Goal: Transaction & Acquisition: Purchase product/service

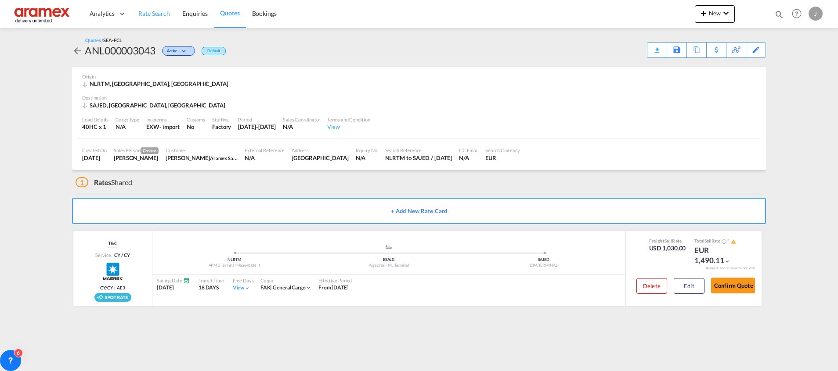
click at [155, 13] on span "Rate Search" at bounding box center [154, 13] width 32 height 7
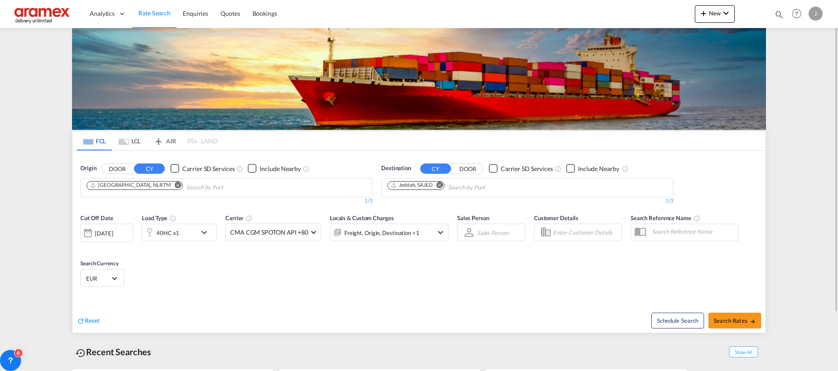
click at [444, 183] on button "Remove" at bounding box center [437, 186] width 13 height 9
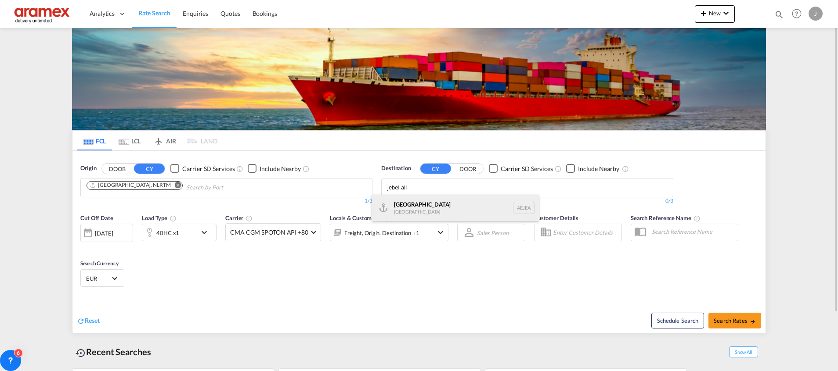
type input "jebel ali"
click at [427, 210] on div "Jebel Ali United Arab Emirates AEJEA" at bounding box center [455, 208] width 167 height 26
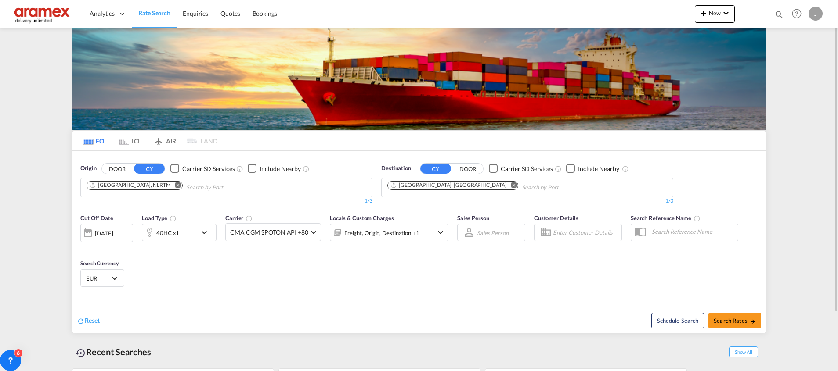
click at [198, 234] on div "40HC x1" at bounding box center [179, 233] width 75 height 18
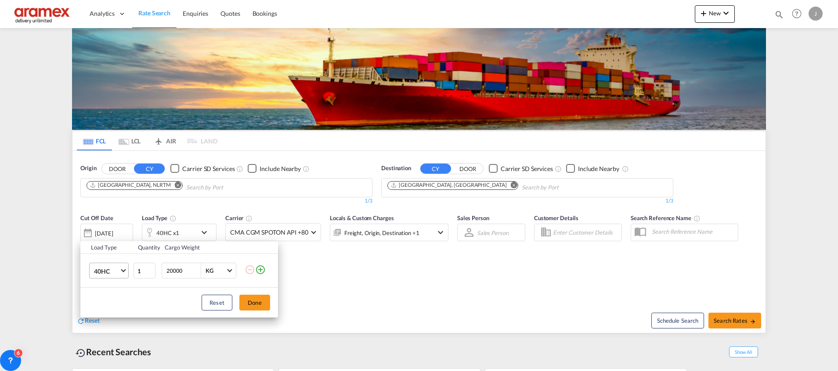
click at [114, 272] on span "40HC" at bounding box center [106, 271] width 25 height 9
click at [120, 268] on md-option "40RE" at bounding box center [117, 268] width 60 height 21
click at [255, 299] on button "Done" at bounding box center [254, 303] width 31 height 16
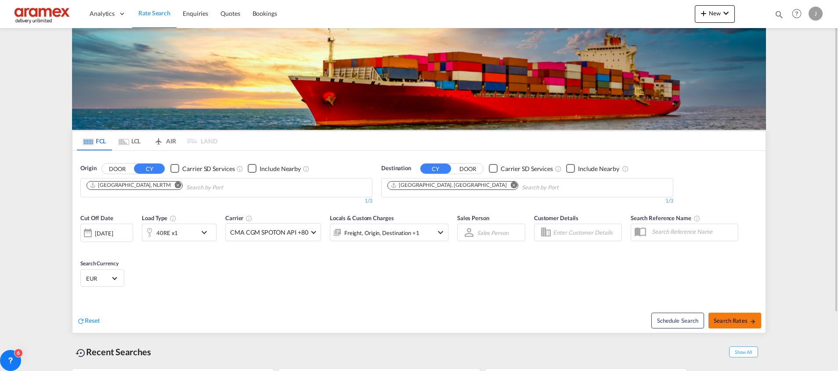
click at [740, 321] on span "Search Rates" at bounding box center [735, 320] width 42 height 7
type input "NLRTM to AEJEA / 26 Aug 2025"
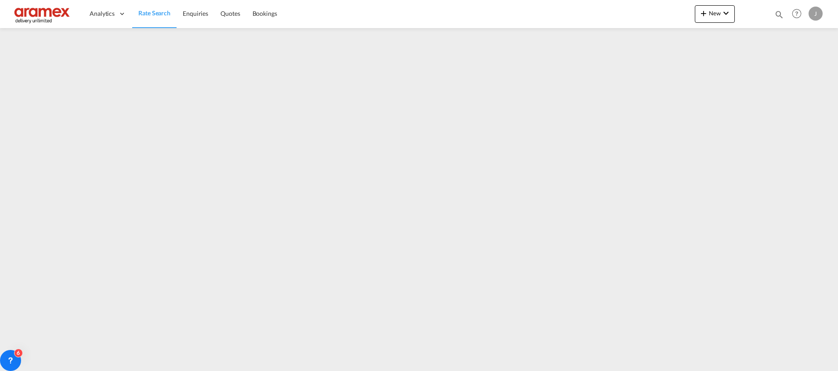
click at [159, 13] on span "Rate Search" at bounding box center [154, 12] width 32 height 7
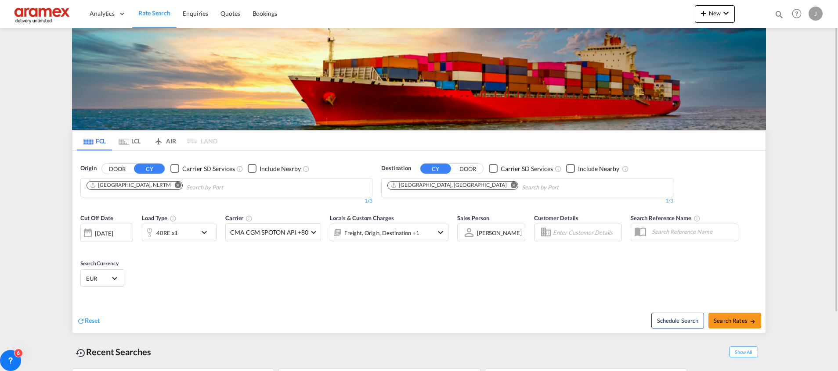
click at [511, 184] on md-icon "Remove" at bounding box center [514, 185] width 7 height 7
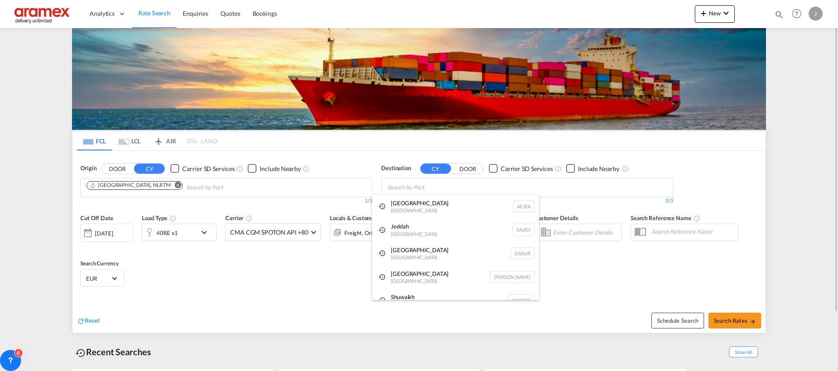
paste input "[GEOGRAPHIC_DATA]"
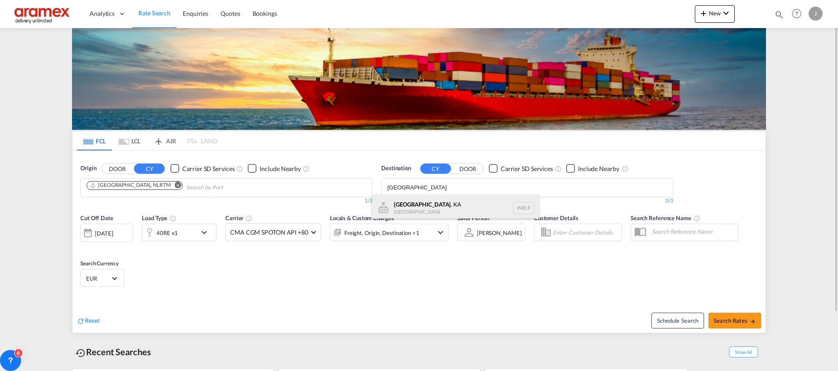
type input "[GEOGRAPHIC_DATA]"
click at [437, 206] on div "Bangalore , KA India INBLR" at bounding box center [455, 208] width 167 height 26
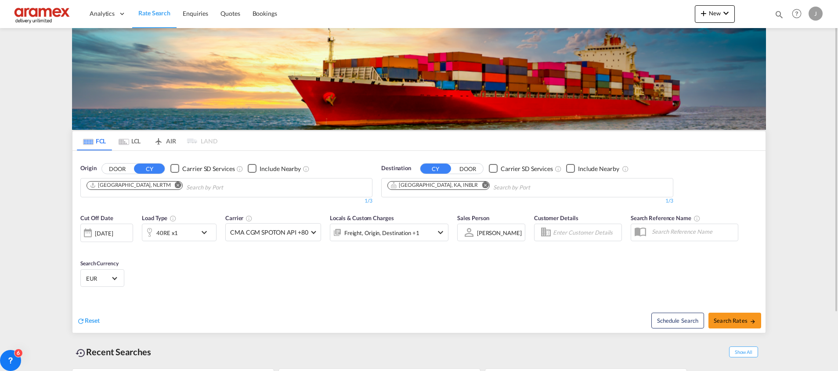
click at [181, 234] on div "40RE x1" at bounding box center [169, 233] width 54 height 18
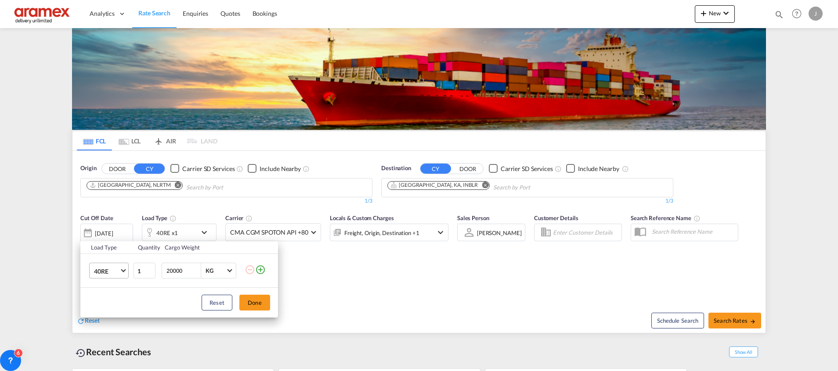
click at [128, 269] on md-select-value "40RE" at bounding box center [110, 270] width 35 height 15
click at [123, 267] on md-option "40HC" at bounding box center [117, 267] width 60 height 21
click at [258, 301] on button "Done" at bounding box center [254, 303] width 31 height 16
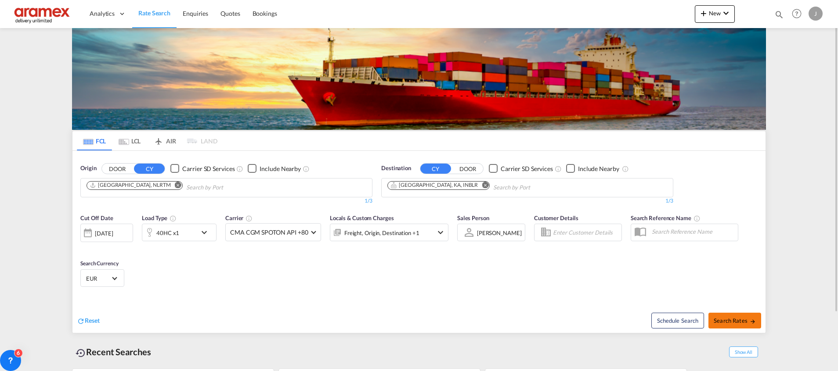
click at [735, 322] on span "Search Rates" at bounding box center [735, 320] width 42 height 7
type input "NLRTM to INBLR / [DATE]"
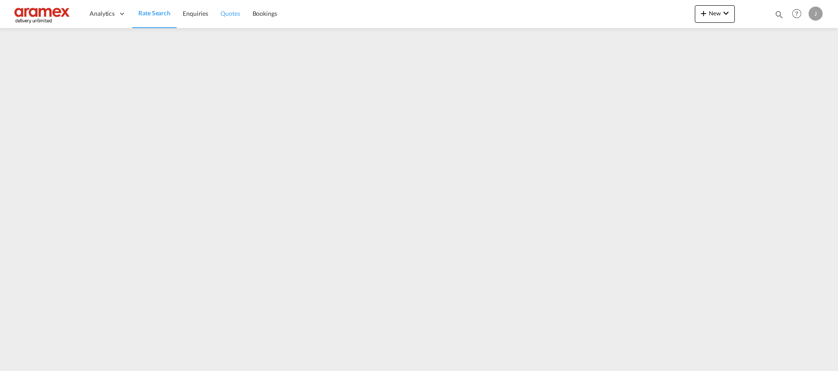
click at [238, 16] on span "Quotes" at bounding box center [229, 13] width 19 height 7
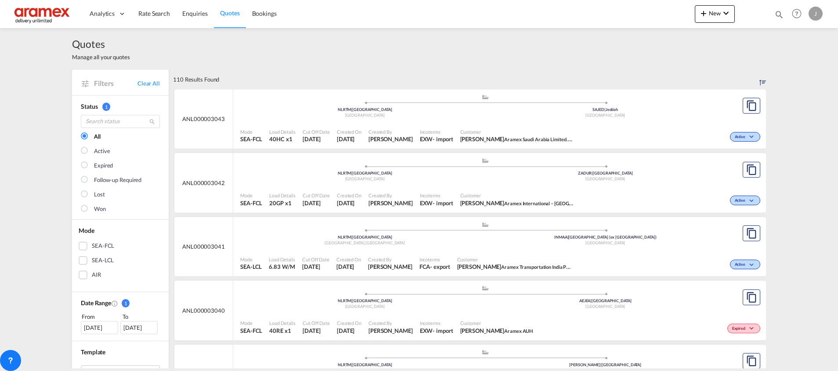
click at [547, 195] on span "Customer" at bounding box center [517, 195] width 114 height 7
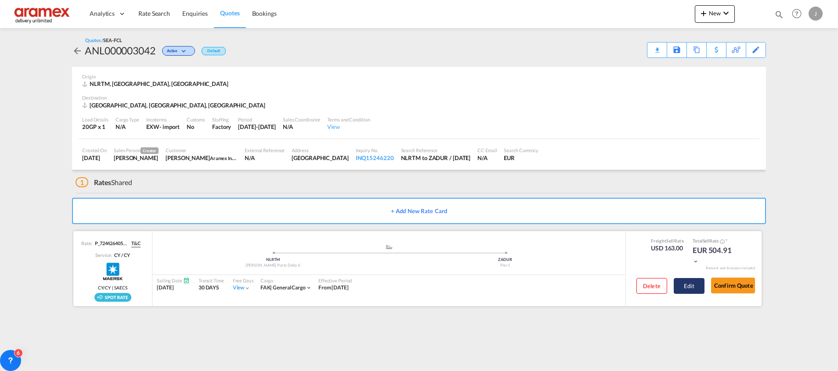
click at [697, 285] on button "Edit" at bounding box center [689, 286] width 31 height 16
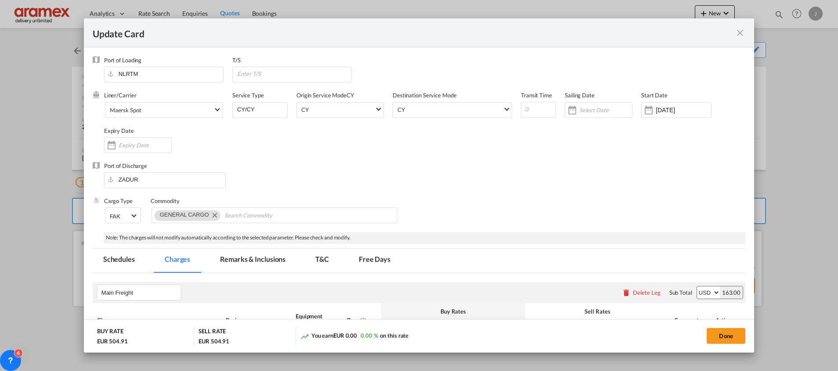
select select "per shipment"
select select "per equipment"
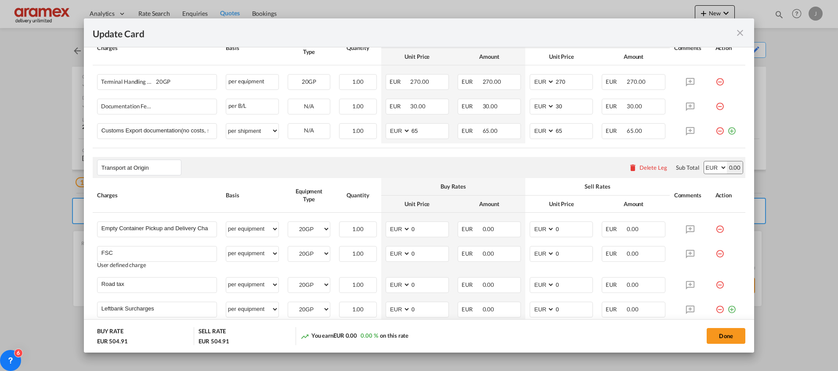
scroll to position [461, 0]
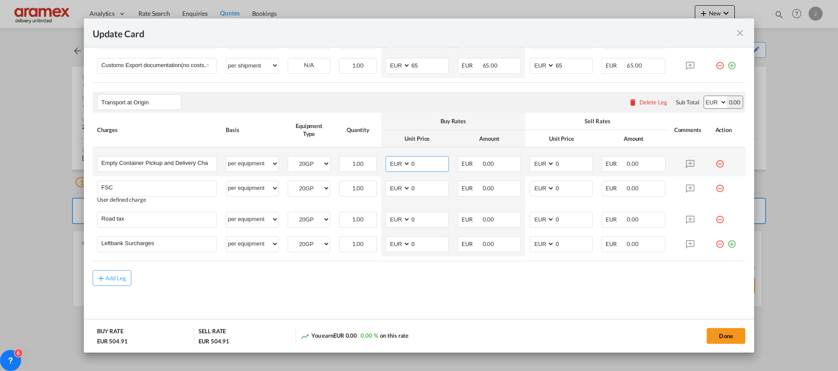
drag, startPoint x: 418, startPoint y: 163, endPoint x: 394, endPoint y: 166, distance: 23.4
click at [394, 166] on md-input-container "AED AFN ALL AMD ANG AOA ARS AUD AWG AZN BAM BBD BDT BGN BHD BIF BMD BND [PERSON…" at bounding box center [417, 164] width 63 height 16
paste input "417"
type input "417"
drag, startPoint x: 541, startPoint y: 163, endPoint x: 527, endPoint y: 166, distance: 14.7
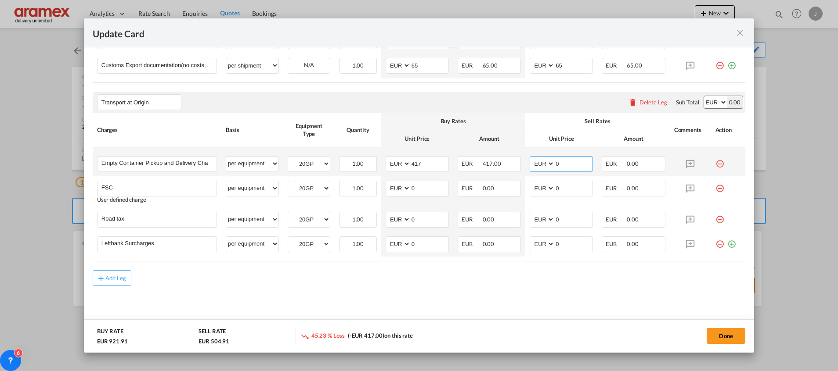
click at [530, 166] on md-input-container "AED AFN ALL AMD ANG AOA ARS AUD AWG AZN BAM BBD BDT BGN BHD BIF BMD BND [PERSON…" at bounding box center [561, 164] width 63 height 16
paste input "417"
type input "417"
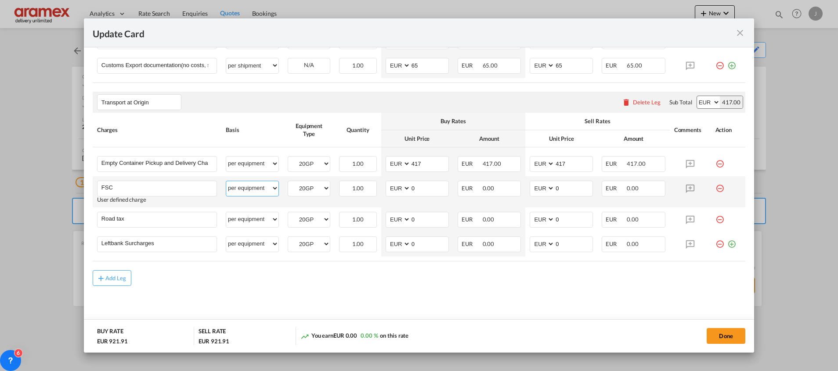
click at [249, 191] on select "per equipment per container per B/L per shipping bill per shipment % on pickup …" at bounding box center [252, 188] width 52 height 14
select select "% on pickup"
click at [226, 181] on select "per equipment per container per B/L per shipping bill per shipment % on pickup …" at bounding box center [252, 188] width 52 height 14
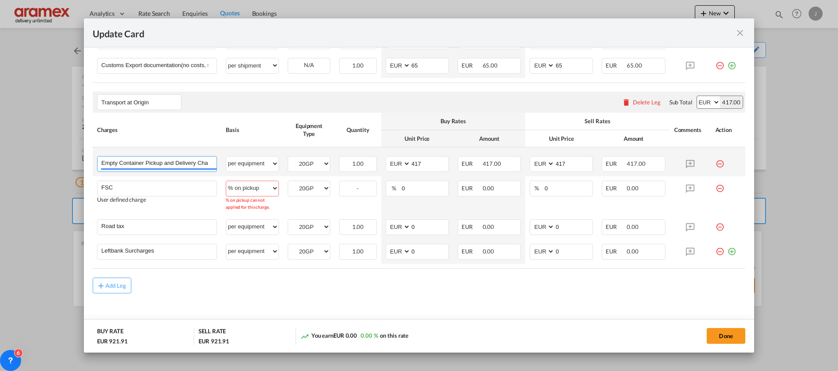
click at [188, 162] on input "Empty Container Pickup and Delivery Charge" at bounding box center [158, 163] width 115 height 13
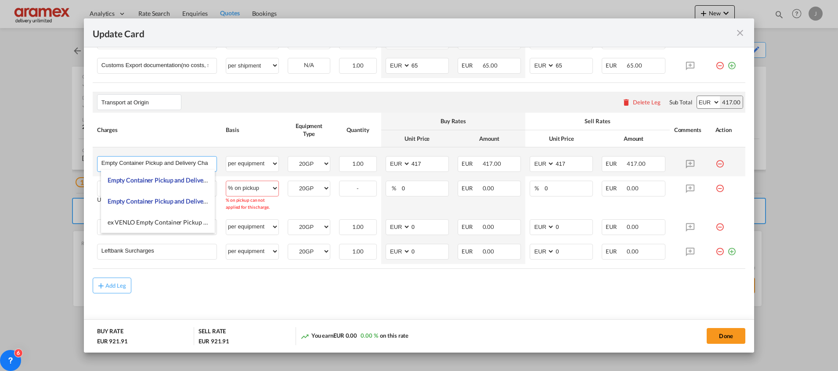
click at [188, 162] on input "Empty Container Pickup and Delivery Charge" at bounding box center [158, 163] width 115 height 13
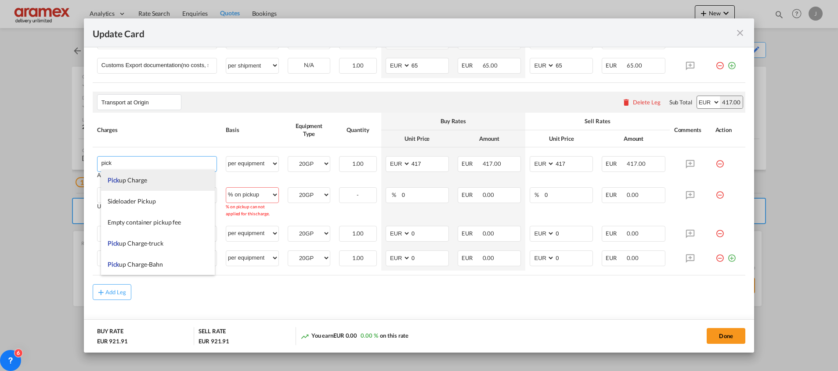
click at [172, 184] on li "Pick up Charge" at bounding box center [158, 180] width 114 height 21
type input "Pickup Charge"
type input "0"
select select "? string: ?"
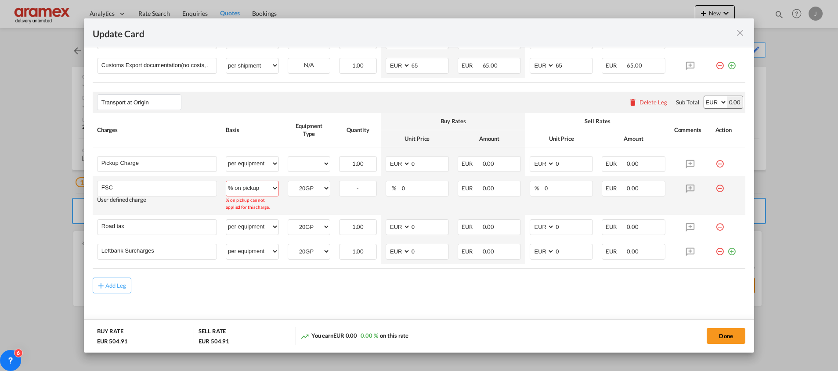
click at [270, 185] on select "per equipment per container per B/L per shipping bill per shipment % on pickup …" at bounding box center [252, 188] width 52 height 14
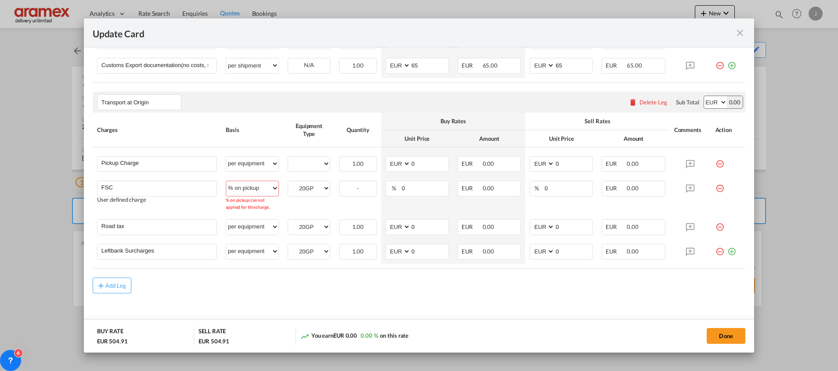
click at [226, 181] on select "per equipment per container per B/L per shipping bill per shipment % on pickup …" at bounding box center [252, 188] width 52 height 14
click at [157, 162] on input "Pickup Charge" at bounding box center [158, 163] width 115 height 13
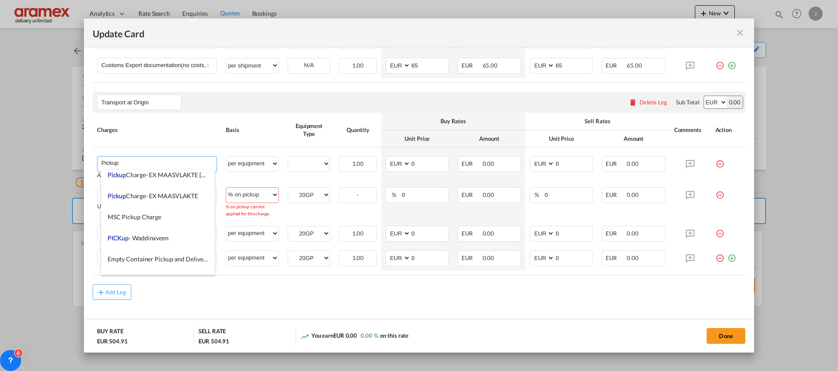
scroll to position [1749, 0]
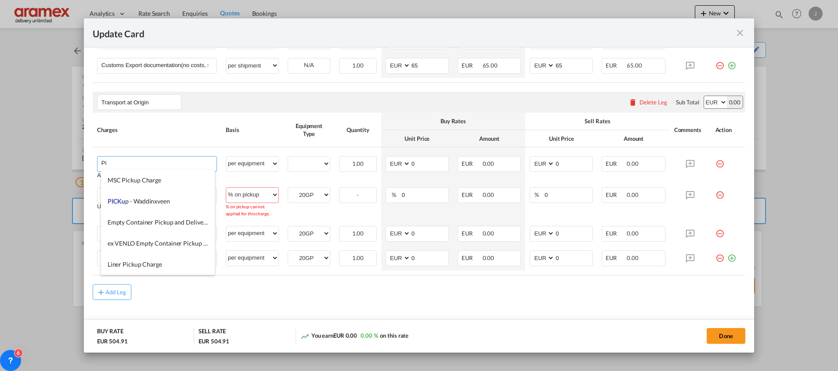
type input "P"
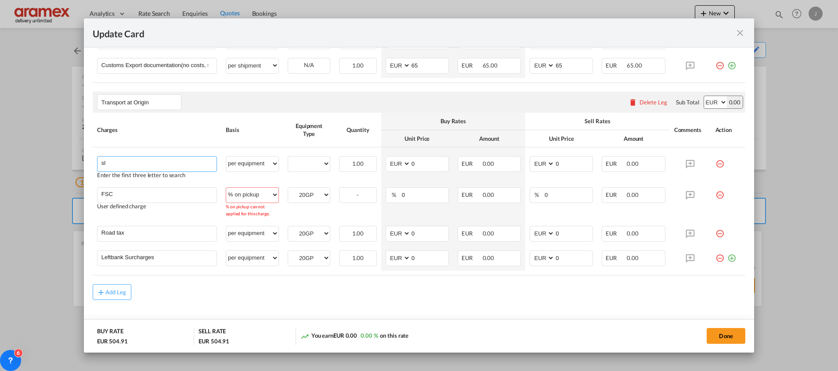
type input "s"
type input "l"
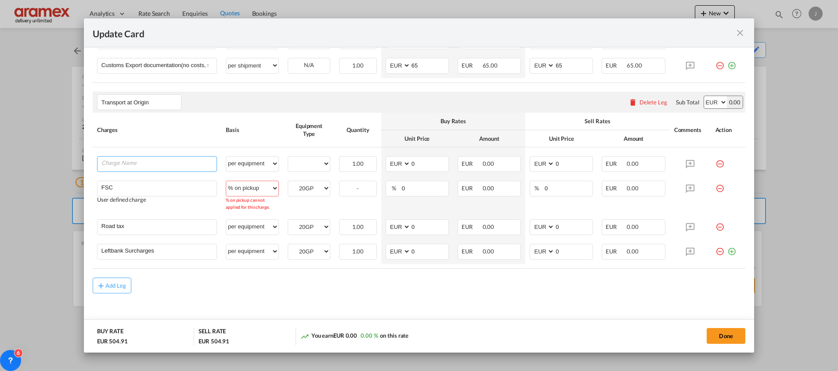
type input "p"
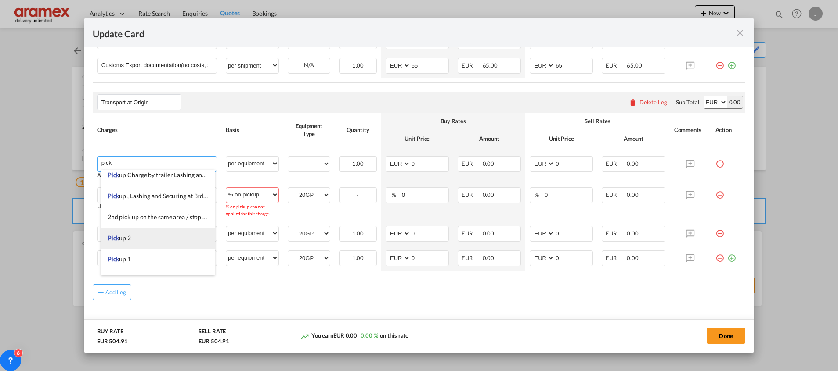
scroll to position [1947, 0]
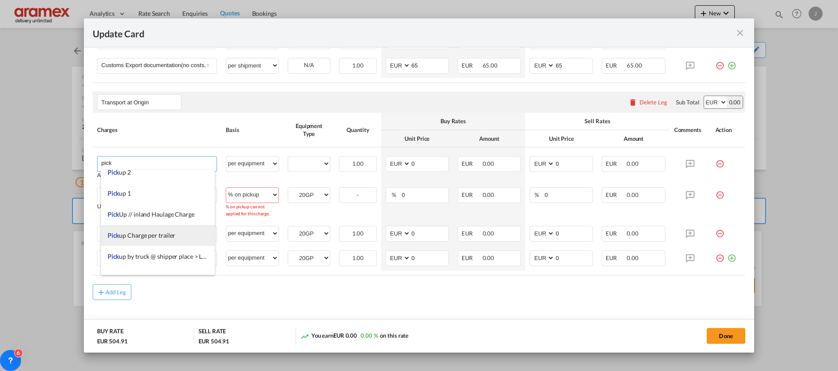
click at [168, 235] on span "Pick up Charge per trailer" at bounding box center [142, 235] width 68 height 7
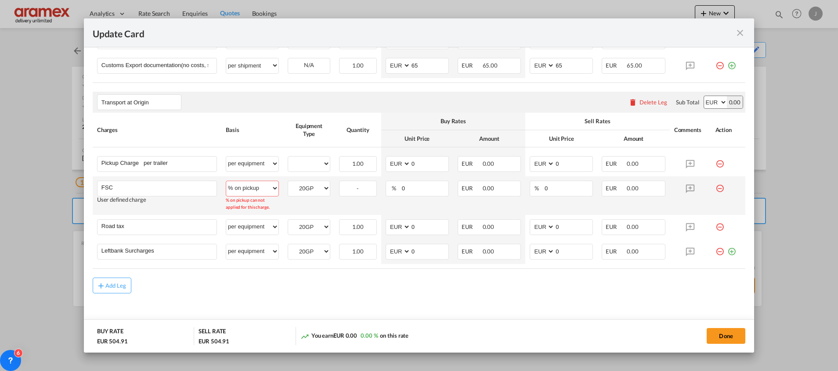
click at [272, 189] on select "per equipment per container per B/L per shipping bill per shipment % on pickup …" at bounding box center [252, 188] width 52 height 14
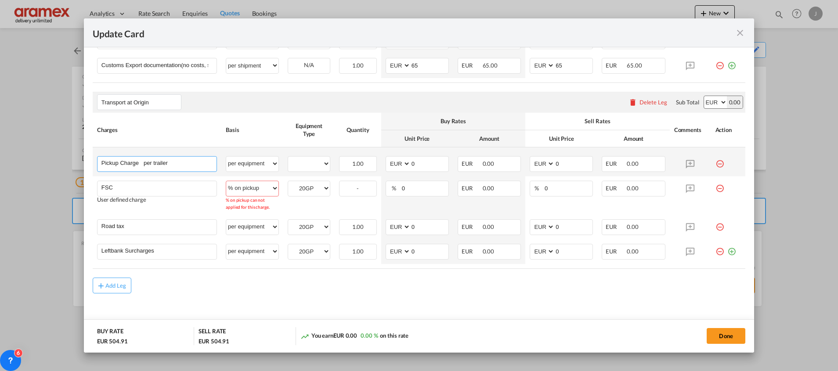
click at [175, 164] on input "Pickup Charge per trailer" at bounding box center [158, 163] width 115 height 13
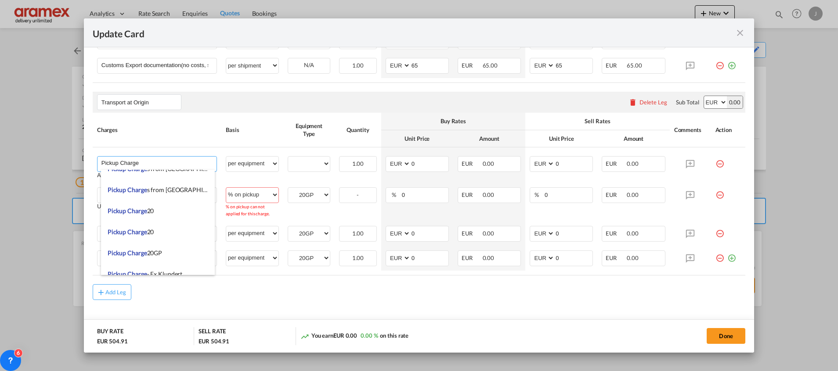
scroll to position [1428, 0]
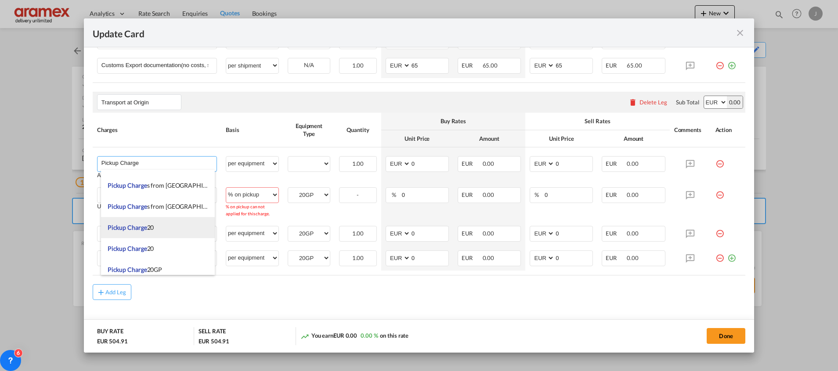
click at [168, 227] on li "Pickup Charge 20" at bounding box center [158, 227] width 114 height 21
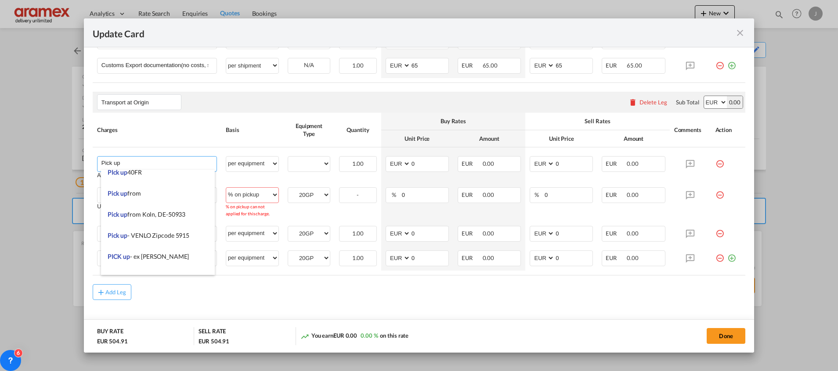
scroll to position [1307, 0]
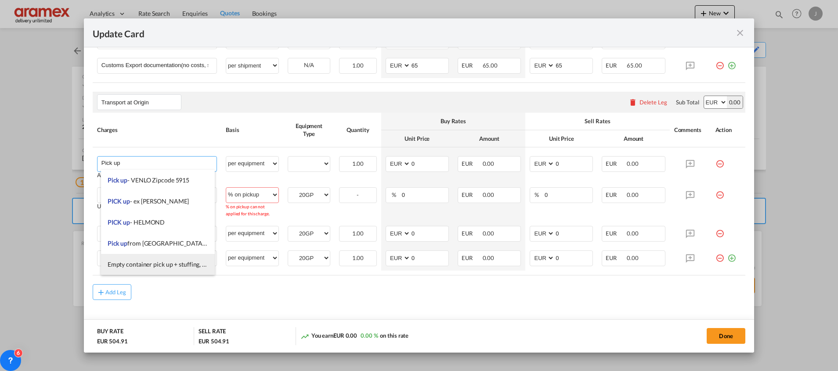
click at [180, 263] on span "Empty container pick up + stuffing, lashing and container transport to port" at bounding box center [207, 264] width 199 height 7
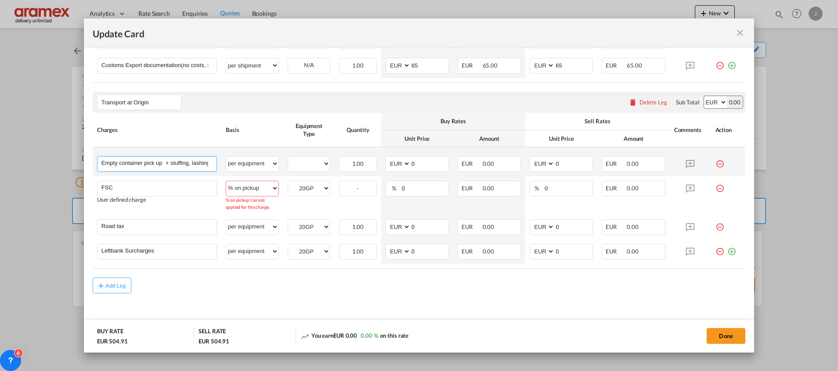
click at [165, 161] on input "Empty container pick up + stuffing, lashing and container transport to port" at bounding box center [158, 163] width 115 height 13
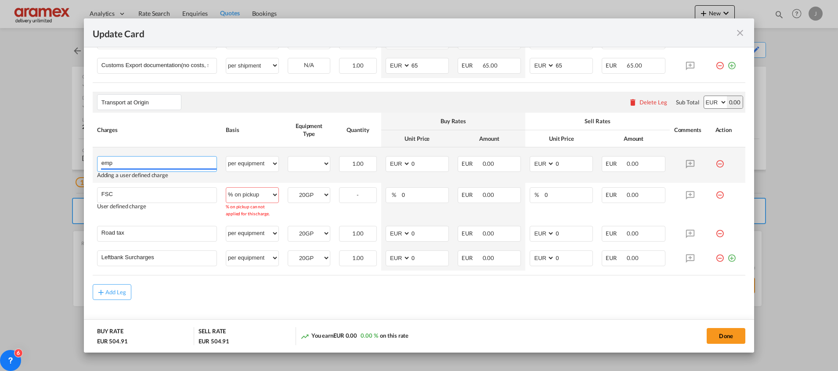
scroll to position [211, 0]
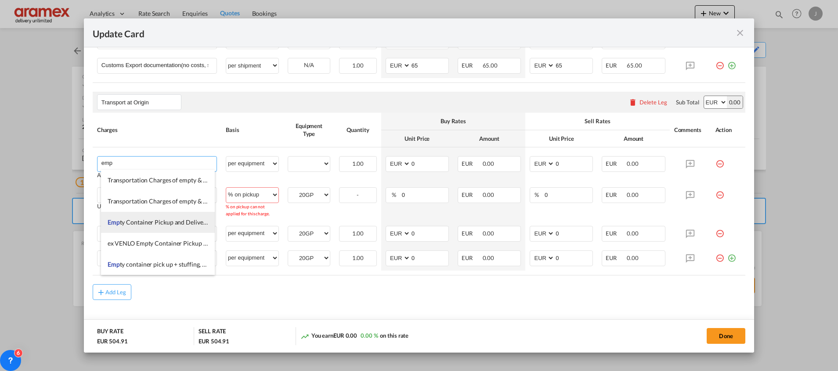
click at [177, 216] on li "Emp ty Container Pickup and Delivery Charge" at bounding box center [158, 222] width 114 height 21
type input "Empty Container Pickup and Delivery Charge"
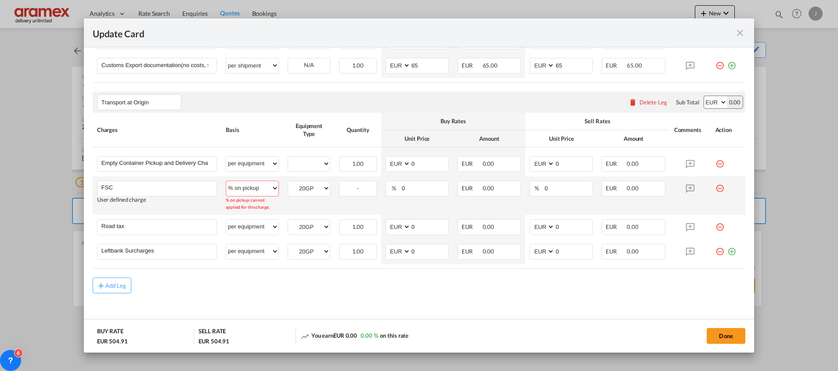
click at [272, 189] on select "per equipment per container per B/L per shipping bill per shipment % on pickup …" at bounding box center [252, 188] width 52 height 14
click at [226, 181] on select "per equipment per container per B/L per shipping bill per shipment % on pickup …" at bounding box center [252, 188] width 52 height 14
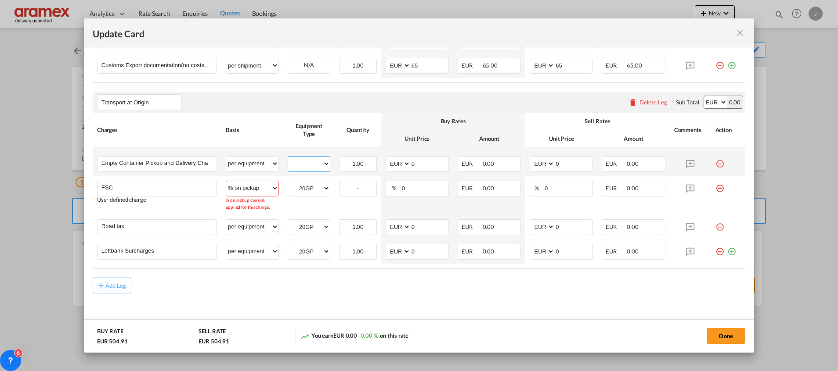
click at [306, 163] on select "20GP" at bounding box center [309, 164] width 42 height 12
select select "20GP"
click at [288, 158] on select "20GP" at bounding box center [309, 164] width 42 height 12
drag, startPoint x: 420, startPoint y: 164, endPoint x: 384, endPoint y: 165, distance: 36.5
click at [388, 165] on md-input-container "AED AFN ALL AMD ANG AOA ARS AUD AWG AZN BAM BBD BDT BGN BHD BIF BMD BND [PERSON…" at bounding box center [417, 164] width 63 height 16
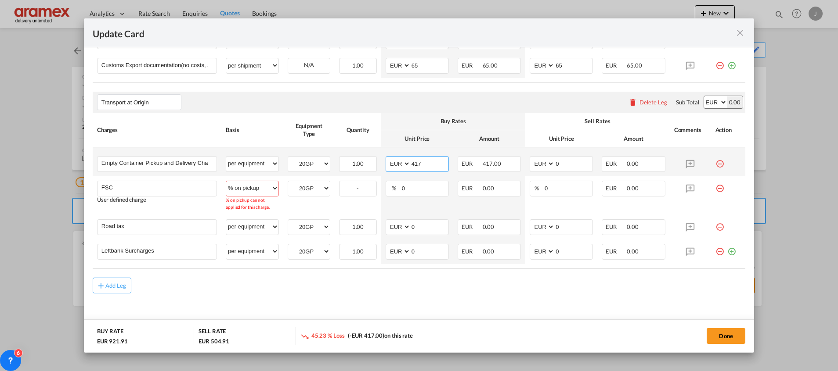
click at [414, 159] on input "417" at bounding box center [430, 163] width 38 height 13
click at [411, 163] on input "417" at bounding box center [430, 163] width 38 height 13
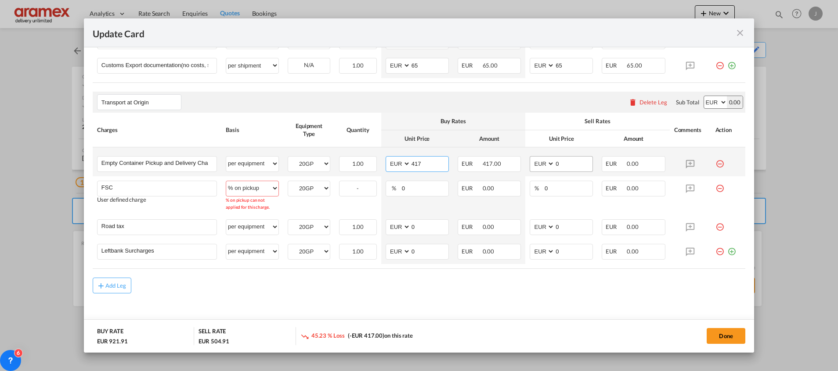
type input "417"
click at [555, 162] on input "0" at bounding box center [574, 163] width 38 height 13
drag, startPoint x: 568, startPoint y: 162, endPoint x: 521, endPoint y: 164, distance: 46.6
click at [525, 164] on td "AED AFN ALL AMD ANG AOA ARS AUD AWG AZN BAM BBD BDT BGN BHD BIF BMD BND [PERSON…" at bounding box center [561, 162] width 72 height 29
type input "417"
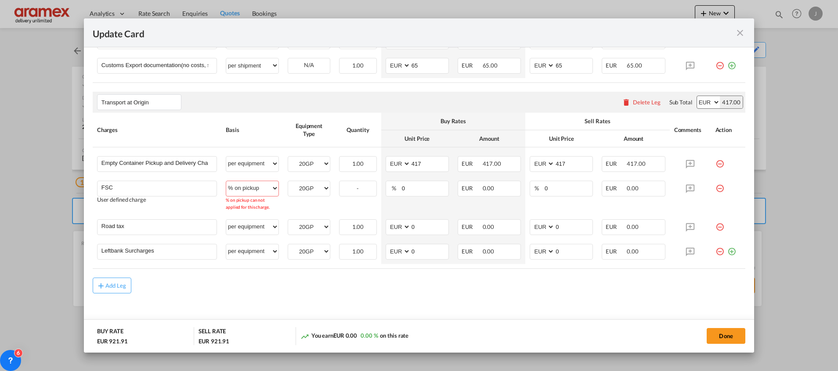
click at [513, 297] on md-content "Main Freight Please enter leg name Leg Name Already Exists Delete Leg Sub Total…" at bounding box center [419, 76] width 653 height 526
drag, startPoint x: 526, startPoint y: 306, endPoint x: 379, endPoint y: 268, distance: 152.4
click at [526, 306] on md-content "Main Freight Please enter leg name Leg Name Already Exists Delete Leg Sub Total…" at bounding box center [419, 76] width 653 height 526
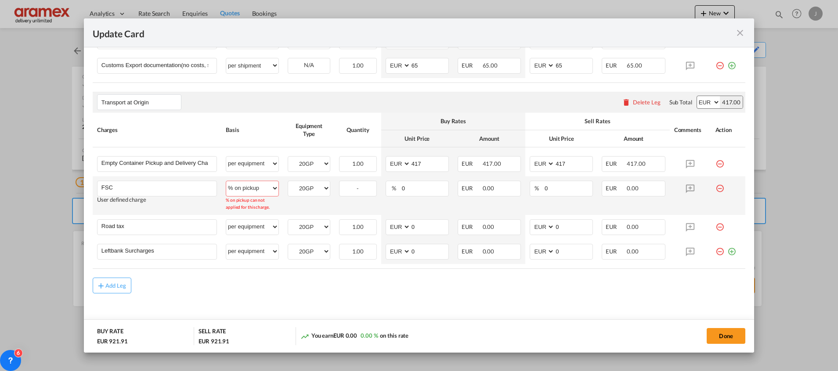
click at [262, 190] on select "per equipment per container per B/L per shipping bill per shipment % on pickup …" at bounding box center [252, 188] width 52 height 14
select select "per shipment"
click at [226, 181] on select "per equipment per container per B/L per shipping bill per shipment % on pickup …" at bounding box center [252, 188] width 52 height 14
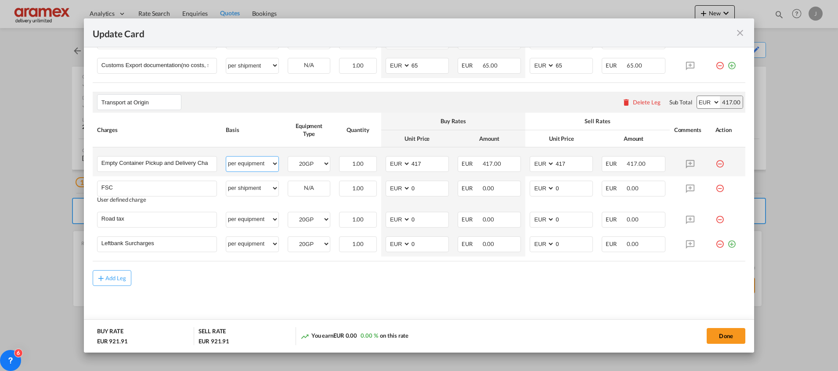
click at [262, 165] on select "per equipment per container per B/L per shipping bill per shipment % on pickup …" at bounding box center [252, 164] width 52 height 14
select select "per shipment"
click at [226, 157] on select "per equipment per container per B/L per shipping bill per shipment % on pickup …" at bounding box center [252, 164] width 52 height 14
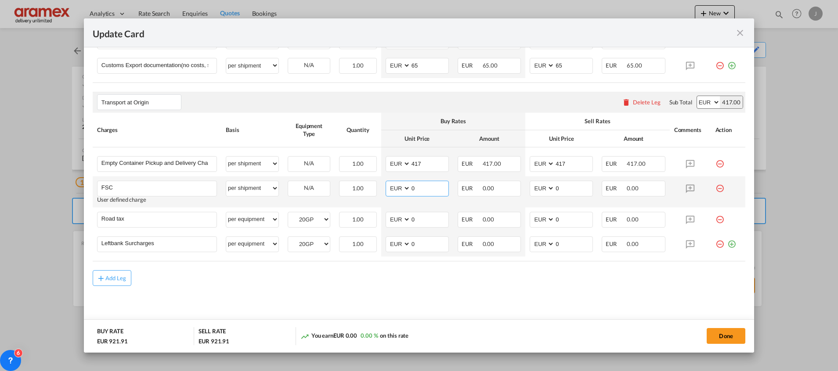
drag, startPoint x: 418, startPoint y: 186, endPoint x: 400, endPoint y: 191, distance: 18.8
click at [400, 191] on md-input-container "AED AFN ALL AMD ANG AOA ARS AUD AWG AZN BAM BBD BDT BGN BHD BIF BMD BND [PERSON…" at bounding box center [417, 189] width 63 height 16
paste input "95.91"
type input "95.91"
drag, startPoint x: 577, startPoint y: 187, endPoint x: 545, endPoint y: 188, distance: 32.1
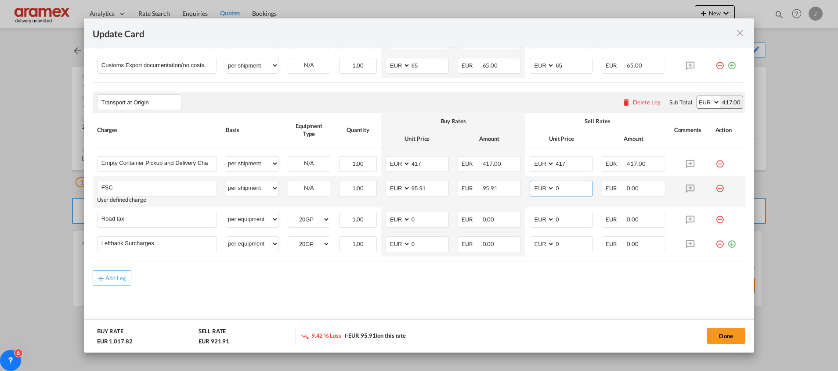
click at [538, 188] on md-input-container "AED AFN ALL AMD ANG AOA ARS AUD AWG AZN BAM BBD BDT BGN BHD BIF BMD BND [PERSON…" at bounding box center [561, 189] width 63 height 16
paste input "95.91"
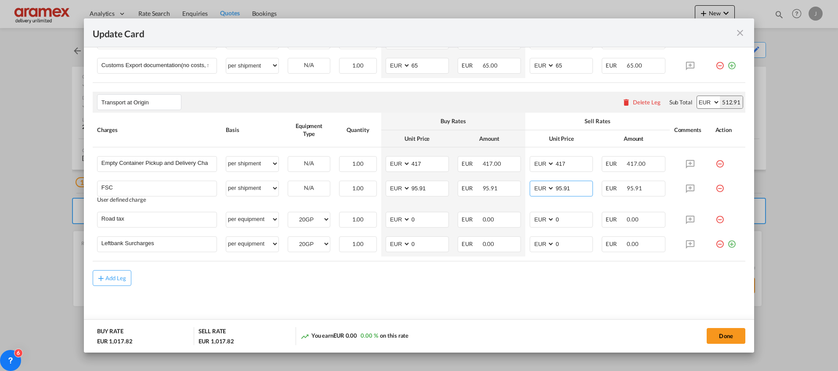
type input "95.91"
drag, startPoint x: 327, startPoint y: 304, endPoint x: 326, endPoint y: 268, distance: 36.0
click at [327, 303] on md-content "Main Freight Please enter leg name Leg Name Already Exists Delete Leg Sub Total…" at bounding box center [419, 72] width 653 height 519
drag, startPoint x: 260, startPoint y: 218, endPoint x: 257, endPoint y: 213, distance: 5.7
click at [260, 218] on select "per equipment per container per B/L per shipping bill per shipment % on pickup …" at bounding box center [252, 220] width 52 height 14
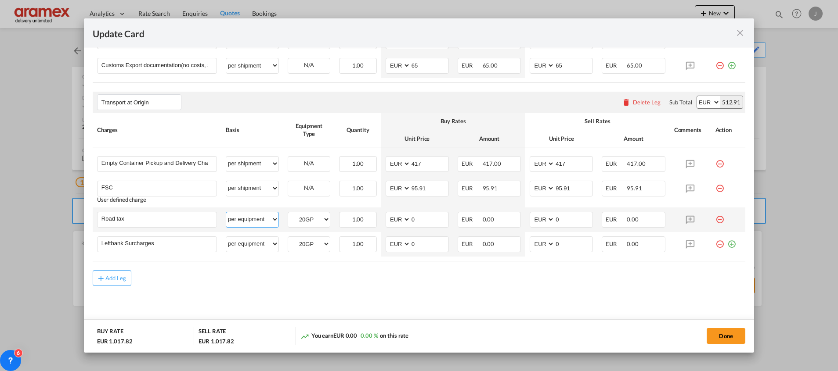
select select "per shipment"
click at [226, 213] on select "per equipment per container per B/L per shipping bill per shipment % on pickup …" at bounding box center [252, 220] width 52 height 14
drag, startPoint x: 256, startPoint y: 242, endPoint x: 256, endPoint y: 237, distance: 5.3
click at [256, 242] on select "per equipment per container per B/L per shipping bill per shipment % on pickup …" at bounding box center [252, 244] width 52 height 14
select select "per shipment"
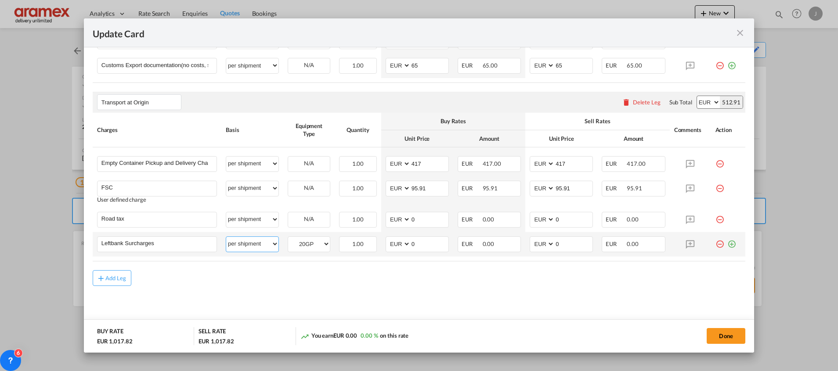
click at [226, 237] on select "per equipment per container per B/L per shipping bill per shipment % on pickup …" at bounding box center [252, 244] width 52 height 14
drag, startPoint x: 420, startPoint y: 220, endPoint x: 398, endPoint y: 220, distance: 22.0
click at [398, 220] on md-input-container "AED AFN ALL AMD ANG AOA ARS AUD AWG AZN BAM BBD BDT BGN BHD BIF BMD BND [PERSON…" at bounding box center [417, 220] width 63 height 16
type input "64"
click at [566, 219] on input "0" at bounding box center [574, 219] width 38 height 13
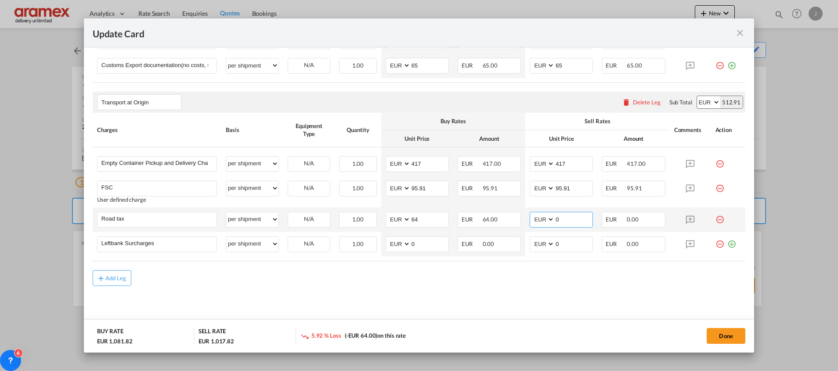
drag, startPoint x: 571, startPoint y: 220, endPoint x: 528, endPoint y: 221, distance: 42.6
click at [530, 221] on md-input-container "AED AFN ALL AMD ANG AOA ARS AUD AWG AZN BAM BBD BDT BGN BHD BIF BMD BND [PERSON…" at bounding box center [561, 220] width 63 height 16
type input "64"
click at [418, 244] on input "0" at bounding box center [430, 243] width 38 height 13
drag, startPoint x: 421, startPoint y: 242, endPoint x: 394, endPoint y: 245, distance: 27.3
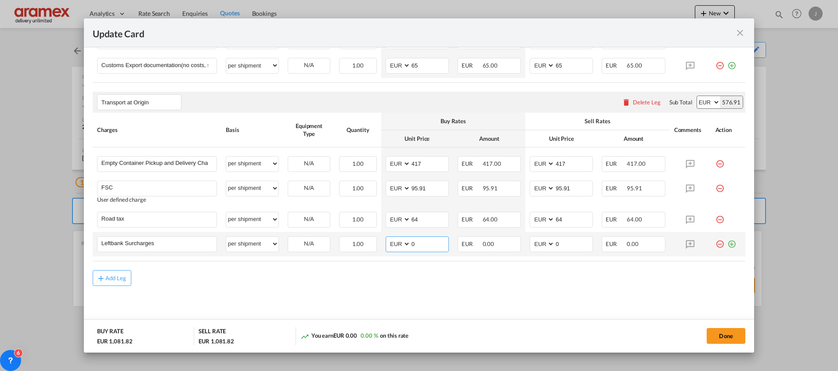
click at [404, 245] on md-input-container "AED AFN ALL AMD ANG AOA ARS AUD AWG AZN BAM BBD BDT BGN BHD BIF BMD BND [PERSON…" at bounding box center [417, 245] width 63 height 16
type input "46"
click at [431, 293] on md-content "Main Freight Please enter leg name Leg Name Already Exists Delete Leg Sub Total…" at bounding box center [419, 72] width 653 height 519
drag, startPoint x: 568, startPoint y: 247, endPoint x: 498, endPoint y: 246, distance: 69.8
click at [498, 246] on tr "Leftbank Surcharges Please Enter User Defined Charges Cannot Be Published per e…" at bounding box center [419, 244] width 653 height 25
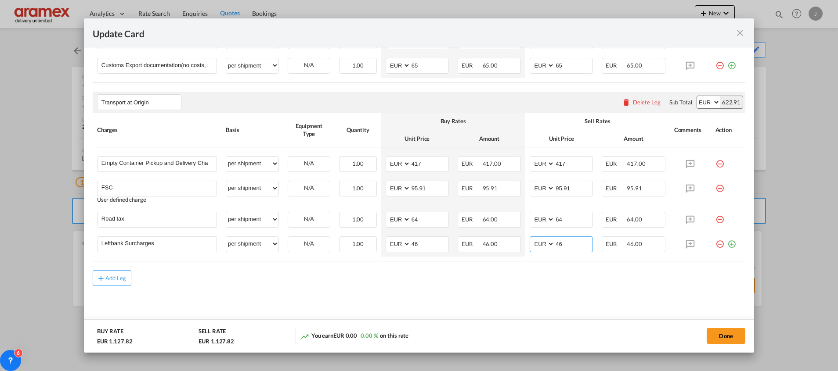
type input "46"
click at [449, 312] on md-content "Main Freight Please enter leg name Leg Name Already Exists Delete Leg Sub Total…" at bounding box center [419, 72] width 653 height 519
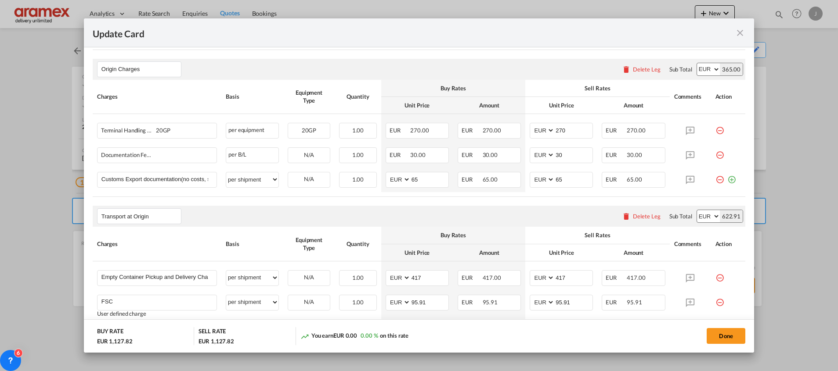
scroll to position [329, 0]
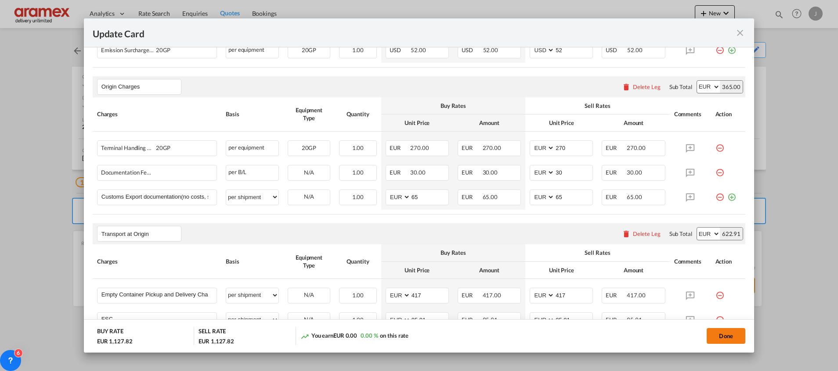
click at [722, 333] on button "Done" at bounding box center [726, 336] width 39 height 16
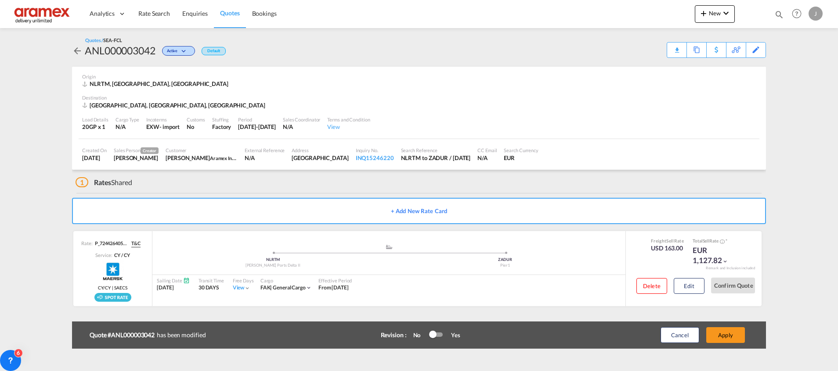
click at [722, 333] on button "Apply" at bounding box center [725, 336] width 39 height 16
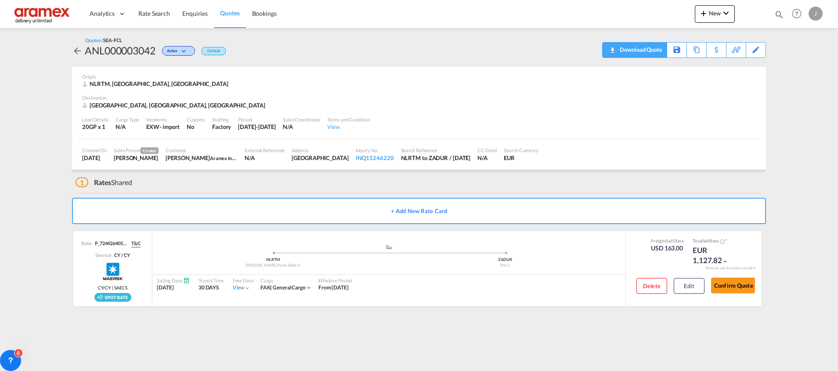
click at [652, 53] on div "Download Quote" at bounding box center [639, 50] width 45 height 14
click at [148, 11] on span "Rate Search" at bounding box center [154, 13] width 32 height 7
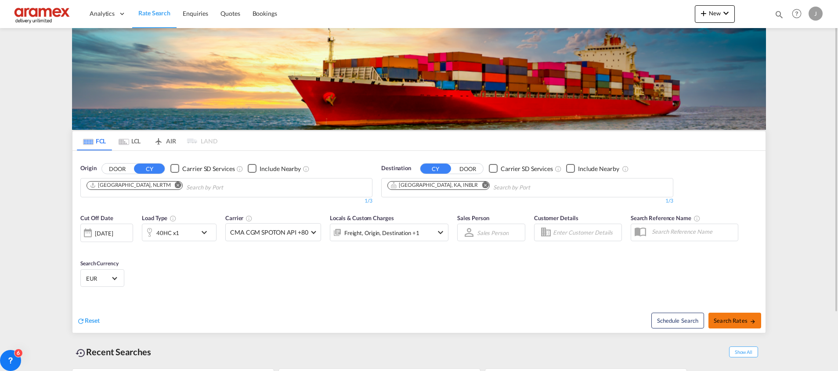
click at [732, 317] on span "Search Rates" at bounding box center [735, 320] width 42 height 7
type input "NLRTM to INBLR / [DATE]"
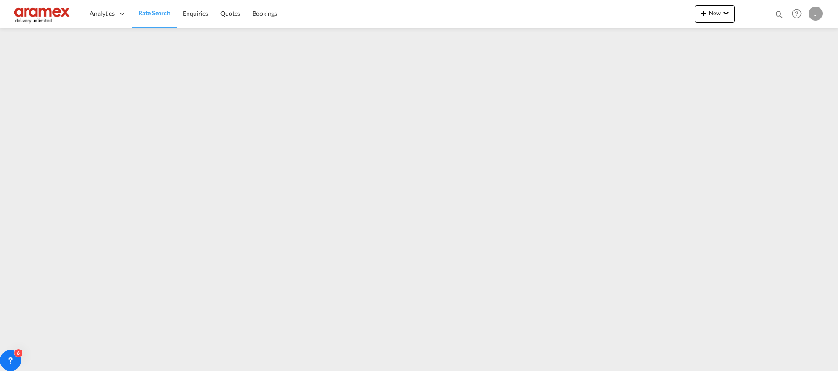
click at [150, 19] on link "Rate Search" at bounding box center [154, 14] width 44 height 29
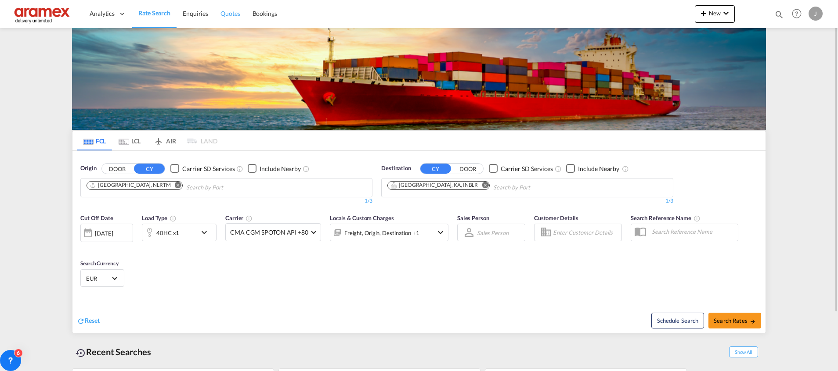
click at [232, 11] on span "Quotes" at bounding box center [229, 13] width 19 height 7
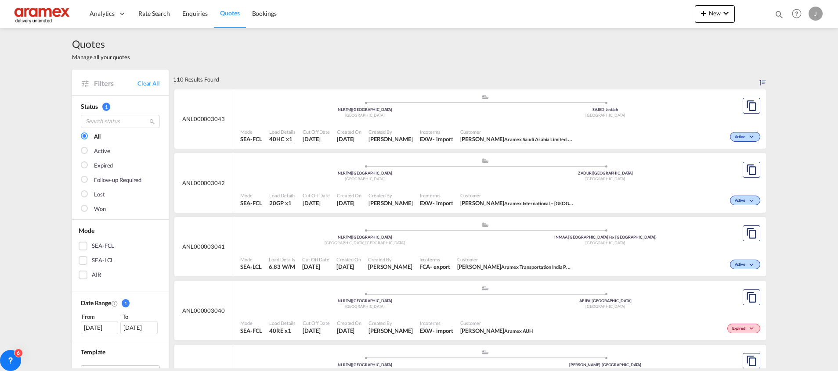
click at [225, 11] on span "Quotes" at bounding box center [229, 12] width 19 height 7
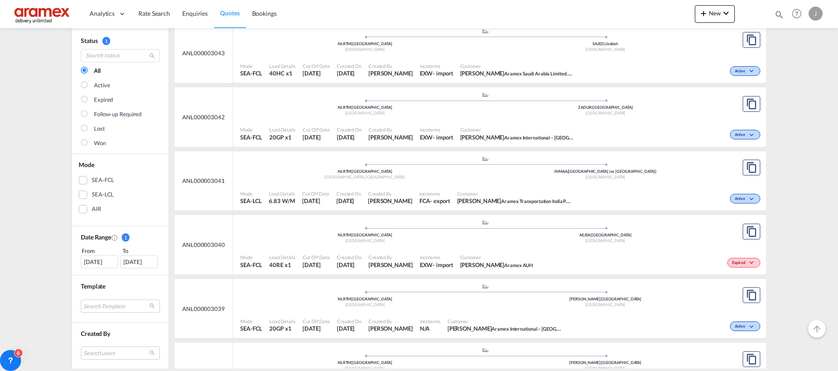
click at [81, 183] on div "SEA-FCL" at bounding box center [83, 180] width 9 height 9
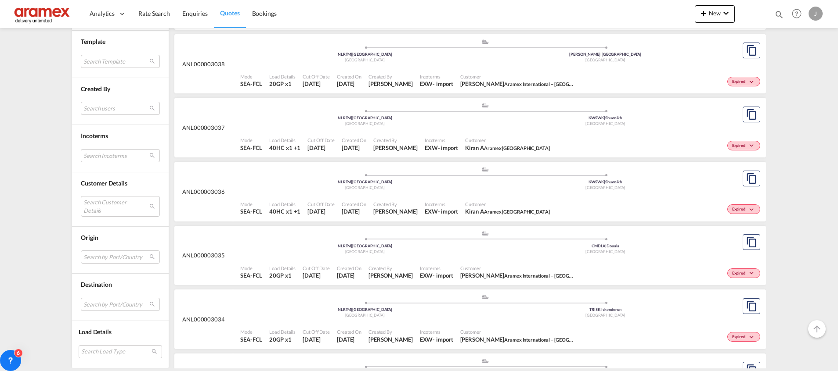
scroll to position [377, 0]
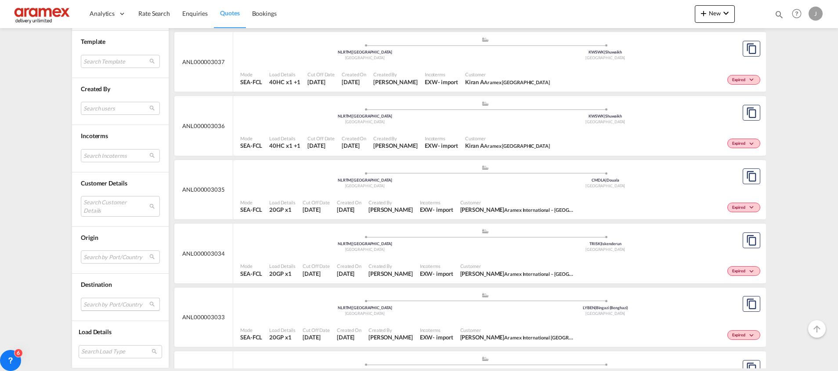
click at [90, 303] on md-select "Search by Port/Country JPNIC nichinan [GEOGRAPHIC_DATA] AEAMF mussafah [GEOGRAP…" at bounding box center [120, 304] width 79 height 13
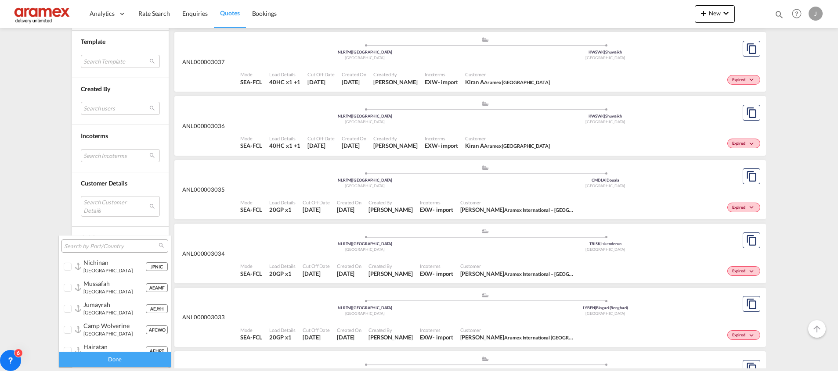
click at [95, 241] on div at bounding box center [114, 246] width 107 height 13
click at [91, 246] on input "search" at bounding box center [111, 247] width 94 height 8
paste input "[GEOGRAPHIC_DATA]"
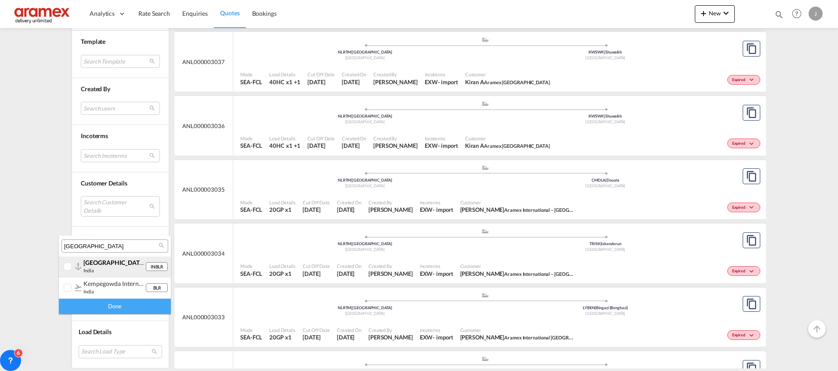
type input "[GEOGRAPHIC_DATA]"
click at [109, 263] on span "[GEOGRAPHIC_DATA]" at bounding box center [114, 262] width 62 height 7
click at [109, 307] on div "Done" at bounding box center [115, 306] width 112 height 15
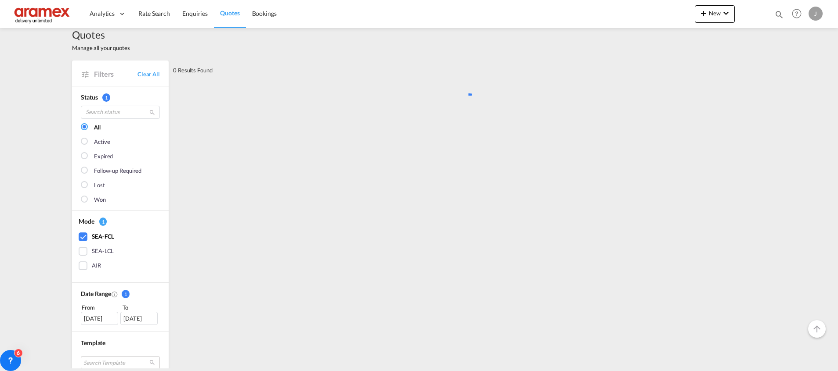
scroll to position [0, 0]
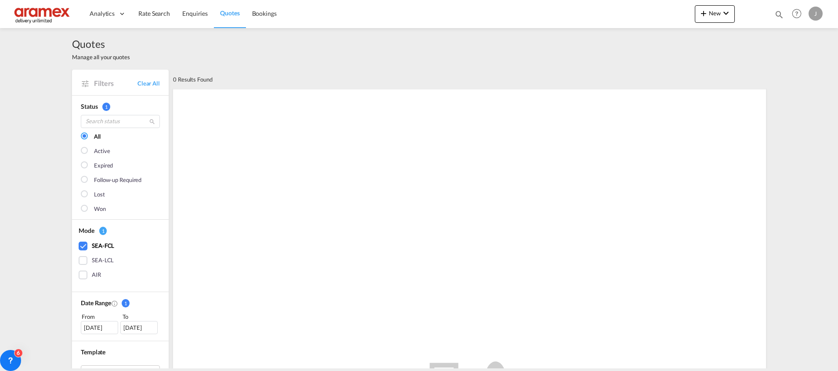
click at [99, 329] on div "[DATE]" at bounding box center [99, 327] width 37 height 13
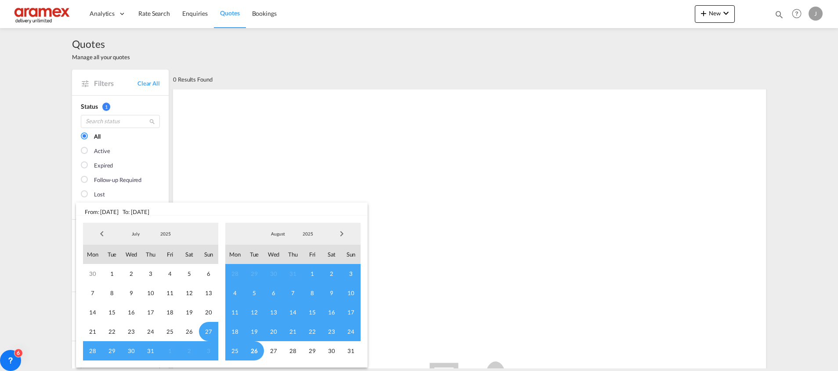
click at [101, 235] on span "Previous Month" at bounding box center [102, 234] width 18 height 18
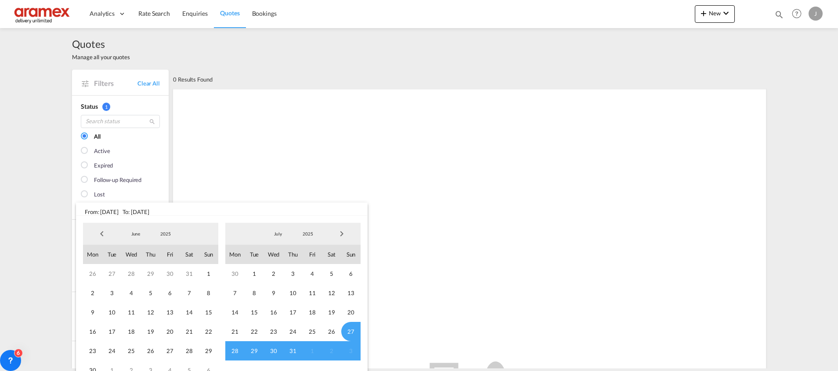
click at [101, 235] on span "Previous Month" at bounding box center [102, 234] width 18 height 18
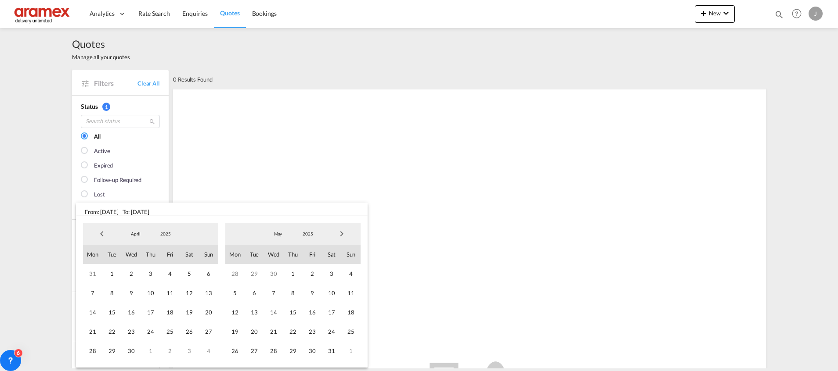
click at [101, 235] on span "Previous Month" at bounding box center [102, 234] width 18 height 18
click at [208, 272] on span "1" at bounding box center [208, 273] width 19 height 19
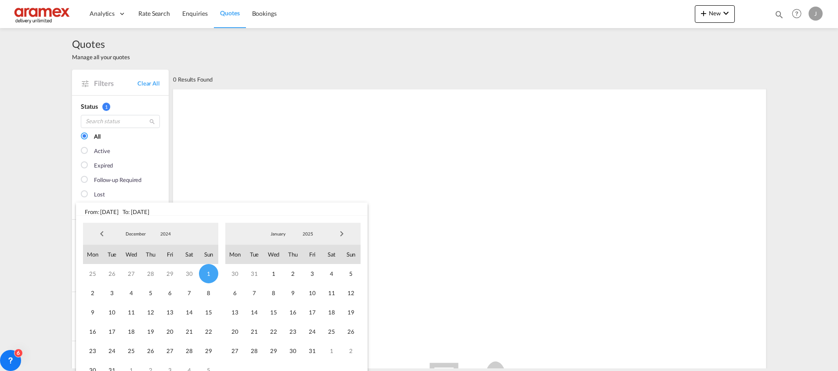
click at [345, 237] on span "Next Month" at bounding box center [342, 234] width 18 height 18
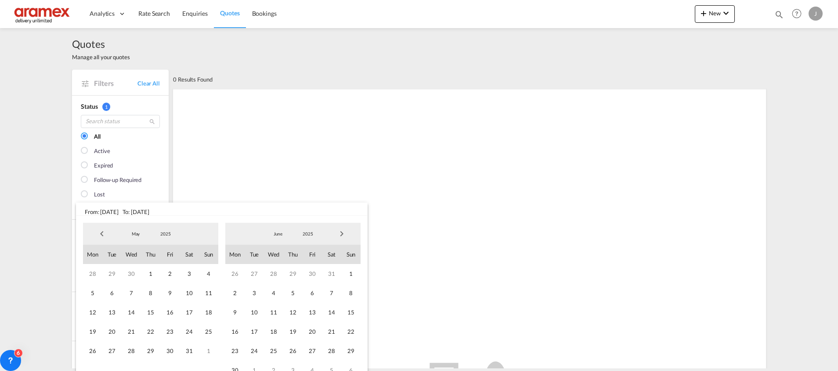
click at [345, 237] on span "Next Month" at bounding box center [342, 234] width 18 height 18
click at [292, 350] on span "31" at bounding box center [292, 351] width 19 height 19
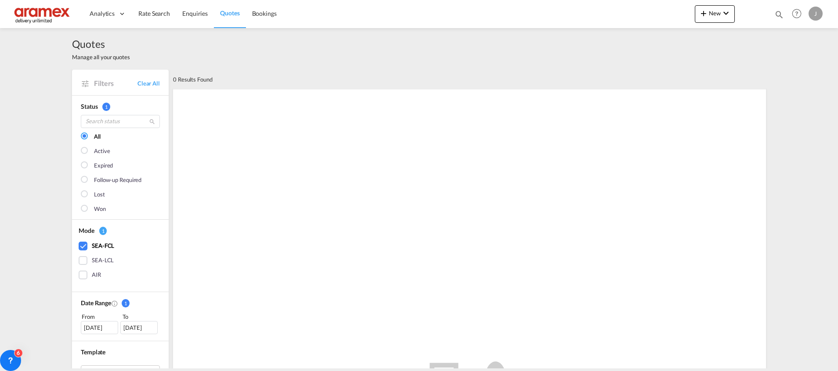
click at [89, 327] on div "[DATE]" at bounding box center [99, 327] width 37 height 13
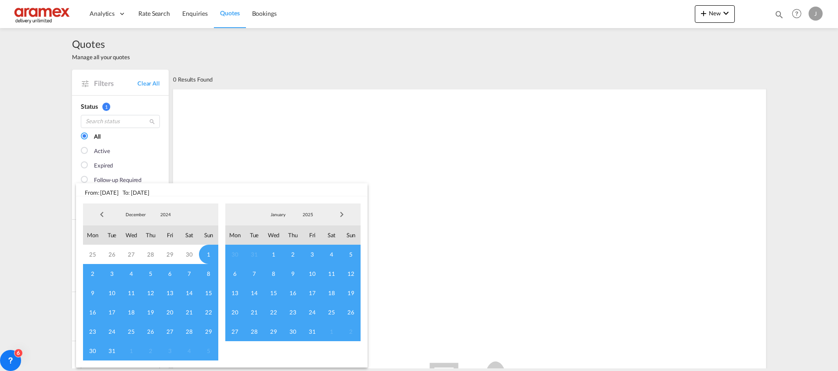
click at [108, 216] on span "Previous Month" at bounding box center [102, 215] width 18 height 18
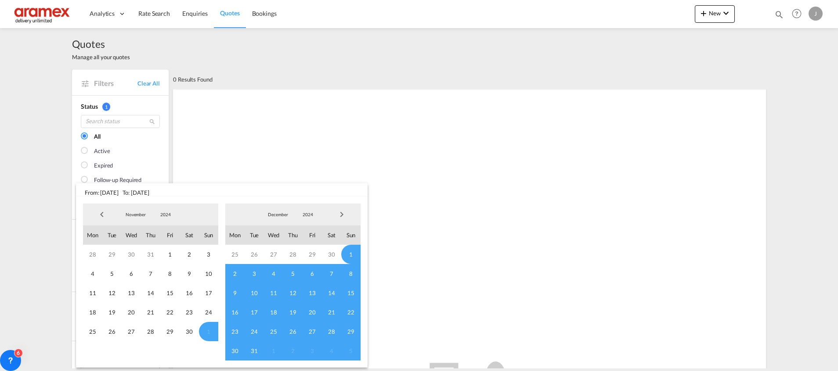
click at [108, 216] on span "Previous Month" at bounding box center [102, 215] width 18 height 18
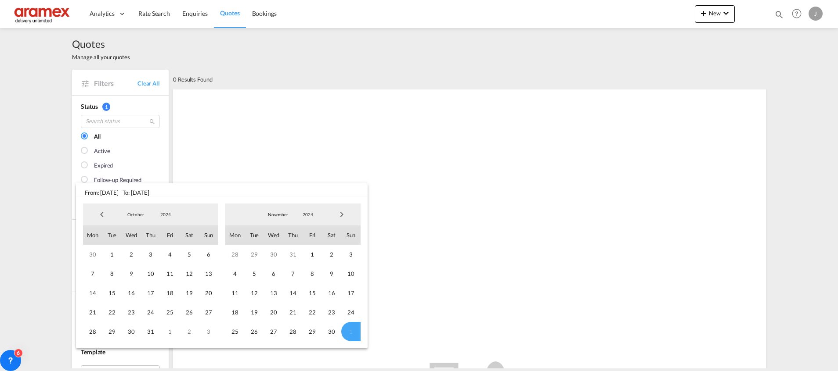
click at [108, 216] on span "Previous Month" at bounding box center [102, 215] width 18 height 18
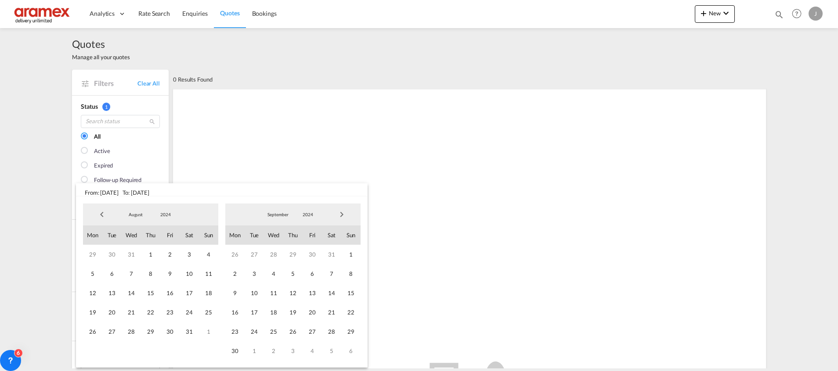
click at [108, 216] on span "Previous Month" at bounding box center [102, 215] width 18 height 18
drag, startPoint x: 108, startPoint y: 216, endPoint x: 129, endPoint y: 229, distance: 24.9
click at [107, 216] on span "Previous Month" at bounding box center [102, 215] width 18 height 18
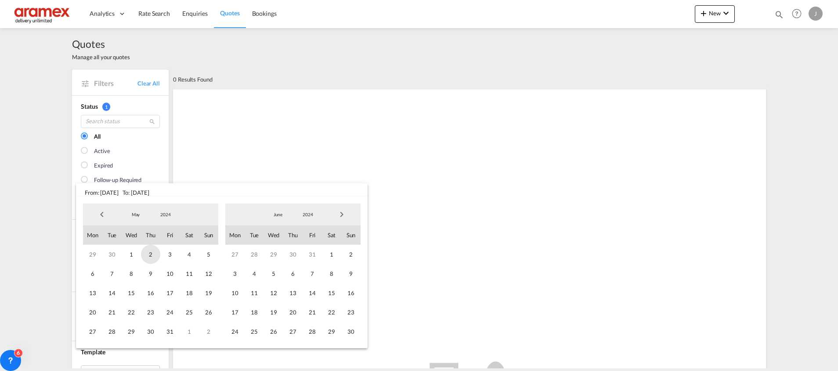
click at [155, 255] on span "2" at bounding box center [150, 254] width 19 height 19
click at [344, 216] on span "Next Month" at bounding box center [342, 215] width 18 height 18
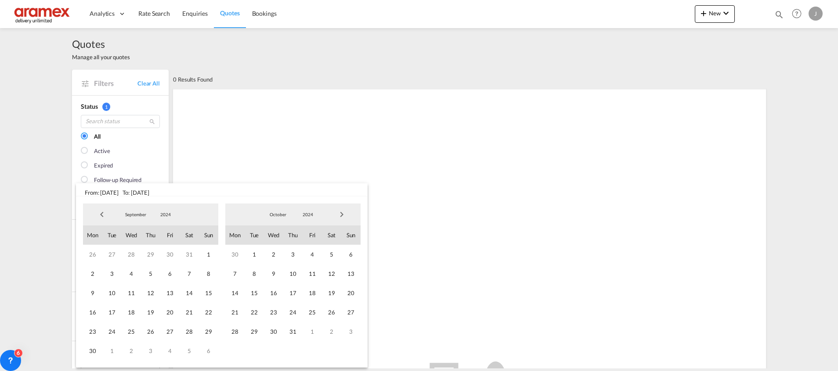
click at [344, 216] on span "Next Month" at bounding box center [342, 215] width 18 height 18
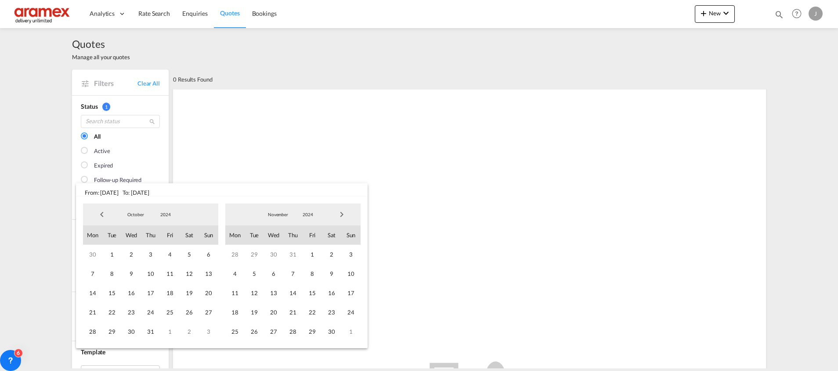
click at [344, 216] on span "Next Month" at bounding box center [342, 215] width 18 height 18
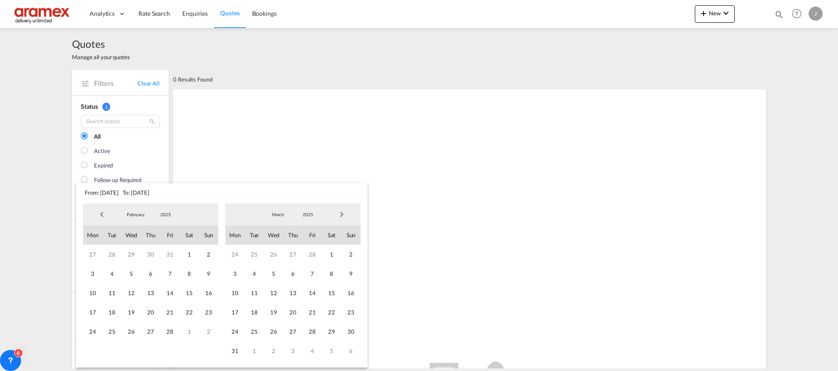
click at [344, 216] on span "Next Month" at bounding box center [342, 215] width 18 height 18
click at [314, 314] on span "25" at bounding box center [312, 312] width 19 height 19
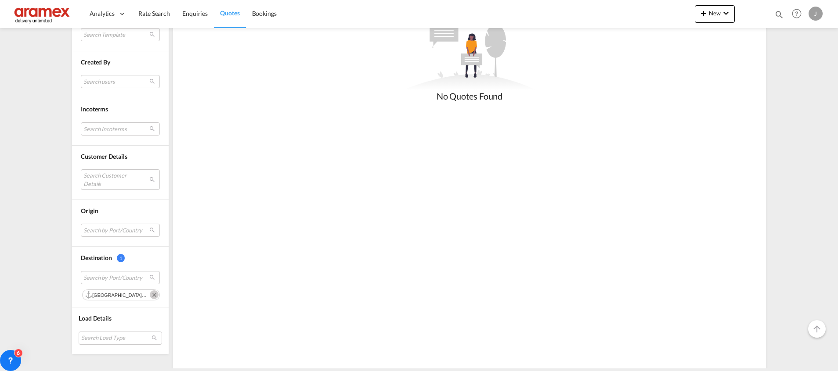
scroll to position [346, 0]
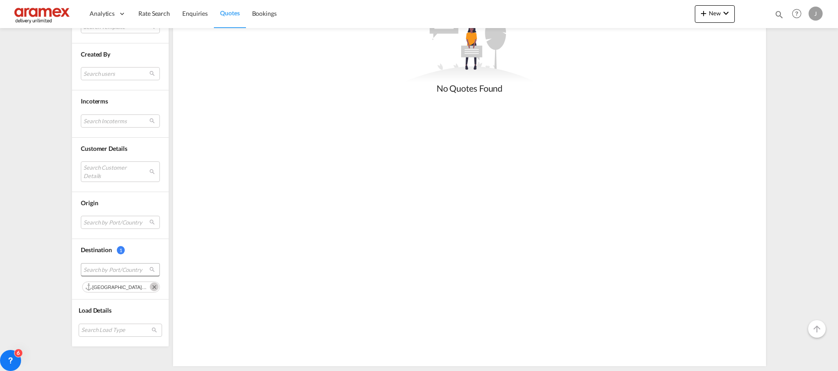
click at [111, 268] on span "Search by Port/Country" at bounding box center [113, 270] width 60 height 8
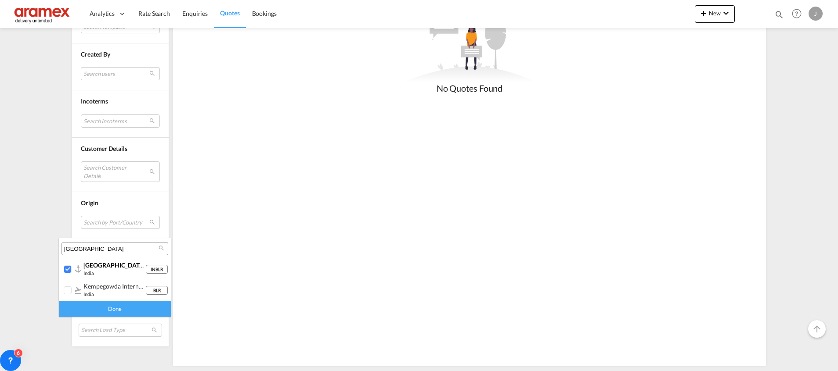
click at [247, 160] on md-backdrop at bounding box center [419, 185] width 838 height 371
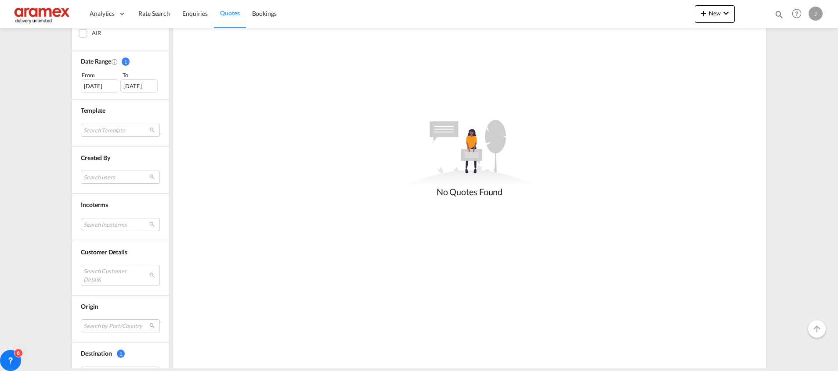
scroll to position [214, 0]
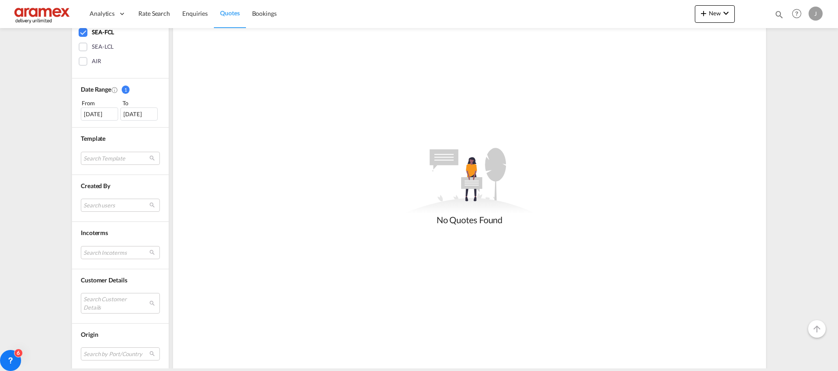
click at [97, 116] on div "[DATE]" at bounding box center [99, 114] width 37 height 13
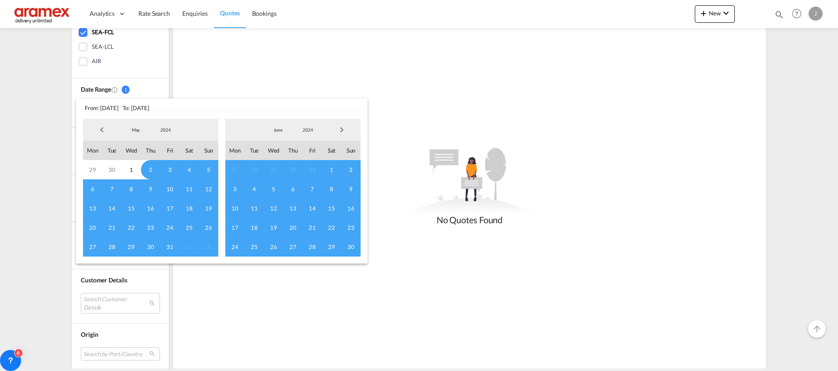
click at [98, 131] on span "Previous Month" at bounding box center [102, 130] width 18 height 18
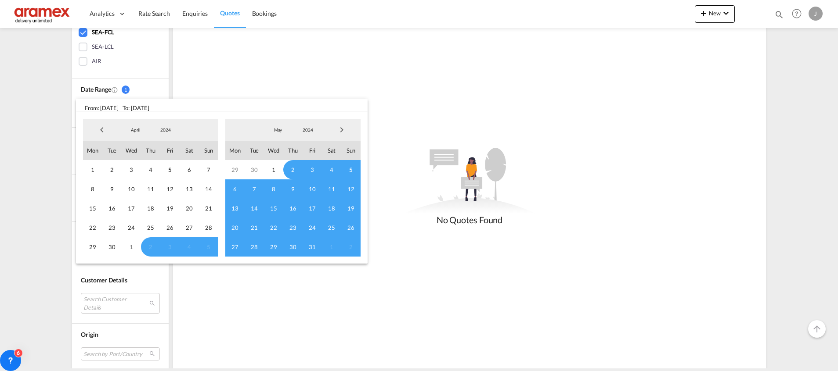
click at [102, 131] on span "Previous Month" at bounding box center [102, 130] width 18 height 18
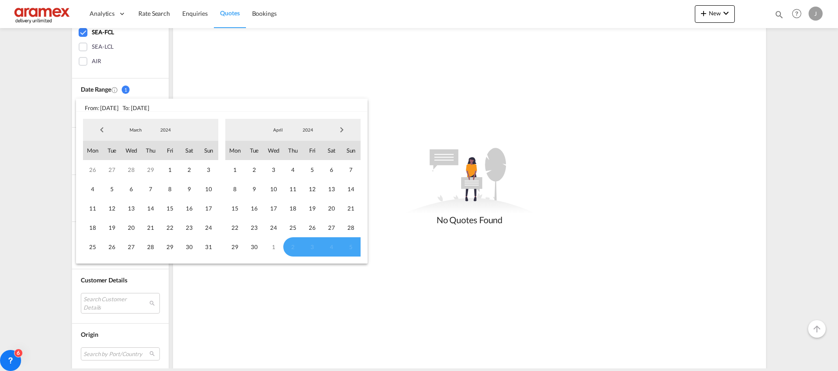
click at [102, 131] on span "Previous Month" at bounding box center [102, 130] width 18 height 18
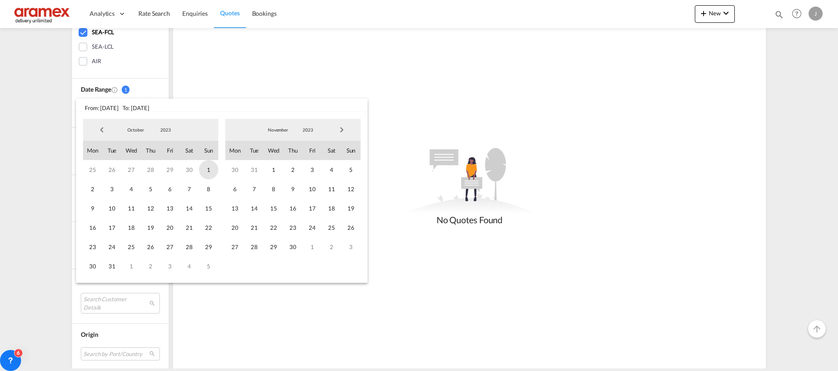
click at [207, 170] on span "1" at bounding box center [208, 169] width 19 height 19
click at [345, 133] on span "Next Month" at bounding box center [342, 130] width 18 height 18
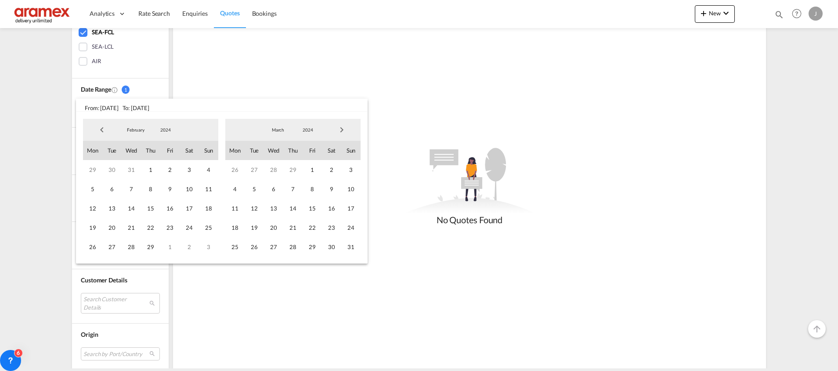
click at [345, 133] on span "Next Month" at bounding box center [342, 130] width 18 height 18
click at [340, 129] on span "Next Month" at bounding box center [342, 130] width 18 height 18
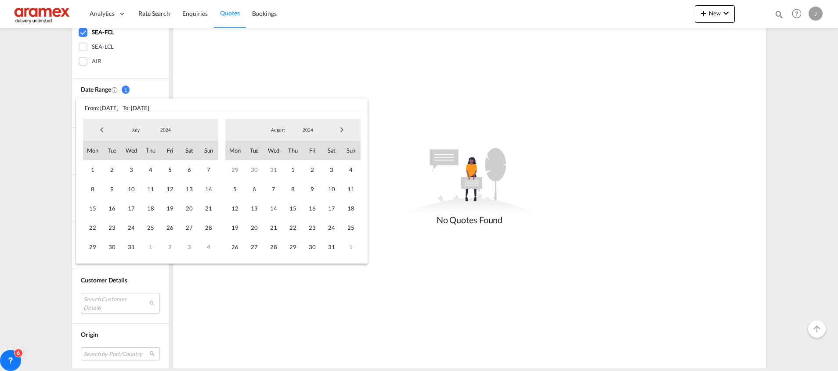
click at [340, 129] on span "Next Month" at bounding box center [342, 130] width 18 height 18
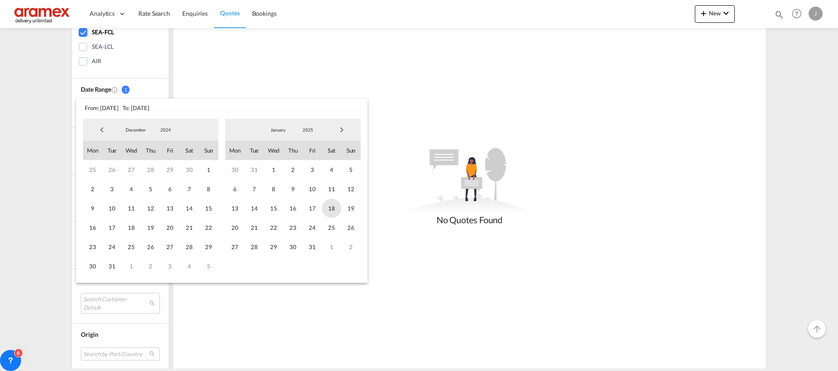
click at [327, 204] on span "18" at bounding box center [331, 208] width 19 height 19
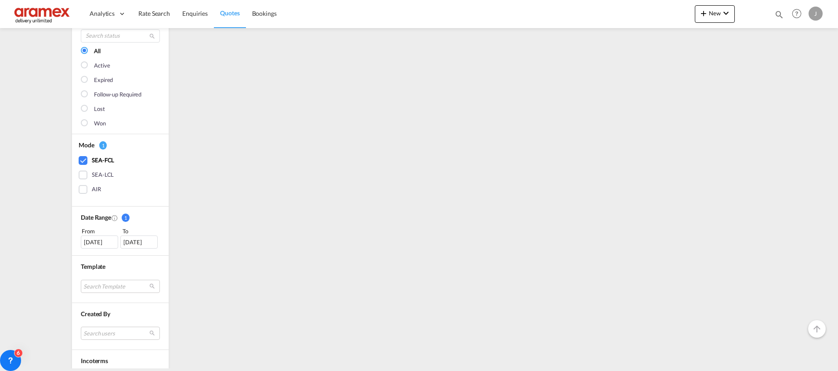
scroll to position [0, 0]
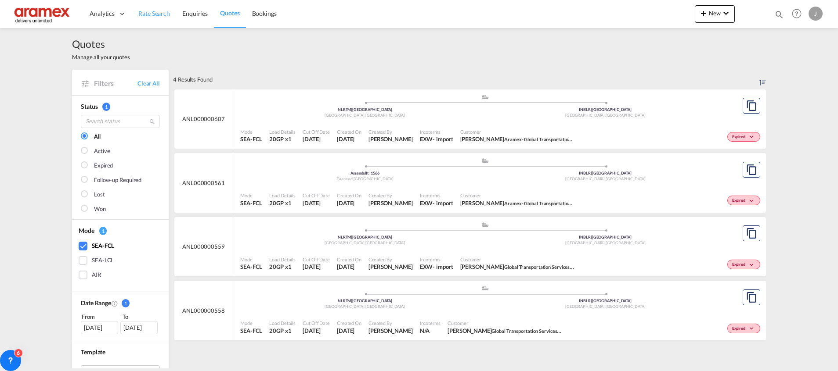
click at [148, 10] on span "Rate Search" at bounding box center [154, 13] width 32 height 7
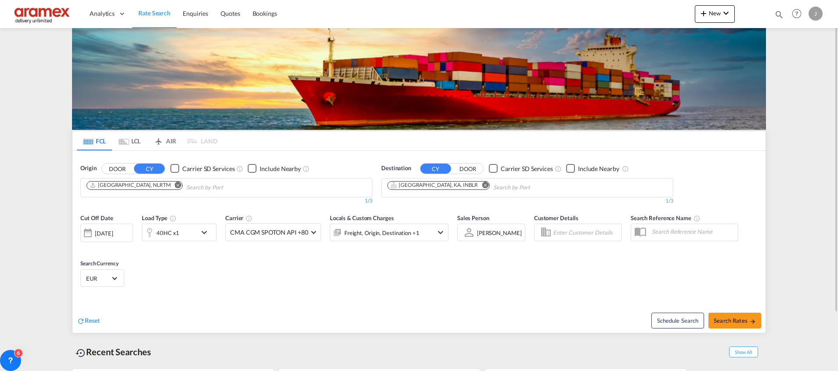
scroll to position [69, 0]
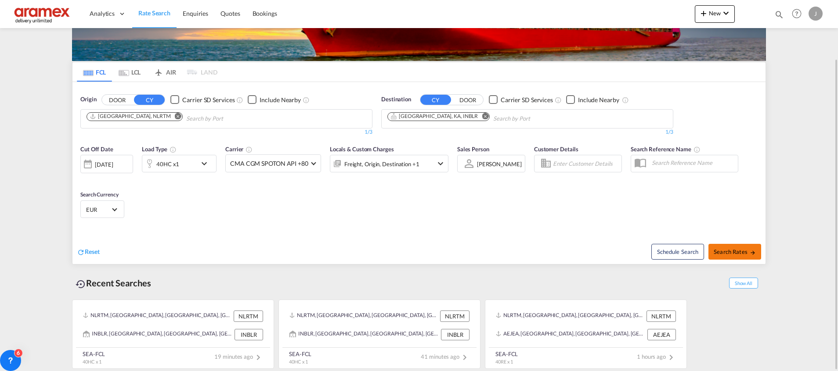
click at [731, 249] on span "Search Rates" at bounding box center [735, 252] width 42 height 7
type input "NLRTM to INBLR / [DATE]"
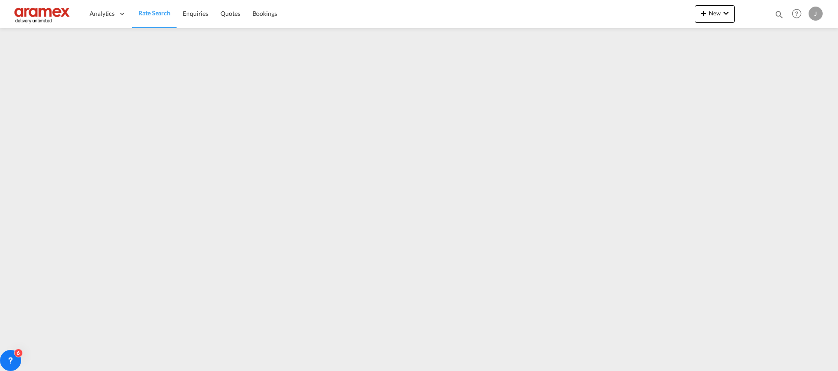
click at [155, 10] on span "Rate Search" at bounding box center [154, 12] width 32 height 7
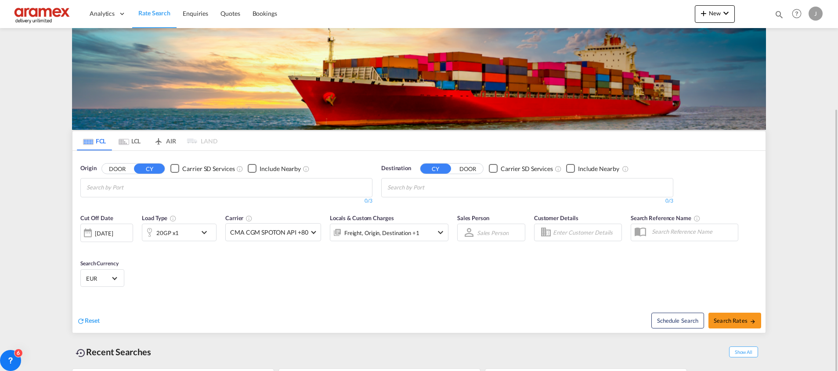
scroll to position [58, 0]
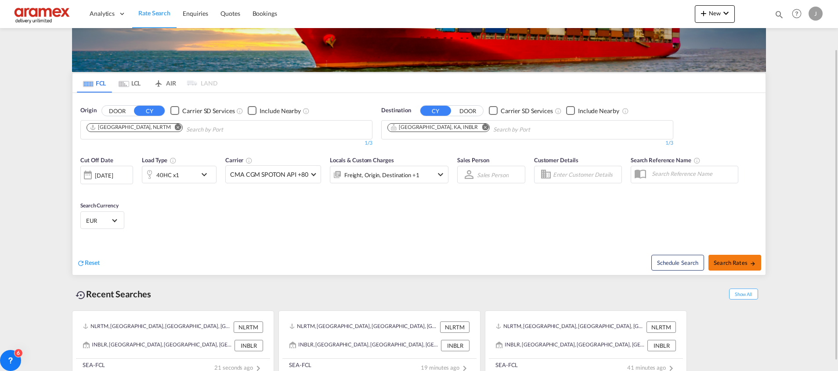
click at [725, 263] on span "Search Rates" at bounding box center [735, 263] width 42 height 7
type input "NLRTM to INBLR / [DATE]"
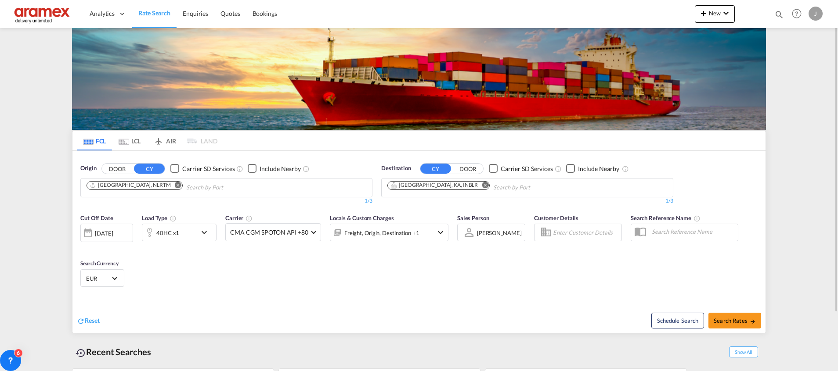
click at [113, 233] on div "[DATE]" at bounding box center [104, 234] width 18 height 8
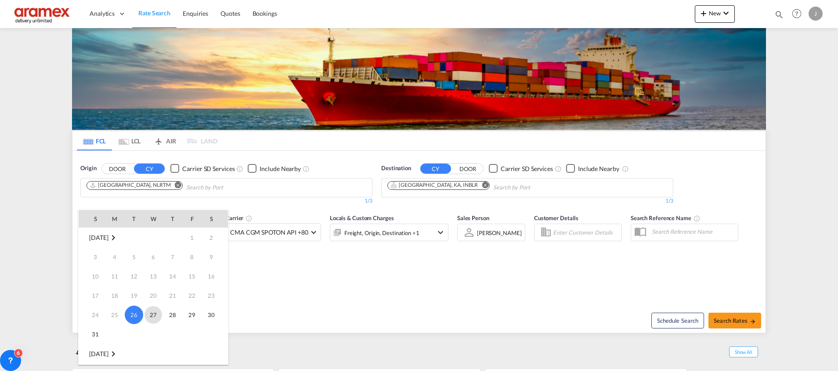
click at [152, 314] on span "27" at bounding box center [153, 315] width 18 height 18
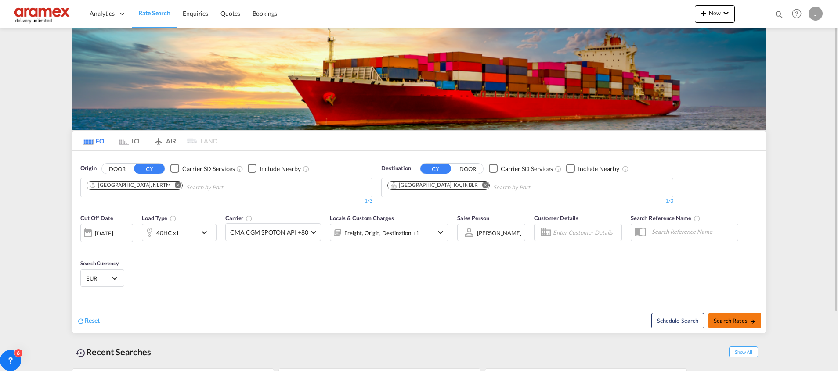
click at [727, 314] on button "Search Rates" at bounding box center [734, 321] width 53 height 16
type input "NLRTM to INBLR / [DATE]"
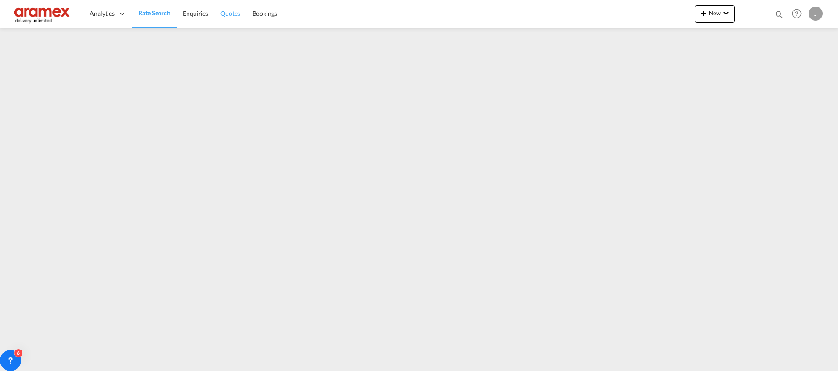
click at [232, 13] on span "Quotes" at bounding box center [229, 13] width 19 height 7
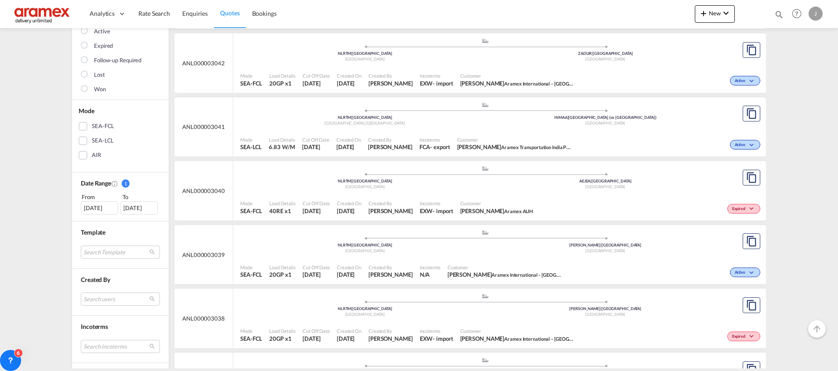
scroll to position [132, 0]
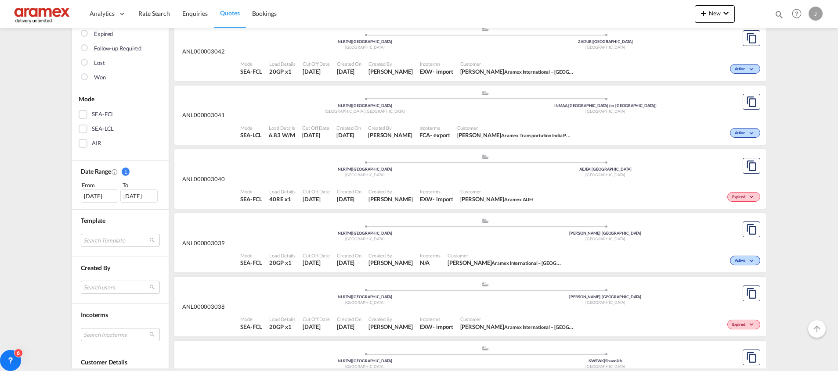
click at [79, 113] on div "SEA-FCL" at bounding box center [83, 114] width 9 height 9
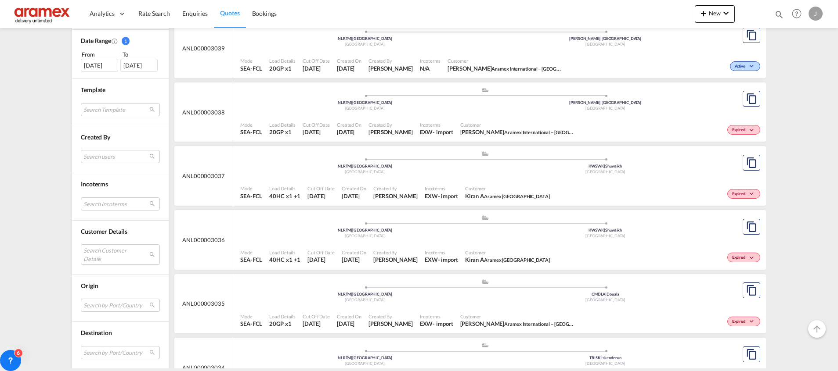
scroll to position [329, 0]
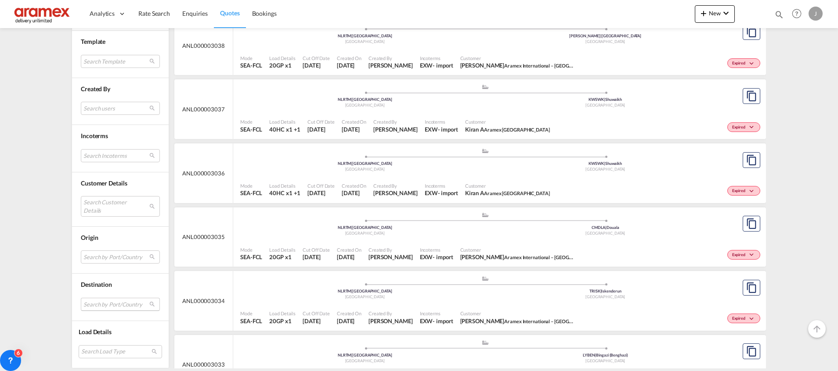
click at [101, 310] on md-select "Search by Port/Country JPNIC nichinan [GEOGRAPHIC_DATA] AEAMF mussafah [GEOGRAP…" at bounding box center [120, 304] width 79 height 13
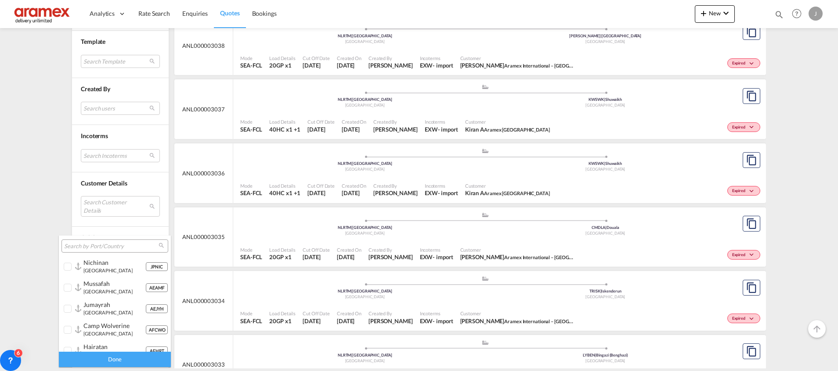
click at [97, 244] on input "search" at bounding box center [111, 247] width 94 height 8
paste input "[GEOGRAPHIC_DATA]"
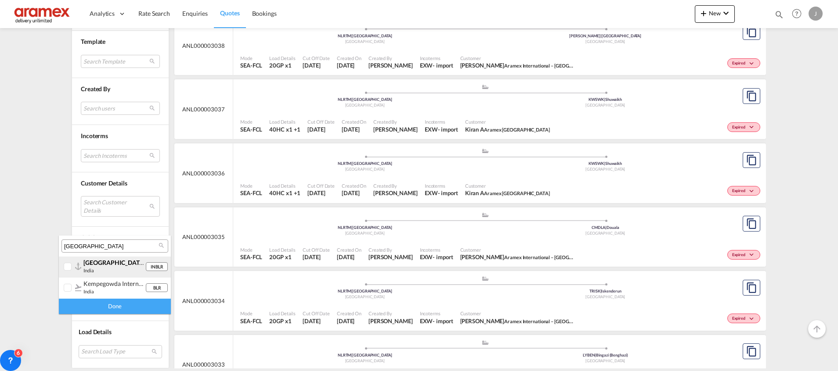
type input "[GEOGRAPHIC_DATA]"
click at [96, 265] on span "[GEOGRAPHIC_DATA]" at bounding box center [114, 262] width 62 height 7
click at [92, 301] on div "Done" at bounding box center [115, 306] width 112 height 15
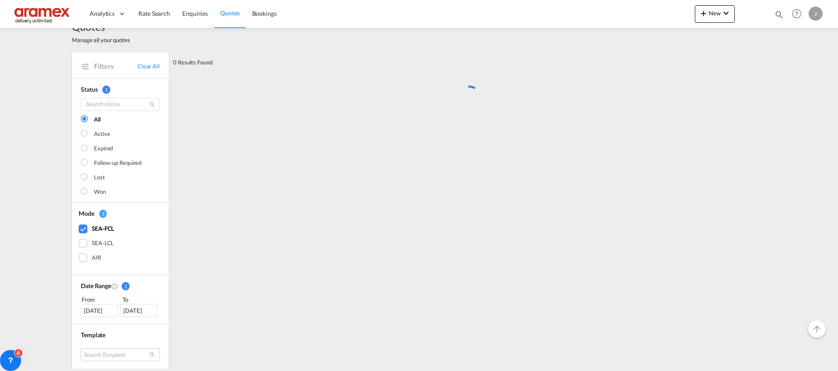
scroll to position [0, 0]
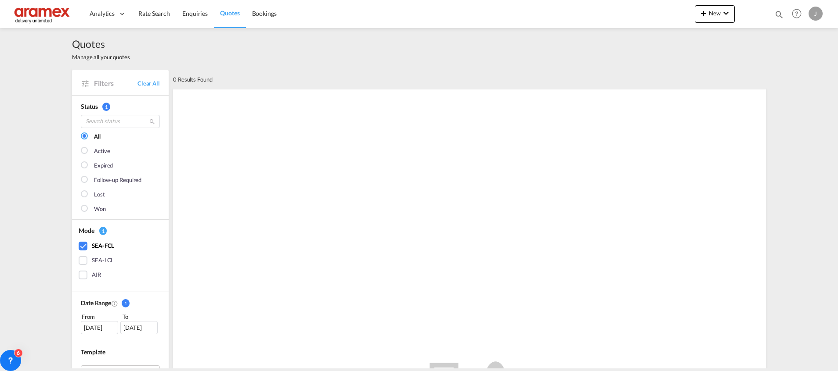
click at [94, 324] on div "[DATE]" at bounding box center [99, 327] width 37 height 13
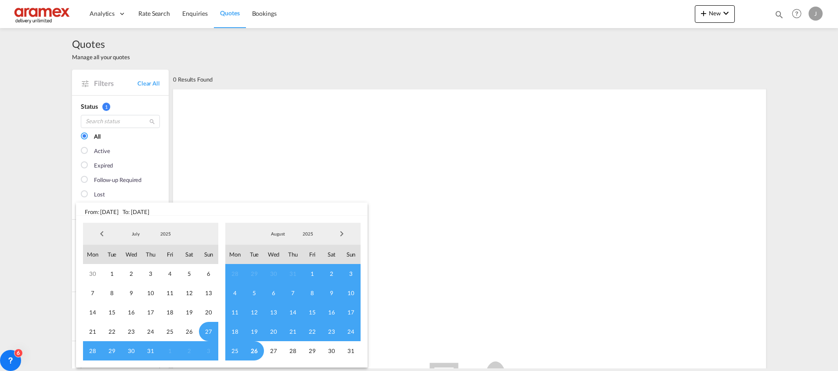
click at [102, 235] on span "Previous Month" at bounding box center [102, 234] width 18 height 18
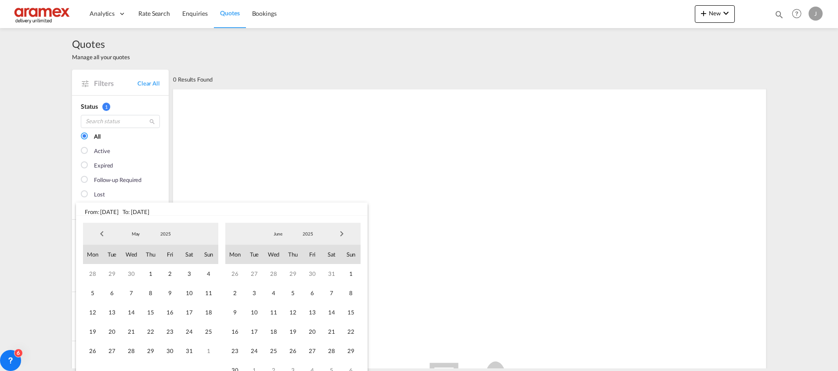
click at [102, 235] on span "Previous Month" at bounding box center [102, 234] width 18 height 18
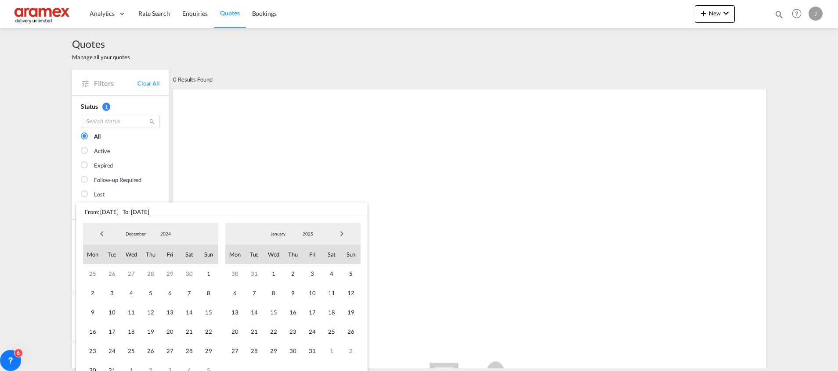
click at [102, 235] on span "Previous Month" at bounding box center [102, 234] width 18 height 18
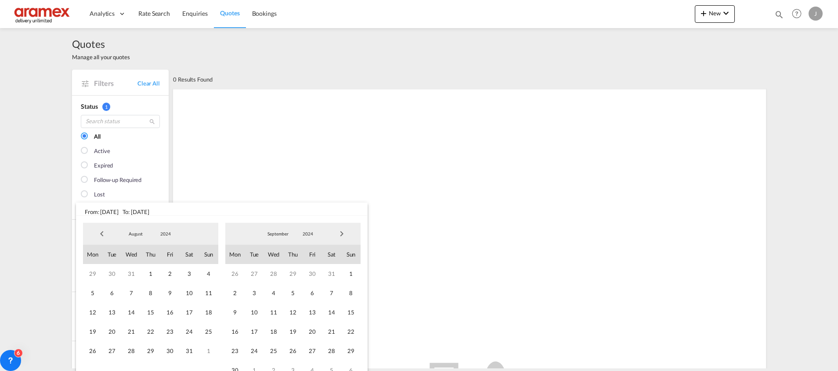
click at [102, 235] on span "Previous Month" at bounding box center [102, 234] width 18 height 18
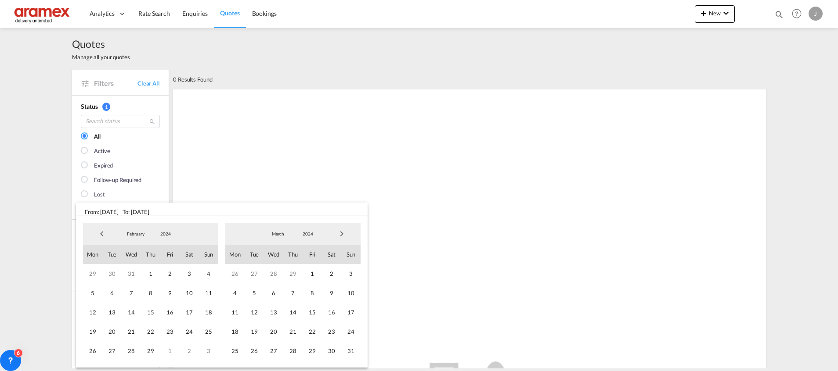
click at [102, 235] on span "Previous Month" at bounding box center [102, 234] width 18 height 18
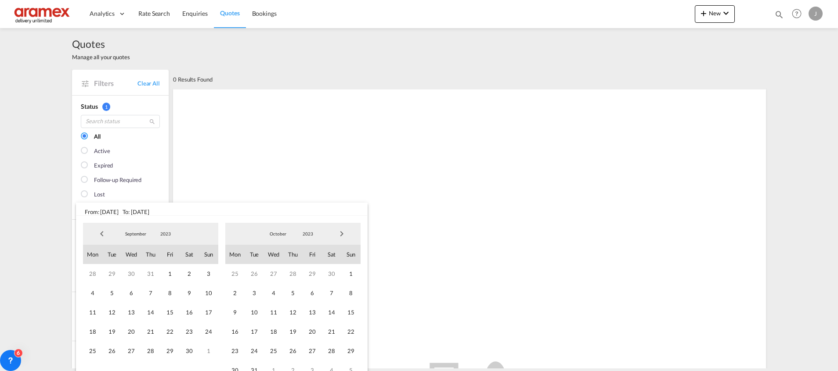
click at [102, 235] on span "Previous Month" at bounding box center [102, 234] width 18 height 18
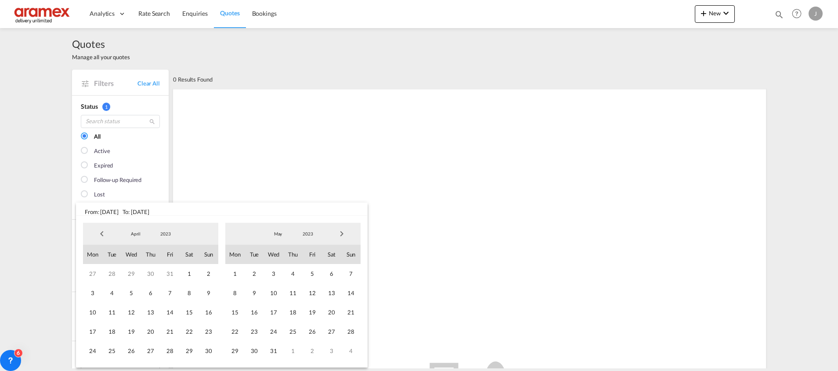
click at [102, 235] on span "Previous Month" at bounding box center [102, 234] width 18 height 18
click at [151, 272] on span "2" at bounding box center [150, 273] width 19 height 19
click at [341, 235] on span "Next Month" at bounding box center [342, 234] width 18 height 18
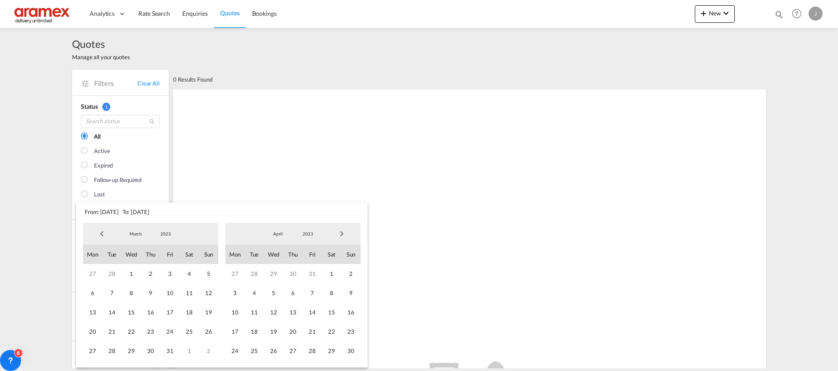
click at [341, 235] on span "Next Month" at bounding box center [342, 234] width 18 height 18
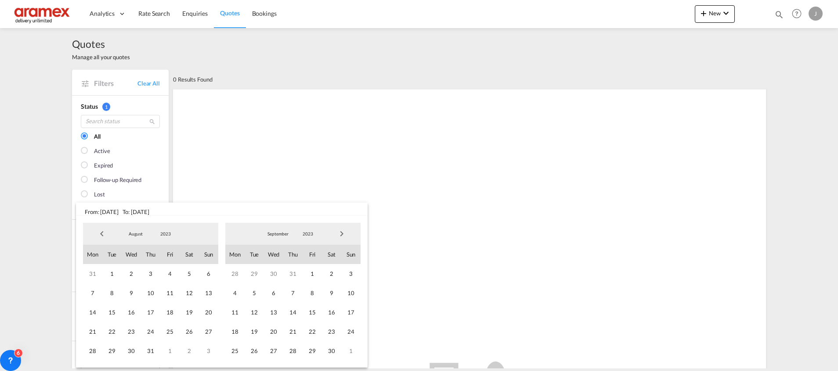
click at [341, 235] on span "Next Month" at bounding box center [342, 234] width 18 height 18
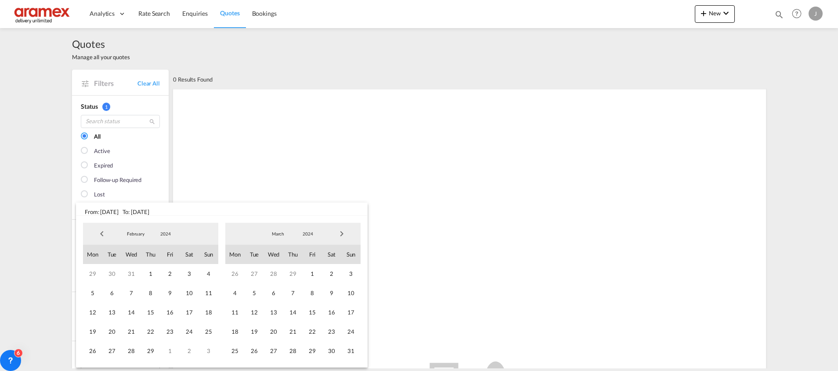
click at [341, 235] on span "Next Month" at bounding box center [342, 234] width 18 height 18
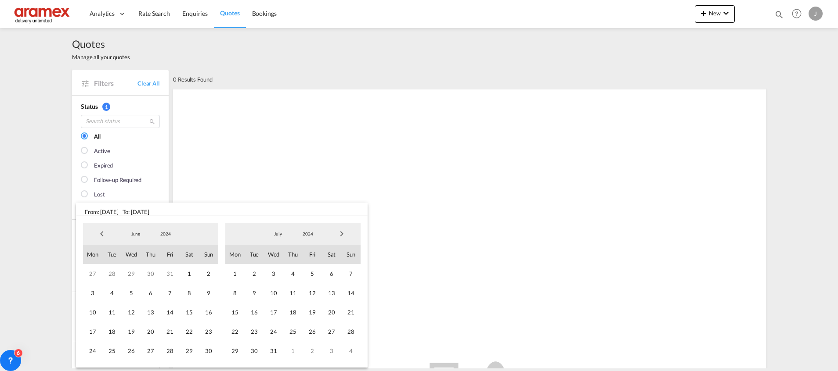
click at [341, 235] on span "Next Month" at bounding box center [342, 234] width 18 height 18
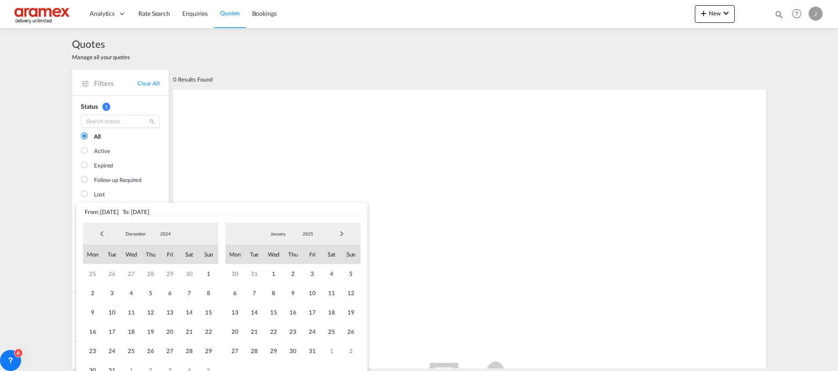
click at [341, 235] on span "Next Month" at bounding box center [342, 234] width 18 height 18
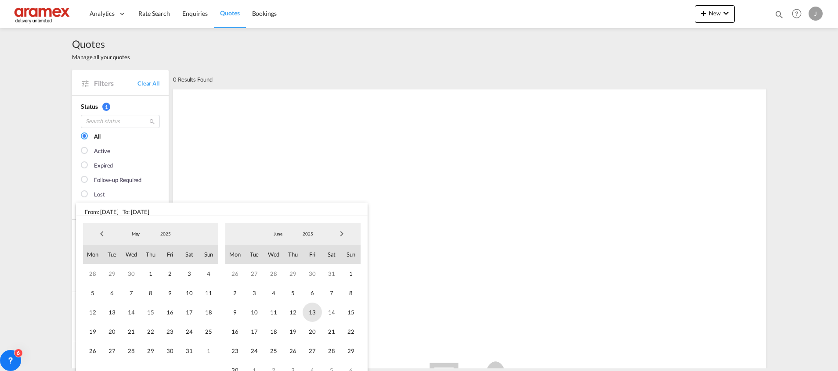
click at [317, 312] on span "13" at bounding box center [312, 312] width 19 height 19
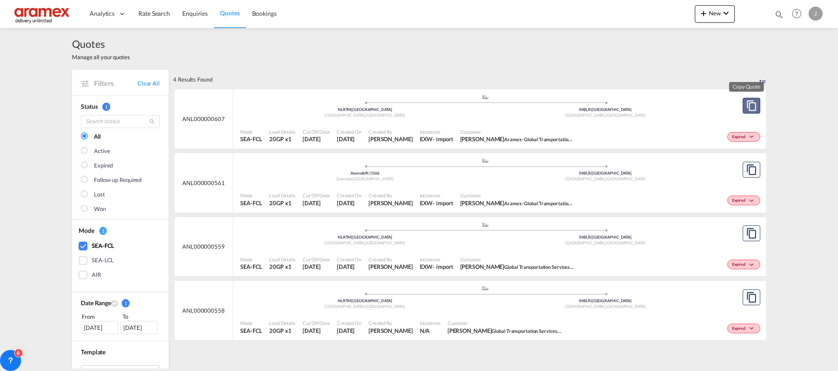
click at [746, 105] on md-icon "assets/icons/custom/copyQuote.svg" at bounding box center [751, 106] width 11 height 11
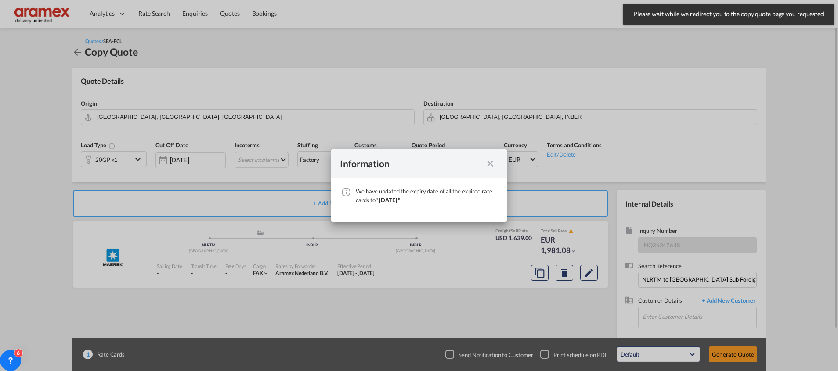
click at [490, 162] on md-icon "icon-close fg-AAA8AD cursor" at bounding box center [490, 164] width 11 height 11
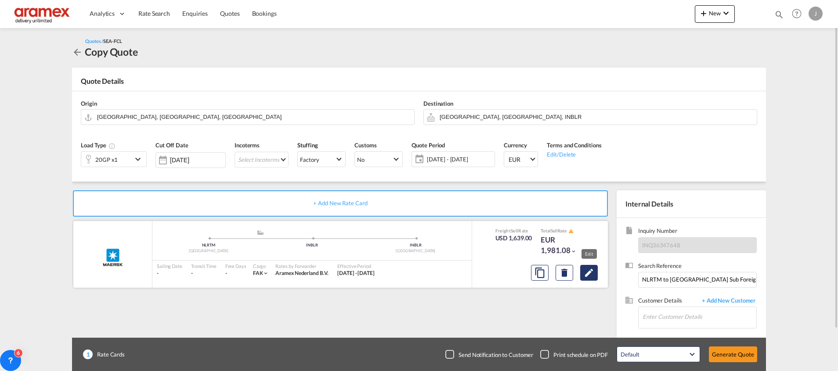
click at [591, 272] on md-icon "Edit" at bounding box center [589, 273] width 11 height 11
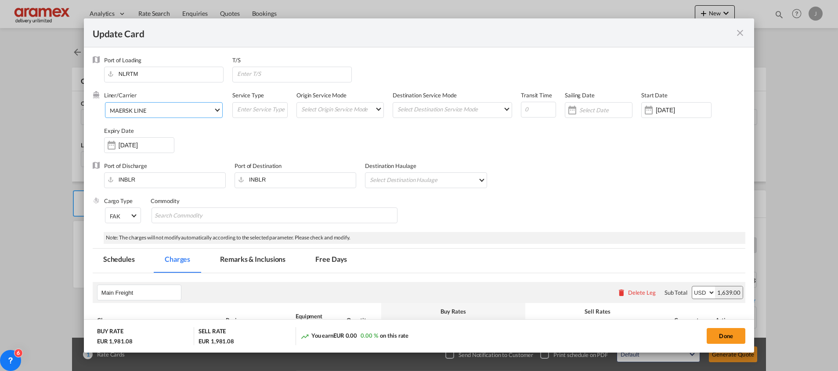
click at [164, 108] on span "MAERSK LINE" at bounding box center [162, 111] width 104 height 8
type md-option "2"
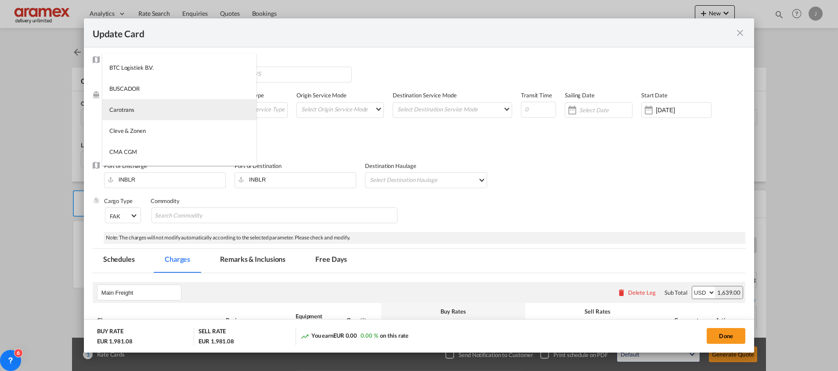
type md-option "795"
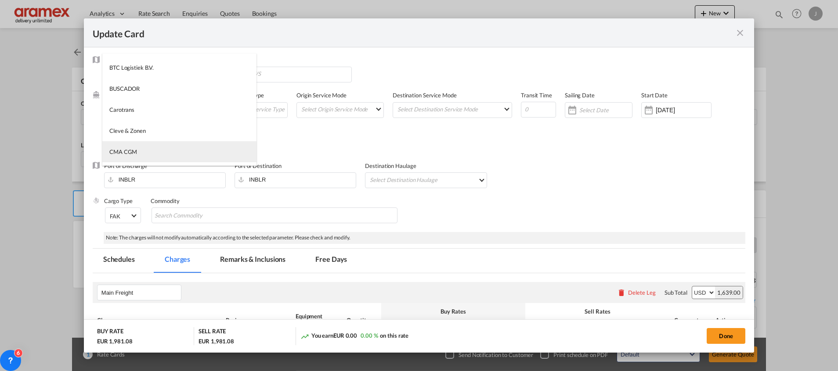
type md-option "17"
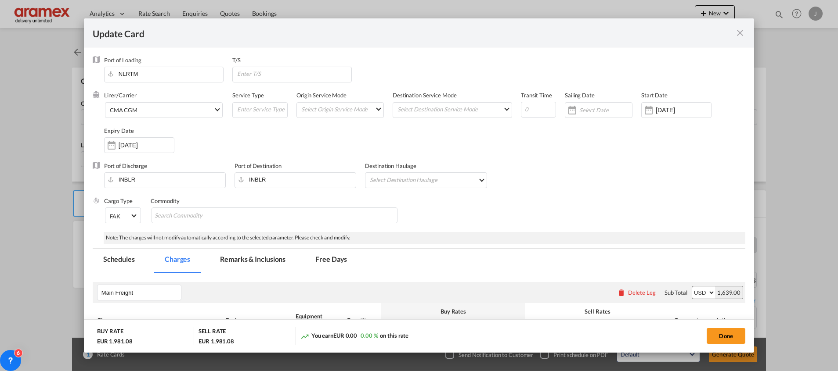
click at [395, 151] on div "Liner/Carrier CMA CGM Service Type Origin Service Mode Select Origin Service Mo…" at bounding box center [424, 126] width 641 height 70
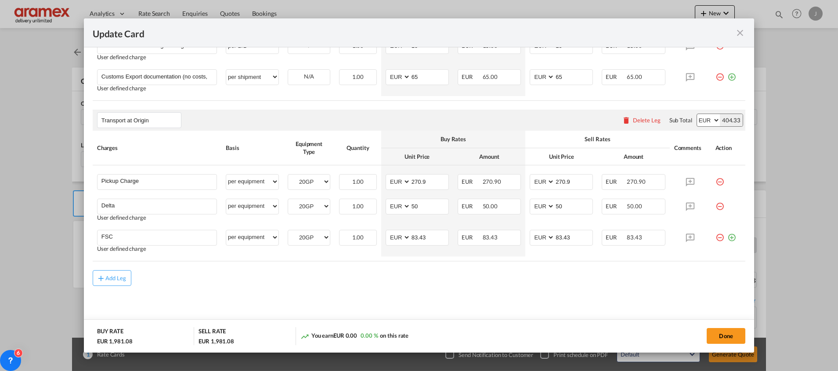
scroll to position [309, 0]
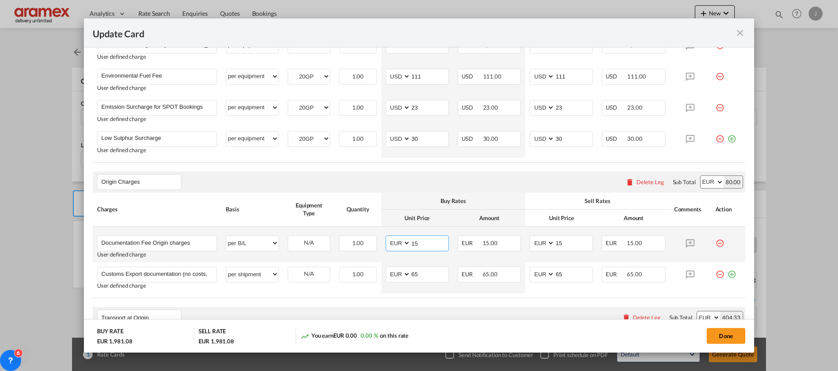
drag, startPoint x: 423, startPoint y: 242, endPoint x: 385, endPoint y: 244, distance: 38.2
click at [386, 244] on md-input-container "AED AFN ALL AMD ANG AOA ARS AUD AWG AZN BAM BBD BDT BGN BHD BIF BMD BND [PERSON…" at bounding box center [417, 244] width 63 height 16
type input "50"
drag, startPoint x: 566, startPoint y: 242, endPoint x: 513, endPoint y: 245, distance: 53.2
click at [515, 245] on tr "Documentation Fee Origin charges Please Enter User Defined Charges Cannot Be Pu…" at bounding box center [419, 245] width 653 height 36
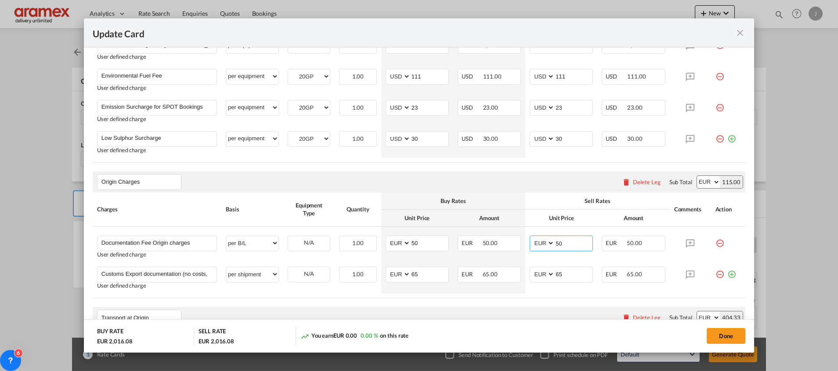
type input "50"
click at [482, 316] on div "Transport at Origin Please enter leg name Leg Name Already Exists Delete Leg Su…" at bounding box center [419, 317] width 653 height 21
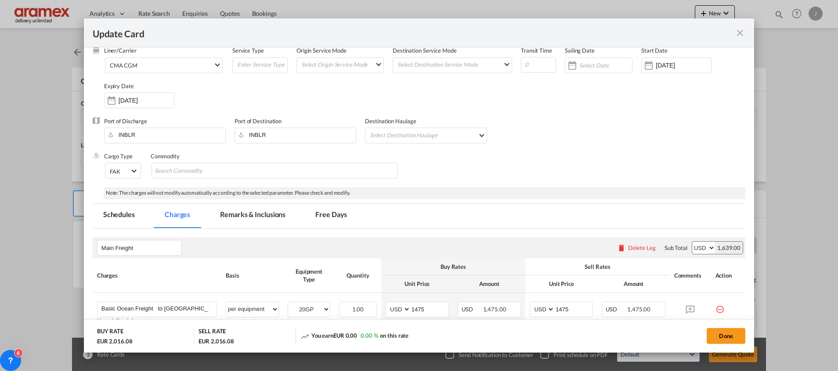
scroll to position [0, 0]
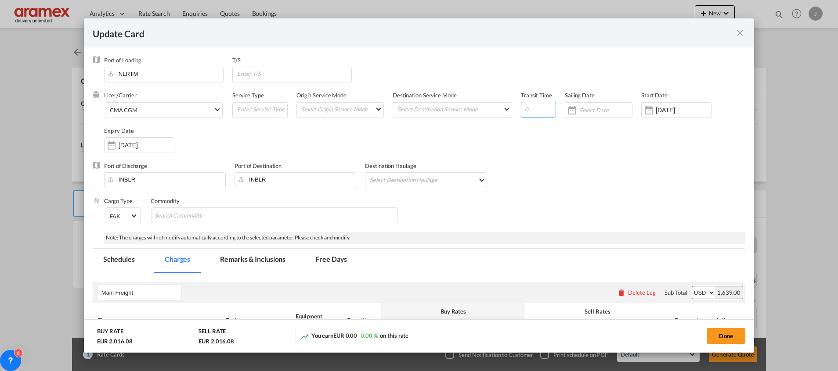
click at [532, 110] on input "Update Card Port ..." at bounding box center [538, 110] width 35 height 16
paste input "49"
type input "49"
click at [589, 107] on input "Update Card Port ..." at bounding box center [605, 110] width 53 height 7
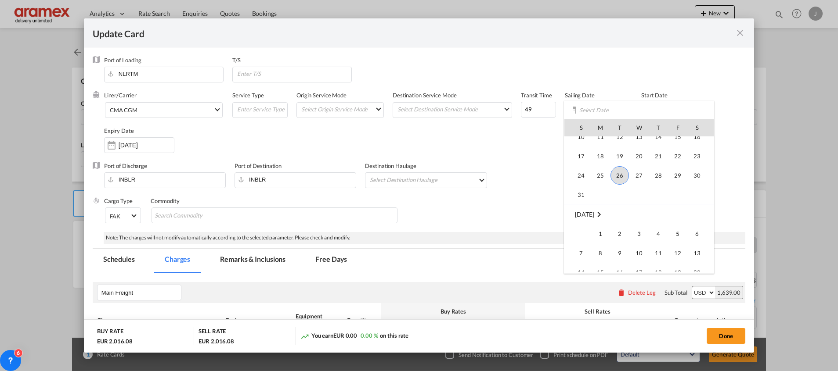
scroll to position [2393, 0]
click at [622, 236] on span "9" at bounding box center [620, 236] width 18 height 18
type input "[DATE]"
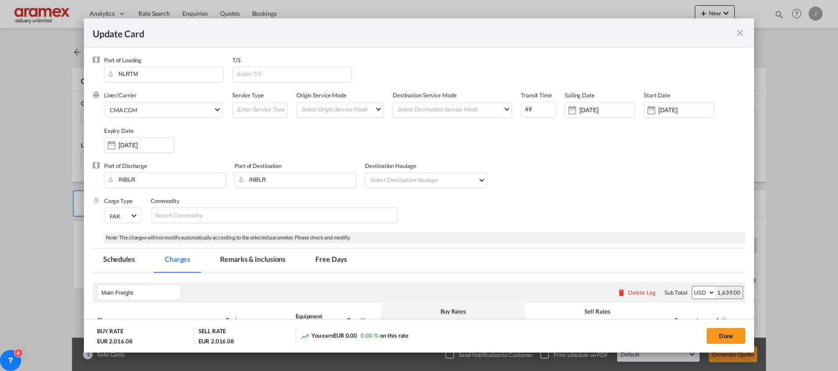
click at [512, 181] on div "Port of Discharge INBLR Port of Destination INBLR Destination Haulage Select De…" at bounding box center [419, 179] width 653 height 35
click at [667, 108] on input "[DATE]" at bounding box center [685, 110] width 55 height 7
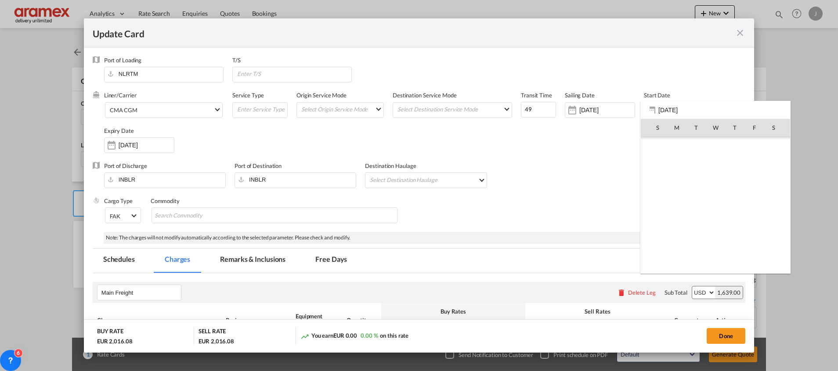
scroll to position [200961, 0]
click at [681, 146] on md-icon "December 2023" at bounding box center [675, 146] width 11 height 11
click at [681, 143] on md-icon "February 2023" at bounding box center [675, 146] width 11 height 11
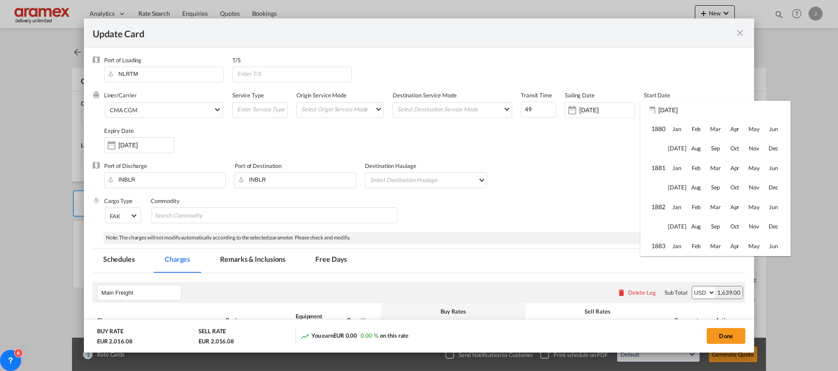
scroll to position [5506, 0]
click at [696, 249] on span "Aug" at bounding box center [696, 247] width 18 height 18
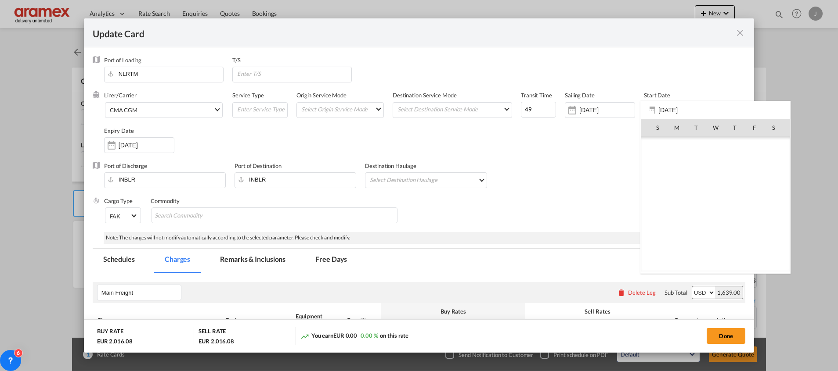
scroll to position [203289, 0]
click at [697, 223] on span "26" at bounding box center [696, 224] width 18 height 18
type input "[DATE]"
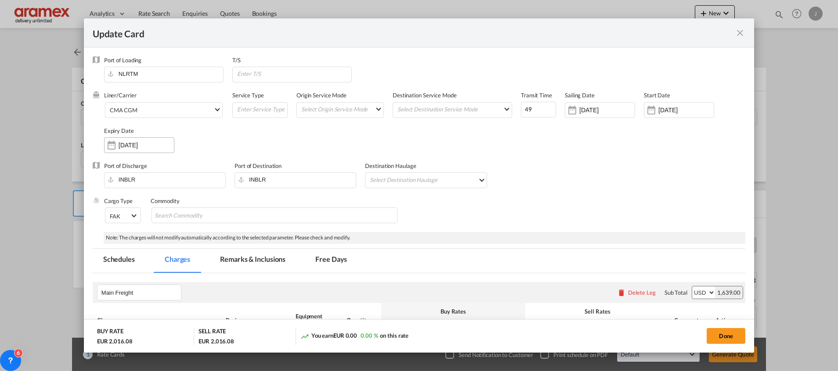
click at [137, 145] on input "[DATE]" at bounding box center [146, 145] width 55 height 7
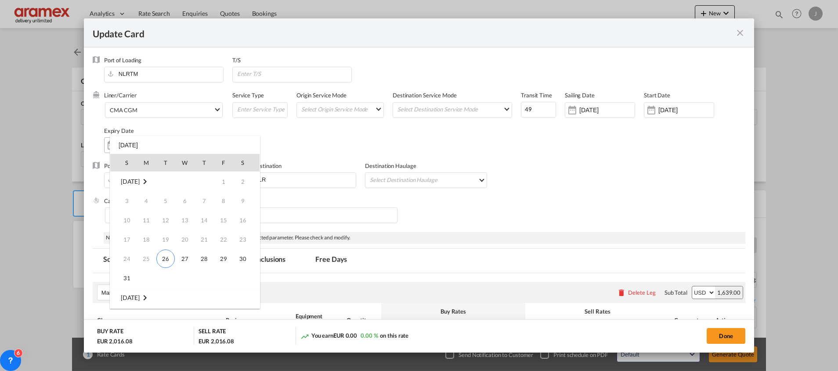
scroll to position [116, 0]
click at [202, 258] on span "25" at bounding box center [204, 259] width 18 height 18
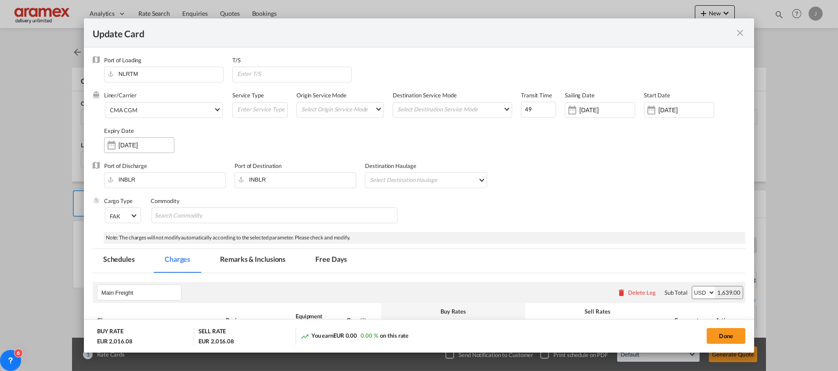
click at [149, 147] on input "[DATE]" at bounding box center [146, 145] width 55 height 7
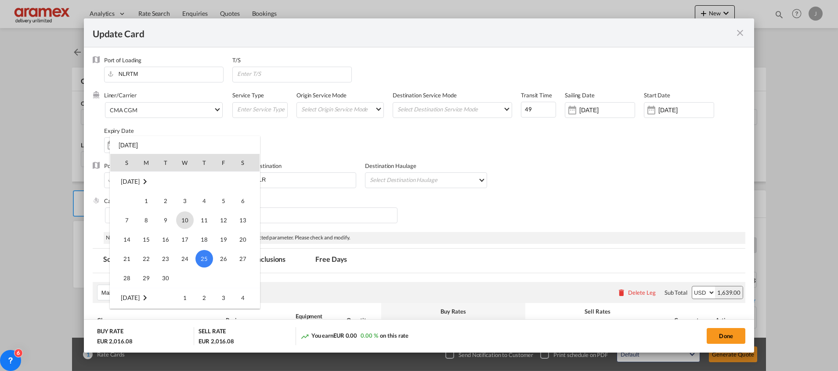
scroll to position [50, 0]
click at [169, 209] on span "26" at bounding box center [165, 208] width 18 height 18
type input "[DATE]"
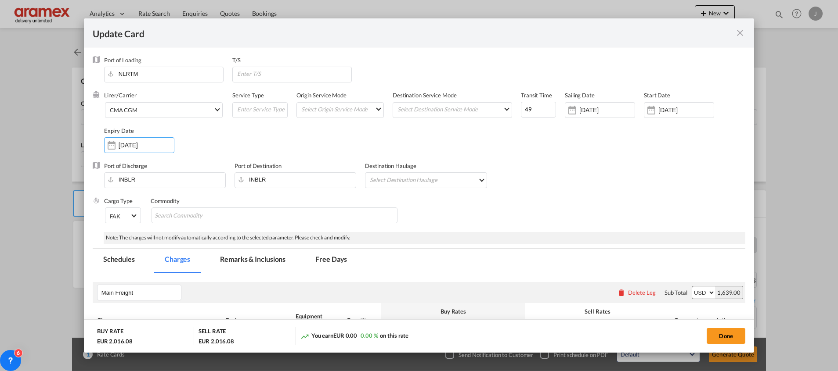
click at [544, 197] on div "Port of Discharge INBLR Port of Destination INBLR Destination Haulage Select De…" at bounding box center [419, 179] width 653 height 35
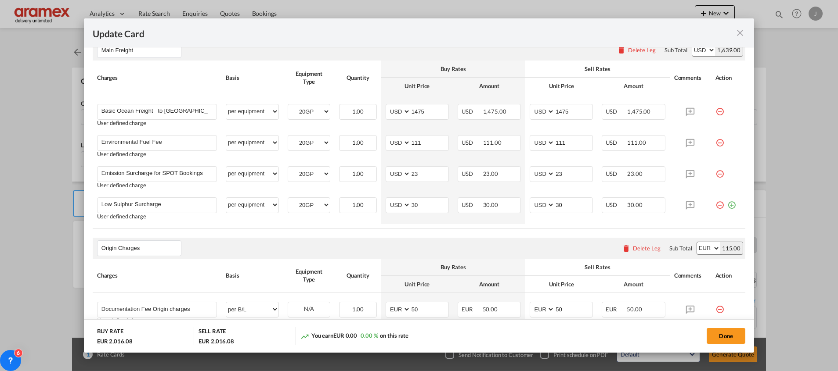
scroll to position [263, 0]
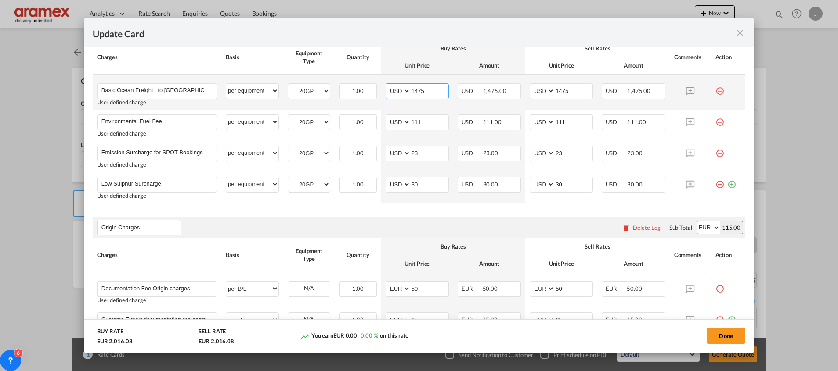
click at [416, 92] on input "1475" at bounding box center [430, 90] width 38 height 13
paste input "29"
type input "295"
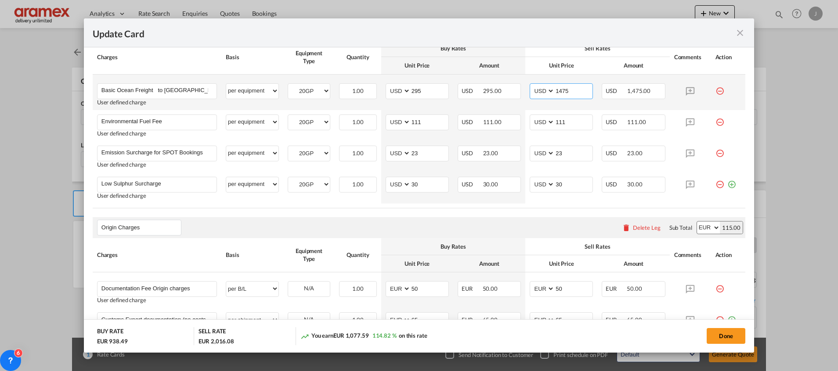
click at [562, 89] on input "1475" at bounding box center [574, 90] width 38 height 13
paste input "29"
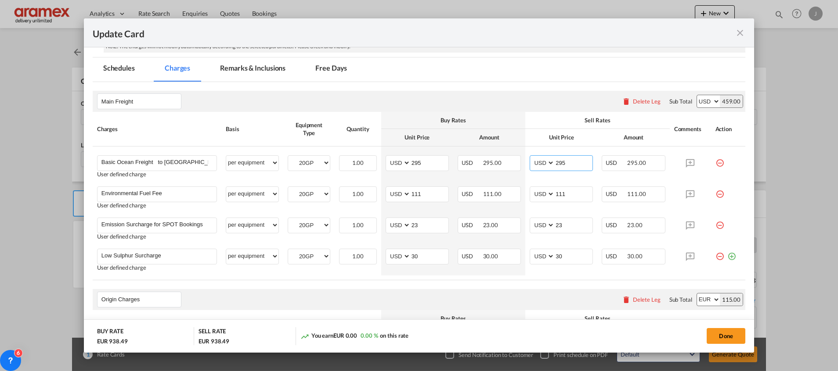
scroll to position [198, 0]
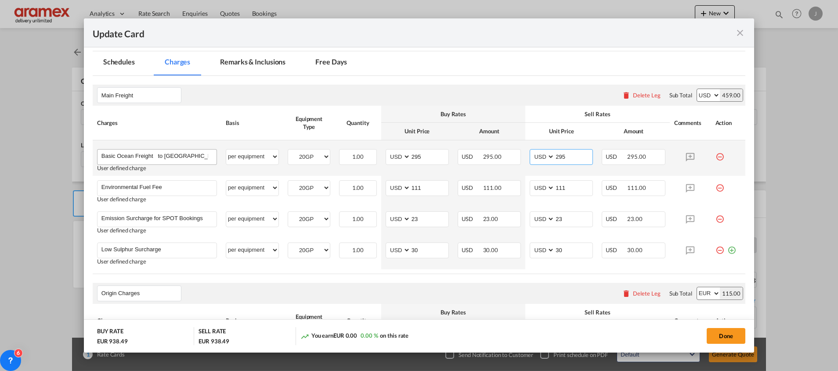
type input "295"
click at [176, 156] on input "Basic Ocean Freight to [GEOGRAPHIC_DATA]" at bounding box center [158, 156] width 115 height 13
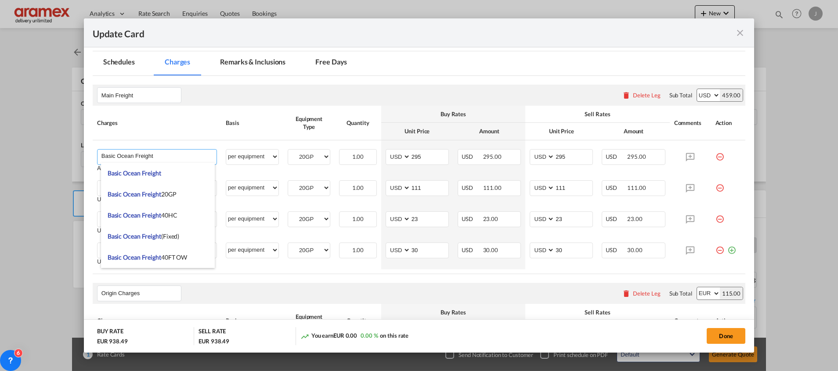
type input "Basic Ocean Freight"
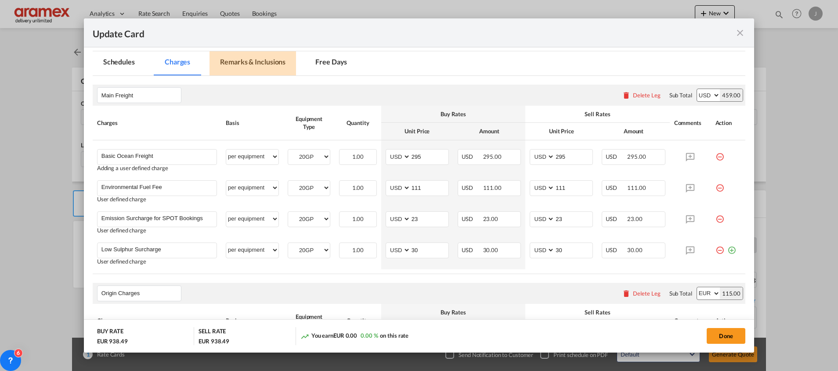
click at [248, 61] on md-tab-item "Remarks & Inclusions" at bounding box center [252, 63] width 87 height 24
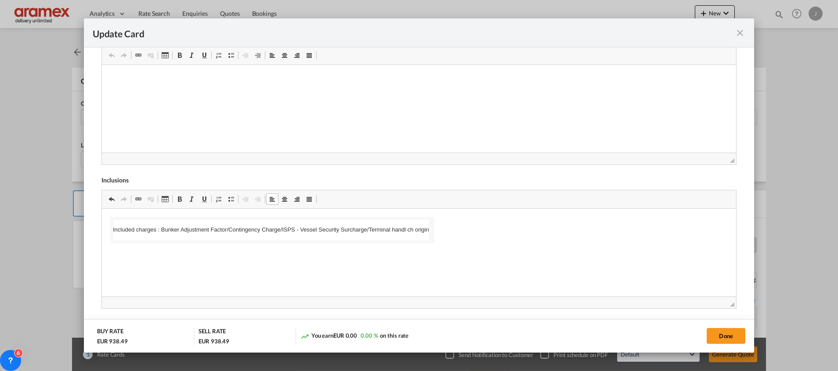
scroll to position [129, 0]
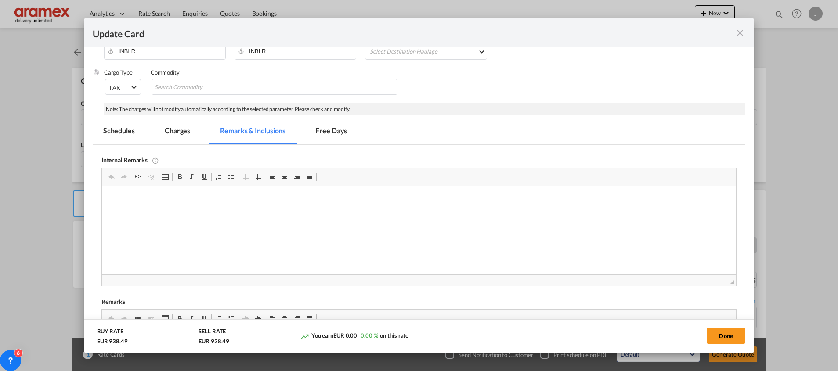
click at [158, 127] on md-tab-item "Charges" at bounding box center [177, 132] width 47 height 24
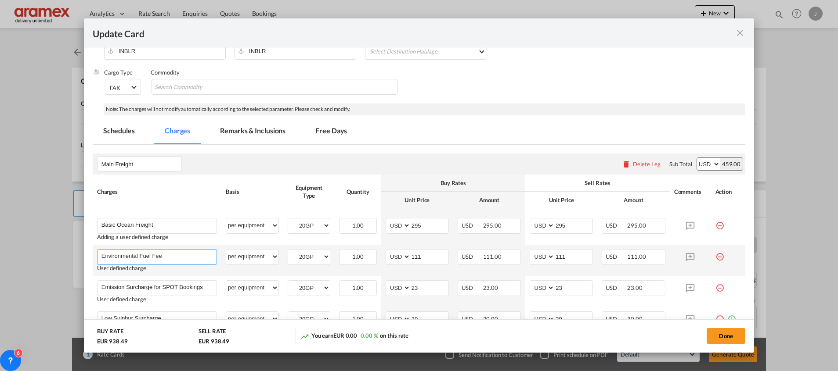
click at [127, 255] on input "Environmental Fuel Fee" at bounding box center [158, 256] width 115 height 13
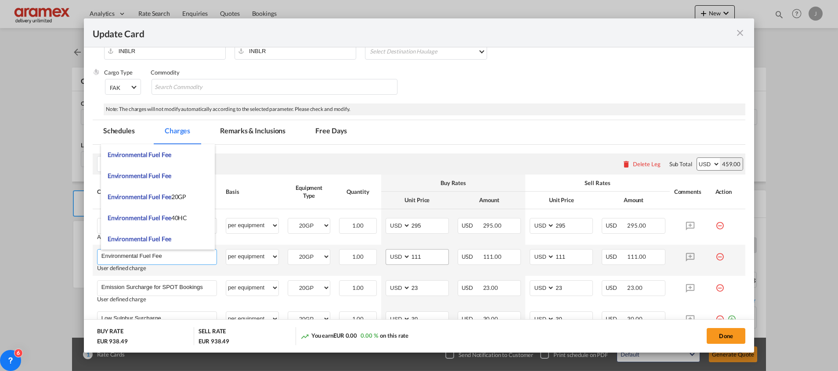
paste input "ergy Transition Surcharg"
type input "Energy Transition Surcharge"
click at [422, 262] on input "111" at bounding box center [430, 256] width 38 height 13
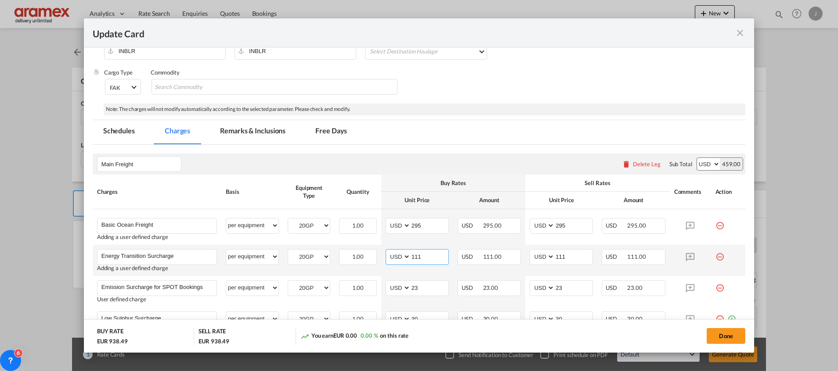
click at [422, 262] on input "111" at bounding box center [430, 256] width 38 height 13
type input "68"
click at [563, 256] on input "111" at bounding box center [574, 256] width 38 height 13
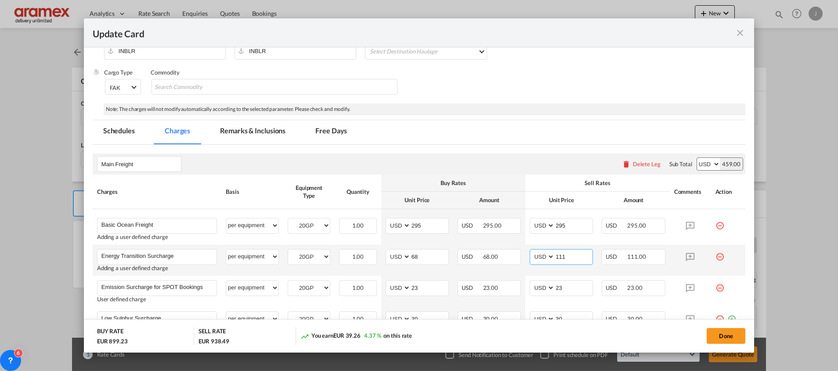
click at [563, 256] on input "111" at bounding box center [574, 256] width 38 height 13
type input "68"
click at [452, 140] on md-tabs-canvas "Schedules Charges Remarks & Inclusions Free Days Schedules Charges Remarks & In…" at bounding box center [419, 132] width 653 height 24
drag, startPoint x: 423, startPoint y: 259, endPoint x: 379, endPoint y: 263, distance: 44.1
click at [381, 263] on td "AED AFN ALL AMD ANG AOA ARS AUD AWG AZN BAM BBD BDT BGN BHD BIF BMD BND [PERSON…" at bounding box center [417, 260] width 72 height 31
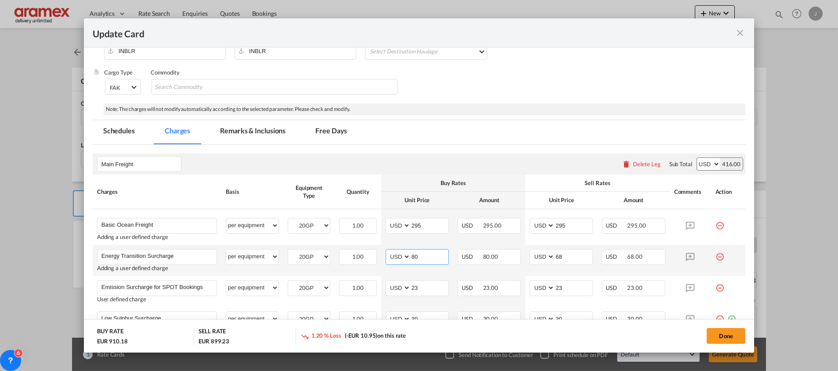
drag, startPoint x: 433, startPoint y: 251, endPoint x: 405, endPoint y: 266, distance: 32.0
click at [395, 265] on md-input-container "AED AFN ALL AMD ANG AOA ARS AUD AWG AZN BAM BBD BDT BGN BHD BIF BMD BND [PERSON…" at bounding box center [417, 257] width 63 height 16
type input "80"
click at [571, 254] on input "68" at bounding box center [574, 256] width 38 height 13
drag, startPoint x: 570, startPoint y: 255, endPoint x: 535, endPoint y: 255, distance: 34.3
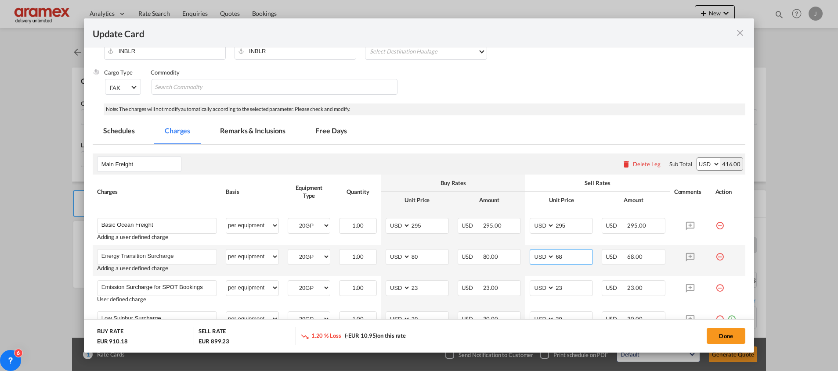
click at [535, 255] on md-input-container "AED AFN ALL AMD ANG AOA ARS AUD AWG AZN BAM BBD BDT BGN BHD BIF BMD BND [PERSON…" at bounding box center [561, 257] width 63 height 16
paste input "80"
type input "80"
click at [545, 86] on div "Cargo Type FAK FAK GCR GDSM General Cargo Hazardous Cargo Ambient Foodstuff Chi…" at bounding box center [424, 86] width 641 height 35
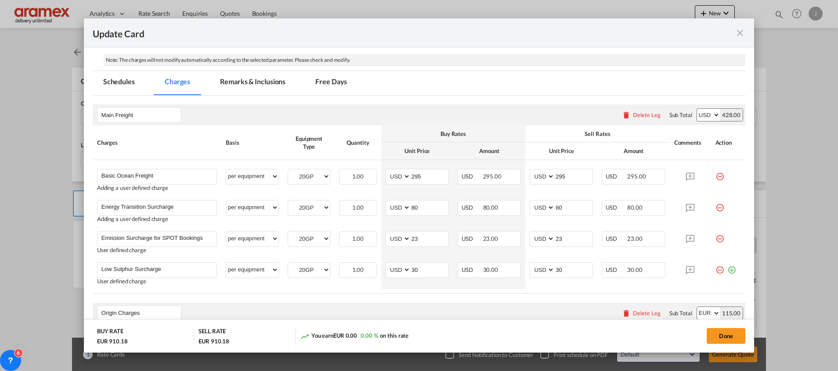
scroll to position [195, 0]
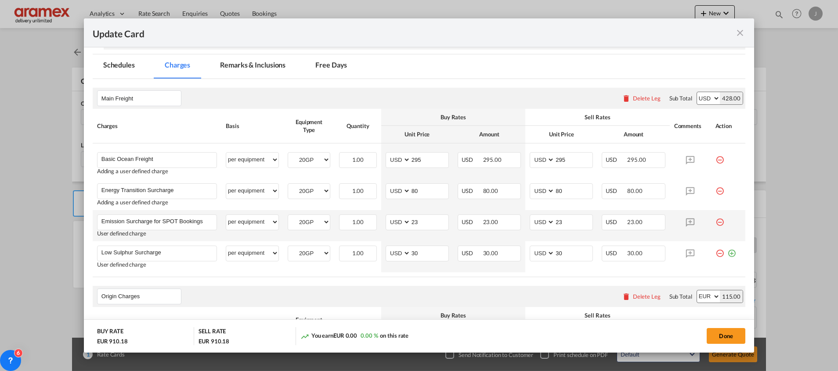
click at [715, 224] on md-icon "icon-minus-circle-outline red-400-fg" at bounding box center [719, 219] width 9 height 9
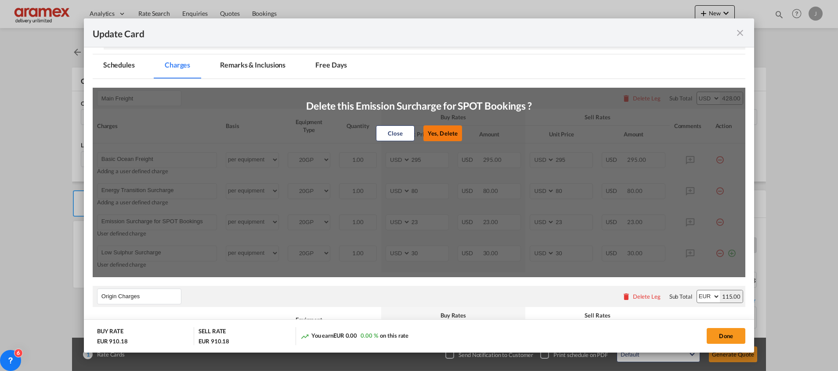
click at [440, 137] on button "Yes, Delete" at bounding box center [442, 134] width 39 height 16
type input "Low Sulphur Surcharge"
type input "30"
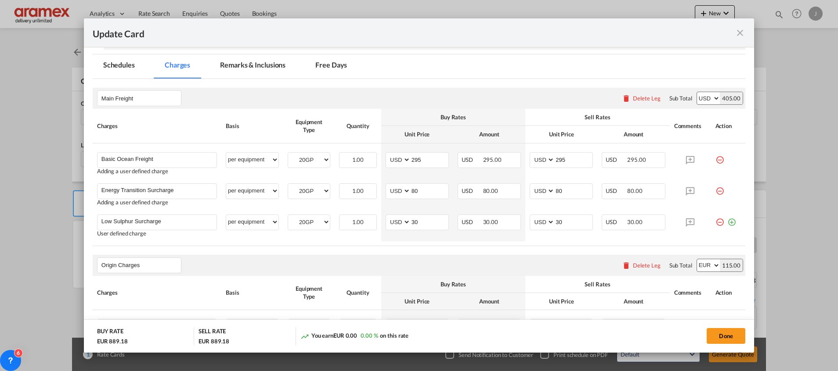
click at [715, 222] on md-icon "icon-minus-circle-outline red-400-fg" at bounding box center [719, 219] width 9 height 9
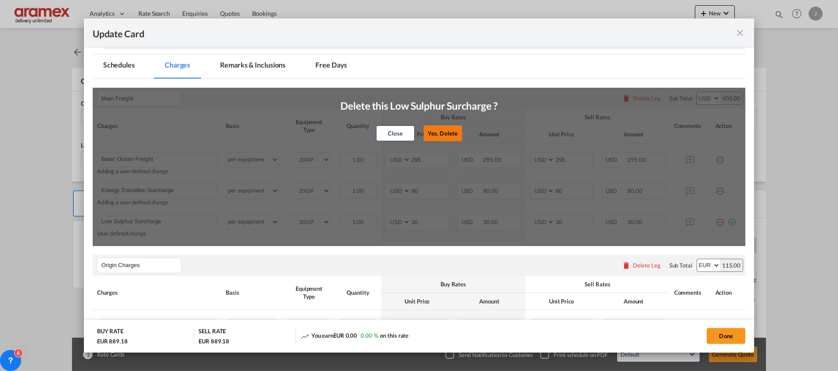
click at [437, 136] on button "Yes, Delete" at bounding box center [442, 134] width 39 height 16
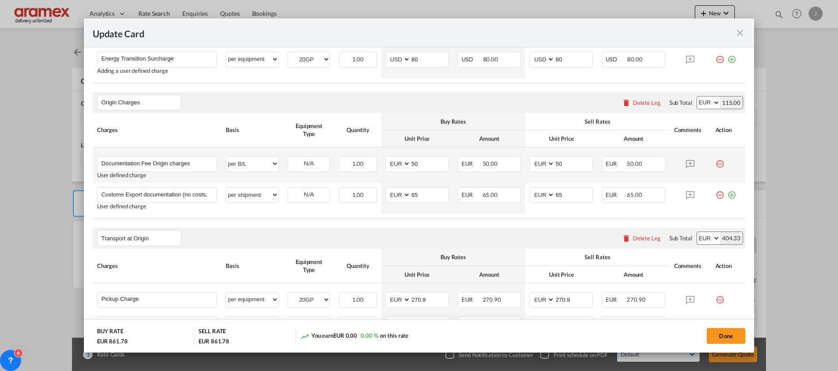
scroll to position [444, 0]
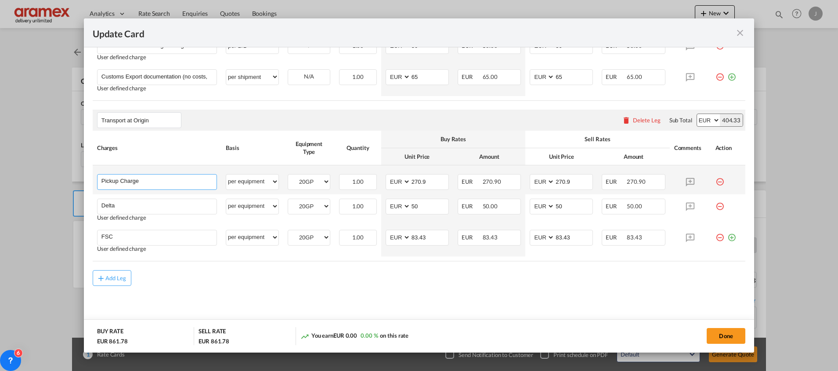
click at [133, 178] on input "Pickup Charge" at bounding box center [158, 181] width 115 height 13
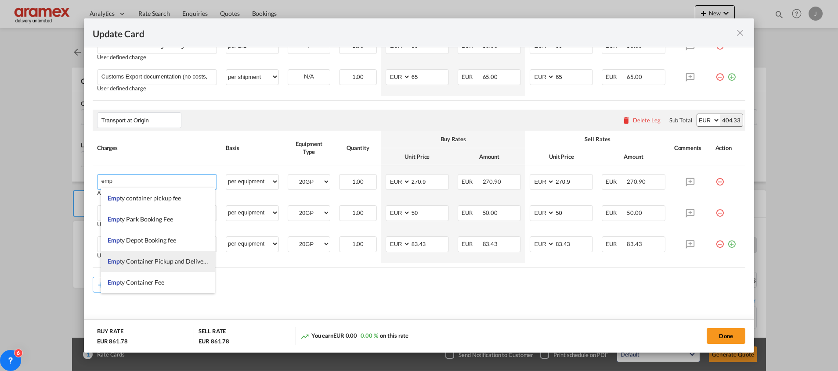
click at [171, 260] on span "Emp ty Container Pickup and Delivery Charge" at bounding box center [169, 261] width 122 height 7
type input "Empty Container Pickup and Delivery Charge"
type input "0"
select select "? string: ?"
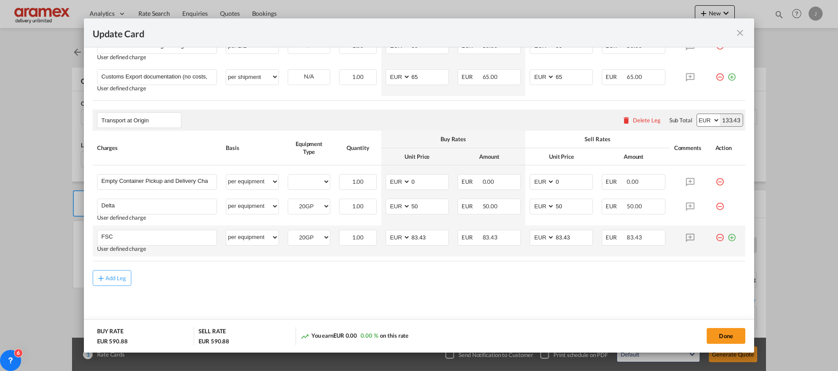
drag, startPoint x: 720, startPoint y: 238, endPoint x: 586, endPoint y: 256, distance: 135.1
click at [727, 237] on md-icon "icon-plus-circle-outline green-400-fg" at bounding box center [731, 234] width 9 height 9
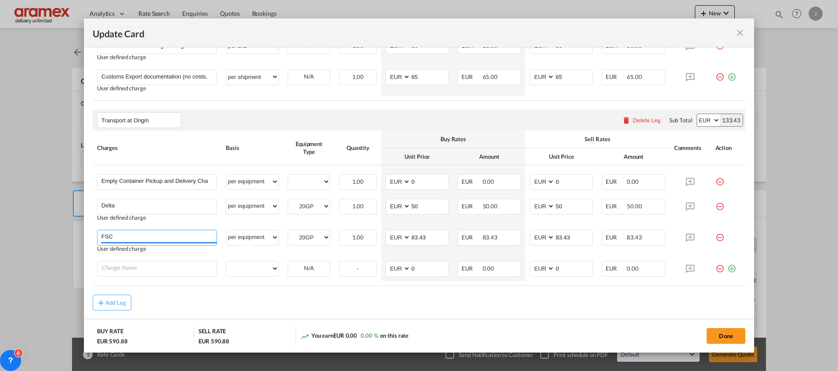
drag, startPoint x: 119, startPoint y: 239, endPoint x: 67, endPoint y: 231, distance: 52.8
click at [79, 237] on div "Update Card Port of [GEOGRAPHIC_DATA] NLRTM T/S Liner/Carrier CMA CGM Service T…" at bounding box center [419, 185] width 838 height 371
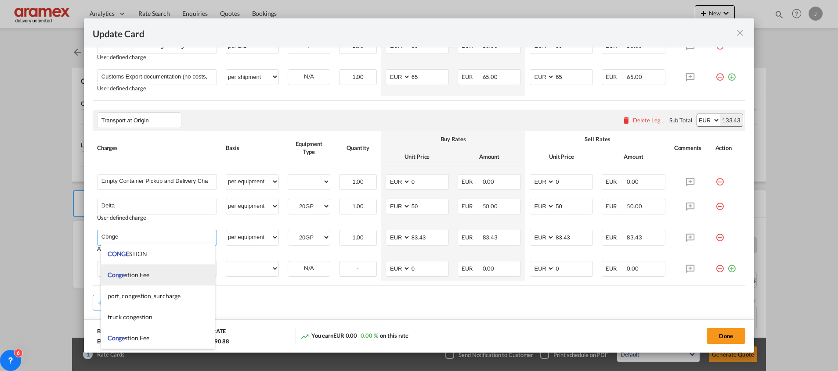
click at [159, 275] on li "Conge stion Fee" at bounding box center [158, 275] width 114 height 21
type input "Congestion Fee"
type input "0"
select select "? string: ?"
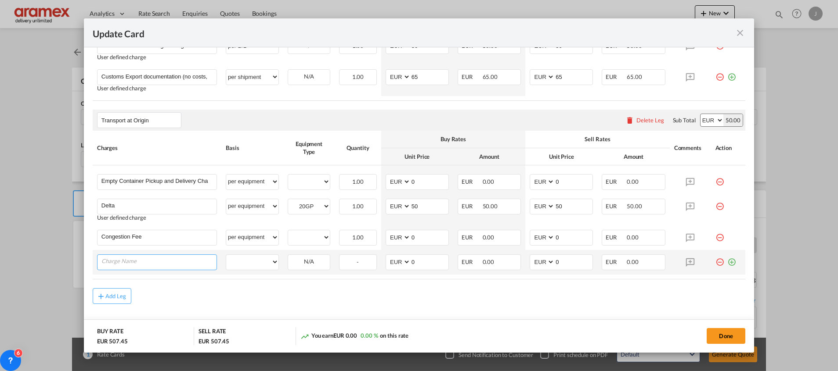
click at [132, 265] on input "Charge Name" at bounding box center [158, 261] width 115 height 13
type input "FSC"
click at [727, 261] on md-icon "icon-plus-circle-outline green-400-fg" at bounding box center [731, 259] width 9 height 9
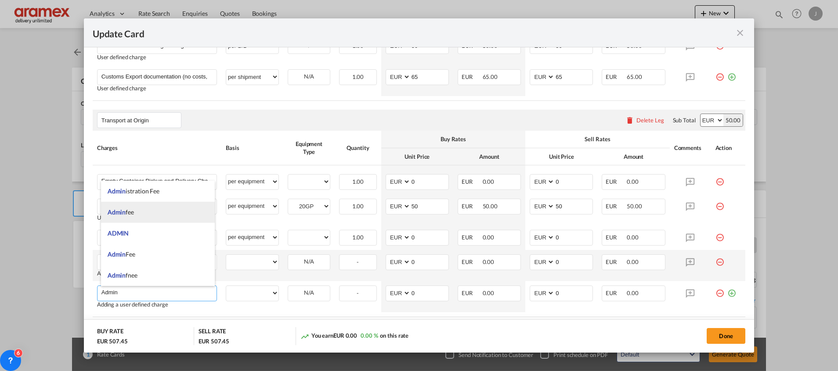
click at [124, 208] on li "Admin fee" at bounding box center [158, 212] width 114 height 21
type input "Admin fee"
select select "per container"
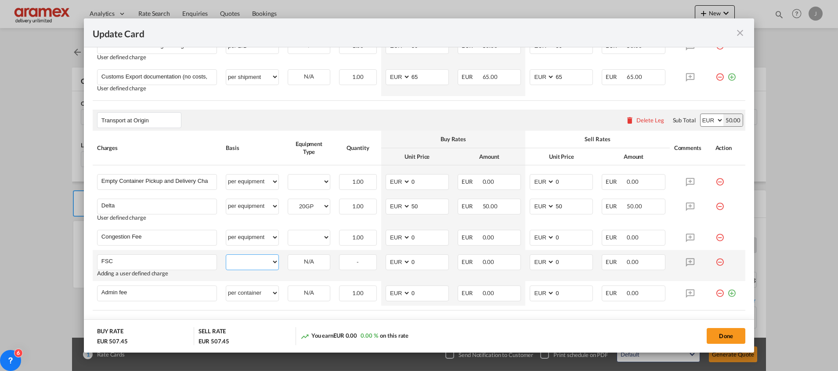
drag, startPoint x: 246, startPoint y: 262, endPoint x: 246, endPoint y: 254, distance: 7.5
click at [246, 262] on select "per equipment per container per B/L per shipping bill per shipment % on pickup …" at bounding box center [252, 262] width 52 height 14
select select "per equipment"
click at [226, 255] on select "per equipment per container per B/L per shipping bill per shipment % on pickup …" at bounding box center [252, 262] width 52 height 14
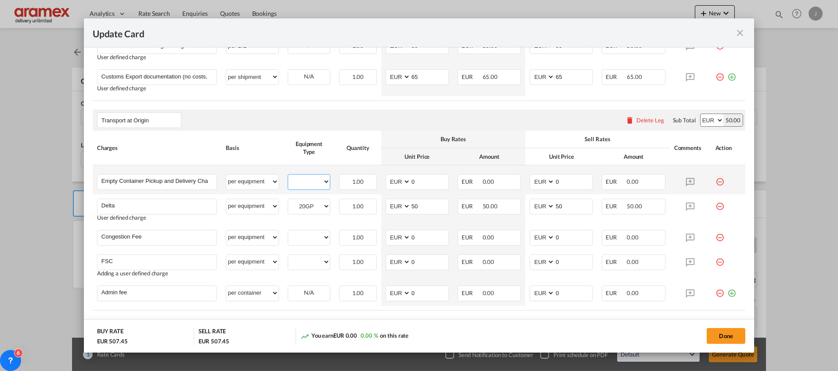
click at [303, 180] on select "20GP" at bounding box center [309, 182] width 42 height 12
select select "20GP"
click at [288, 176] on select "20GP" at bounding box center [309, 182] width 42 height 12
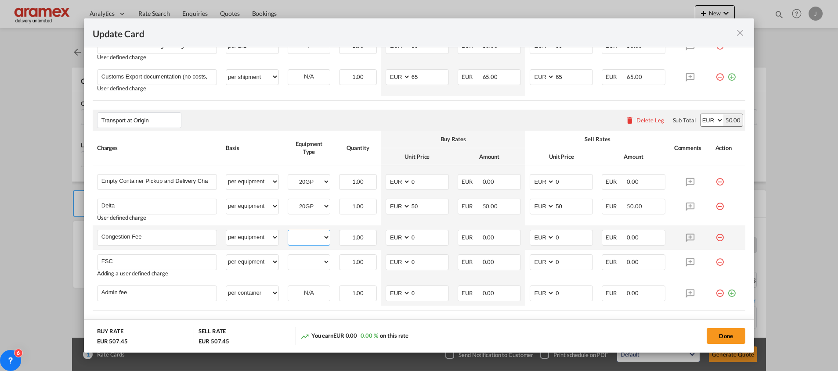
click at [304, 238] on select "20GP" at bounding box center [309, 238] width 42 height 12
select select "20GP"
click at [288, 232] on select "20GP" at bounding box center [309, 238] width 42 height 12
drag, startPoint x: 309, startPoint y: 263, endPoint x: 310, endPoint y: 268, distance: 5.8
click at [309, 262] on select "20GP" at bounding box center [309, 262] width 42 height 12
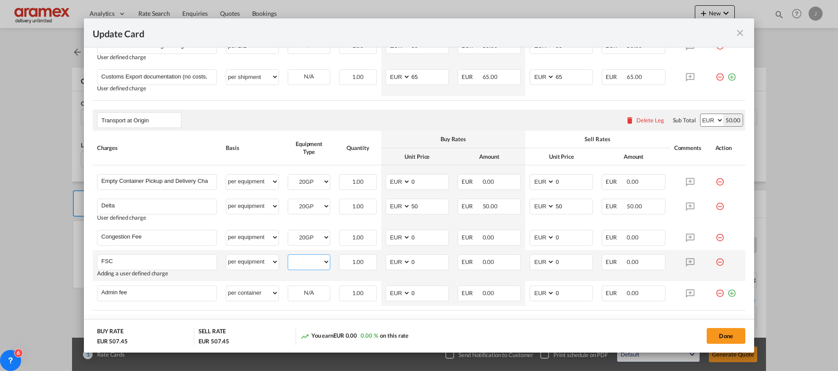
select select "20GP"
click at [288, 256] on select "20GP" at bounding box center [309, 262] width 42 height 12
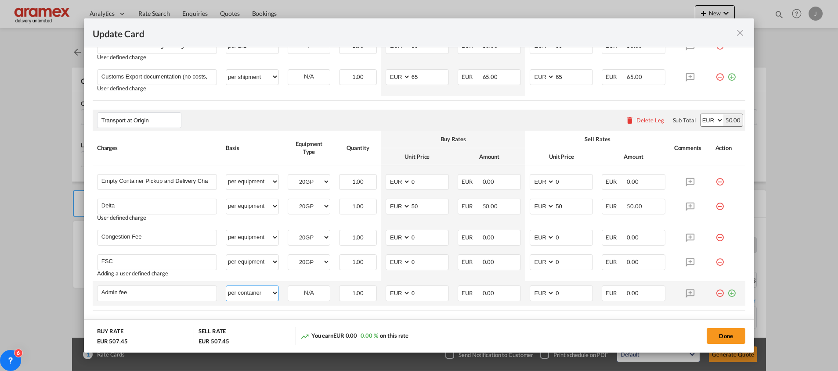
click at [256, 295] on select "per equipment per container per B/L per shipping bill per shipment % on pickup …" at bounding box center [252, 293] width 52 height 14
select select "per equipment"
click at [226, 286] on select "per equipment per container per B/L per shipping bill per shipment % on pickup …" at bounding box center [252, 293] width 52 height 14
click at [303, 299] on div "20GP" at bounding box center [309, 294] width 43 height 16
click at [306, 291] on select "20GP" at bounding box center [309, 294] width 42 height 12
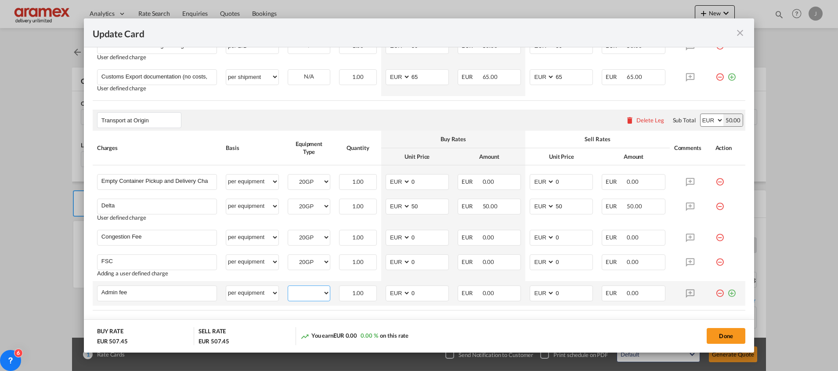
select select "20GP"
click at [288, 288] on select "20GP" at bounding box center [309, 294] width 42 height 12
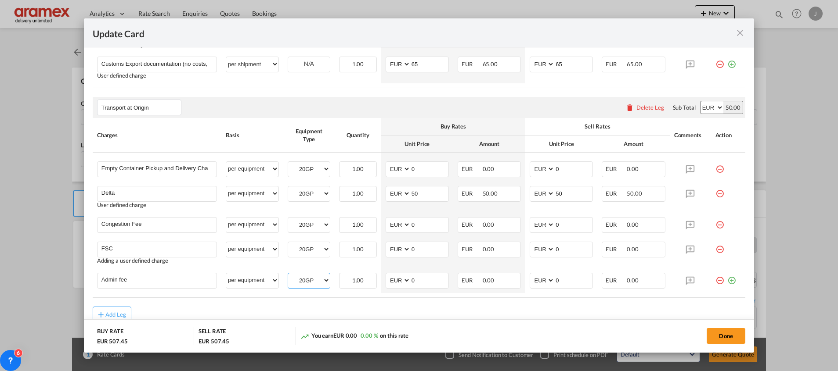
scroll to position [494, 0]
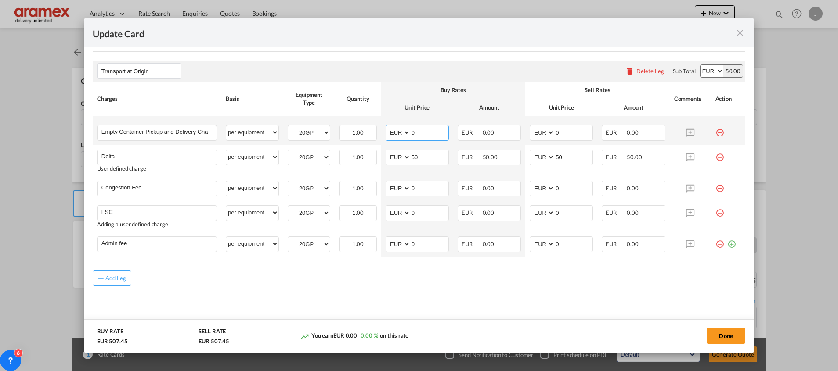
drag, startPoint x: 398, startPoint y: 130, endPoint x: 381, endPoint y: 130, distance: 17.6
click at [386, 130] on md-input-container "AED AFN ALL AMD ANG AOA ARS AUD AWG AZN BAM BBD BDT BGN BHD BIF BMD BND [PERSON…" at bounding box center [417, 133] width 63 height 16
type input "304"
drag, startPoint x: 562, startPoint y: 127, endPoint x: 517, endPoint y: 130, distance: 44.9
click at [525, 130] on td "AED AFN ALL AMD ANG AOA ARS AUD AWG AZN BAM BBD BDT BGN BHD BIF BMD BND [PERSON…" at bounding box center [561, 130] width 72 height 29
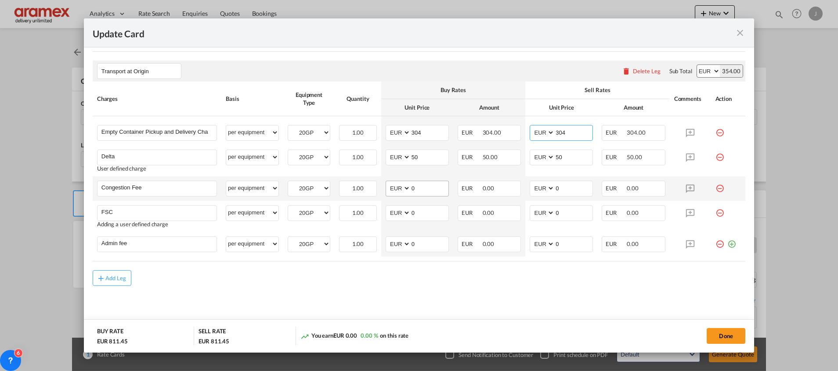
type input "304"
drag, startPoint x: 429, startPoint y: 188, endPoint x: 401, endPoint y: 188, distance: 27.7
click at [401, 188] on md-input-container "AED AFN ALL AMD ANG AOA ARS AUD AWG AZN BAM BBD BDT BGN BHD BIF BMD BND [PERSON…" at bounding box center [417, 189] width 63 height 16
type input "17"
drag, startPoint x: 563, startPoint y: 188, endPoint x: 534, endPoint y: 188, distance: 29.0
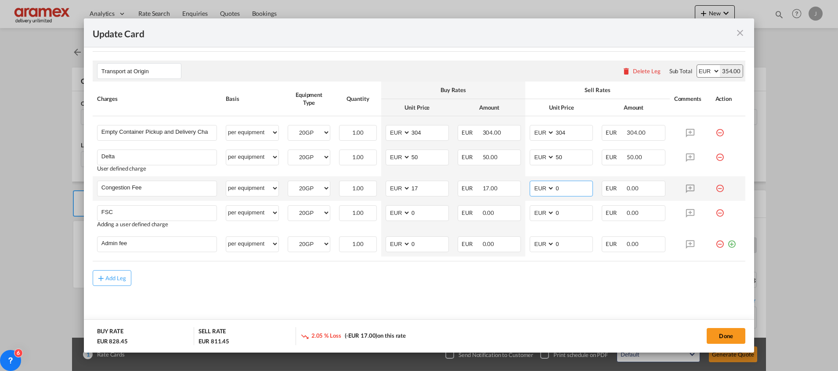
click at [535, 188] on md-input-container "AED AFN ALL AMD ANG AOA ARS AUD AWG AZN BAM BBD BDT BGN BHD BIF BMD BND [PERSON…" at bounding box center [561, 189] width 63 height 16
type input "17"
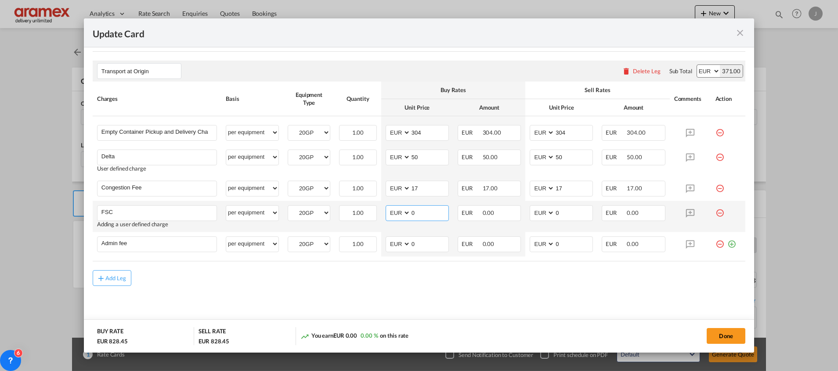
click at [398, 214] on md-input-container "AED AFN ALL AMD ANG AOA ARS AUD AWG AZN BAM BBD BDT BGN BHD BIF BMD BND [PERSON…" at bounding box center [417, 214] width 63 height 16
paste input "€ 92.75"
click at [416, 213] on input "€ 92.75" at bounding box center [430, 212] width 38 height 13
click at [414, 213] on input "92.75" at bounding box center [430, 212] width 38 height 13
click at [413, 213] on input "92.75" at bounding box center [430, 212] width 38 height 13
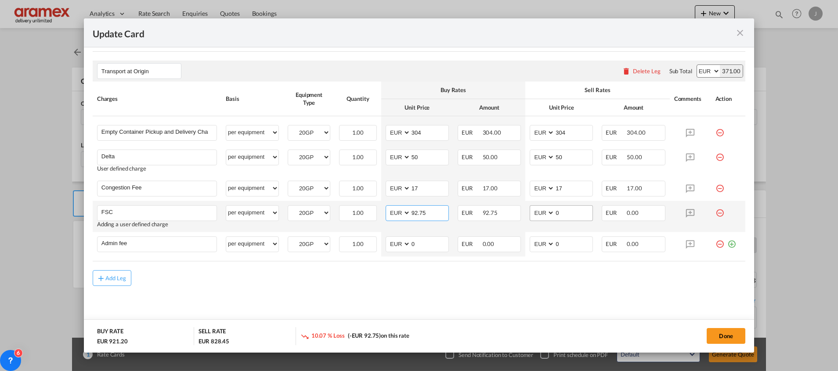
type input "92.75"
drag, startPoint x: 570, startPoint y: 210, endPoint x: 538, endPoint y: 213, distance: 31.7
click at [538, 213] on md-input-container "AED AFN ALL AMD ANG AOA ARS AUD AWG AZN BAM BBD BDT BGN BHD BIF BMD BND [PERSON…" at bounding box center [561, 214] width 63 height 16
paste input "92.75"
type input "92.75"
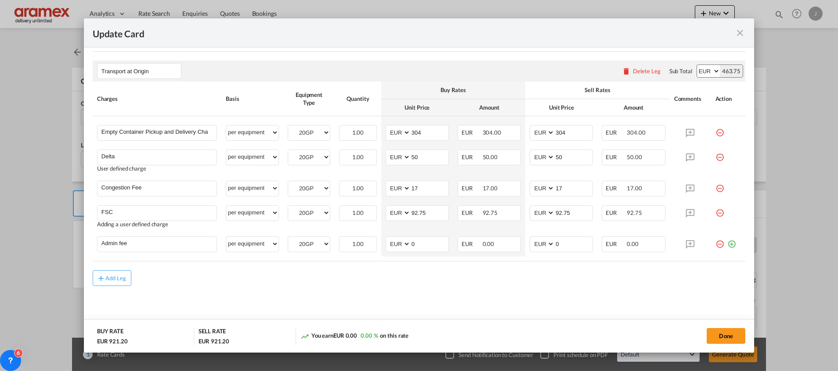
drag, startPoint x: 494, startPoint y: 290, endPoint x: 435, endPoint y: 262, distance: 65.6
click at [494, 285] on md-content "Main Freight Please enter leg name Leg Name Already Exists Delete Leg Sub Total…" at bounding box center [419, 56] width 653 height 552
drag, startPoint x: 415, startPoint y: 244, endPoint x: 390, endPoint y: 244, distance: 24.6
click at [390, 244] on md-input-container "AED AFN ALL AMD ANG AOA ARS AUD AWG AZN BAM BBD BDT BGN BHD BIF BMD BND [PERSON…" at bounding box center [417, 245] width 63 height 16
type input "14.50"
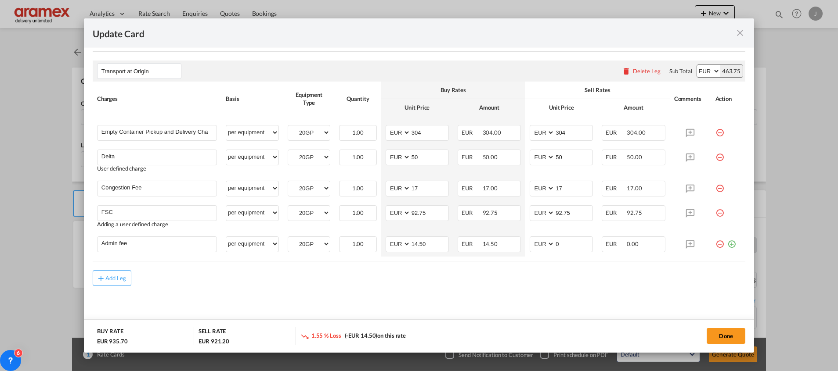
click at [447, 290] on md-content "Main Freight Please enter leg name Leg Name Already Exists Delete Leg Sub Total…" at bounding box center [419, 56] width 653 height 552
click at [426, 240] on input "14.50" at bounding box center [430, 243] width 38 height 13
click at [567, 245] on input "0" at bounding box center [574, 243] width 38 height 13
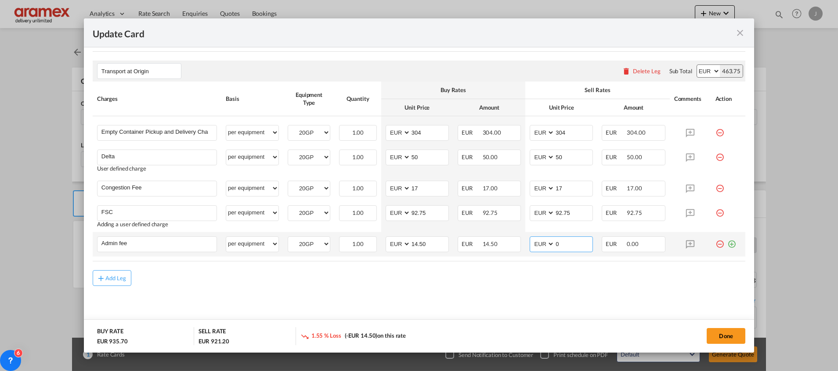
click at [567, 245] on input "0" at bounding box center [574, 243] width 38 height 13
paste input "14.5"
type input "14.50"
click at [567, 303] on md-content "Main Freight Please enter leg name Leg Name Already Exists Delete Leg Sub Total…" at bounding box center [419, 56] width 653 height 552
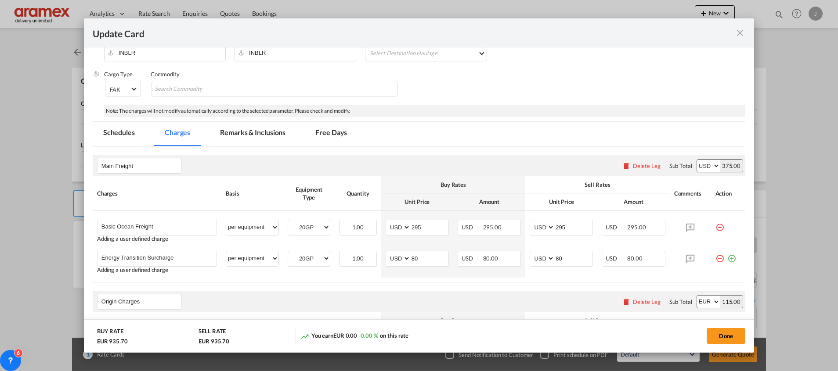
scroll to position [98, 0]
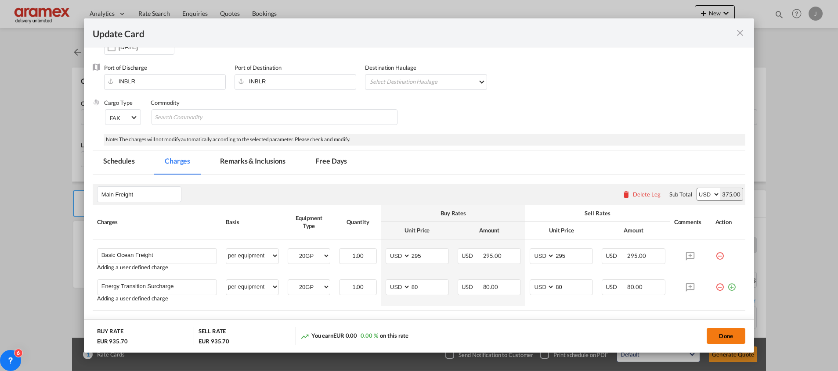
click at [724, 331] on button "Done" at bounding box center [726, 336] width 39 height 16
type input "14.5"
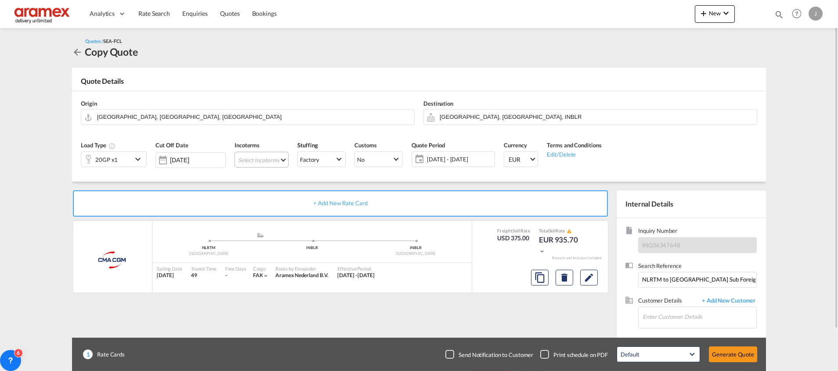
click at [256, 154] on md-select "Select Incoterms CFR - export Cost and Freight FAS - export Free Alongside Ship…" at bounding box center [261, 160] width 54 height 16
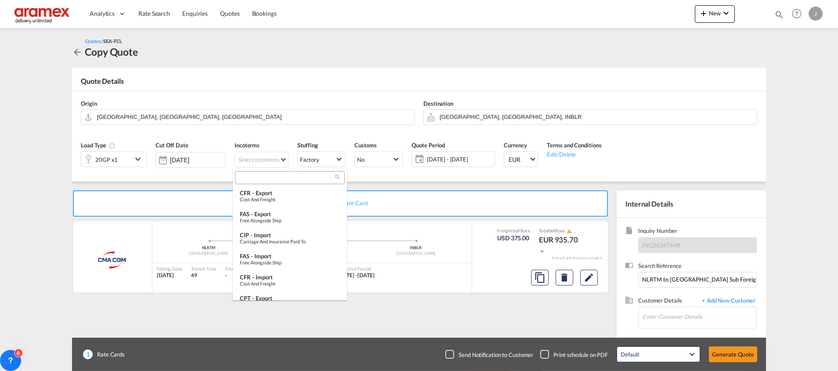
click at [258, 177] on input "search" at bounding box center [286, 178] width 97 height 8
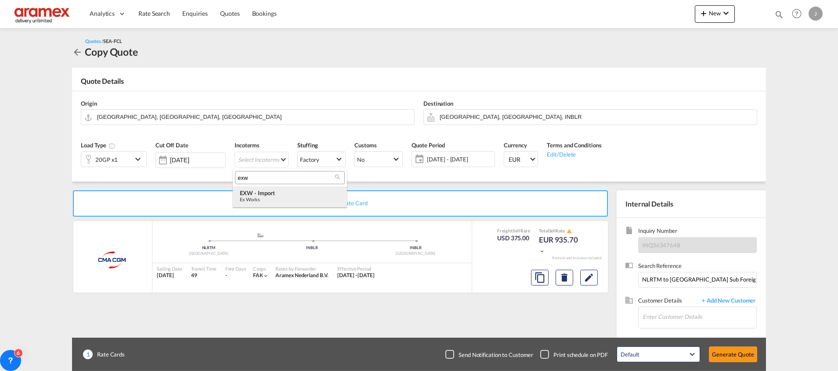
type input "exw"
click at [282, 196] on div "EXW - import Ex Works" at bounding box center [290, 196] width 100 height 13
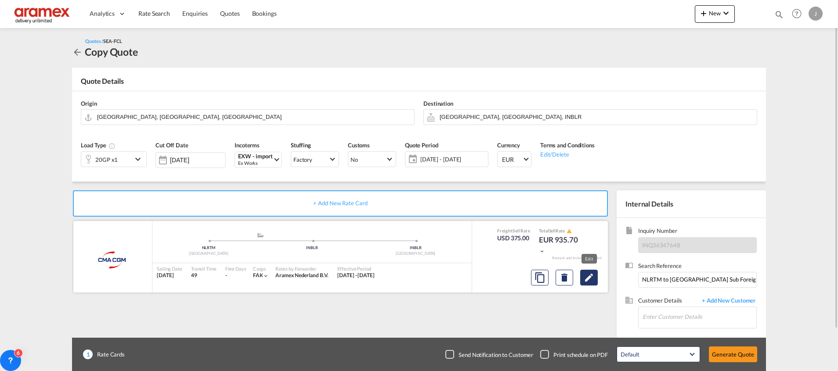
click at [588, 278] on md-icon "Edit" at bounding box center [589, 278] width 11 height 11
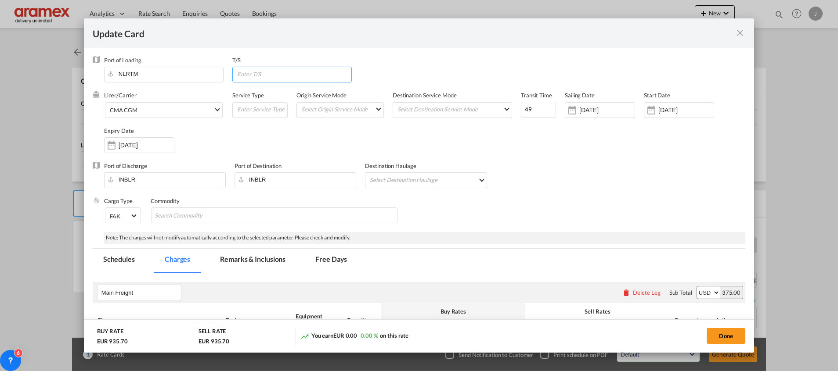
click at [277, 73] on input "Update Card Port ..." at bounding box center [293, 73] width 115 height 13
paste input "[PERSON_NAME]"
type input "N"
click at [411, 184] on md-select "Select Destination Haulage rail road barge truck unspecified not available" at bounding box center [427, 180] width 117 height 14
click at [411, 184] on md-option "rail" at bounding box center [424, 180] width 130 height 21
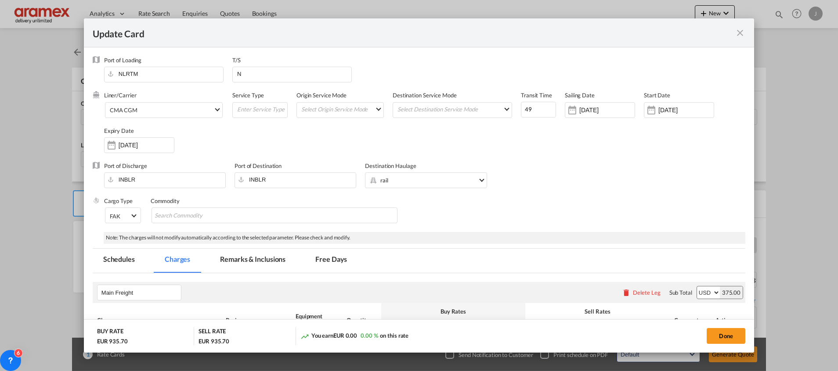
click at [418, 183] on span "rail" at bounding box center [428, 181] width 97 height 8
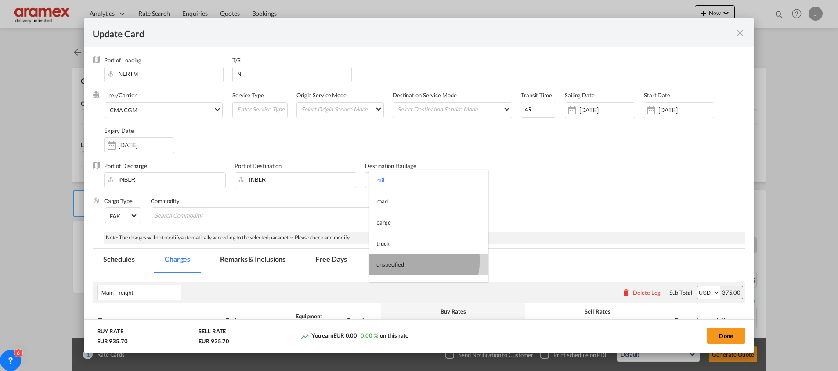
click at [418, 261] on md-option "unspecified" at bounding box center [428, 264] width 119 height 21
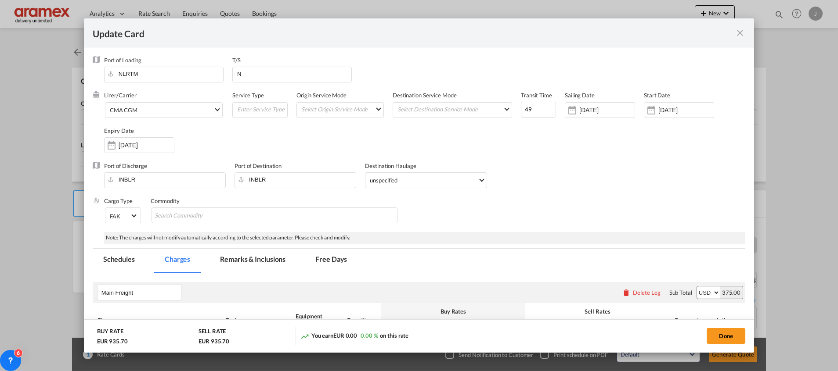
click at [459, 181] on span "unspecified" at bounding box center [424, 181] width 108 height 8
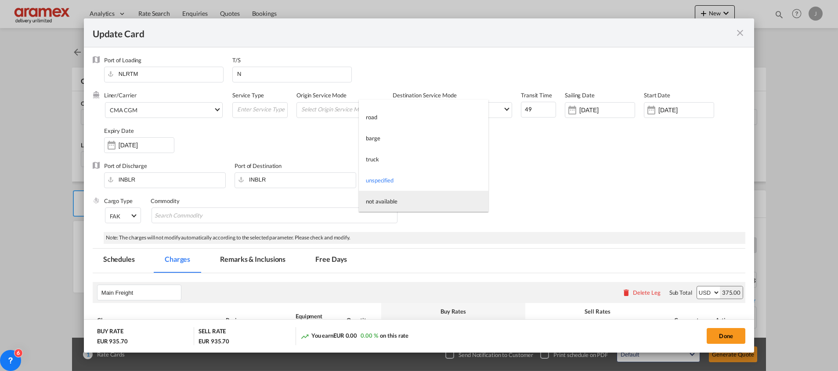
click at [405, 203] on md-option "not available" at bounding box center [424, 201] width 130 height 21
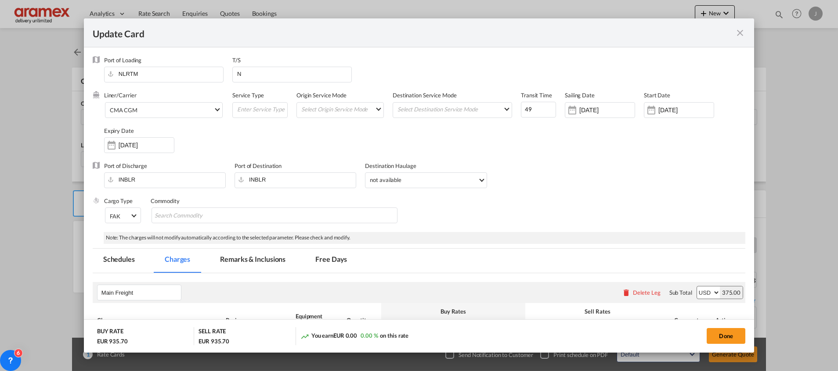
click at [543, 208] on div "Cargo Type FAK FAK GCR GDSM General Cargo Hazardous Cargo Ambient Foodstuff Chi…" at bounding box center [424, 214] width 641 height 35
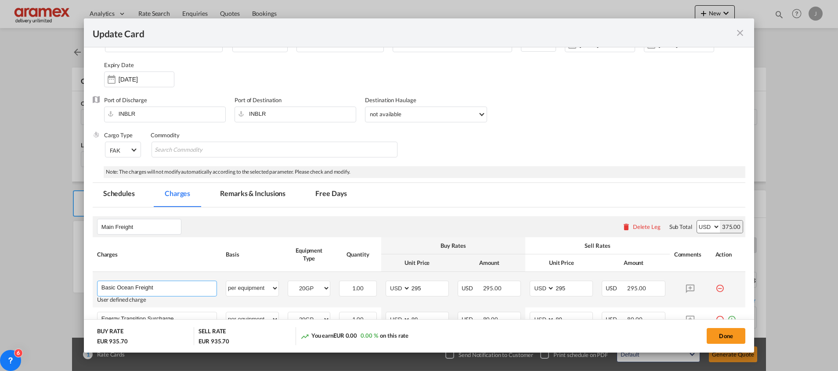
click at [178, 288] on input "Basic Ocean Freight" at bounding box center [158, 287] width 115 height 13
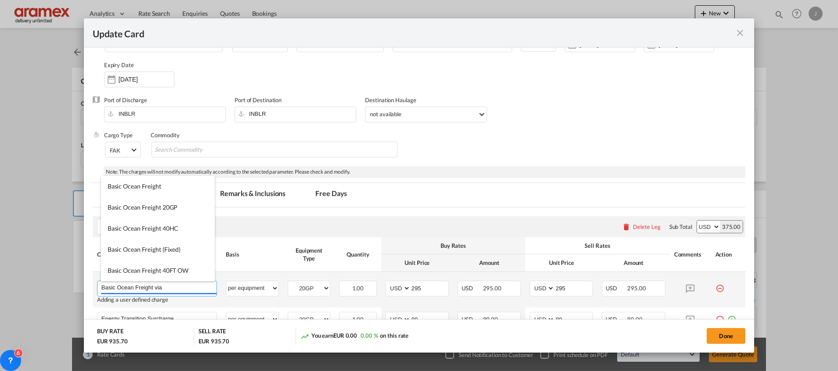
paste input "[PERSON_NAME]"
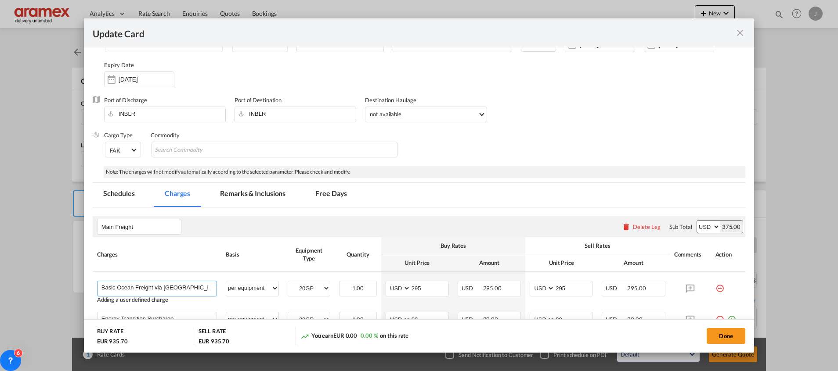
type input "Basic Ocean Freight via [GEOGRAPHIC_DATA]"
click at [580, 144] on div "Cargo Type FAK FAK GCR GDSM General Cargo Hazardous Cargo Ambient Foodstuff Chi…" at bounding box center [424, 148] width 641 height 35
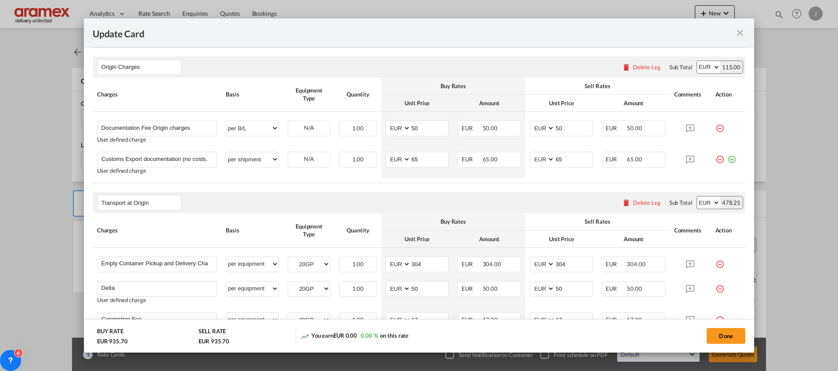
scroll to position [461, 0]
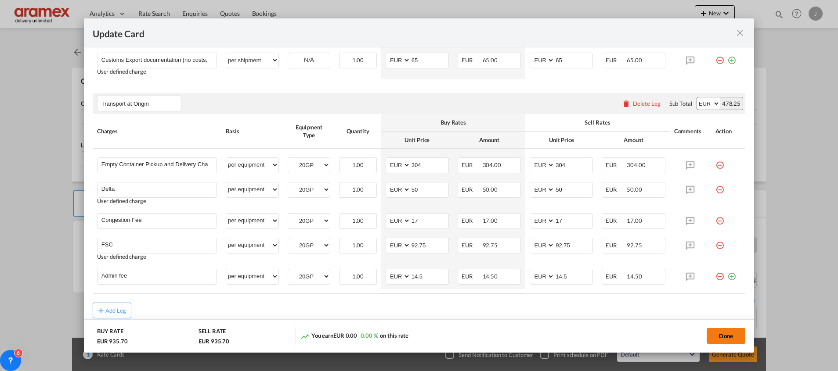
click at [725, 333] on button "Done" at bounding box center [726, 336] width 39 height 16
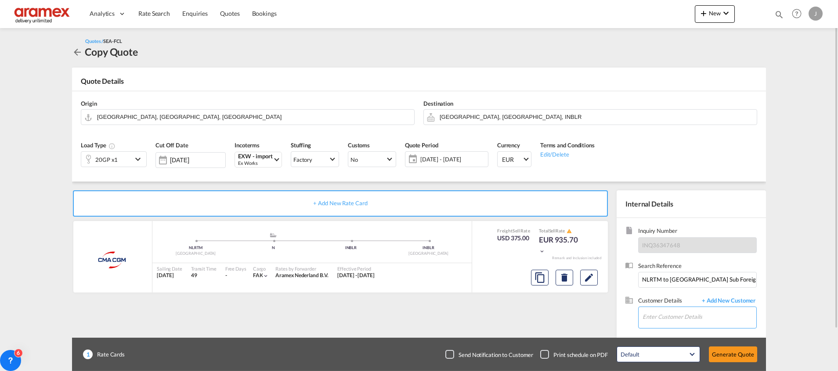
click at [692, 319] on input "Enter Customer Details" at bounding box center [699, 317] width 114 height 20
paste input "Rakesh Ra"
click at [685, 300] on div "Rakesh Ra j [EMAIL_ADDRESS][DOMAIN_NAME]" at bounding box center [699, 296] width 114 height 24
type input "Aramex Transportation India Private Limited, [PERSON_NAME], [PERSON_NAME][EMAIL…"
click at [729, 354] on button "Generate Quote" at bounding box center [733, 355] width 48 height 16
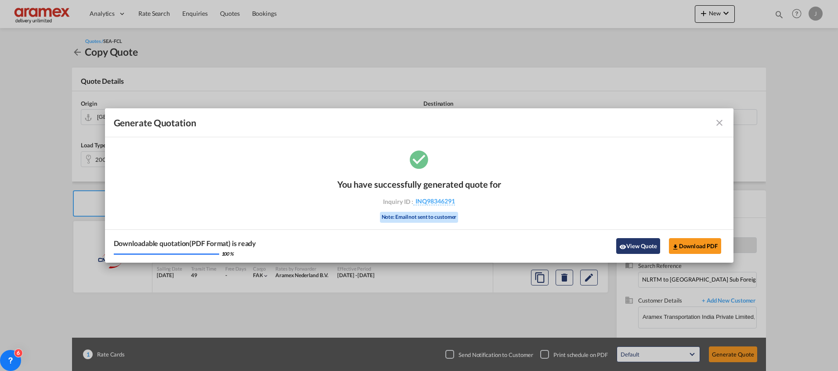
click at [645, 248] on button "View Quote" at bounding box center [638, 246] width 44 height 16
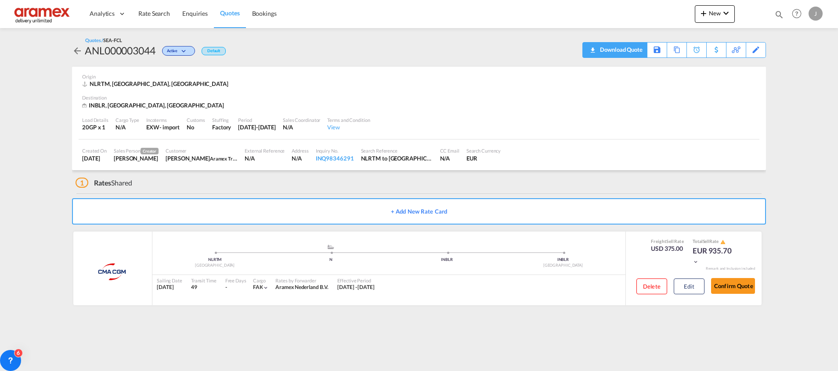
click at [608, 49] on div "Download Quote" at bounding box center [620, 50] width 45 height 14
click at [655, 50] on div "Copy Quote" at bounding box center [667, 50] width 30 height 15
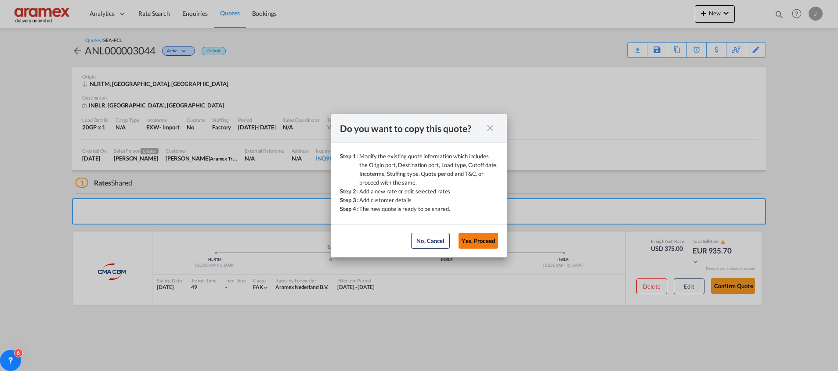
click at [469, 236] on button "Yes, Proceed" at bounding box center [478, 241] width 40 height 16
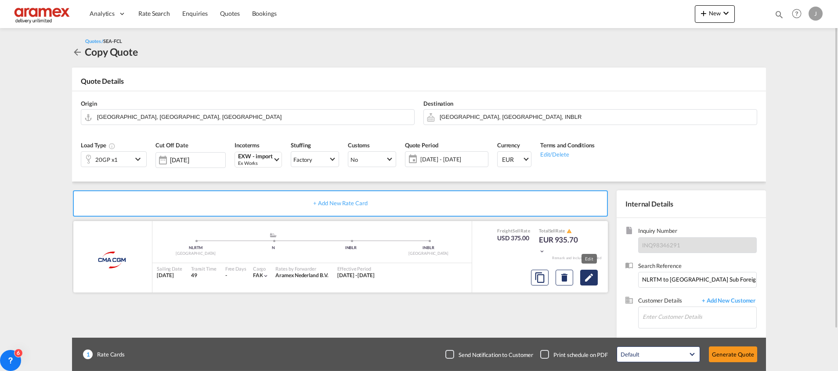
click at [590, 280] on md-icon "Edit" at bounding box center [589, 278] width 11 height 11
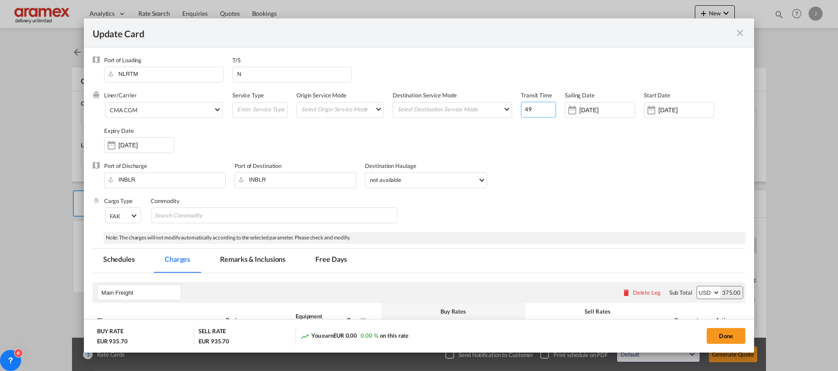
drag, startPoint x: 528, startPoint y: 108, endPoint x: 509, endPoint y: 107, distance: 18.4
click at [509, 107] on div "Liner/Carrier CMA CGM 2HM LOGISTICS D.O.O AAXL GLOBAL SHIPPING LINES LLC [PERSO…" at bounding box center [424, 126] width 641 height 70
paste input "37"
type input "37"
click at [594, 109] on input "[DATE]" at bounding box center [606, 110] width 55 height 7
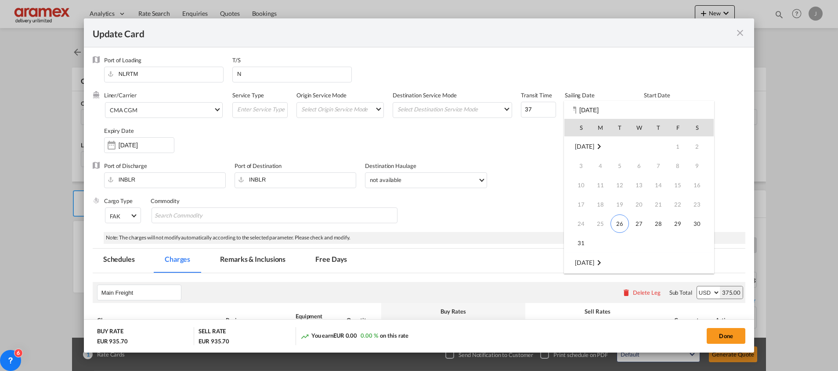
scroll to position [116, 0]
drag, startPoint x: 601, startPoint y: 185, endPoint x: 543, endPoint y: 163, distance: 62.4
click at [601, 184] on span "8" at bounding box center [600, 186] width 18 height 18
type input "[DATE]"
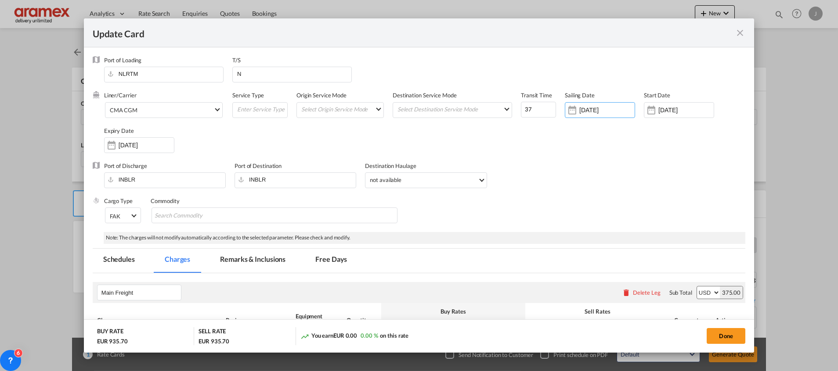
click at [535, 160] on div "Liner/Carrier CMA CGM 2HM LOGISTICS D.O.O AAXL GLOBAL SHIPPING LINES LLC [PERSO…" at bounding box center [424, 126] width 641 height 70
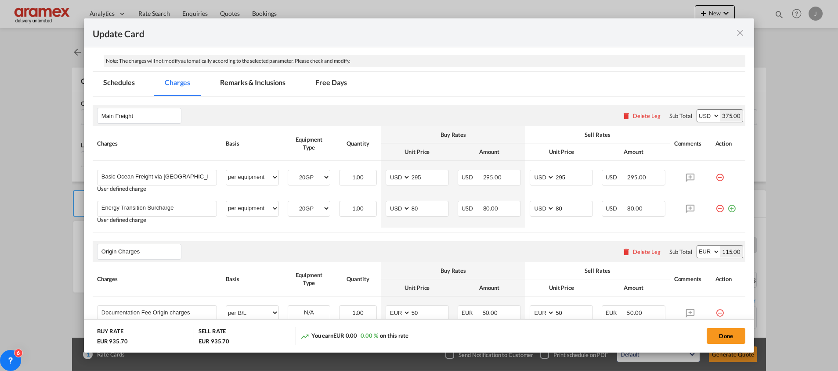
scroll to position [198, 0]
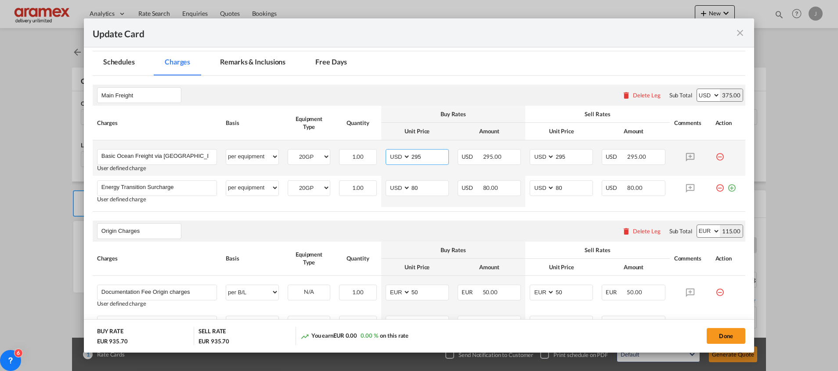
drag, startPoint x: 415, startPoint y: 156, endPoint x: 387, endPoint y: 156, distance: 27.7
click at [387, 156] on md-input-container "AED AFN ALL AMD ANG AOA ARS AUD AWG AZN BAM BBD BDT BGN BHD BIF BMD BND [PERSON…" at bounding box center [417, 157] width 63 height 16
paste input "800"
type input "800"
drag, startPoint x: 560, startPoint y: 155, endPoint x: 538, endPoint y: 158, distance: 22.1
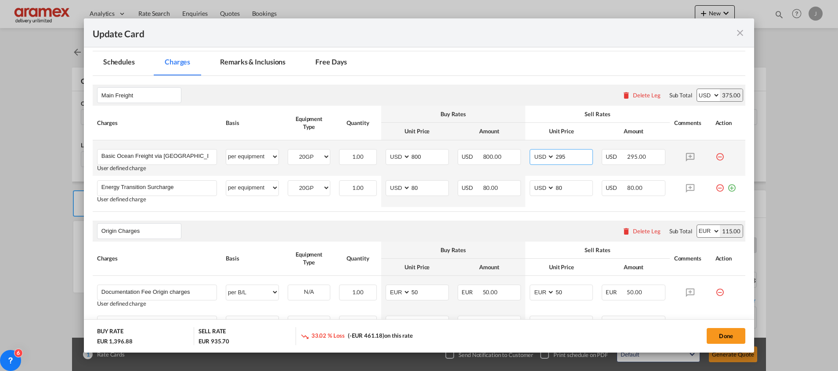
click at [538, 158] on md-input-container "AED AFN ALL AMD ANG AOA ARS AUD AWG AZN BAM BBD BDT BGN BHD BIF BMD BND [PERSON…" at bounding box center [561, 157] width 63 height 16
paste input "800"
type input "800"
drag, startPoint x: 166, startPoint y: 156, endPoint x: 233, endPoint y: 158, distance: 67.6
click at [236, 159] on tr "Basic Ocean Freight via [GEOGRAPHIC_DATA] Please Enter User Defined Charges Can…" at bounding box center [419, 159] width 653 height 36
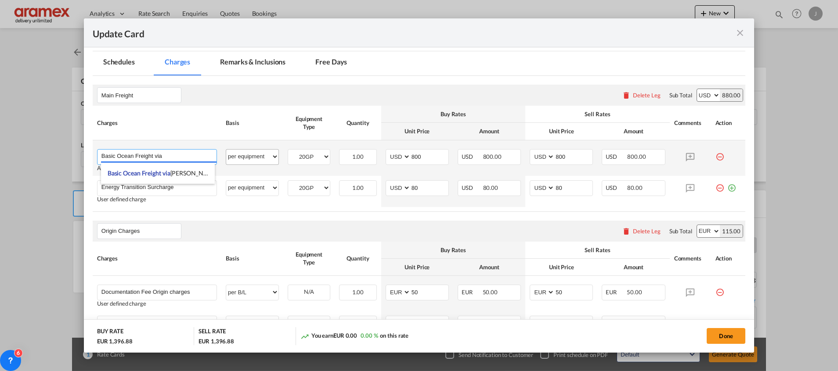
paste input "via [GEOGRAPHIC_DATA][PERSON_NAME] • [GEOGRAPHIC_DATA] , [GEOGRAPHIC_DATA]"
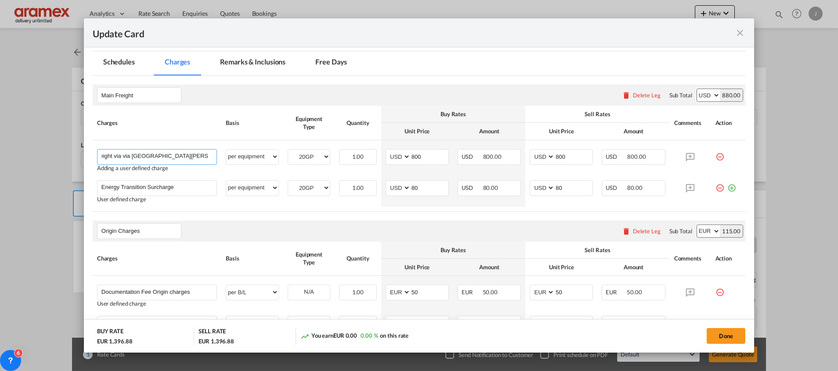
type input "Basic Ocean Freight via via [GEOGRAPHIC_DATA][PERSON_NAME][GEOGRAPHIC_DATA] • […"
click at [490, 80] on rate-modification "Main Freight Please enter leg name Leg Name Already Exists Delete Leg Sub Total…" at bounding box center [419, 329] width 653 height 506
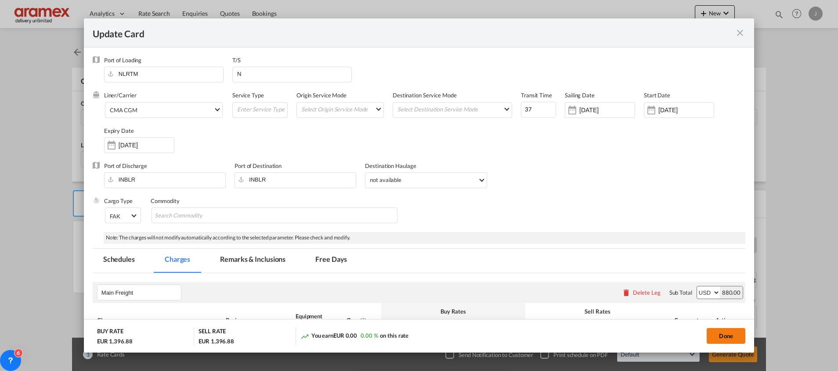
click at [725, 338] on button "Done" at bounding box center [726, 336] width 39 height 16
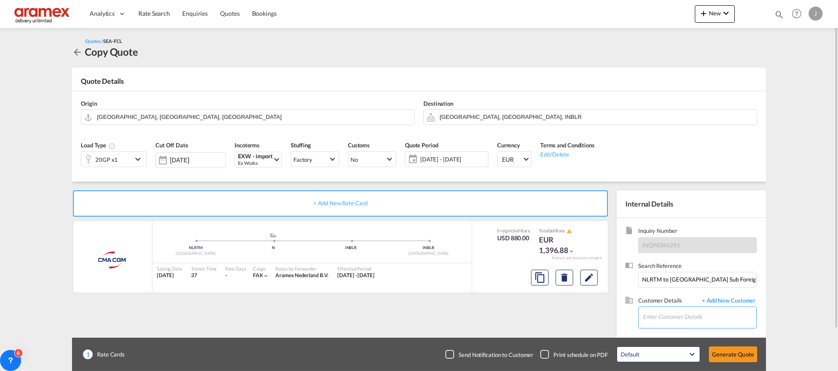
drag, startPoint x: 664, startPoint y: 318, endPoint x: 694, endPoint y: 326, distance: 31.0
click at [664, 317] on input "Enter Customer Details" at bounding box center [699, 317] width 114 height 20
paste input "[PERSON_NAME]"
click at [657, 295] on div "[PERSON_NAME] [PERSON_NAME][EMAIL_ADDRESS][DOMAIN_NAME] | Aramex Transportation…" at bounding box center [699, 296] width 114 height 24
type input "Aramex Transportation India Private Limited, [PERSON_NAME], [PERSON_NAME][EMAIL…"
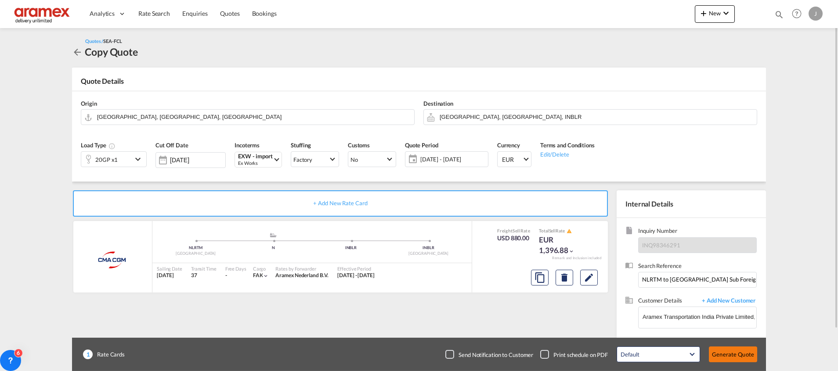
click at [727, 350] on button "Generate Quote" at bounding box center [733, 355] width 48 height 16
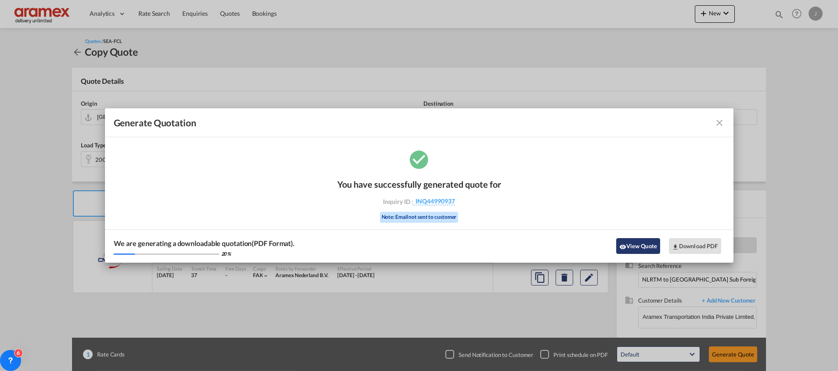
click at [638, 243] on button "View Quote" at bounding box center [638, 246] width 44 height 16
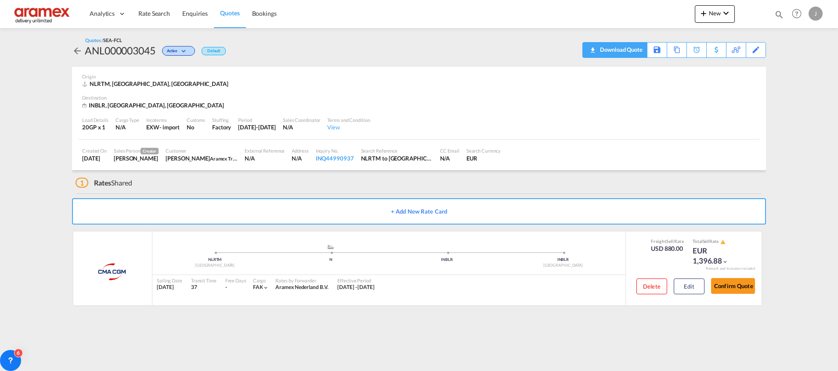
click at [634, 48] on div "Download Quote" at bounding box center [620, 50] width 45 height 14
click at [231, 13] on span "Quotes" at bounding box center [229, 12] width 19 height 7
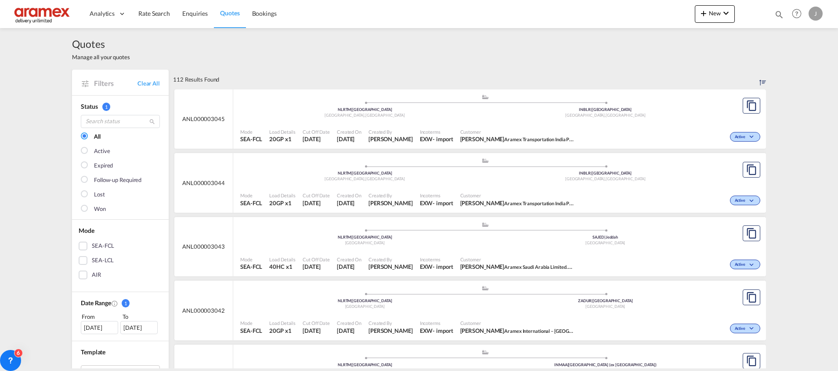
click at [520, 191] on div "Customer [PERSON_NAME] Aramex Transportation India Private Limited" at bounding box center [517, 200] width 121 height 22
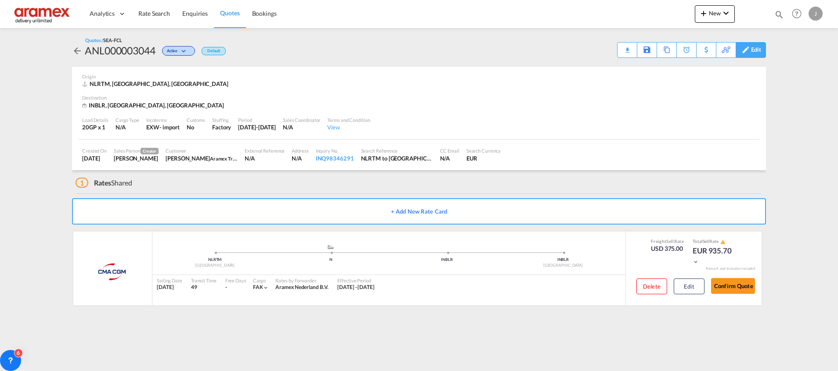
click at [753, 46] on div "Edit" at bounding box center [756, 50] width 10 height 15
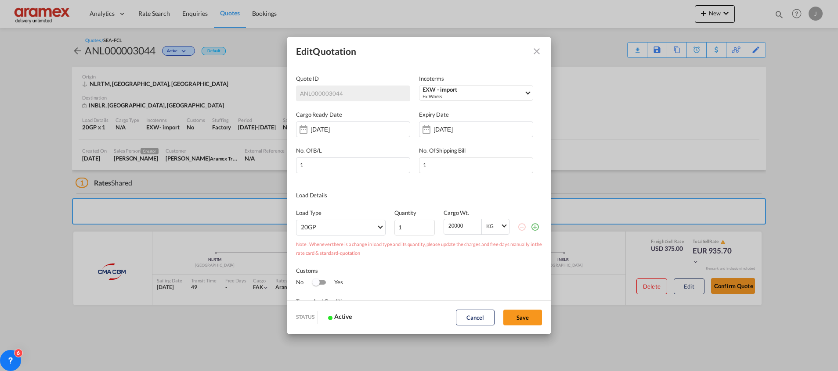
click at [530, 227] on md-icon "icon-plus-circle-outline green-400-fg" at bounding box center [534, 227] width 9 height 9
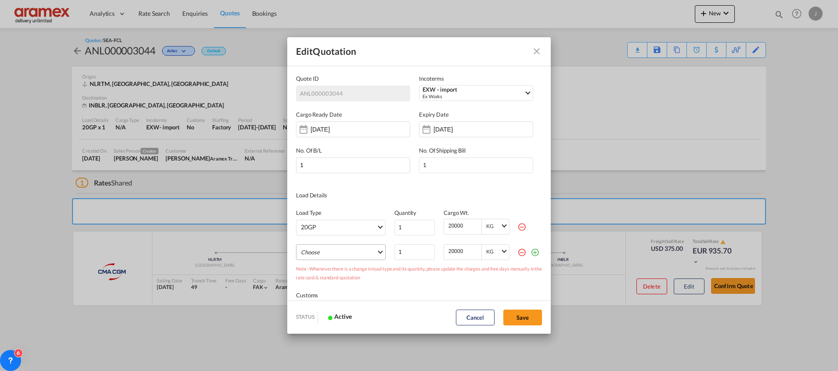
click at [339, 253] on md-select "Choose 40GP 40HC 45HC 20RE 40RE 40HR 20OT 40OT 20FR 40FR 40NR 20NR 45S 20TK 40T…" at bounding box center [341, 253] width 90 height 16
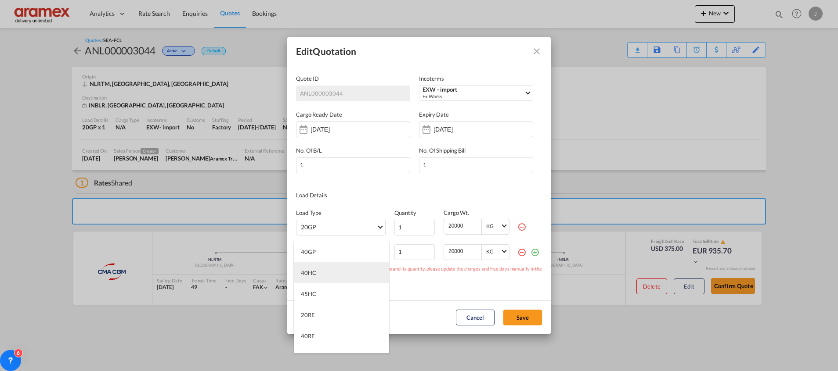
click at [325, 271] on md-option "40HC" at bounding box center [341, 273] width 95 height 21
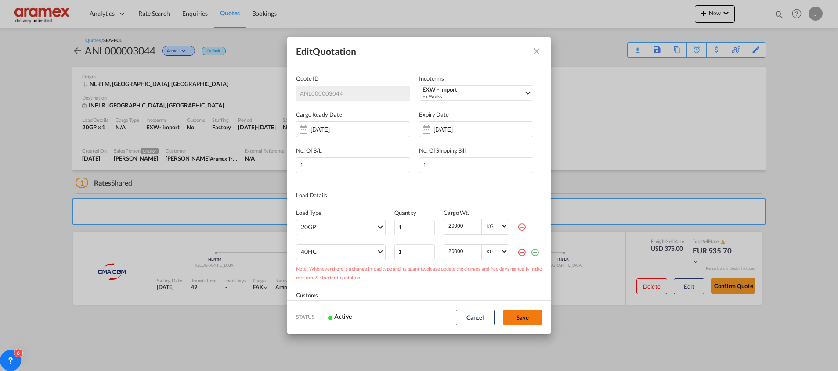
click at [525, 315] on button "Save" at bounding box center [522, 318] width 39 height 16
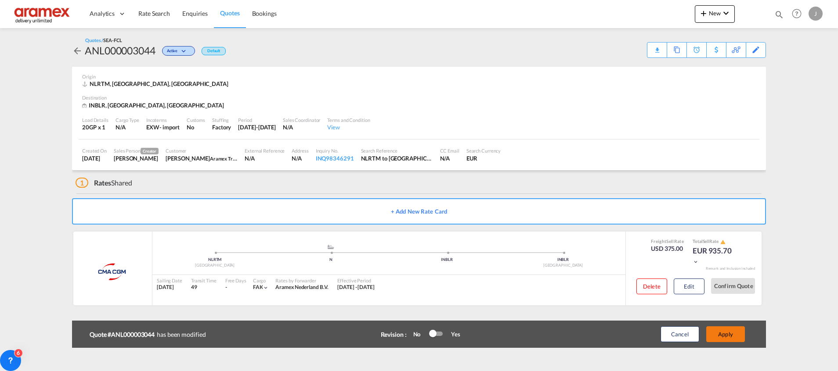
click at [724, 334] on button "Apply" at bounding box center [725, 335] width 39 height 16
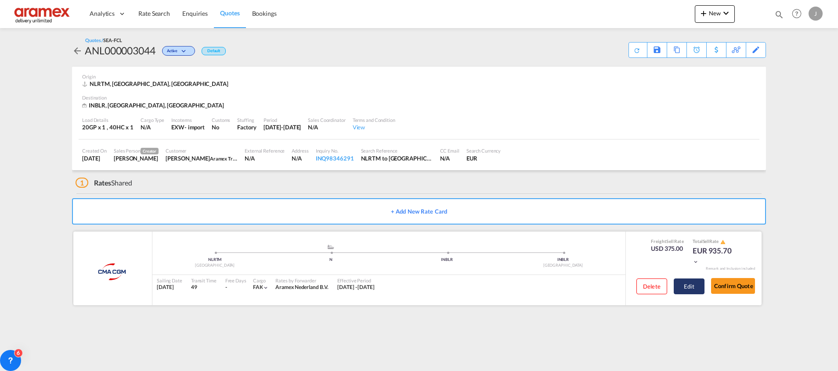
click at [688, 288] on button "Edit" at bounding box center [689, 287] width 31 height 16
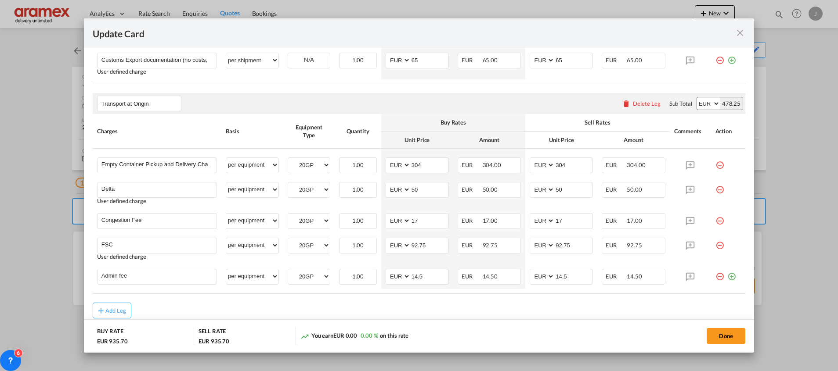
scroll to position [494, 0]
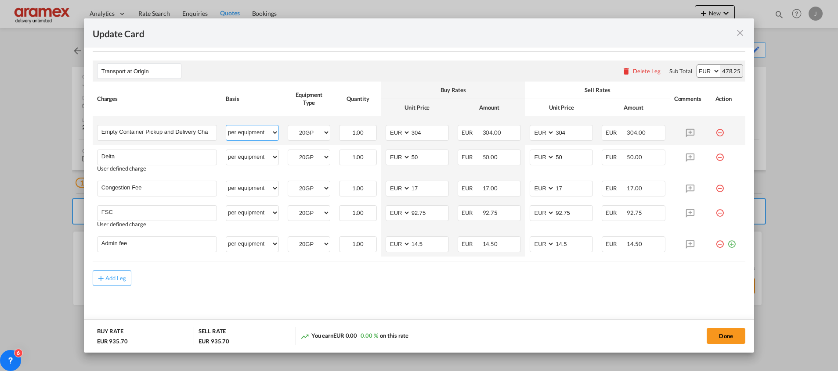
click at [252, 131] on select "per equipment per container per B/L per shipping bill per shipment % on pickup …" at bounding box center [252, 133] width 52 height 14
select select "per container"
click at [226, 126] on select "per equipment per container per B/L per shipping bill per shipment % on pickup …" at bounding box center [252, 133] width 52 height 14
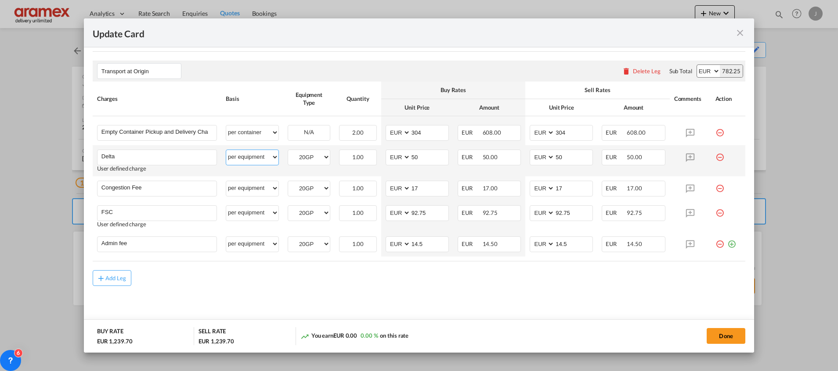
click at [248, 159] on select "per equipment per container per B/L per shipping bill per shipment % on pickup …" at bounding box center [252, 157] width 52 height 14
select select "per container"
click at [226, 150] on select "per equipment per container per B/L per shipping bill per shipment % on pickup …" at bounding box center [252, 157] width 52 height 14
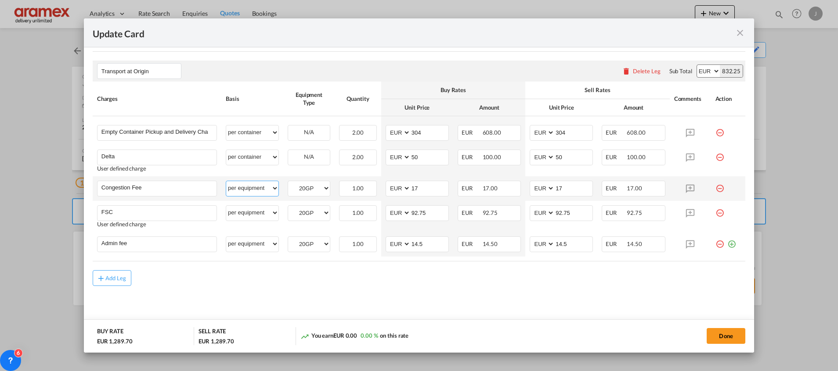
drag, startPoint x: 244, startPoint y: 191, endPoint x: 245, endPoint y: 179, distance: 12.3
click at [245, 185] on select "per equipment per container per B/L per shipping bill per shipment % on pickup …" at bounding box center [252, 188] width 52 height 14
select select "per container"
click at [226, 181] on select "per equipment per container per B/L per shipping bill per shipment % on pickup …" at bounding box center [252, 188] width 52 height 14
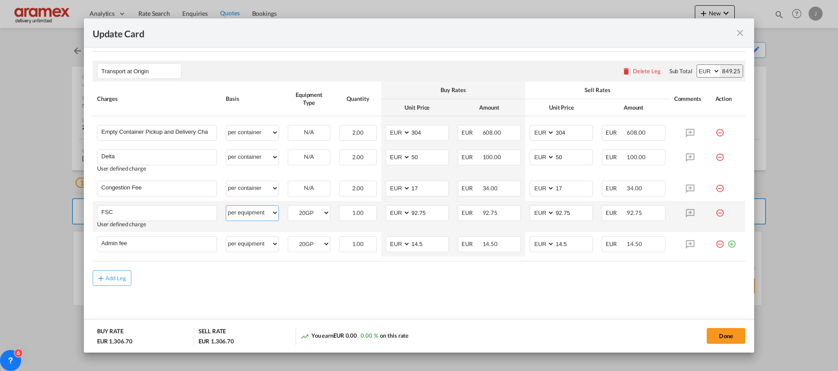
drag, startPoint x: 246, startPoint y: 217, endPoint x: 247, endPoint y: 205, distance: 11.9
click at [247, 214] on select "per equipment per container per B/L per shipping bill per shipment % on pickup …" at bounding box center [252, 213] width 52 height 14
select select "per container"
click at [226, 206] on select "per equipment per container per B/L per shipping bill per shipment % on pickup …" at bounding box center [252, 213] width 52 height 14
click at [243, 252] on div "per equipment per container per B/L per shipping bill per shipment % on pickup …" at bounding box center [252, 245] width 53 height 16
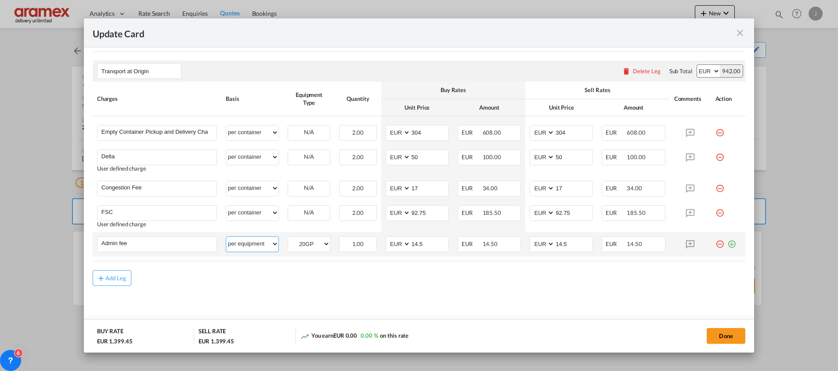
click at [246, 246] on select "per equipment per container per B/L per shipping bill per shipment % on pickup …" at bounding box center [252, 244] width 52 height 14
select select "per container"
click at [226, 237] on select "per equipment per container per B/L per shipping bill per shipment % on pickup …" at bounding box center [252, 244] width 52 height 14
click at [438, 263] on rate-modification "Main Freight Please enter leg name Leg Name Already Exists Delete Leg Sub Total…" at bounding box center [419, 33] width 653 height 506
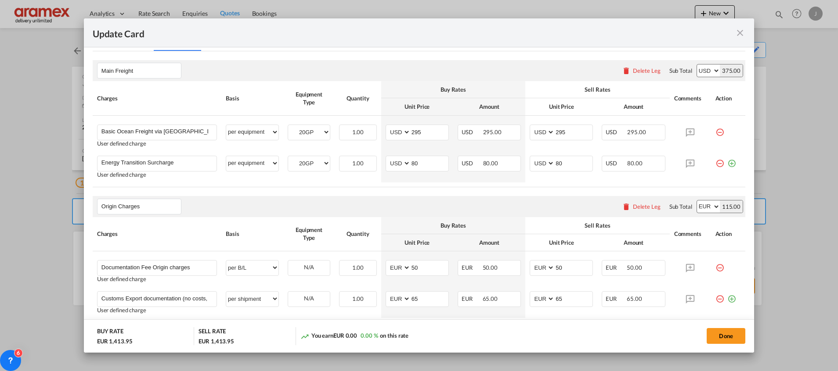
scroll to position [164, 0]
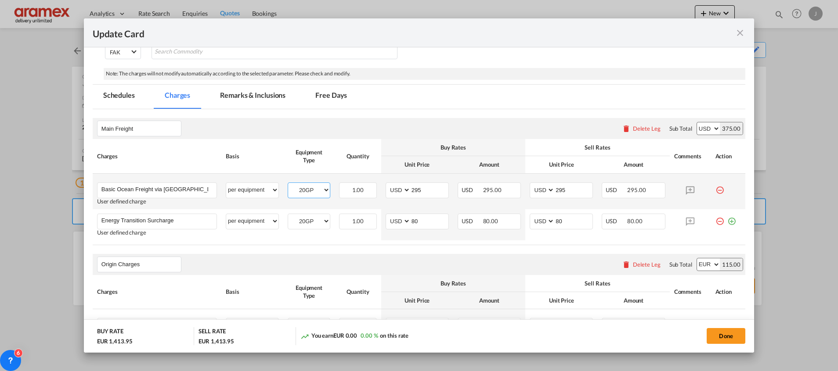
click at [309, 189] on select "20GP 40HC" at bounding box center [309, 190] width 42 height 12
click at [420, 192] on input "295" at bounding box center [430, 189] width 38 height 13
click at [421, 186] on input "295" at bounding box center [430, 189] width 38 height 13
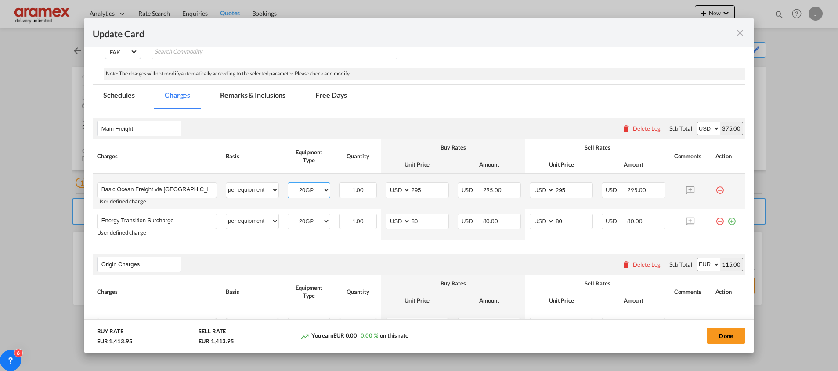
click at [295, 191] on select "20GP 40HC" at bounding box center [309, 190] width 42 height 12
select select "40HC"
click at [288, 184] on select "20GP 40HC" at bounding box center [309, 190] width 42 height 12
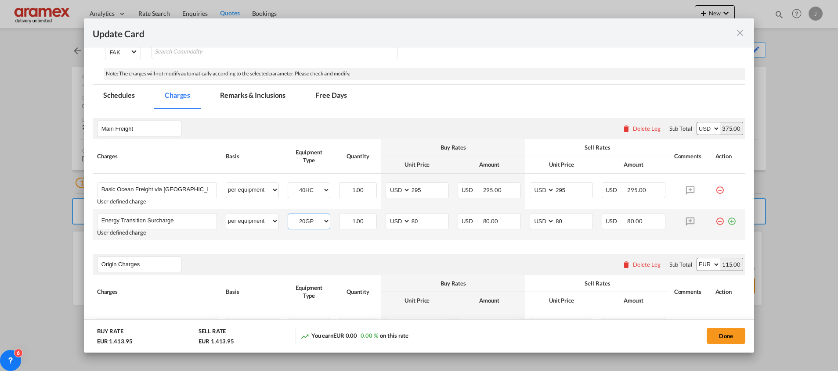
click at [307, 221] on select "20GP 40HC" at bounding box center [309, 222] width 42 height 12
select select "40HC"
click at [288, 216] on select "20GP 40HC" at bounding box center [309, 222] width 42 height 12
click at [430, 246] on rate-modification "Main Freight Please enter leg name Leg Name Already Exists Delete Leg Sub Total…" at bounding box center [419, 362] width 653 height 506
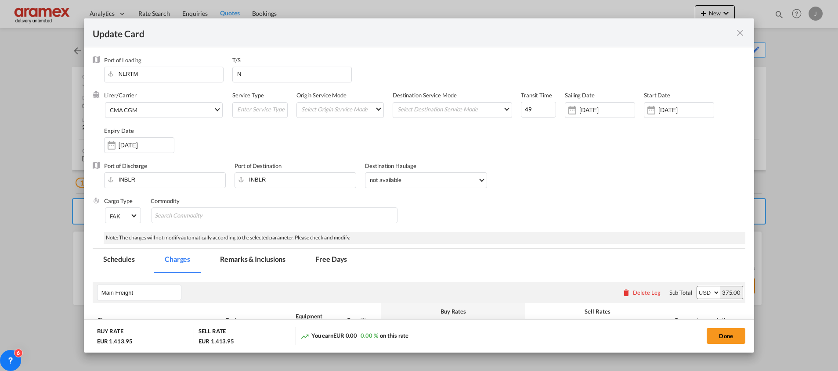
scroll to position [132, 0]
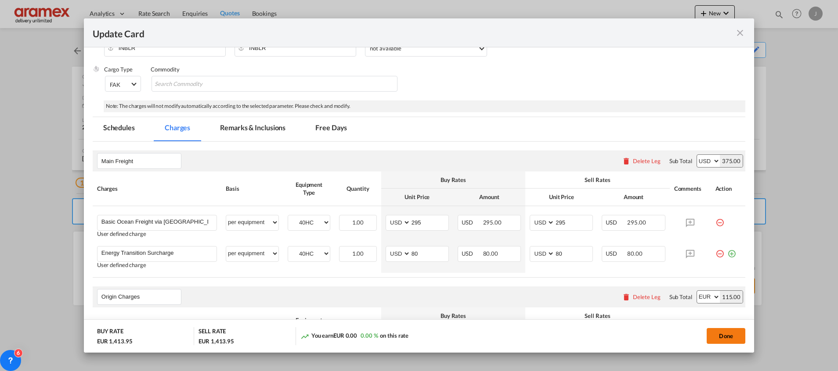
click at [729, 336] on button "Done" at bounding box center [726, 336] width 39 height 16
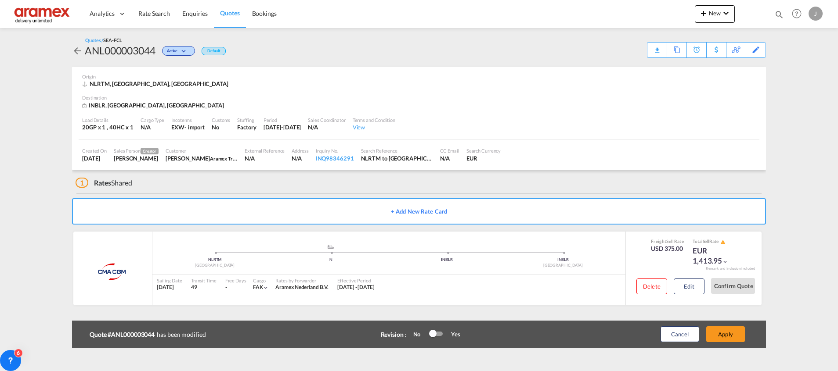
click at [729, 336] on button "Apply" at bounding box center [725, 335] width 39 height 16
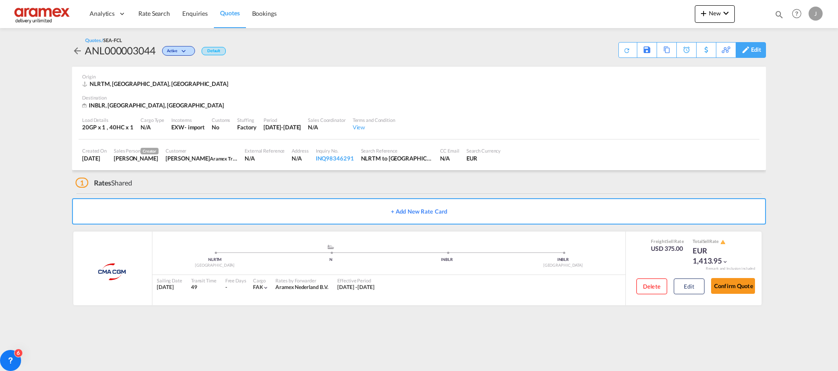
click at [751, 50] on div "Edit" at bounding box center [756, 50] width 10 height 15
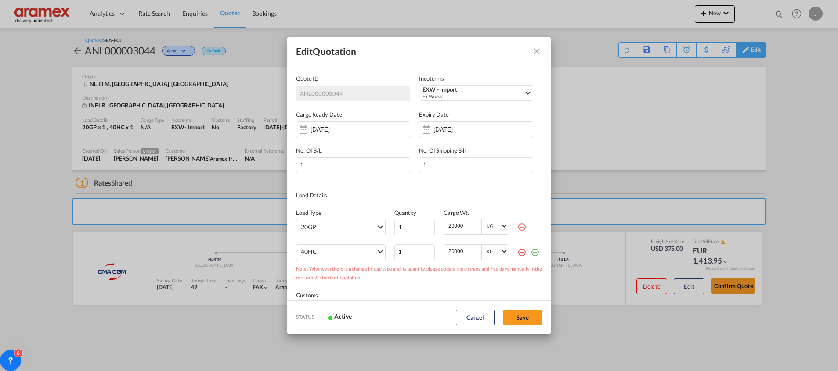
scroll to position [0, 0]
click at [517, 223] on md-icon "icon-minus-circle-outline red-400-fg" at bounding box center [521, 227] width 9 height 9
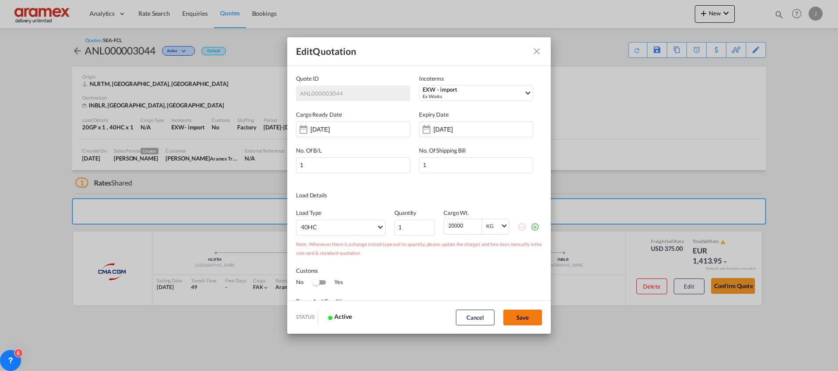
click at [531, 313] on button "Save" at bounding box center [522, 318] width 39 height 16
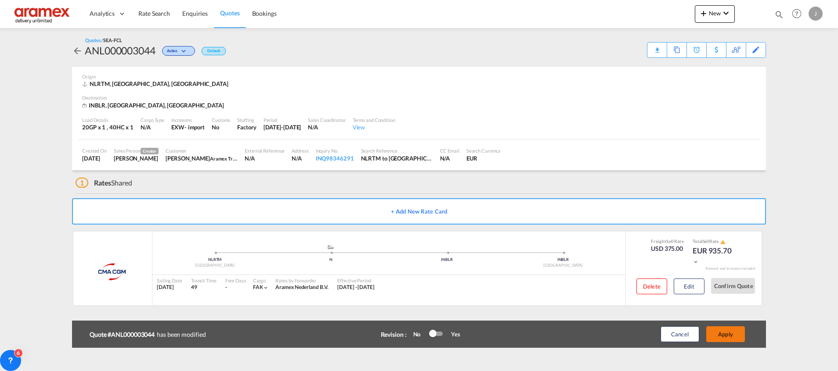
click at [727, 332] on button "Apply" at bounding box center [725, 335] width 39 height 16
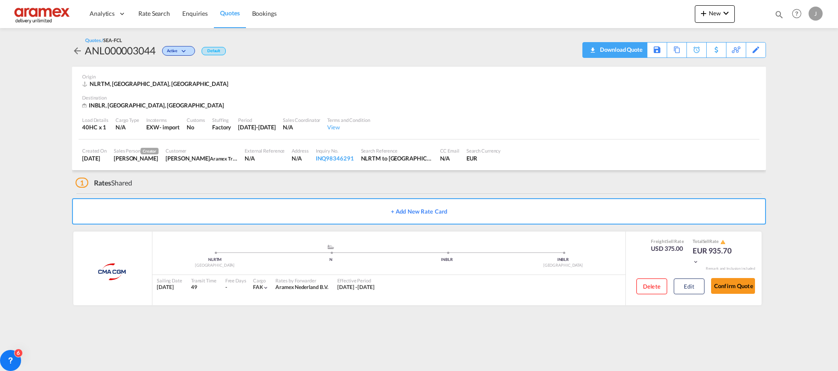
click at [595, 50] on md-icon "icon-download" at bounding box center [592, 47] width 11 height 7
click at [226, 12] on span "Quotes" at bounding box center [229, 12] width 19 height 7
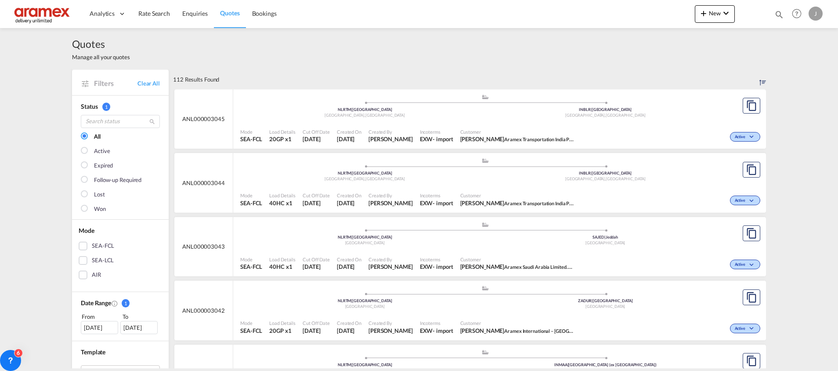
click at [469, 130] on span "Customer" at bounding box center [517, 132] width 114 height 7
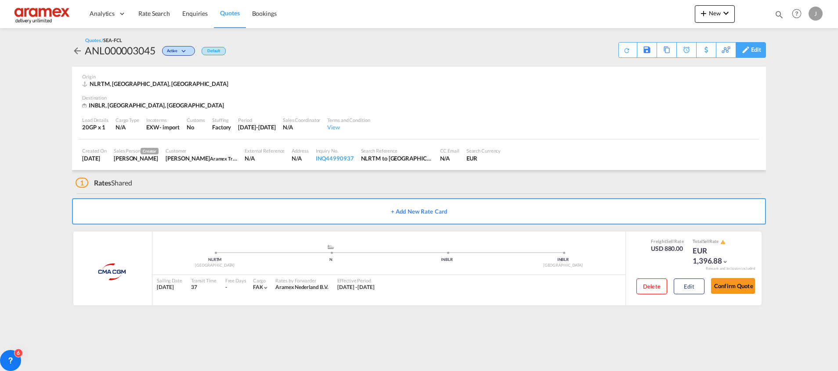
click at [754, 49] on div "Edit" at bounding box center [756, 50] width 10 height 15
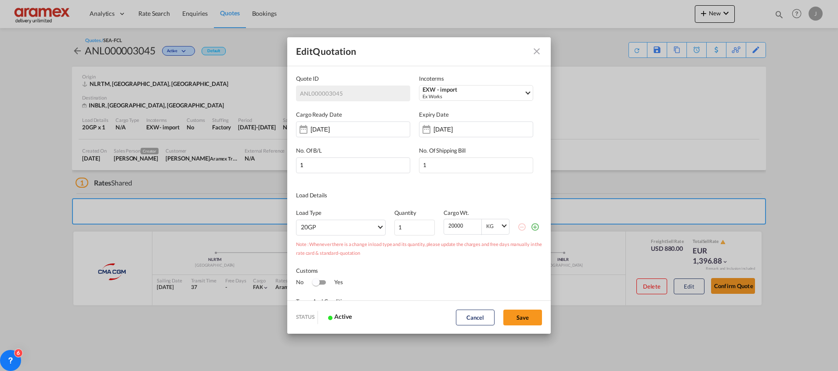
click at [530, 224] on md-icon "icon-plus-circle-outline green-400-fg" at bounding box center [534, 227] width 9 height 9
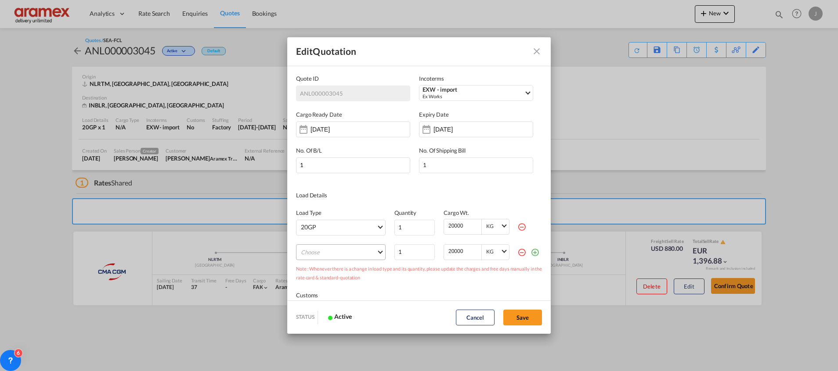
click at [342, 255] on md-select "Choose 40GP 40HC 45HC 20RE 40RE 40HR 20OT 40OT 20FR 40FR 40NR 20NR 45S 20TK 40T…" at bounding box center [341, 253] width 90 height 16
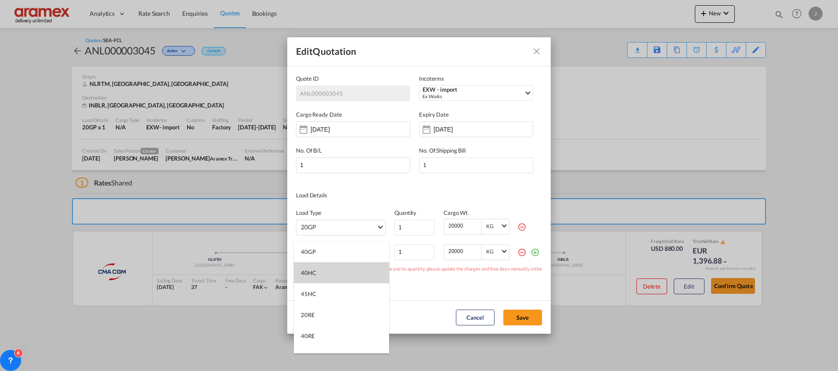
click at [329, 272] on md-option "40HC" at bounding box center [341, 273] width 95 height 21
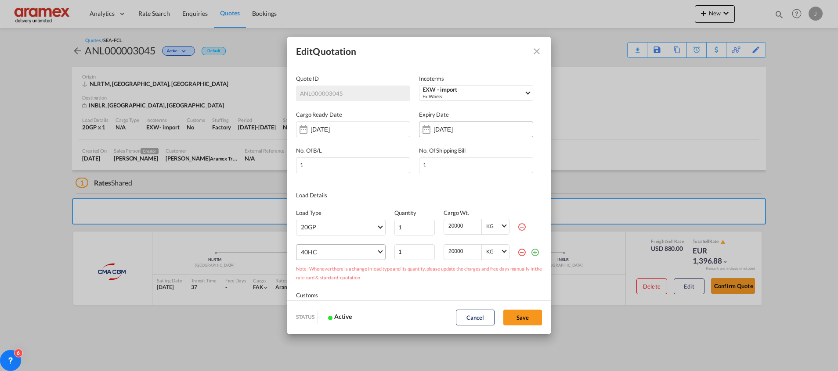
click at [450, 128] on input "[DATE]" at bounding box center [460, 129] width 55 height 7
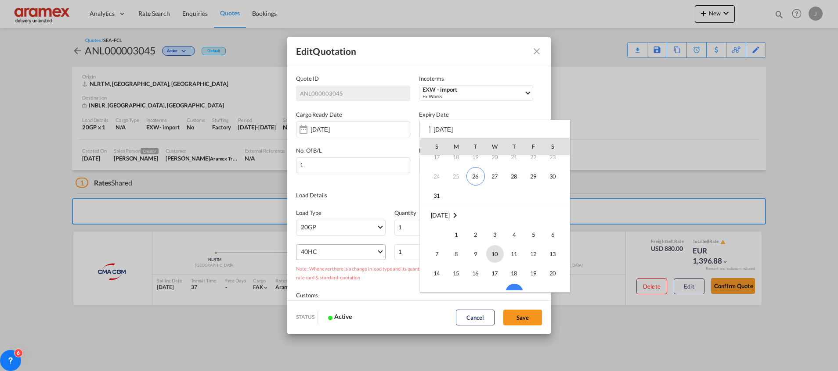
scroll to position [50, 0]
click at [476, 192] on span "26" at bounding box center [475, 192] width 18 height 18
type input "[DATE]"
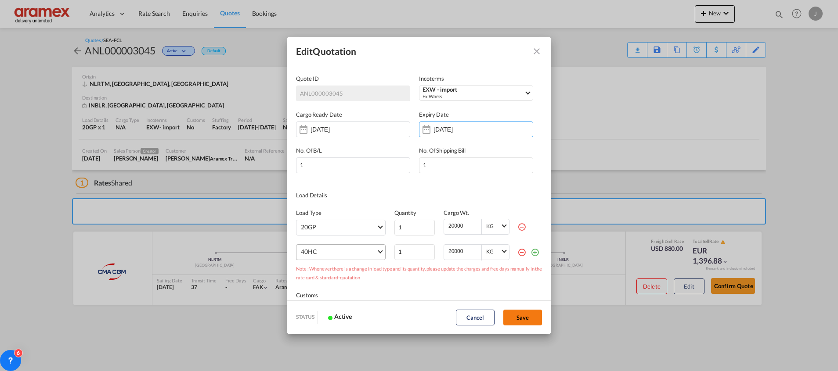
click at [517, 313] on button "Save" at bounding box center [522, 318] width 39 height 16
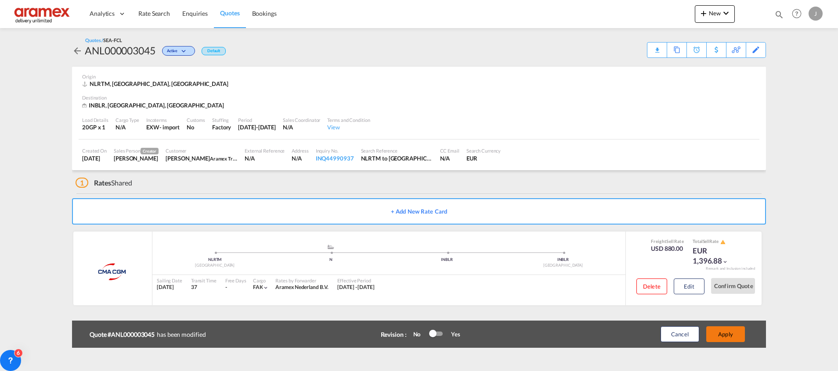
click at [736, 337] on button "Apply" at bounding box center [725, 335] width 39 height 16
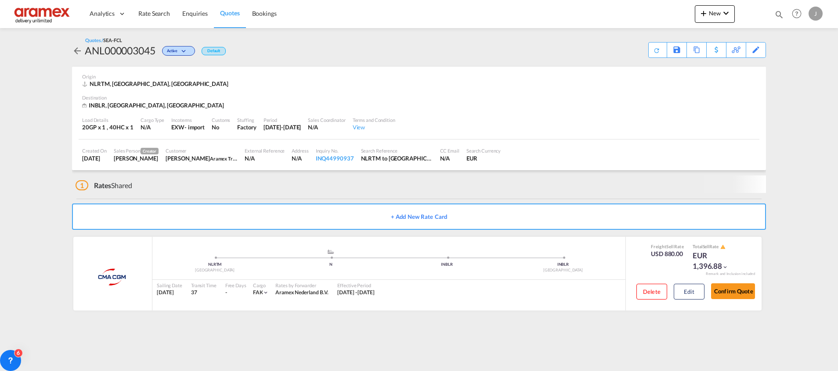
click at [234, 14] on span "Quotes" at bounding box center [229, 12] width 19 height 7
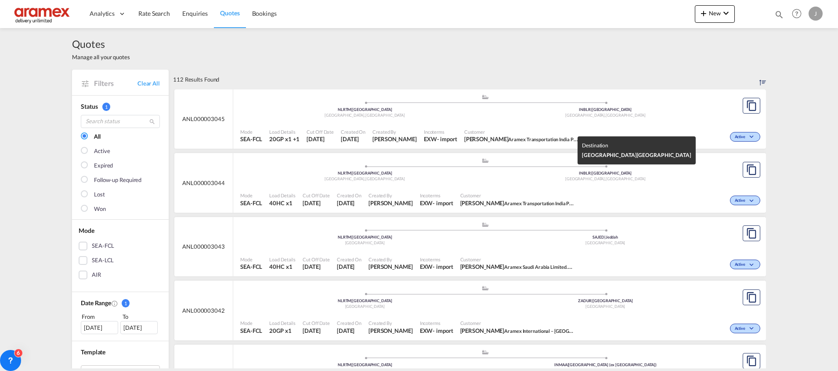
click at [538, 179] on div "[GEOGRAPHIC_DATA] , [GEOGRAPHIC_DATA]" at bounding box center [605, 180] width 241 height 6
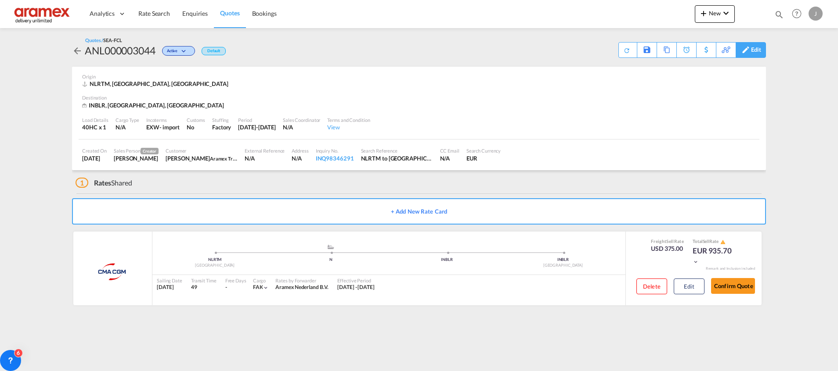
click at [754, 49] on div "Edit" at bounding box center [756, 50] width 10 height 15
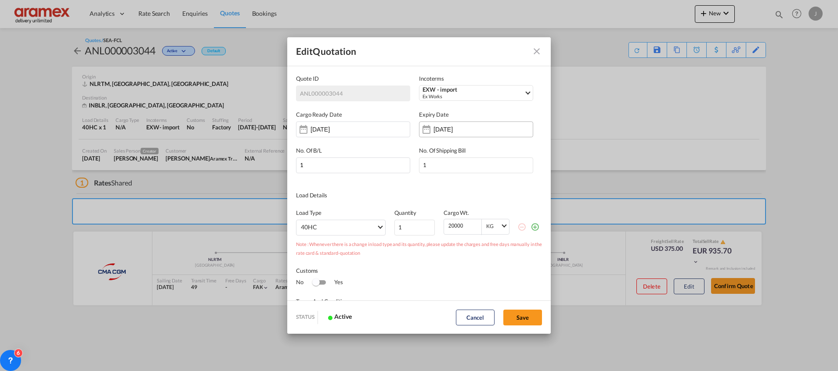
click at [466, 129] on input "[DATE]" at bounding box center [460, 129] width 55 height 7
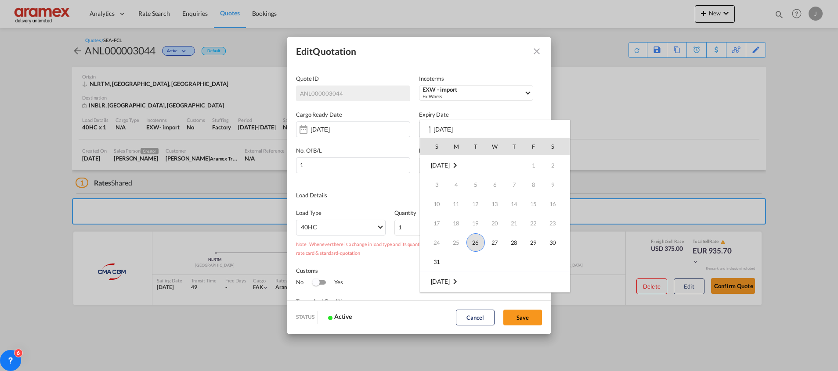
click at [476, 242] on span "26" at bounding box center [475, 243] width 18 height 18
type input "[DATE]"
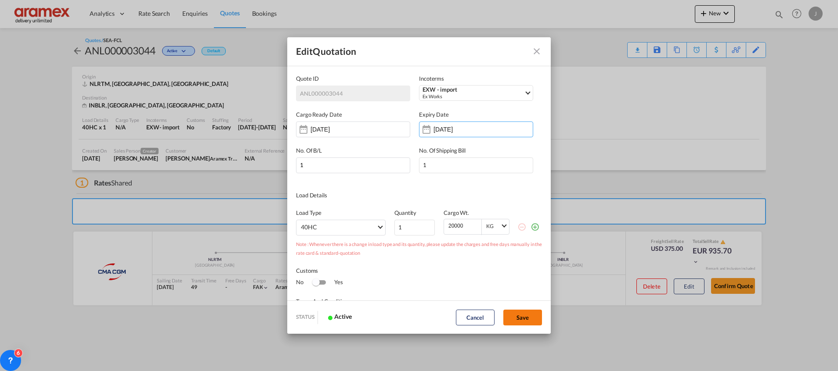
click at [519, 314] on button "Save" at bounding box center [522, 318] width 39 height 16
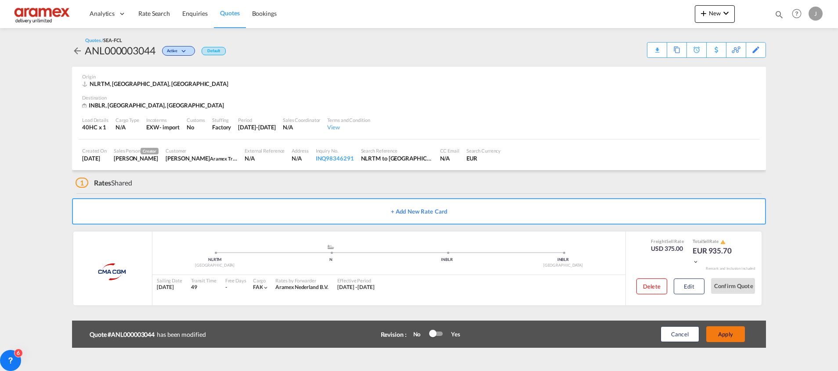
click at [729, 331] on button "Apply" at bounding box center [725, 335] width 39 height 16
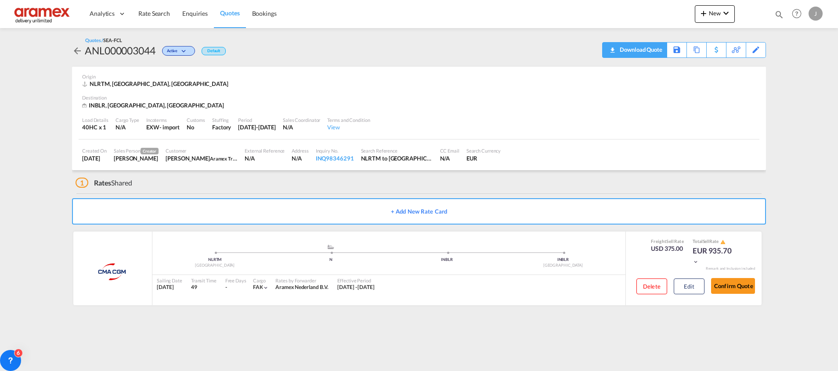
click at [640, 54] on div "Download Quote" at bounding box center [639, 50] width 45 height 14
click at [216, 21] on link "Quotes" at bounding box center [230, 14] width 32 height 29
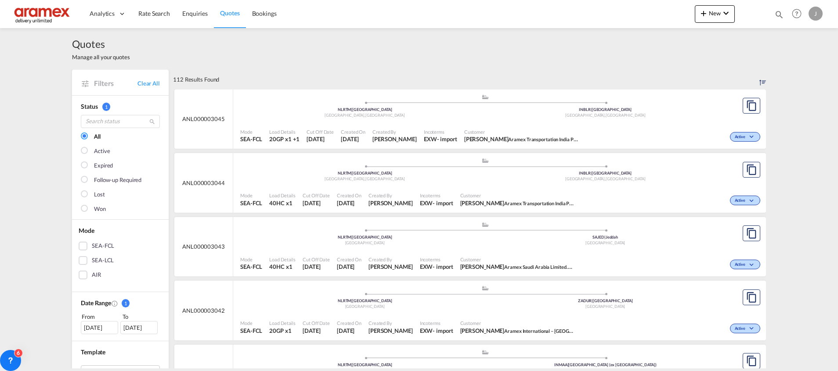
click at [473, 121] on div ".a{fill:#aaa8ad;} .a{fill:#aaa8ad;} NLRTM | [GEOGRAPHIC_DATA] [GEOGRAPHIC_DATA]…" at bounding box center [485, 108] width 490 height 29
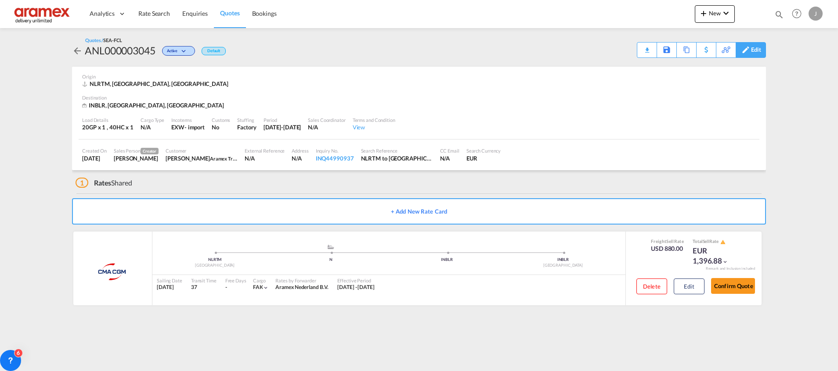
click at [759, 49] on div "Edit" at bounding box center [756, 50] width 10 height 15
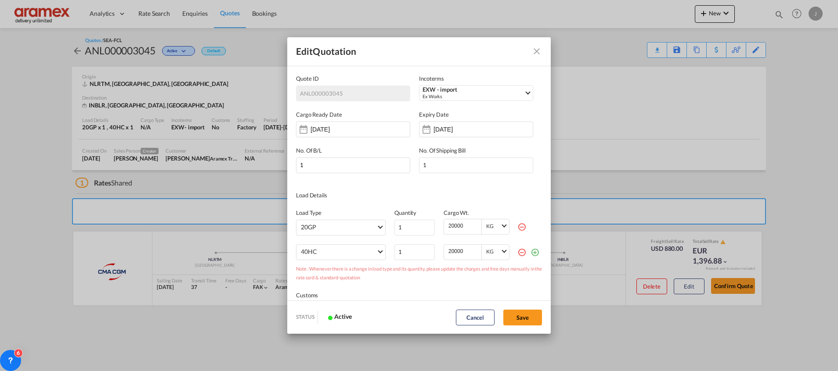
click at [734, 102] on div "Edit Quotation Quote ID ANL000003045 Incoterms EXW - import Ex Works CFR - expo…" at bounding box center [419, 185] width 838 height 371
click at [530, 53] on button "Quote IDIncotermsEXW - ..." at bounding box center [537, 52] width 18 height 18
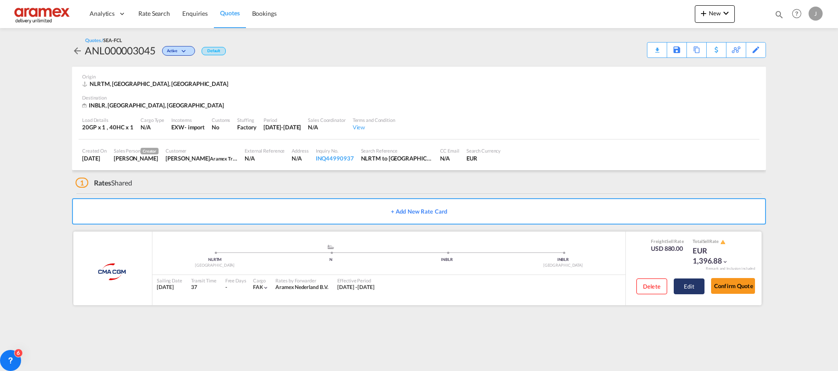
click at [682, 284] on button "Edit" at bounding box center [689, 287] width 31 height 16
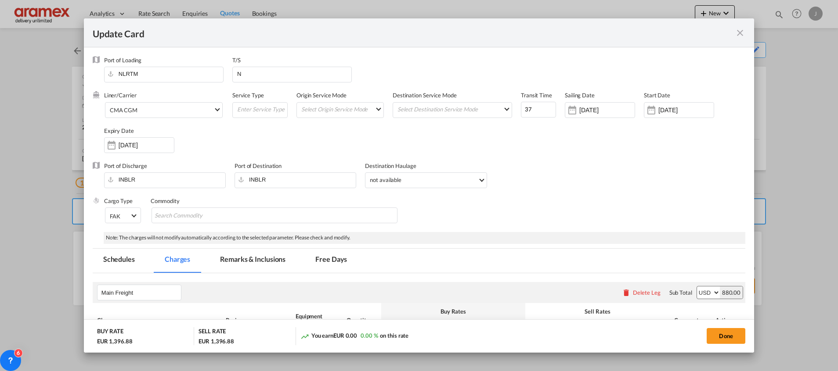
click at [740, 29] on md-icon "icon-close fg-AAA8AD m-0 pointer" at bounding box center [740, 33] width 11 height 11
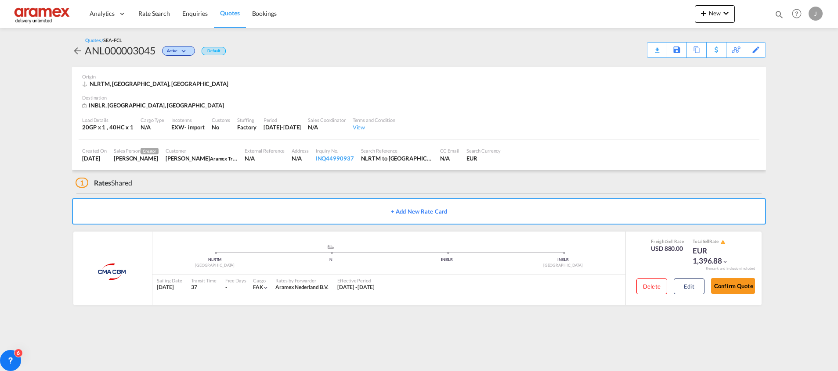
click at [0, 0] on div "Edit" at bounding box center [0, 0] width 0 height 0
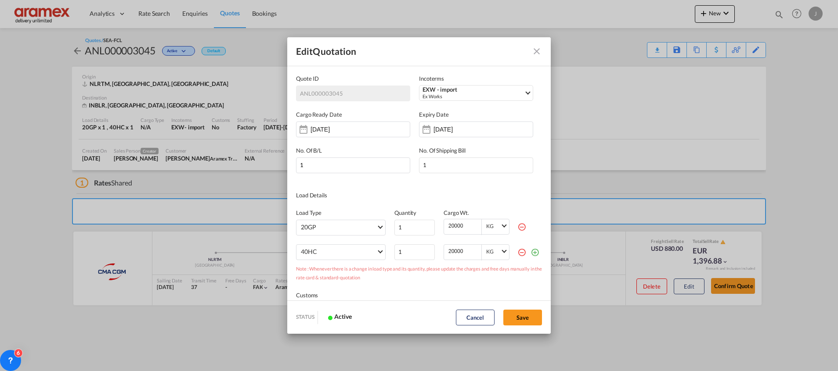
click at [538, 51] on md-icon "Close dialog" at bounding box center [536, 51] width 11 height 11
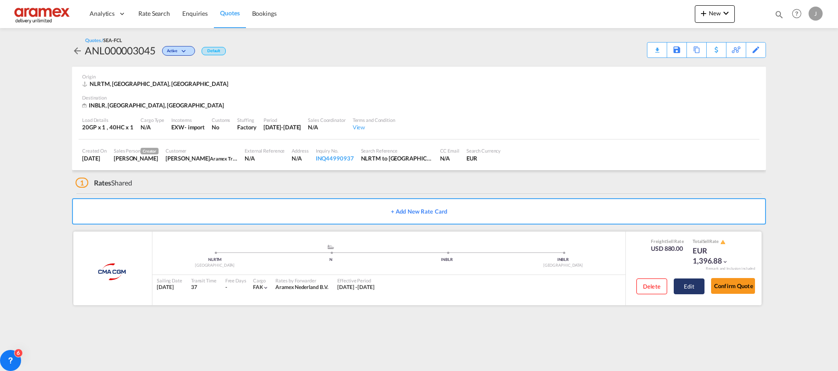
click at [681, 283] on button "Edit" at bounding box center [689, 287] width 31 height 16
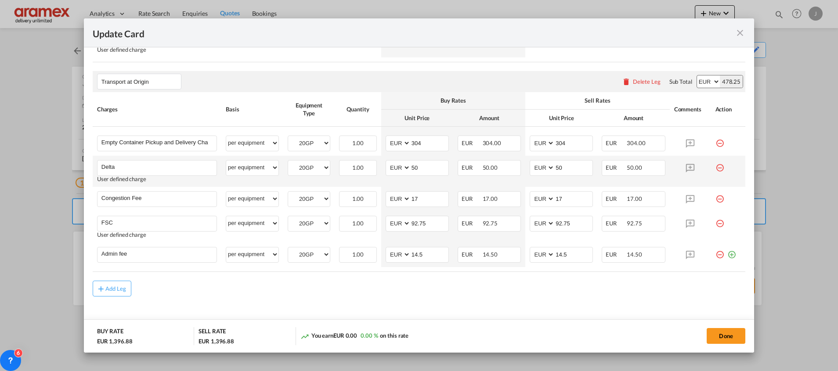
scroll to position [494, 0]
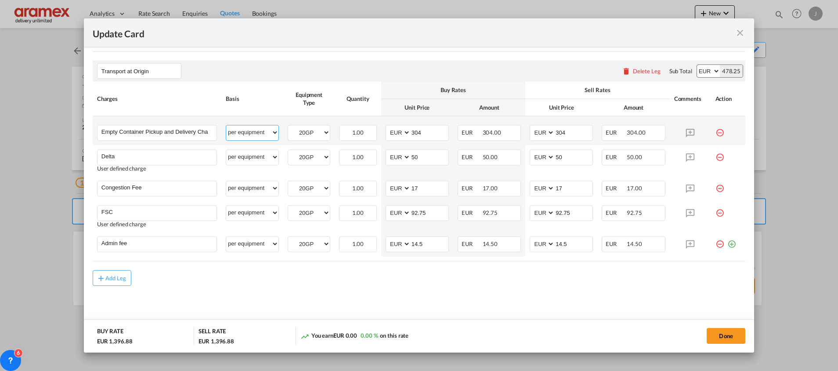
click at [243, 129] on select "per equipment per container per B/L per shipping bill per shipment % on pickup …" at bounding box center [252, 133] width 52 height 14
select select "per container"
click at [226, 126] on select "per equipment per container per B/L per shipping bill per shipment % on pickup …" at bounding box center [252, 133] width 52 height 14
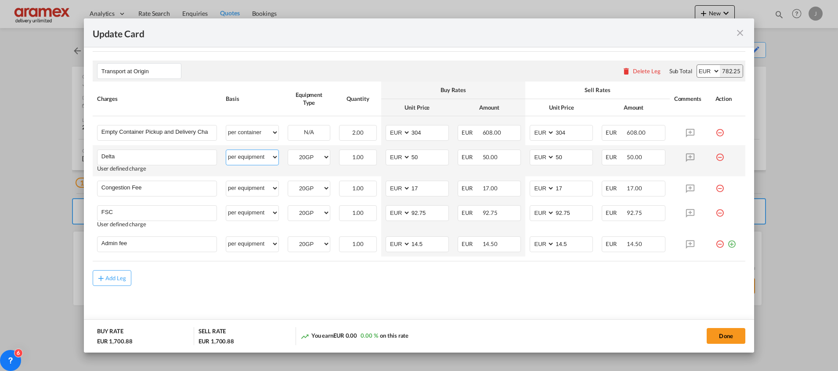
click at [246, 163] on select "per equipment per container per B/L per shipping bill per shipment % on pickup …" at bounding box center [252, 157] width 52 height 14
select select "per container"
click at [226, 150] on select "per equipment per container per B/L per shipping bill per shipment % on pickup …" at bounding box center [252, 157] width 52 height 14
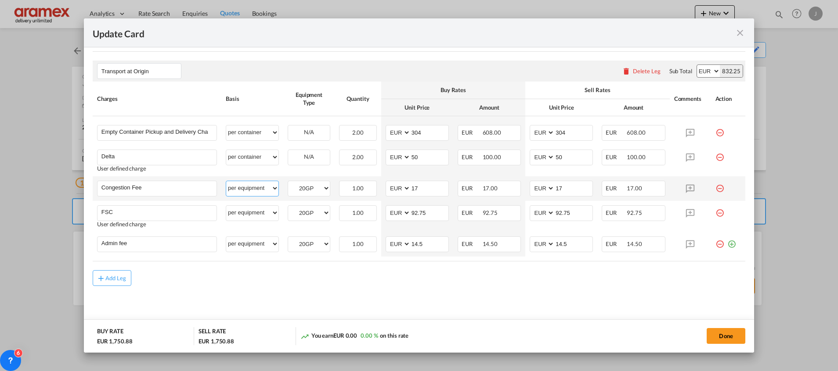
click at [249, 185] on select "per equipment per container per B/L per shipping bill per shipment % on pickup …" at bounding box center [252, 188] width 52 height 14
select select "per container"
click at [226, 181] on select "per equipment per container per B/L per shipping bill per shipment % on pickup …" at bounding box center [252, 188] width 52 height 14
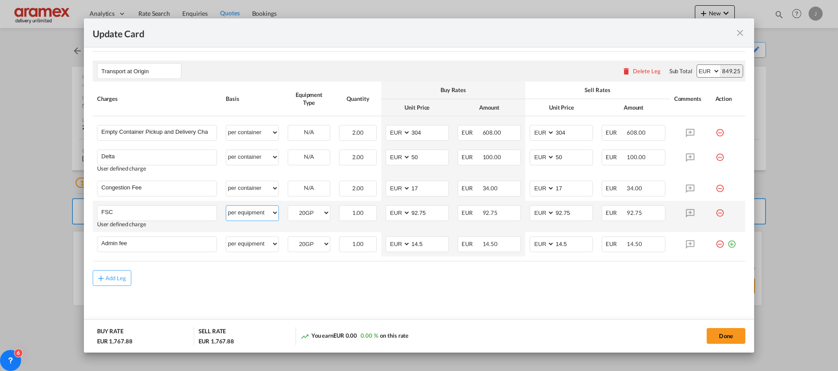
drag, startPoint x: 244, startPoint y: 215, endPoint x: 244, endPoint y: 209, distance: 6.2
click at [244, 215] on select "per equipment per container per B/L per shipping bill per shipment % on pickup …" at bounding box center [252, 213] width 52 height 14
select select "per container"
click at [226, 206] on select "per equipment per container per B/L per shipping bill per shipment % on pickup …" at bounding box center [252, 213] width 52 height 14
click at [242, 245] on select "per equipment per container per B/L per shipping bill per shipment % on pickup …" at bounding box center [252, 244] width 52 height 14
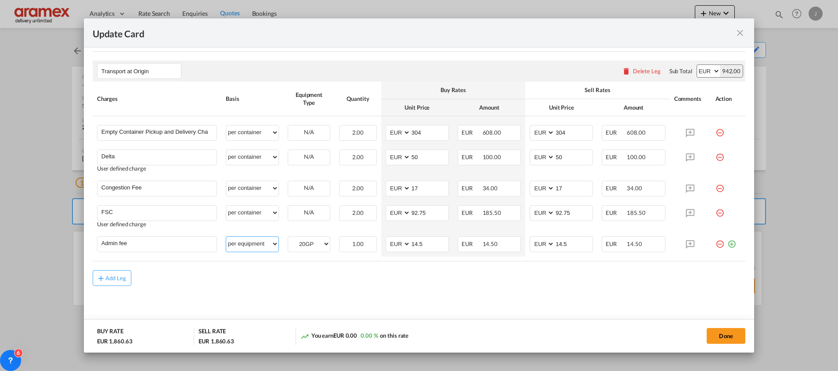
select select "per container"
click at [226, 237] on select "per equipment per container per B/L per shipping bill per shipment % on pickup …" at bounding box center [252, 244] width 52 height 14
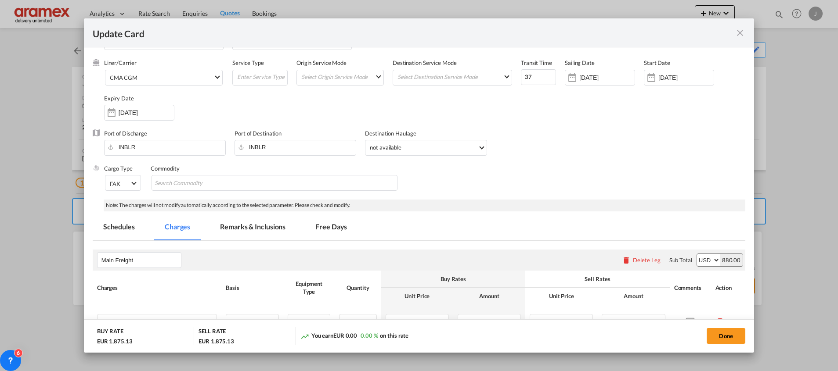
scroll to position [0, 0]
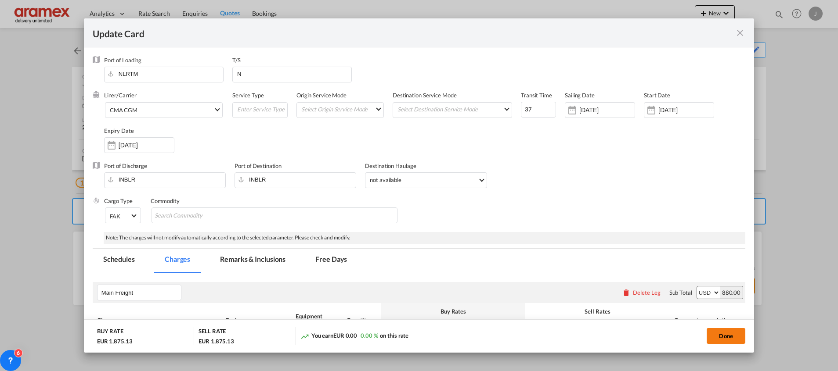
click at [719, 332] on button "Done" at bounding box center [726, 336] width 39 height 16
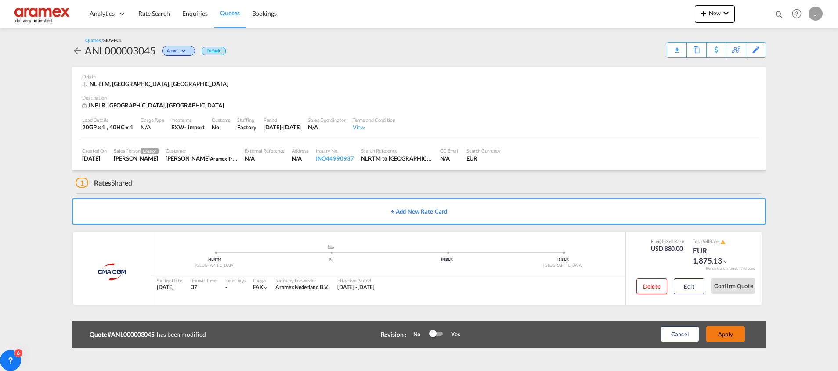
click at [718, 331] on button "Apply" at bounding box center [725, 335] width 39 height 16
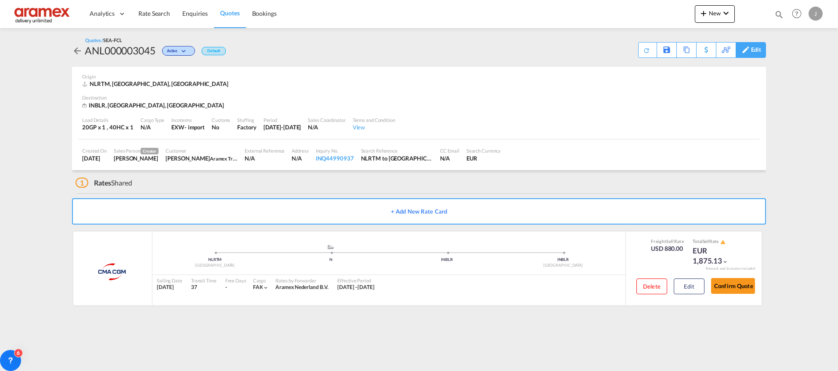
click at [755, 51] on div "Edit" at bounding box center [756, 50] width 10 height 15
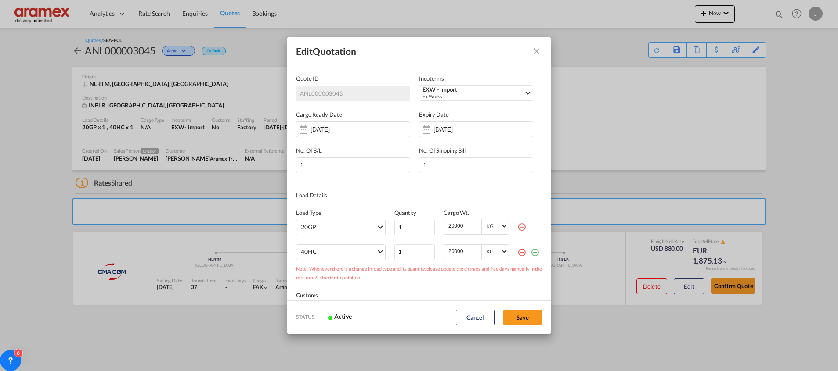
click at [517, 227] on md-icon "icon-minus-circle-outline red-400-fg" at bounding box center [521, 227] width 9 height 9
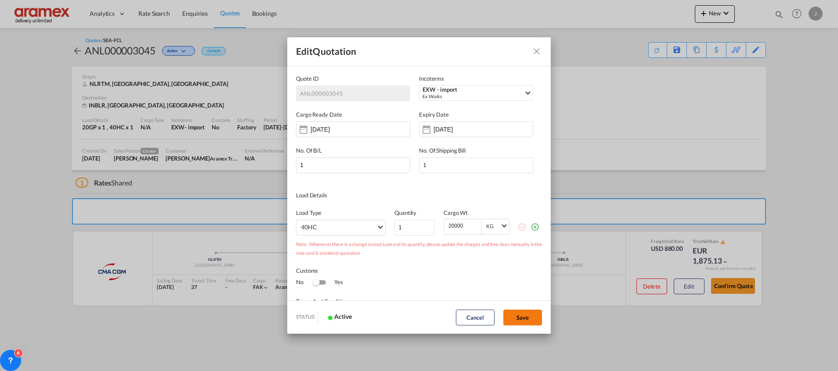
click at [520, 321] on button "Save" at bounding box center [522, 318] width 39 height 16
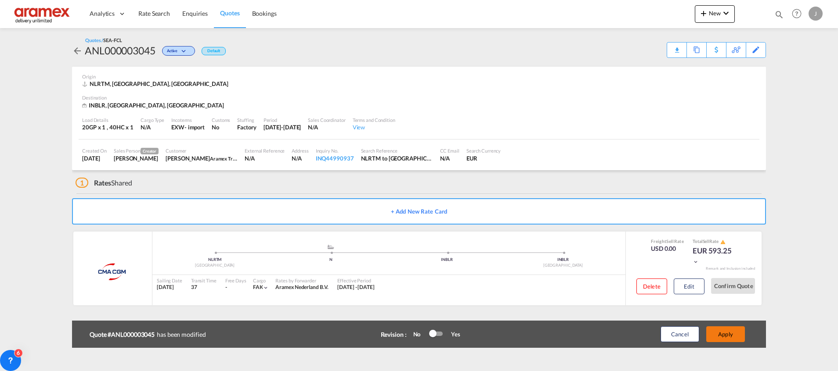
click at [728, 330] on button "Apply" at bounding box center [725, 335] width 39 height 16
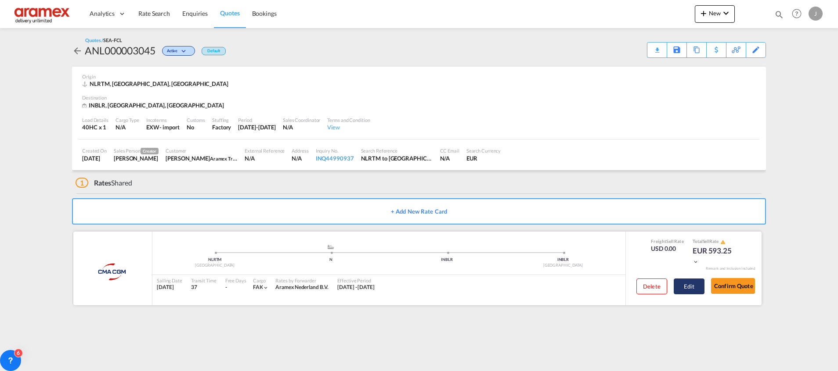
click at [688, 285] on button "Edit" at bounding box center [689, 287] width 31 height 16
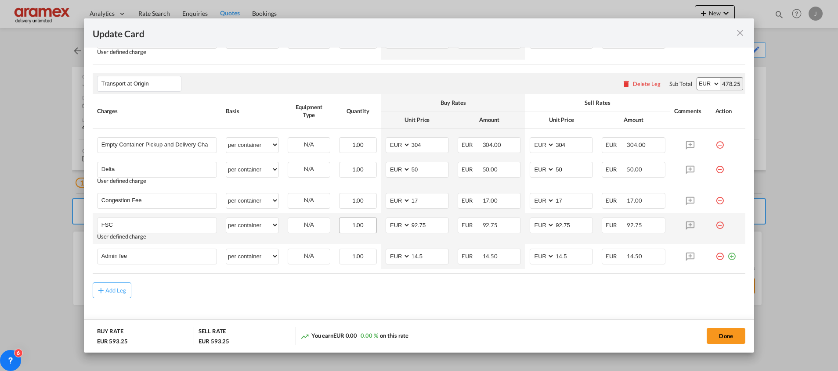
scroll to position [358, 0]
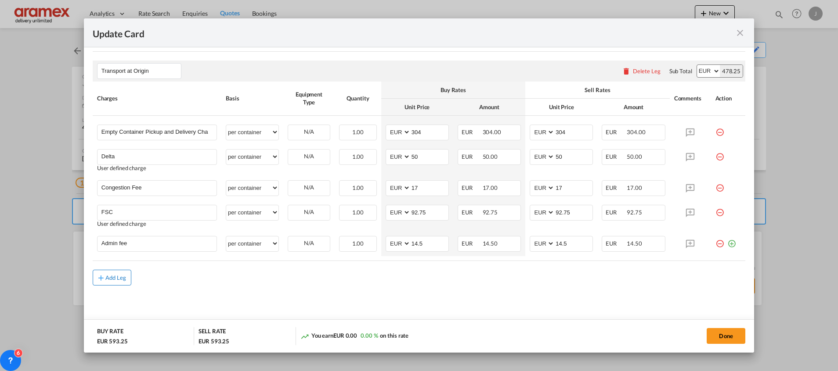
click at [110, 278] on div "Add Leg" at bounding box center [115, 277] width 21 height 5
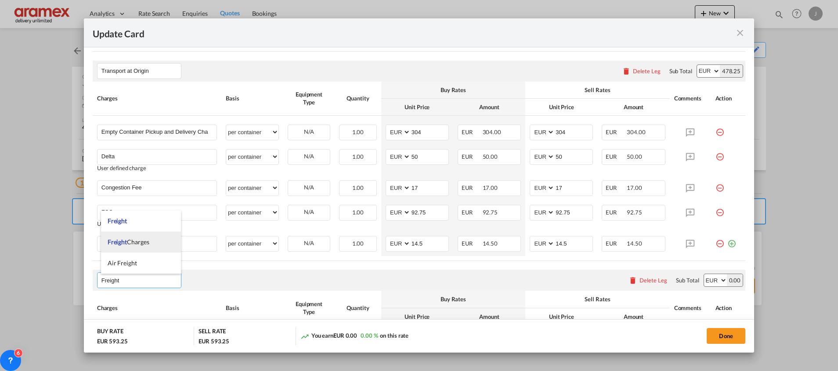
click at [151, 244] on li "Freight Charges" at bounding box center [141, 242] width 80 height 21
type input "Freight Charges"
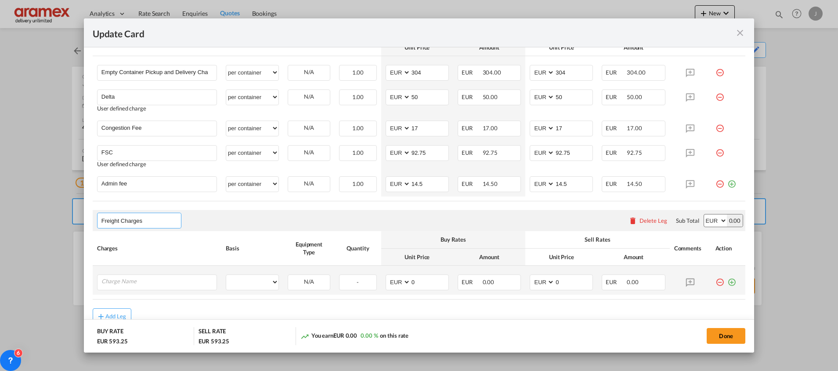
scroll to position [456, 0]
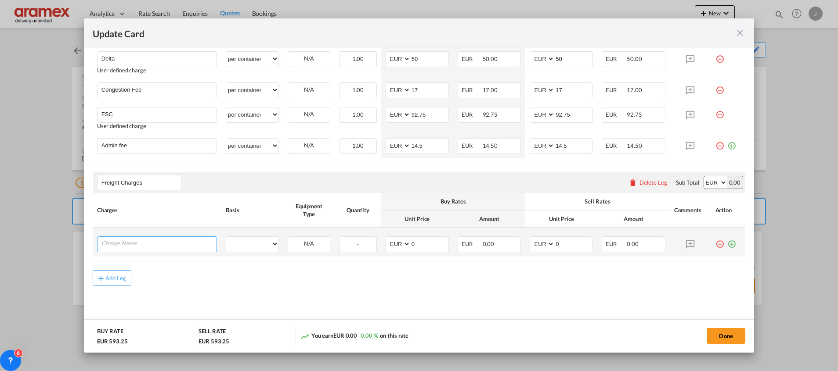
click at [148, 246] on input "Charge Name" at bounding box center [158, 243] width 115 height 13
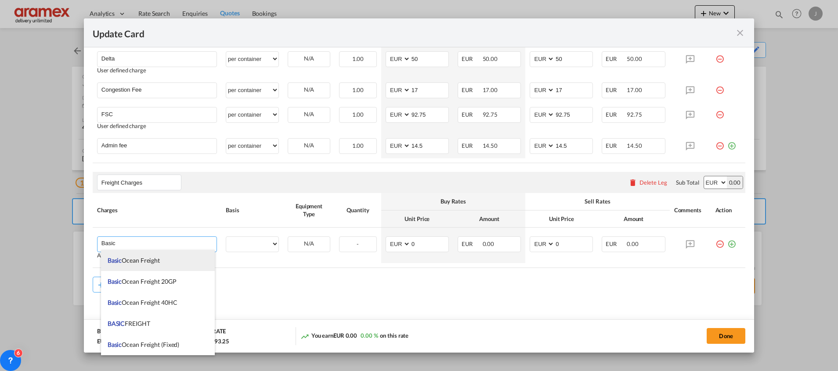
click at [162, 261] on li "Basic Ocean Freight" at bounding box center [158, 260] width 114 height 21
type input "Basic Ocean Freight"
select select "per equipment"
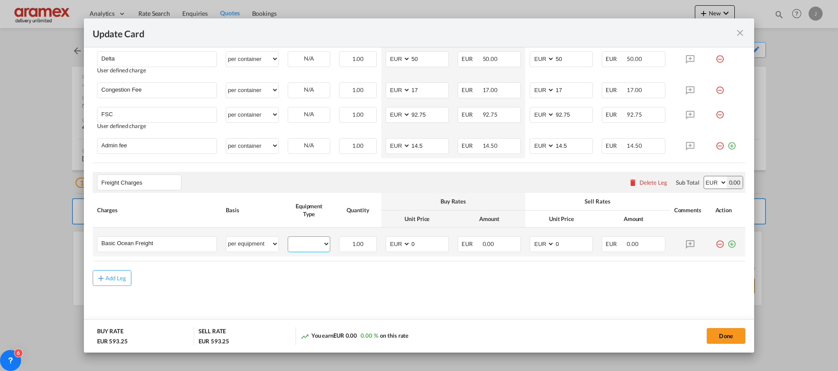
click at [310, 242] on select "40HC" at bounding box center [309, 244] width 42 height 12
select select "40HC"
click at [288, 238] on select "40HC" at bounding box center [309, 244] width 42 height 12
drag, startPoint x: 425, startPoint y: 245, endPoint x: 383, endPoint y: 245, distance: 42.2
click at [386, 245] on md-input-container "AED AFN ALL AMD ANG AOA ARS AUD AWG AZN BAM BBD BDT BGN BHD BIF BMD BND [PERSON…" at bounding box center [417, 245] width 63 height 16
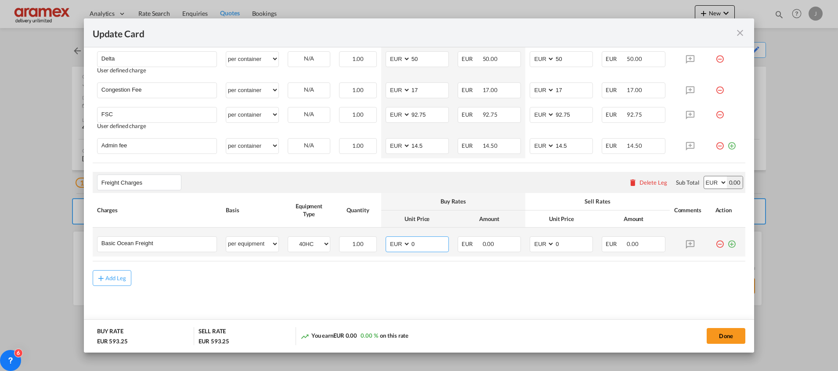
paste input "80"
type input "800"
drag, startPoint x: 563, startPoint y: 246, endPoint x: 540, endPoint y: 247, distance: 23.7
click at [540, 247] on md-input-container "AED AFN ALL AMD ANG AOA ARS AUD AWG AZN BAM BBD BDT BGN BHD BIF BMD BND [PERSON…" at bounding box center [561, 245] width 63 height 16
paste input "80"
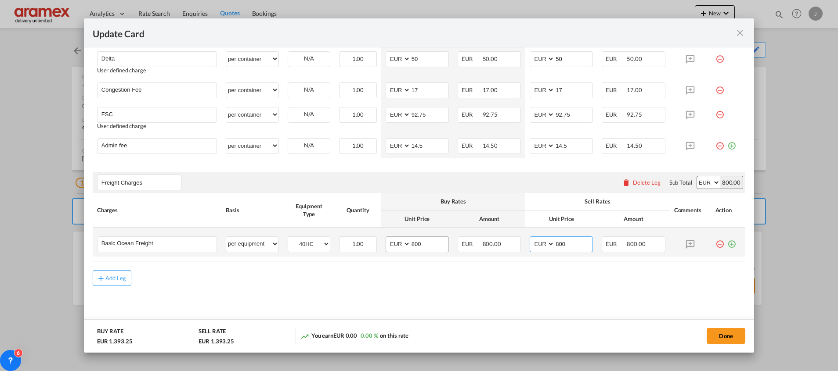
type input "800"
click at [394, 243] on select "AED AFN ALL AMD ANG AOA ARS AUD AWG AZN BAM BBD BDT BGN BHD BIF BMD BND BOB BRL…" at bounding box center [398, 244] width 23 height 12
click at [390, 243] on select "AED AFN ALL AMD ANG AOA ARS AUD AWG AZN BAM BBD BDT BGN BHD BIF BMD BND BOB BRL…" at bounding box center [398, 244] width 23 height 12
select select "string:USD"
click at [387, 238] on select "AED AFN ALL AMD ANG AOA ARS AUD AWG AZN BAM BBD BDT BGN BHD BIF BMD BND BOB BRL…" at bounding box center [398, 244] width 23 height 12
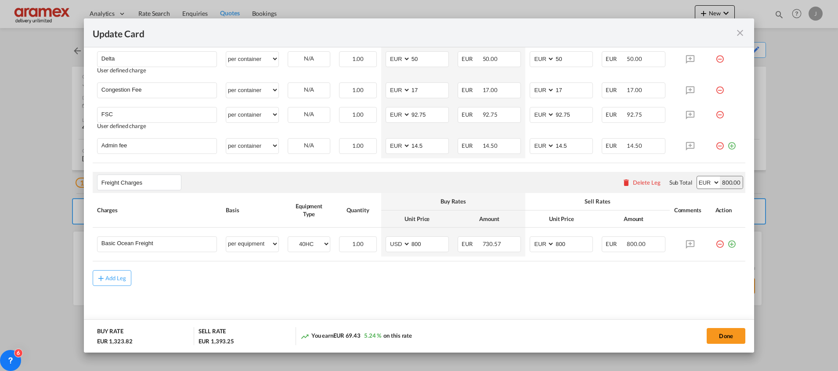
click at [697, 184] on select "AED AFN ALL AMD ANG AOA ARS AUD AWG AZN BAM BBD BDT BGN BHD BIF BMD BND BOB BRL…" at bounding box center [708, 183] width 23 height 12
select select "string:USD"
click at [697, 177] on select "AED AFN ALL AMD ANG AOA ARS AUD AWG AZN BAM BBD BDT BGN BHD BIF BMD BND BOB BRL…" at bounding box center [708, 183] width 23 height 12
click at [534, 244] on select "AED AFN ALL AMD ANG AOA ARS AUD AWG AZN BAM BBD BDT BGN BHD BIF BMD BND BOB BRL…" at bounding box center [542, 244] width 23 height 12
select select "string:USD"
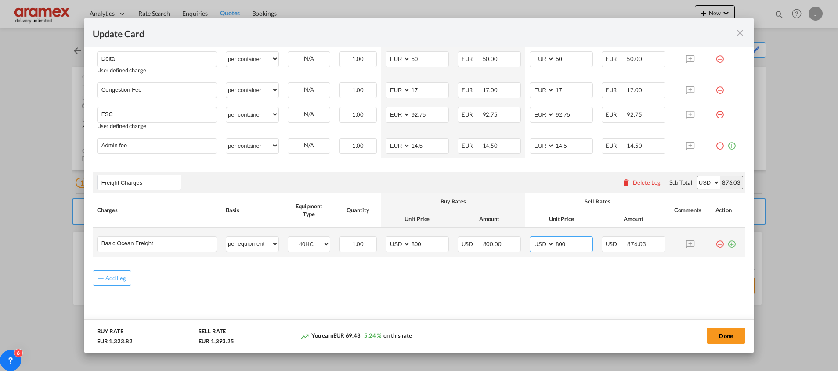
click at [531, 238] on select "AED AFN ALL AMD ANG AOA ARS AUD AWG AZN BAM BBD BDT BGN BHD BIF BMD BND BOB BRL…" at bounding box center [542, 244] width 23 height 12
click at [727, 244] on md-icon "icon-plus-circle-outline green-400-fg" at bounding box center [731, 241] width 9 height 9
click at [165, 239] on input "Basic Ocean Freight" at bounding box center [158, 243] width 115 height 13
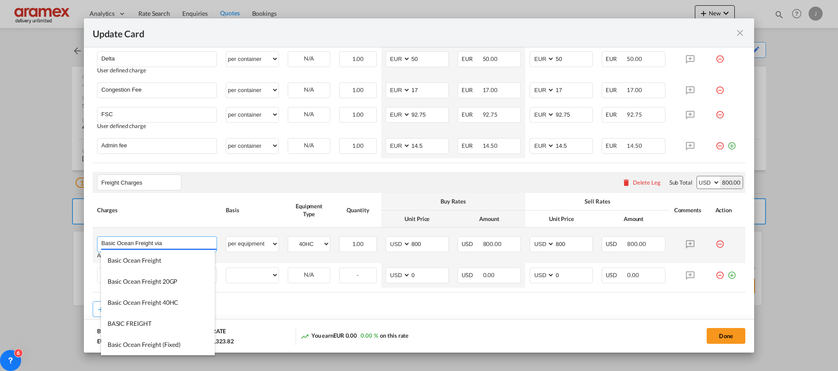
paste input "PODCHENNAI"
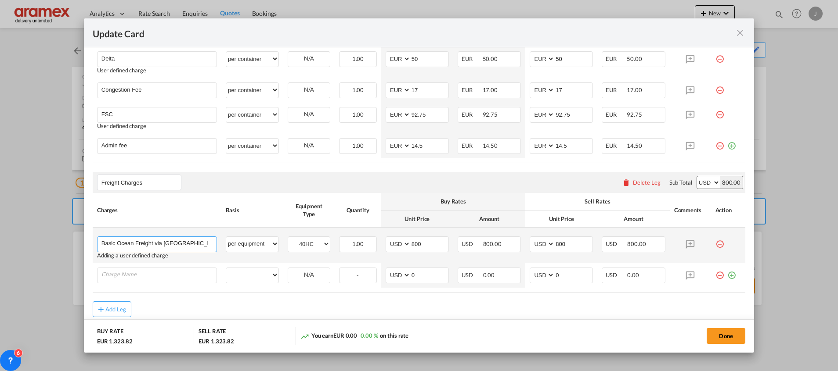
click at [174, 248] on input "Basic Ocean Freight via PODCHENNAI" at bounding box center [158, 243] width 115 height 13
type input "Basic Ocean Freight via CHENNAI"
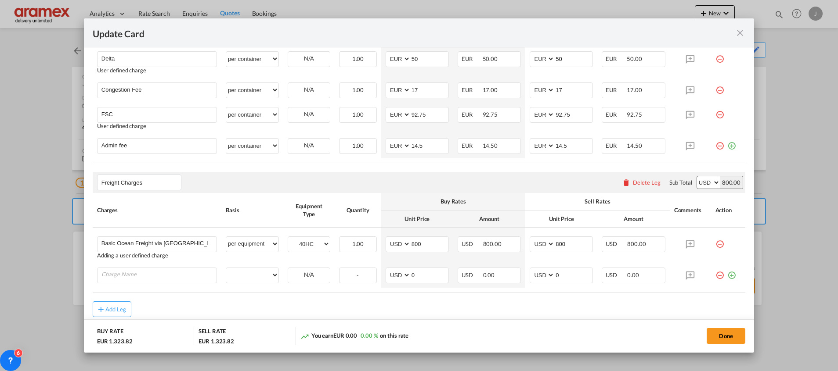
click at [587, 164] on rate-modification "Origin Charges Please enter leg name Leg Name Already Exists Delete Leg Sub Tot…" at bounding box center [419, 68] width 653 height 500
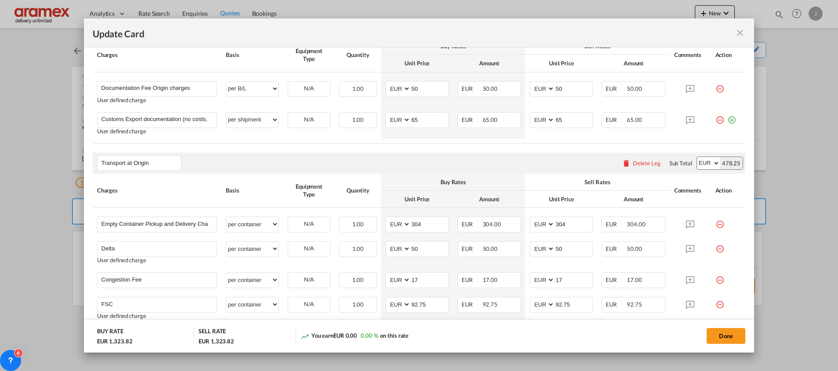
scroll to position [192, 0]
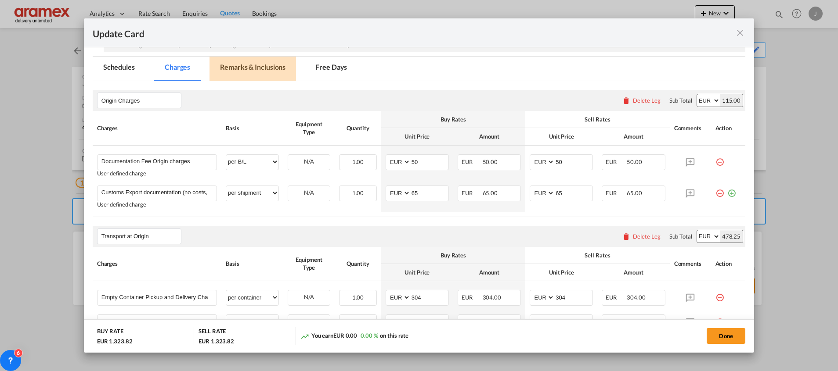
click at [245, 67] on md-tab-item "Remarks & Inclusions" at bounding box center [252, 69] width 87 height 24
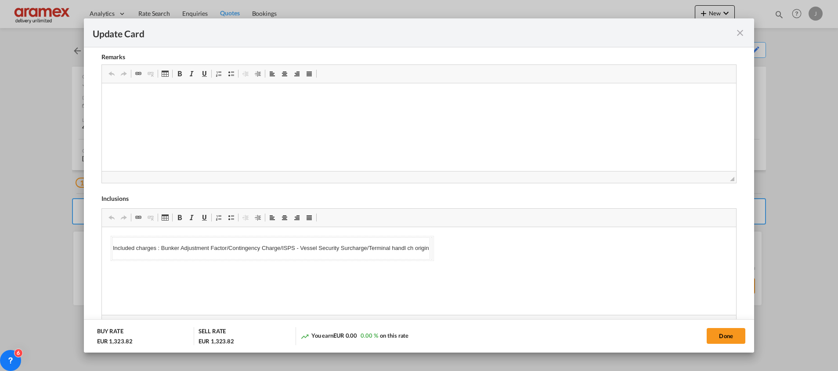
scroll to position [392, 0]
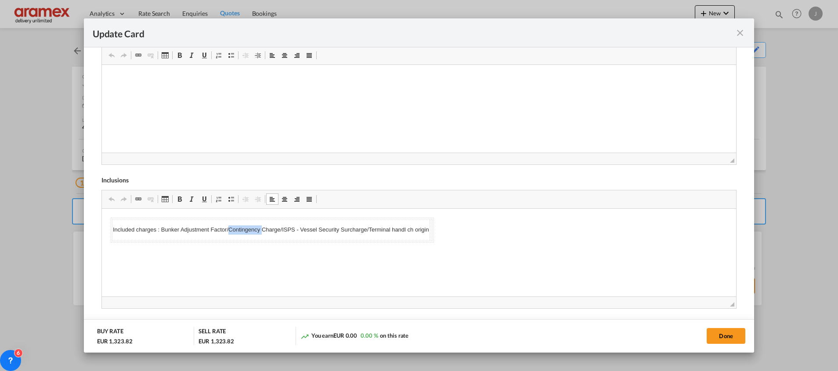
click at [243, 231] on p "Included charges : Bunker Adjustment Factor/Contingency Charge/ISPS - Vessel Se…" at bounding box center [270, 230] width 316 height 9
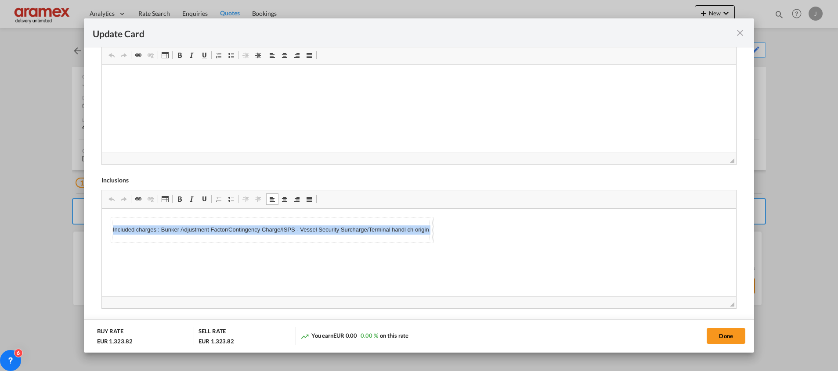
click at [243, 231] on p "Included charges : Bunker Adjustment Factor/Contingency Charge/ISPS - Vessel Se…" at bounding box center [270, 230] width 316 height 9
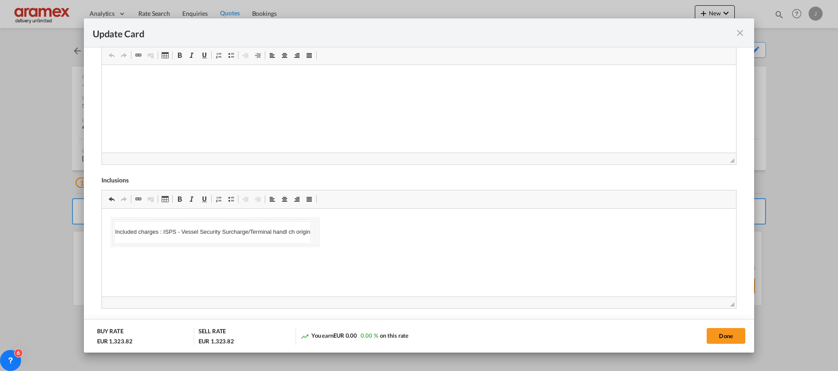
click at [410, 256] on html "Included charges : ISPS - Vessel Security Surcharge/Terminal handl ch origin" at bounding box center [418, 232] width 634 height 47
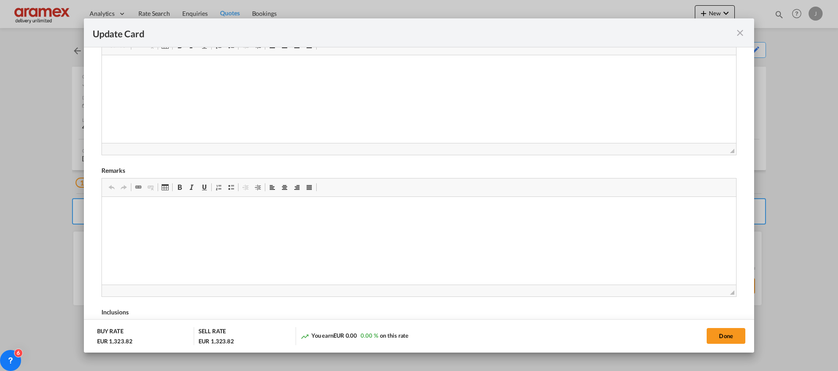
scroll to position [195, 0]
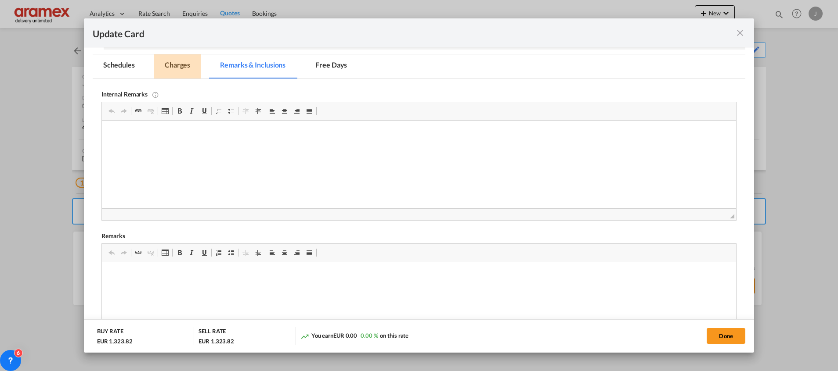
click at [173, 59] on md-tab-item "Charges" at bounding box center [177, 66] width 47 height 24
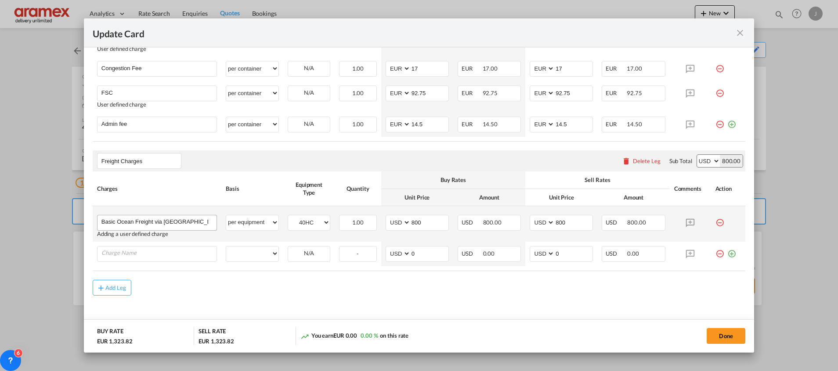
scroll to position [487, 0]
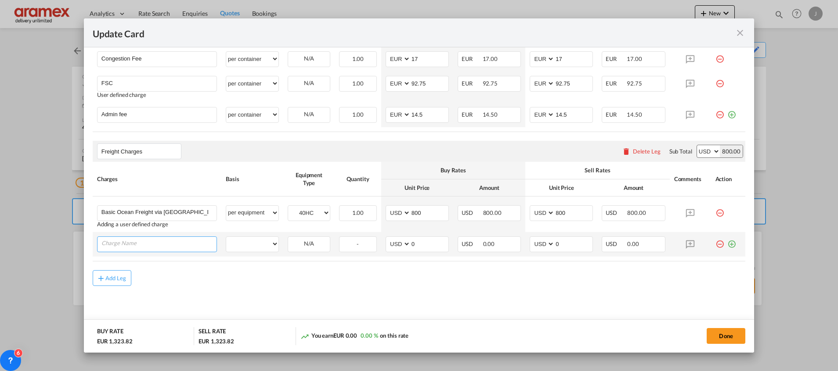
click at [139, 244] on input "Charge Name" at bounding box center [158, 243] width 115 height 13
paste input "Energy Transition Surcharge"
type input "Energy Transition Surcharge"
click at [247, 243] on select "per equipment per container per B/L per shipping bill per shipment % on freight…" at bounding box center [252, 244] width 52 height 14
select select "per equipment"
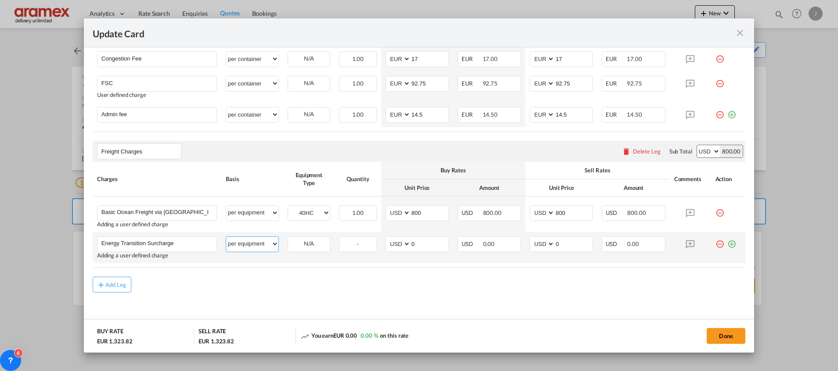
click at [226, 237] on select "per equipment per container per B/L per shipping bill per shipment % on freight…" at bounding box center [252, 244] width 52 height 14
drag, startPoint x: 312, startPoint y: 237, endPoint x: 312, endPoint y: 258, distance: 21.1
click at [312, 239] on md-input-container "40HC" at bounding box center [309, 243] width 42 height 13
click at [307, 238] on select "40HC" at bounding box center [309, 244] width 42 height 12
select select "40HC"
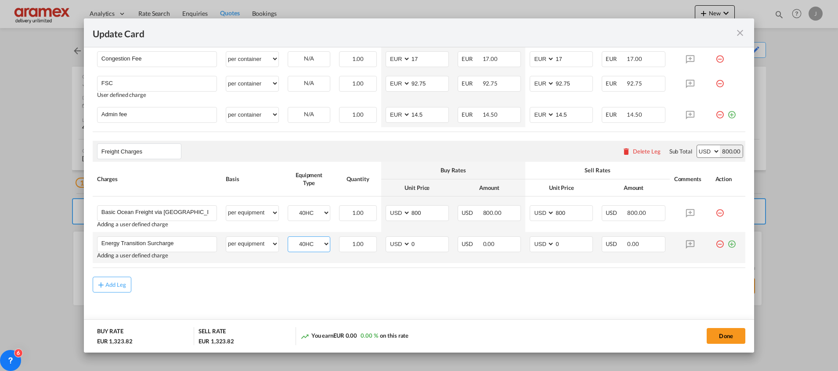
click at [288, 238] on select "40HC" at bounding box center [309, 244] width 42 height 12
drag, startPoint x: 423, startPoint y: 244, endPoint x: 400, endPoint y: 245, distance: 23.3
click at [400, 245] on md-input-container "AED AFN ALL AMD ANG AOA ARS AUD AWG AZN BAM BBD BDT BGN BHD BIF BMD BND [PERSON…" at bounding box center [417, 245] width 63 height 16
drag, startPoint x: 422, startPoint y: 244, endPoint x: 404, endPoint y: 246, distance: 17.8
click at [395, 243] on md-input-container "AED AFN ALL AMD ANG AOA ARS AUD AWG AZN BAM BBD BDT BGN BHD BIF BMD BND [PERSON…" at bounding box center [417, 245] width 63 height 16
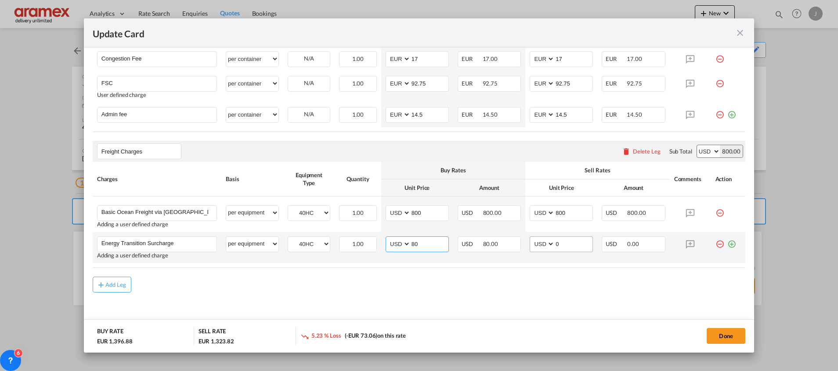
type input "80"
drag, startPoint x: 561, startPoint y: 243, endPoint x: 539, endPoint y: 251, distance: 23.6
click at [543, 240] on md-input-container "AED AFN ALL AMD ANG AOA ARS AUD AWG AZN BAM BBD BDT BGN BHD BIF BMD BND [PERSON…" at bounding box center [561, 245] width 63 height 16
paste input "8"
type input "80"
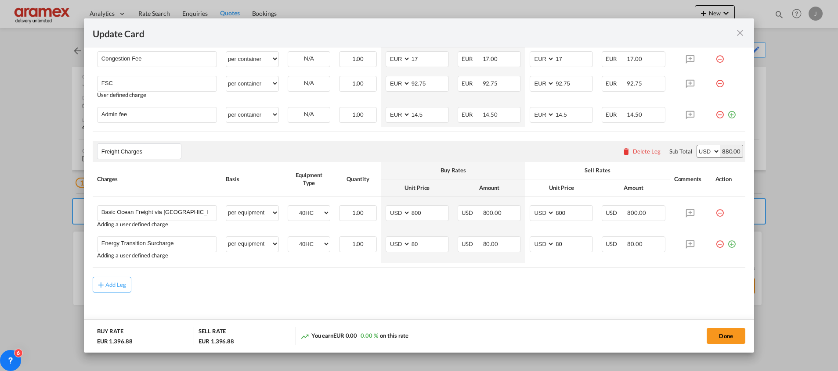
click at [458, 296] on md-content "Origin Charges Please enter leg name Leg Name Already Exists Delete Leg Sub Tot…" at bounding box center [419, 63] width 653 height 552
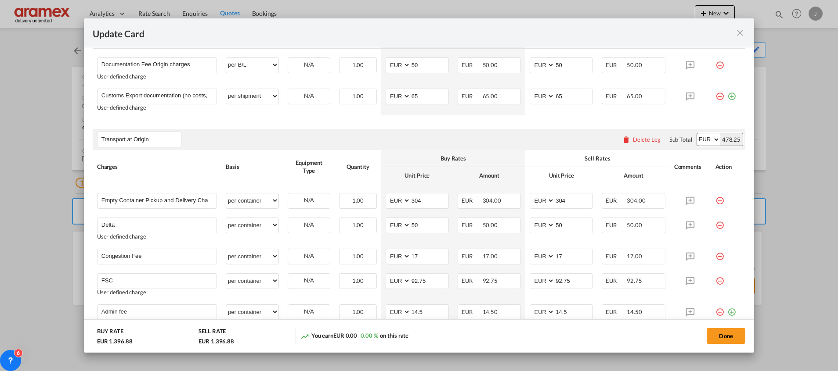
scroll to position [158, 0]
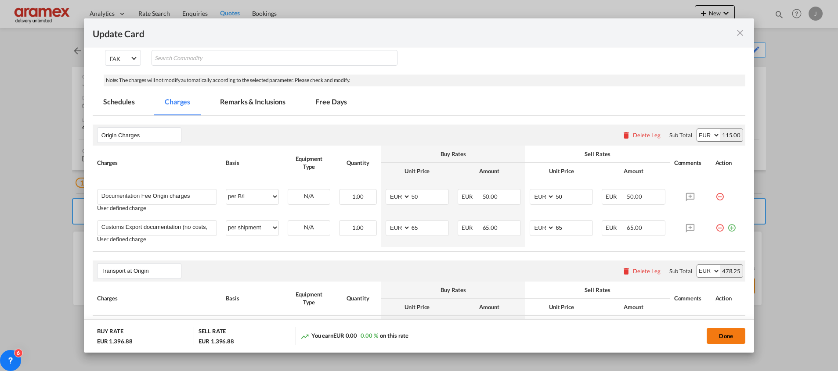
click at [722, 333] on button "Done" at bounding box center [726, 336] width 39 height 16
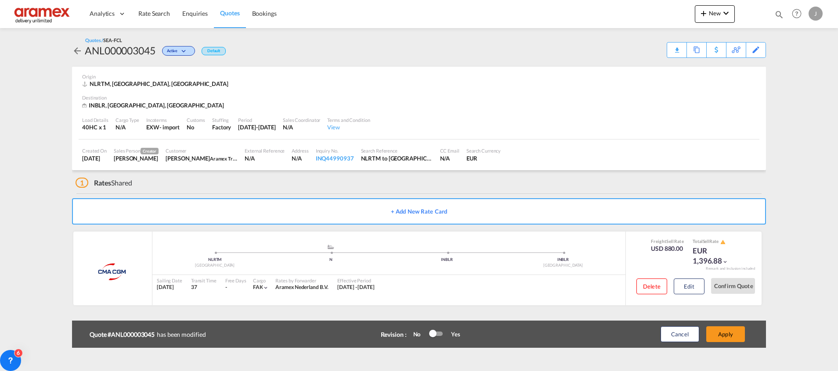
click at [722, 333] on button "Apply" at bounding box center [725, 335] width 39 height 16
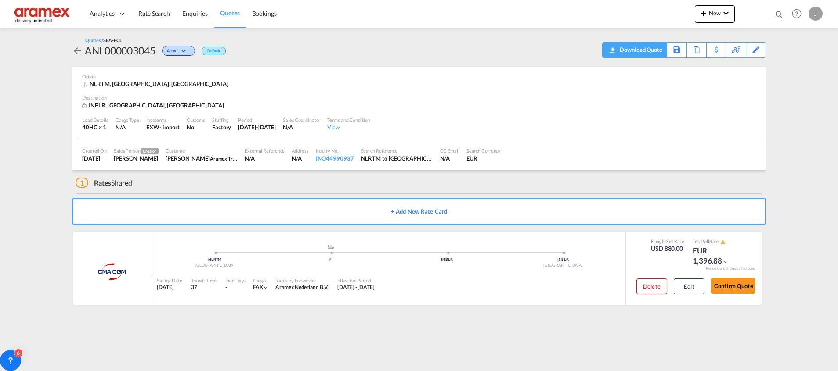
click at [642, 49] on div "Download Quote" at bounding box center [639, 50] width 45 height 14
click at [237, 11] on span "Quotes" at bounding box center [229, 12] width 19 height 7
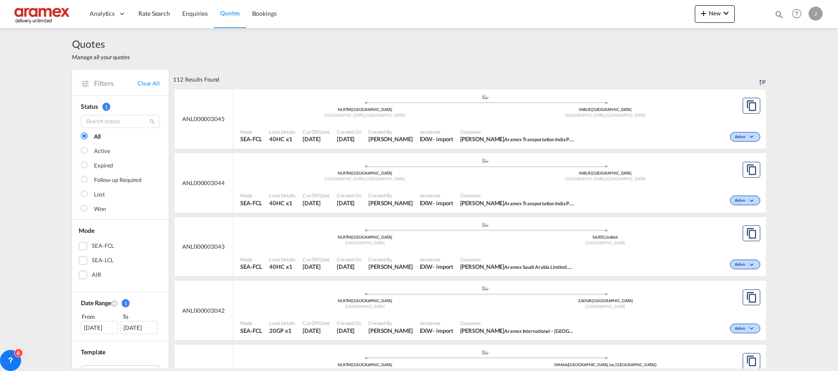
click at [461, 184] on div ".a{fill:#aaa8ad;} .a{fill:#aaa8ad;} NLRTM | [GEOGRAPHIC_DATA] [GEOGRAPHIC_DATA]…" at bounding box center [485, 171] width 490 height 26
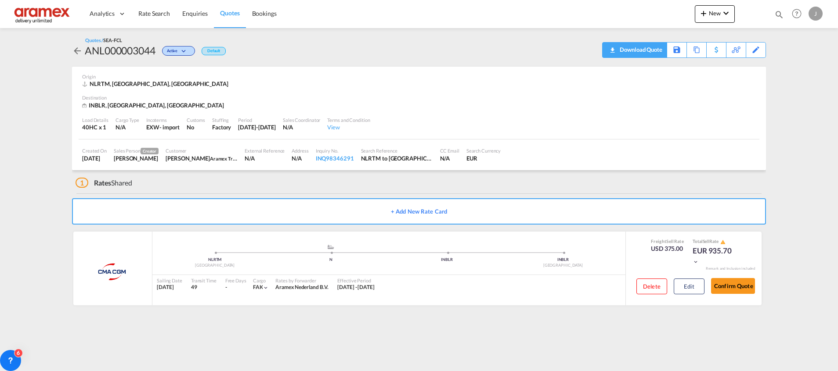
click at [651, 53] on div "Download Quote" at bounding box center [639, 50] width 45 height 14
click at [230, 10] on span "Quotes" at bounding box center [229, 12] width 19 height 7
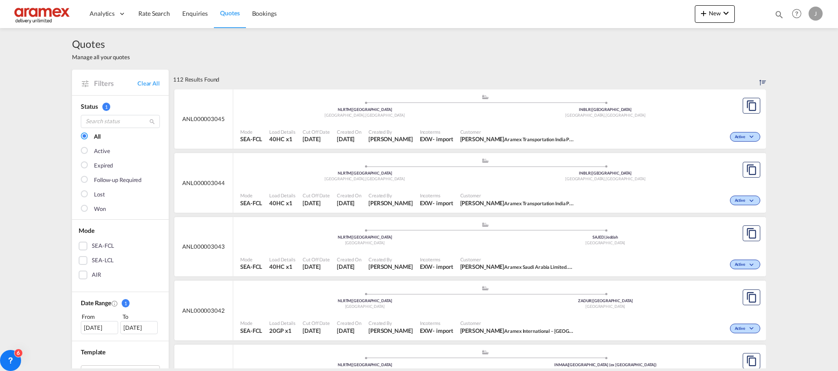
click at [570, 315] on div "Mode SEA-FCL Load Details 20GP x1 Cut Off Date 26 Aug 2025 Created On 26 Aug 20…" at bounding box center [499, 327] width 533 height 26
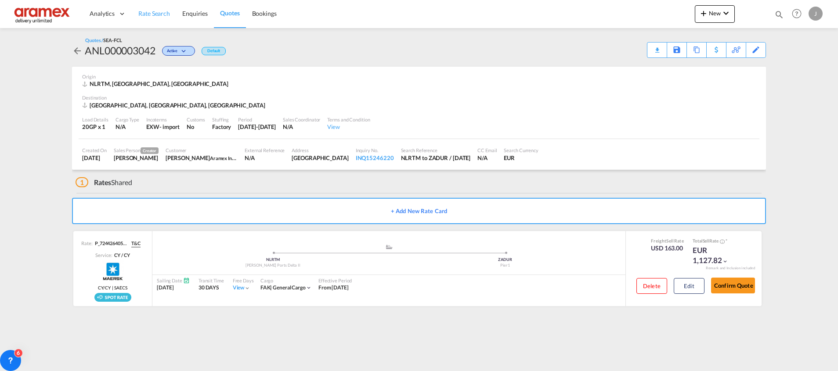
click at [156, 9] on link "Rate Search" at bounding box center [154, 14] width 44 height 29
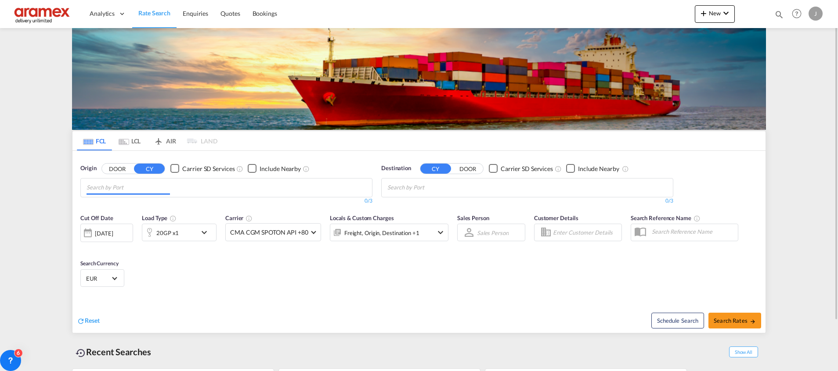
click at [109, 192] on input "Chips input." at bounding box center [128, 188] width 83 height 14
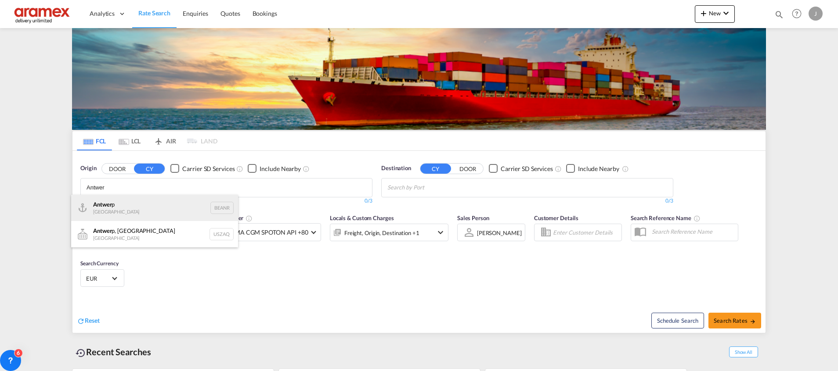
type input "Antwer"
click at [118, 201] on div "Antwer p Belgium BEANR" at bounding box center [154, 208] width 167 height 26
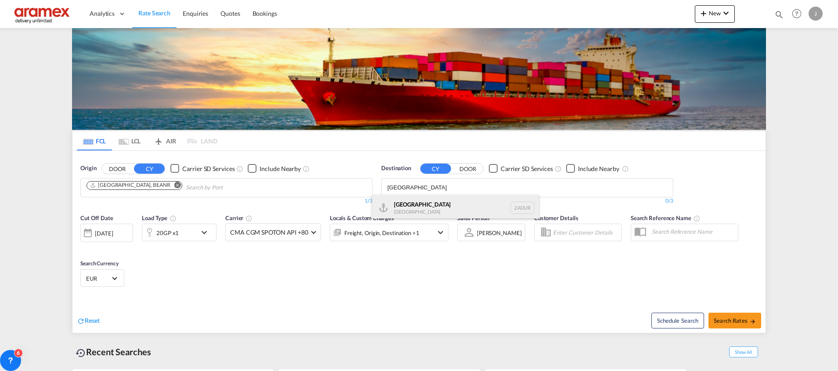
type input "durban"
click at [422, 208] on div "Durban South Africa ZADUR" at bounding box center [455, 208] width 167 height 26
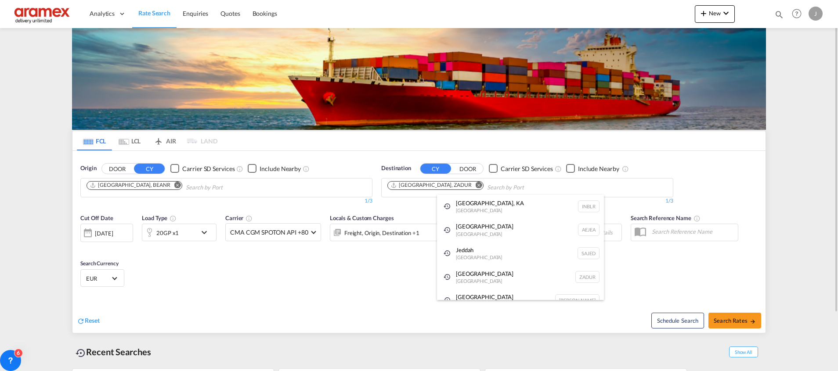
drag, startPoint x: 337, startPoint y: 292, endPoint x: 341, endPoint y: 285, distance: 8.3
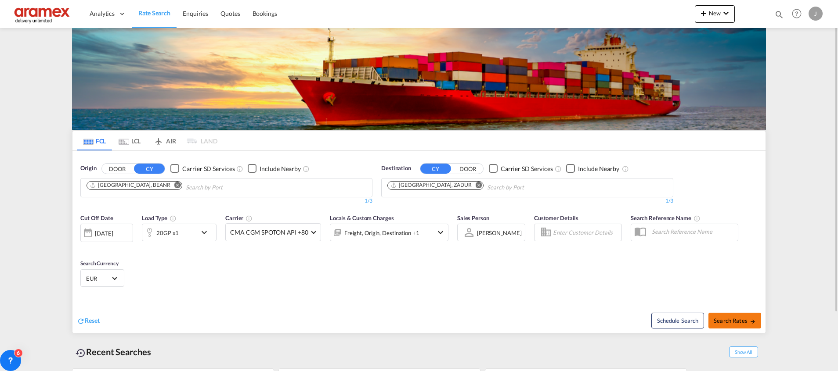
click at [730, 319] on span "Search Rates" at bounding box center [735, 320] width 42 height 7
type input "BEANR to ZADUR / 26 Aug 2025"
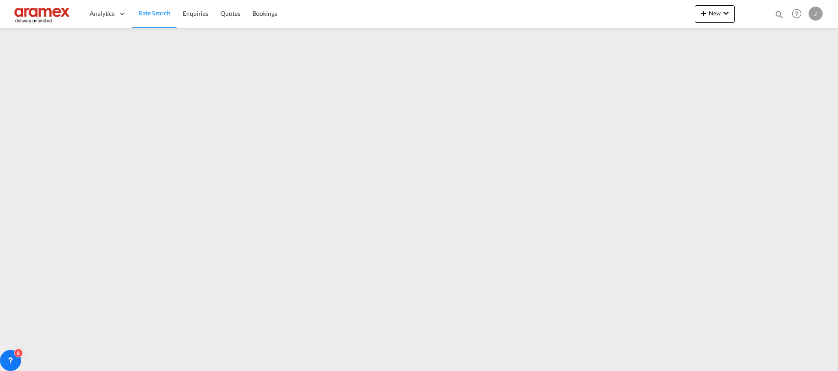
click at [158, 10] on span "Rate Search" at bounding box center [154, 12] width 32 height 7
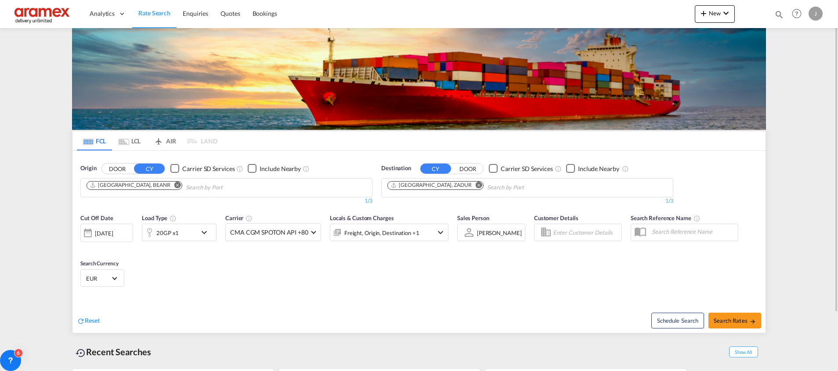
click at [238, 270] on div "Cut Off Date 26 Aug 2025 26 Aug 2025 Load Type 20GP x1 Carrier CMA CGM SPOTON A…" at bounding box center [418, 252] width 693 height 86
click at [739, 320] on span "Search Rates" at bounding box center [735, 320] width 42 height 7
type input "BEANR to ZADUR / 26 Aug 2025"
click at [234, 10] on span "Quotes" at bounding box center [229, 13] width 19 height 7
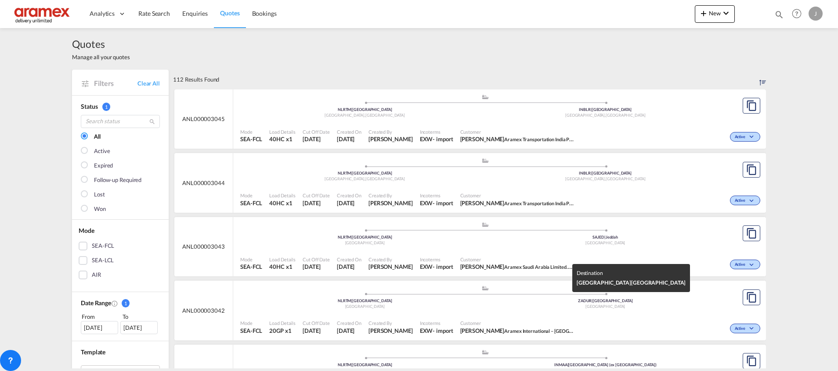
click at [591, 303] on span "ZADUR | Durban" at bounding box center [605, 301] width 55 height 5
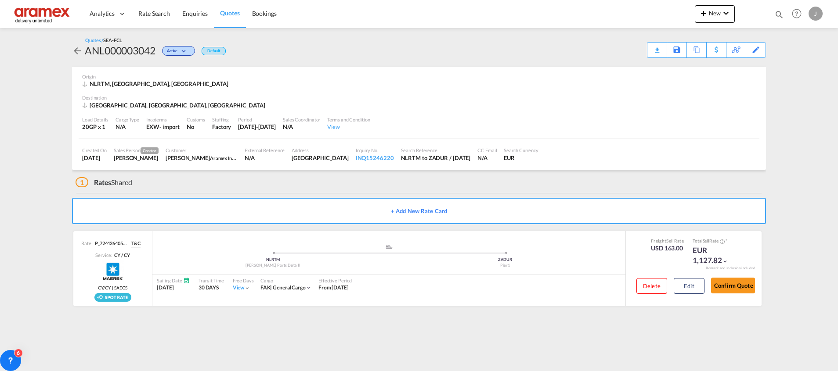
click at [103, 105] on div "[GEOGRAPHIC_DATA], [GEOGRAPHIC_DATA], [GEOGRAPHIC_DATA]" at bounding box center [174, 105] width 185 height 8
copy div "ZADUR"
click at [690, 285] on button "Edit" at bounding box center [689, 286] width 31 height 16
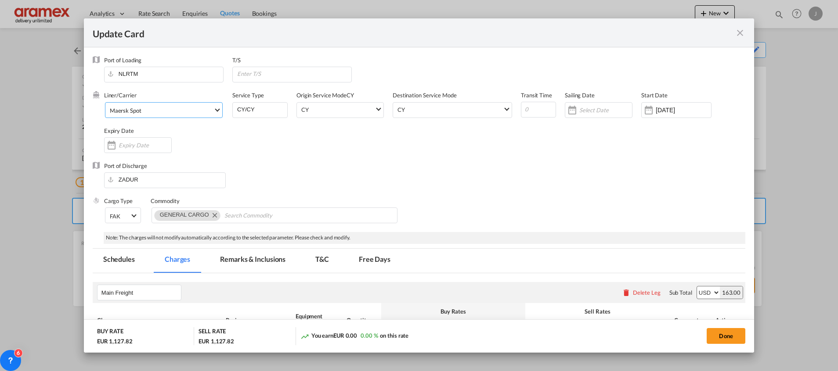
select select "per shipment"
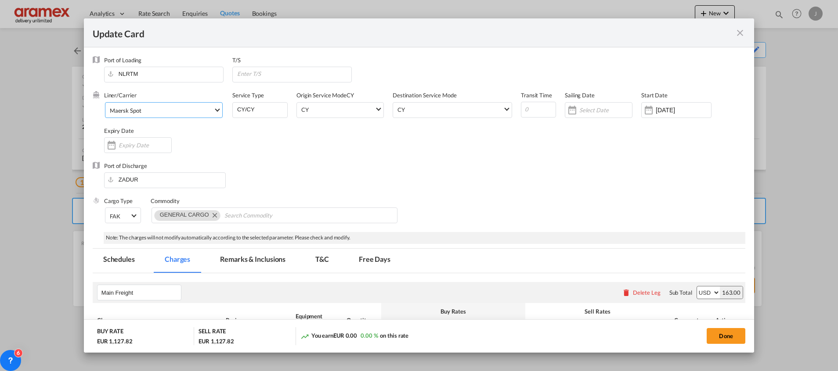
click at [154, 108] on span "Maersk Spot" at bounding box center [162, 111] width 104 height 8
type md-option "218"
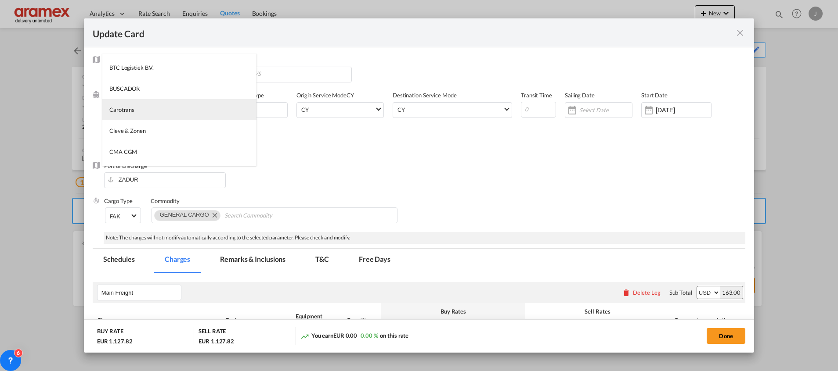
type md-option "795"
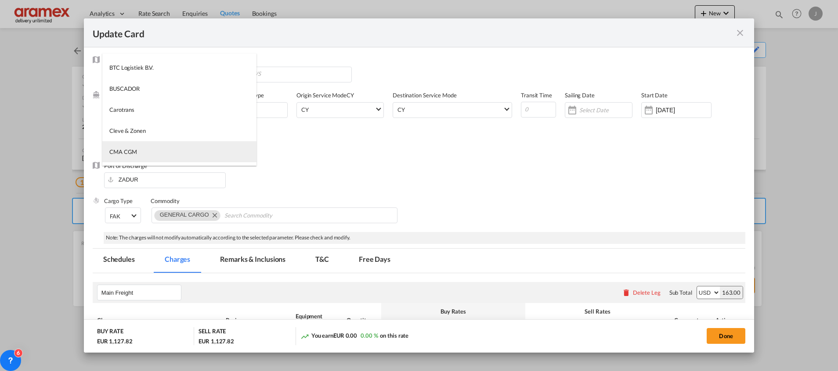
type md-option "17"
click at [581, 207] on md-backdrop at bounding box center [419, 185] width 838 height 371
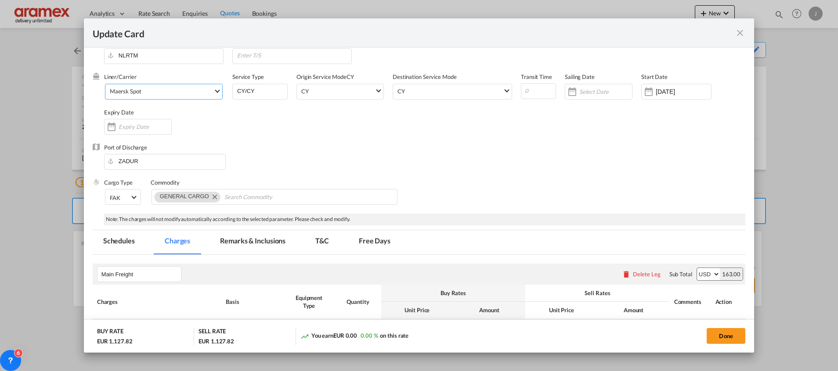
scroll to position [0, 0]
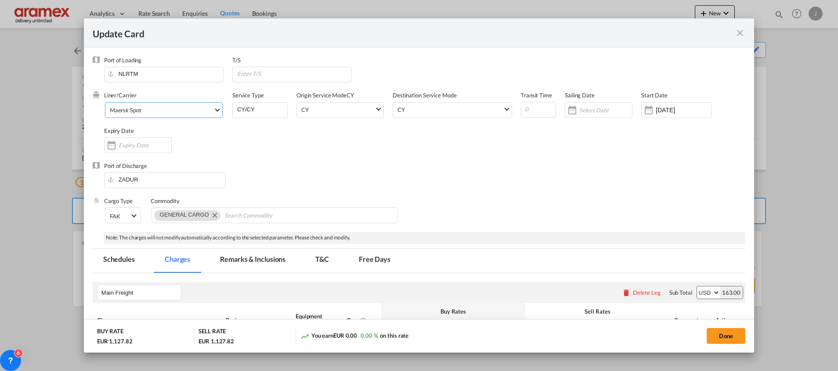
click at [172, 108] on span "Maersk Spot" at bounding box center [162, 110] width 104 height 8
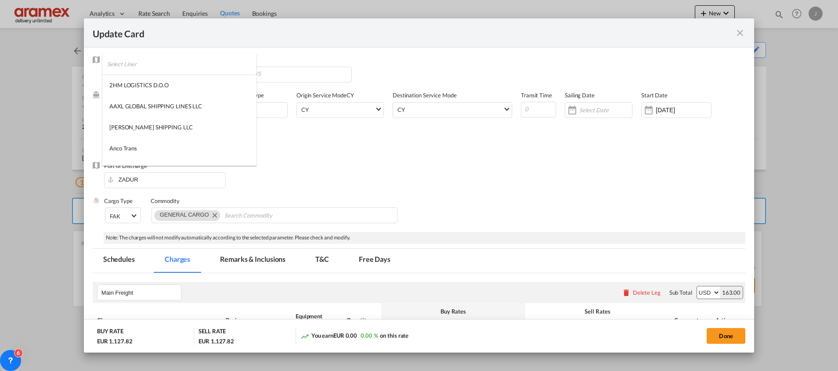
scroll to position [1050, 0]
type md-option "218"
type md-option "795"
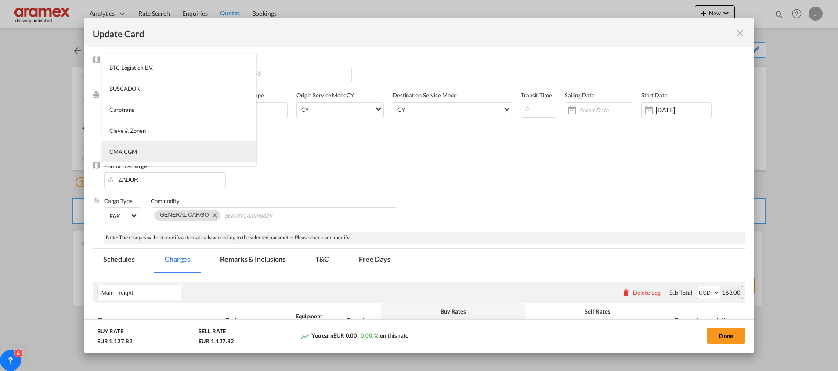
type md-option "17"
click at [165, 150] on md-option "CMA CGM" at bounding box center [179, 151] width 154 height 21
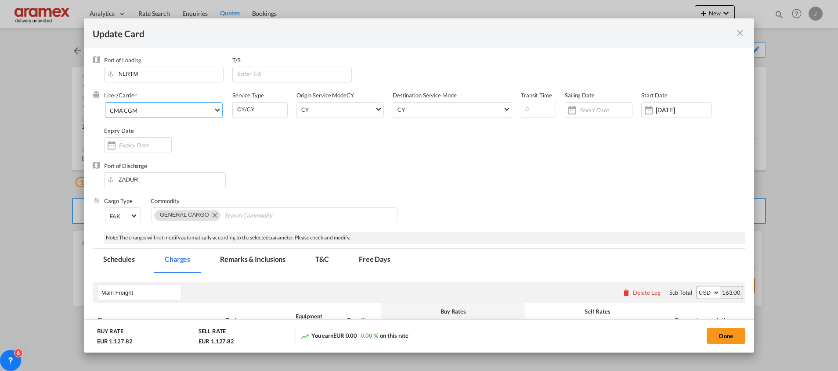
click at [148, 112] on span "CMA CGM" at bounding box center [162, 111] width 104 height 8
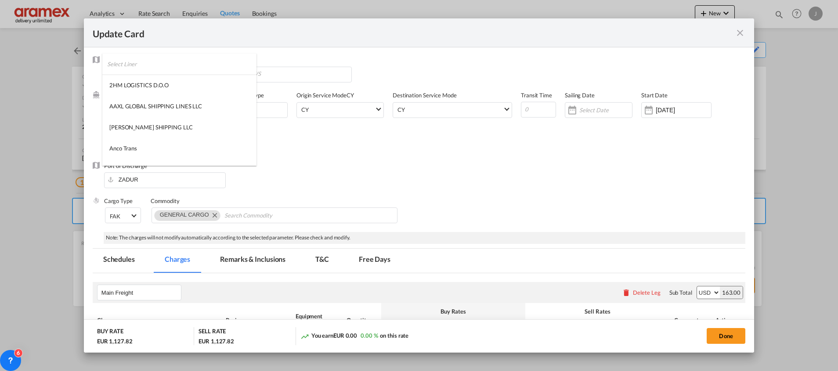
scroll to position [313, 0]
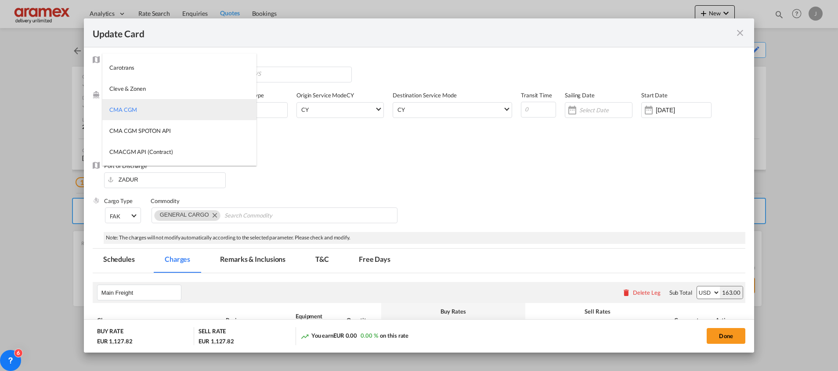
type md-option "17"
type md-option "46"
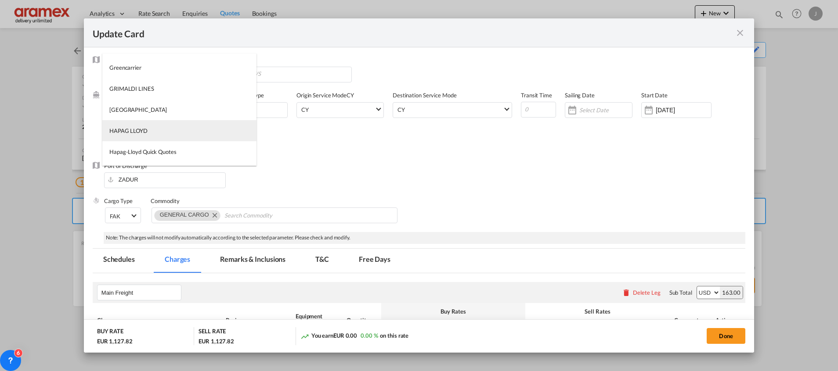
type md-option "12"
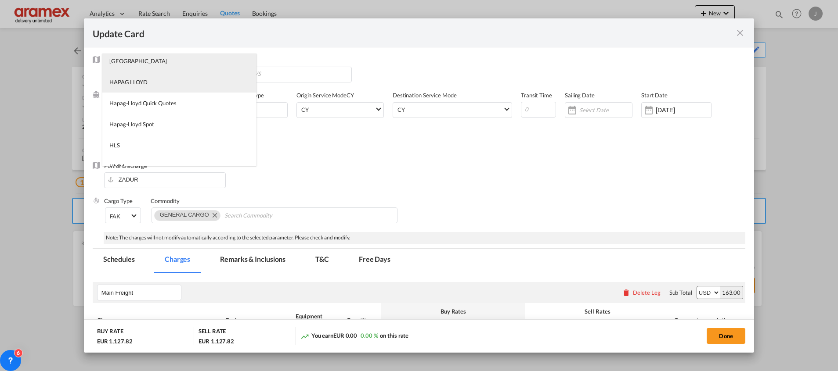
scroll to position [842, 0]
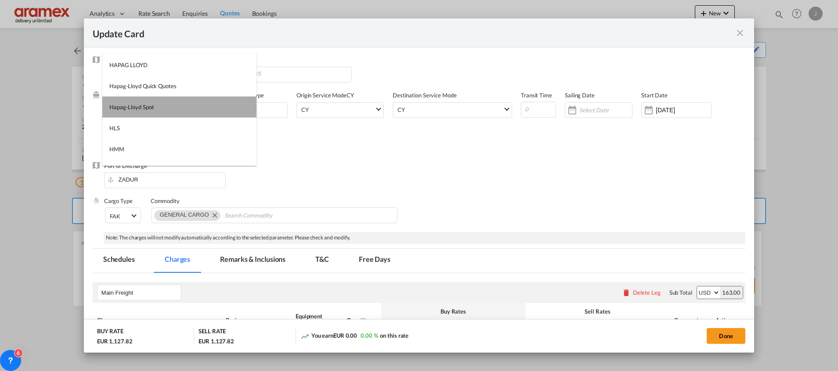
click at [184, 110] on md-option "Hapag-Lloyd Spot" at bounding box center [179, 107] width 154 height 21
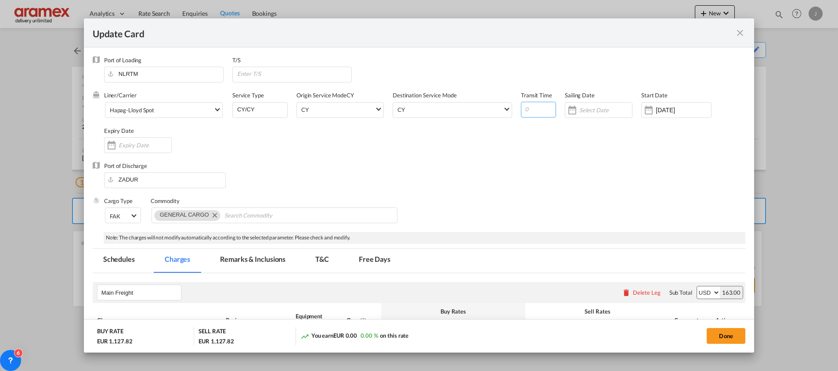
click at [526, 110] on input "Update CardPort of ..." at bounding box center [538, 110] width 35 height 16
type input "40"
click at [579, 111] on input "Update CardPort of ..." at bounding box center [605, 110] width 53 height 7
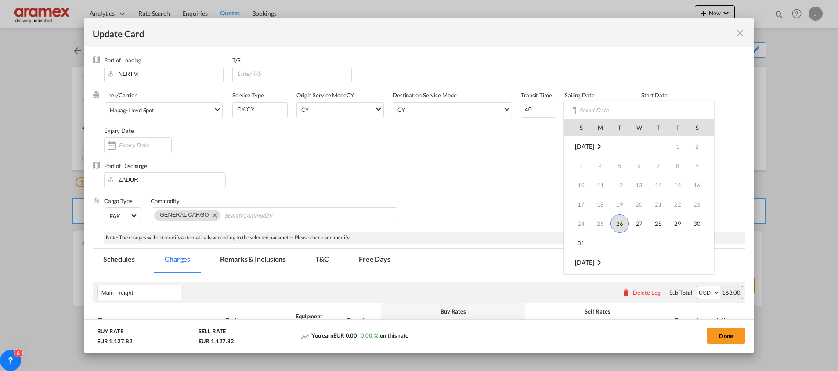
scroll to position [66, 0]
click at [680, 214] on span "5" at bounding box center [678, 217] width 18 height 18
type input "05 Sep 2025"
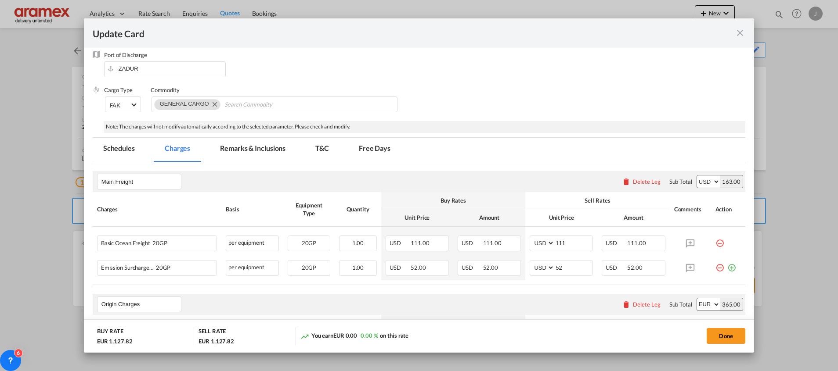
scroll to position [198, 0]
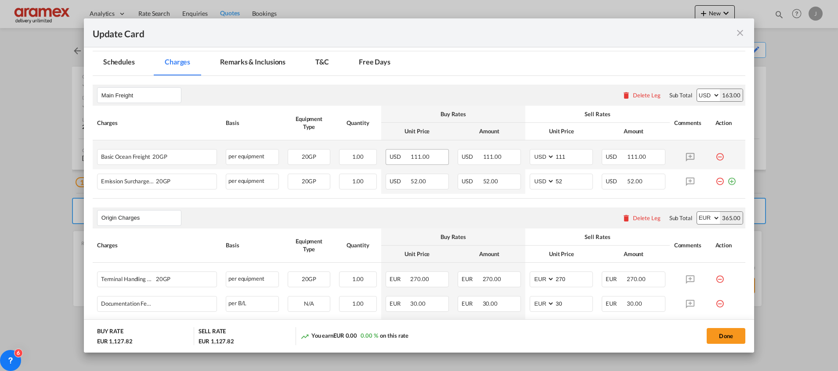
click at [411, 159] on span "111.00" at bounding box center [420, 156] width 18 height 7
click at [715, 155] on md-icon "icon-minus-circle-outline red-400-fg" at bounding box center [719, 153] width 9 height 9
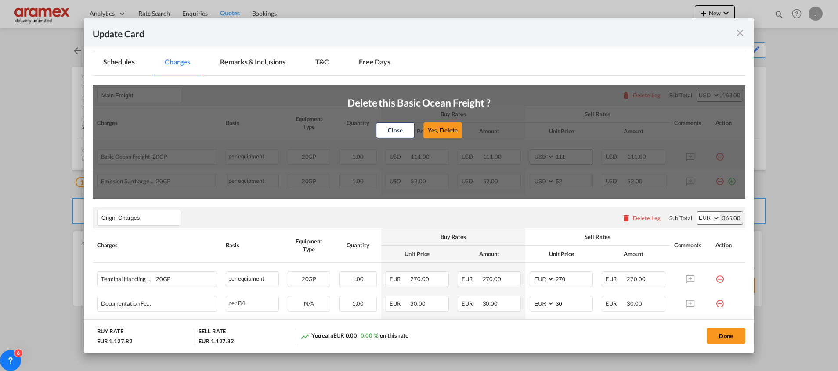
drag, startPoint x: 444, startPoint y: 129, endPoint x: 559, endPoint y: 155, distance: 117.9
click at [444, 129] on button "Yes, Delete" at bounding box center [442, 131] width 39 height 16
type input "52"
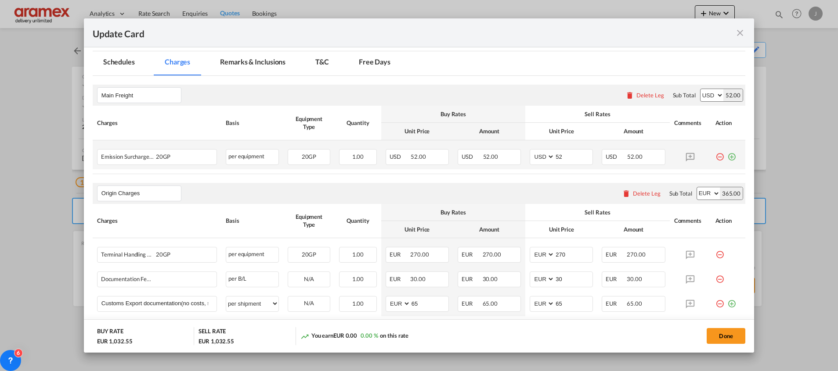
click at [727, 157] on md-icon "icon-plus-circle-outline green-400-fg" at bounding box center [731, 153] width 9 height 9
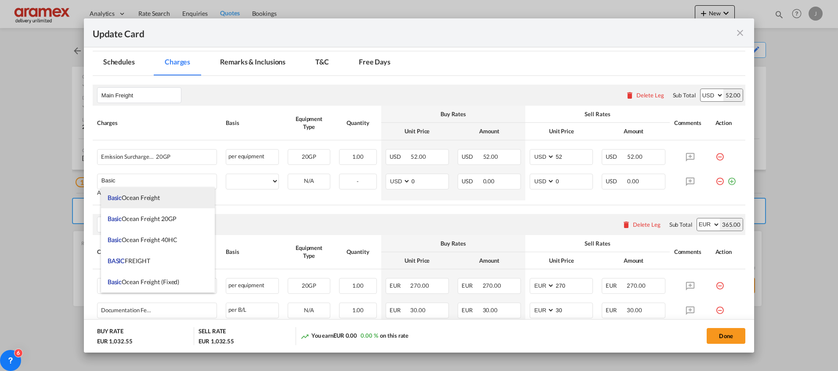
drag, startPoint x: 149, startPoint y: 198, endPoint x: 207, endPoint y: 200, distance: 58.5
click at [149, 198] on span "Basic Ocean Freight" at bounding box center [134, 197] width 52 height 7
type input "Basic Ocean Freight"
select select "per equipment"
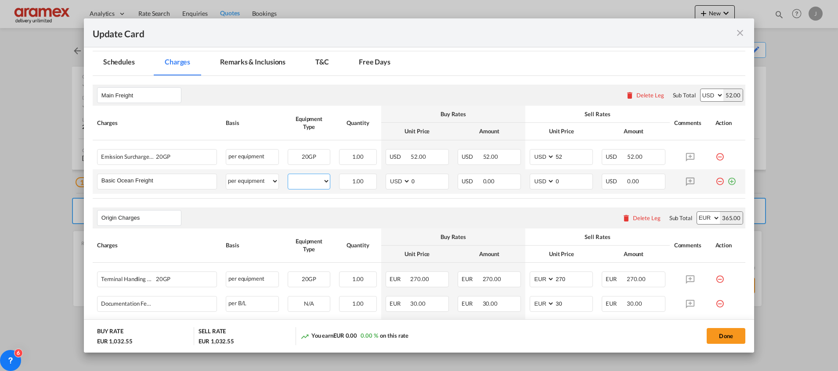
drag, startPoint x: 309, startPoint y: 184, endPoint x: 310, endPoint y: 189, distance: 5.9
click at [309, 184] on select "20GP" at bounding box center [309, 182] width 42 height 12
select select "20GP"
click at [288, 176] on select "20GP" at bounding box center [309, 182] width 42 height 12
drag, startPoint x: 417, startPoint y: 178, endPoint x: 397, endPoint y: 183, distance: 20.3
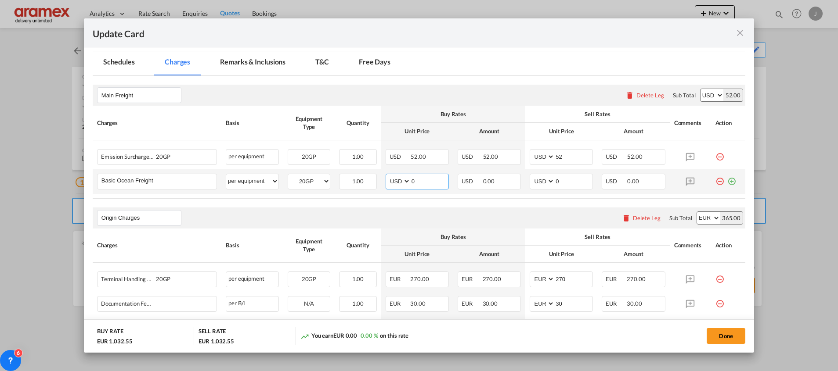
click at [397, 181] on md-input-container "AED AFN ALL AMD ANG AOA ARS AUD AWG AZN BAM BBD BDT BGN BHD BIF BMD BND [PERSON…" at bounding box center [417, 182] width 63 height 16
paste input "10"
type input "100"
click at [544, 182] on md-input-container "AED AFN ALL AMD ANG AOA ARS AUD AWG AZN BAM BBD BDT BGN BHD BIF BMD BND [PERSON…" at bounding box center [561, 182] width 63 height 16
paste input "10"
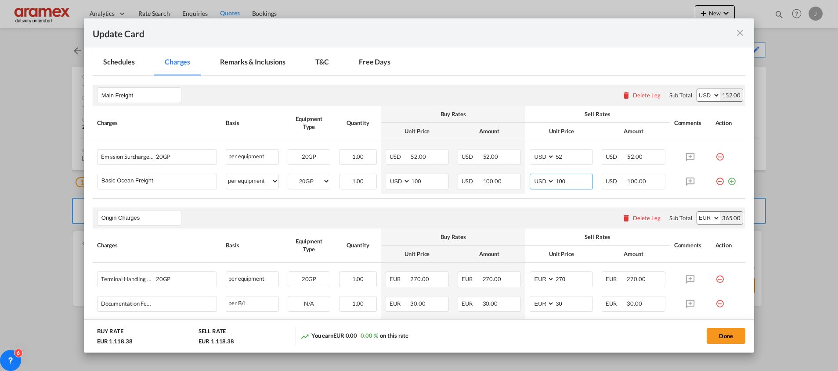
type input "100"
drag, startPoint x: 709, startPoint y: 157, endPoint x: 702, endPoint y: 155, distance: 7.1
click at [715, 157] on md-icon "icon-minus-circle-outline red-400-fg" at bounding box center [719, 153] width 9 height 9
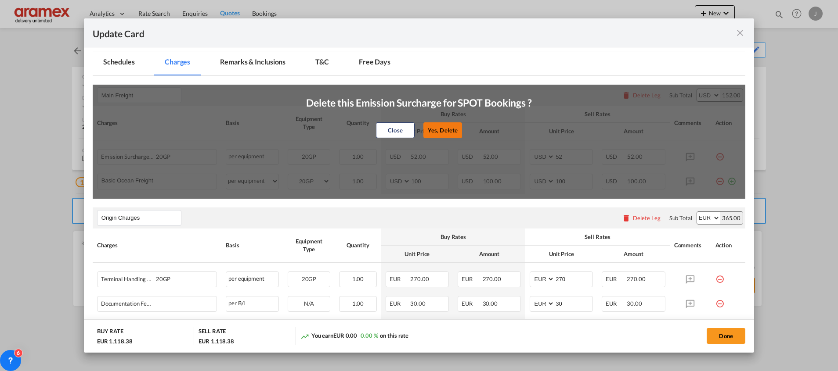
click at [448, 126] on button "Yes, Delete" at bounding box center [442, 131] width 39 height 16
type input "100"
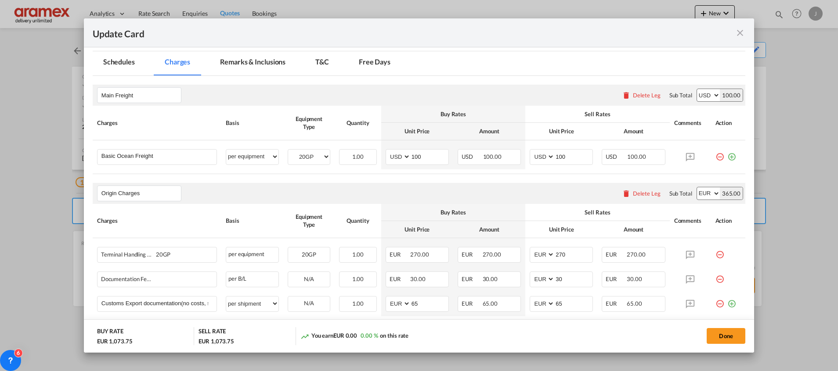
click at [727, 157] on md-icon "icon-plus-circle-outline green-400-fg" at bounding box center [731, 153] width 9 height 9
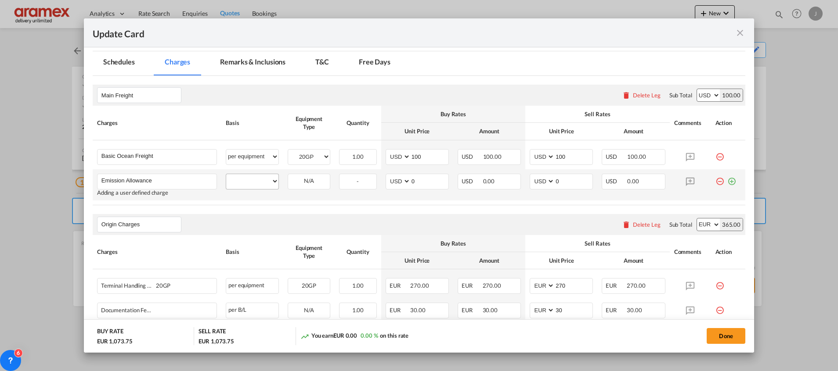
type input "Emission Allowance"
drag, startPoint x: 258, startPoint y: 179, endPoint x: 260, endPoint y: 173, distance: 6.5
click at [258, 179] on select "per equipment per container per B/L per shipping bill per shipment % on freight…" at bounding box center [252, 181] width 52 height 14
select select "per equipment"
click at [226, 174] on select "per equipment per container per B/L per shipping bill per shipment % on freight…" at bounding box center [252, 181] width 52 height 14
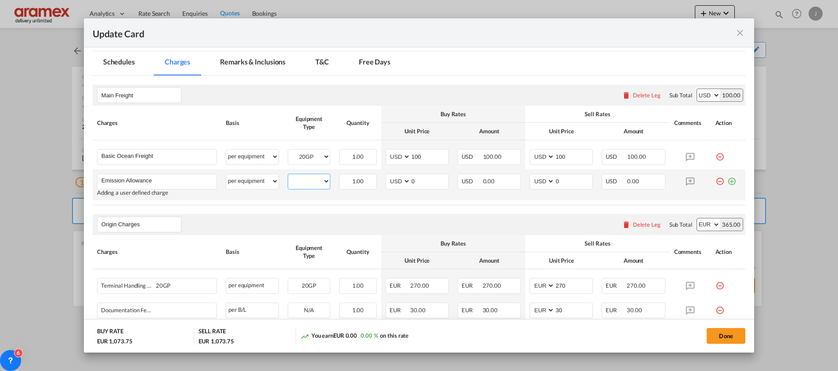
click at [305, 178] on select "20GP" at bounding box center [309, 182] width 42 height 12
select select "20GP"
click at [288, 176] on select "20GP" at bounding box center [309, 182] width 42 height 12
drag, startPoint x: 401, startPoint y: 181, endPoint x: 382, endPoint y: 182, distance: 19.8
click at [386, 181] on md-input-container "AED AFN ALL AMD ANG AOA ARS AUD AWG AZN BAM BBD BDT BGN BHD BIF BMD BND [PERSON…" at bounding box center [417, 182] width 63 height 16
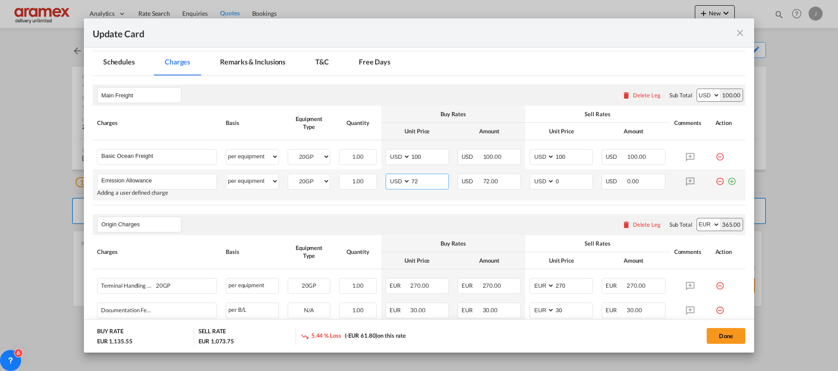
click at [415, 180] on input "72" at bounding box center [430, 180] width 38 height 13
drag, startPoint x: 415, startPoint y: 180, endPoint x: 478, endPoint y: 186, distance: 63.1
click at [419, 180] on input "72" at bounding box center [430, 180] width 38 height 13
type input "72"
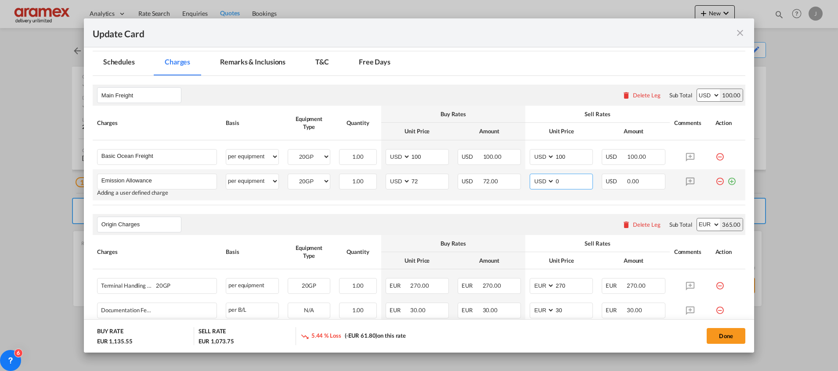
click at [566, 180] on input "0" at bounding box center [574, 180] width 38 height 13
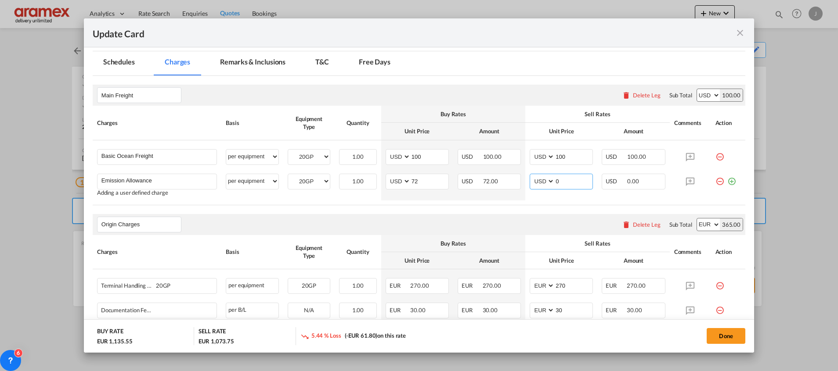
paste input "72"
type input "72"
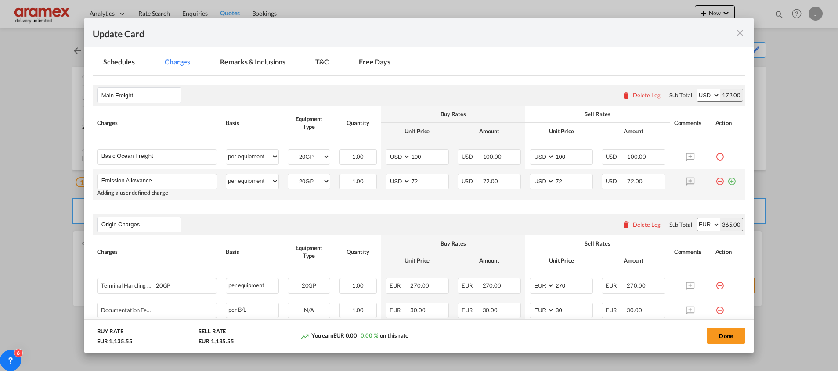
drag, startPoint x: 723, startPoint y: 180, endPoint x: 704, endPoint y: 188, distance: 20.3
click at [727, 180] on md-icon "icon-plus-circle-outline green-400-fg" at bounding box center [731, 178] width 9 height 9
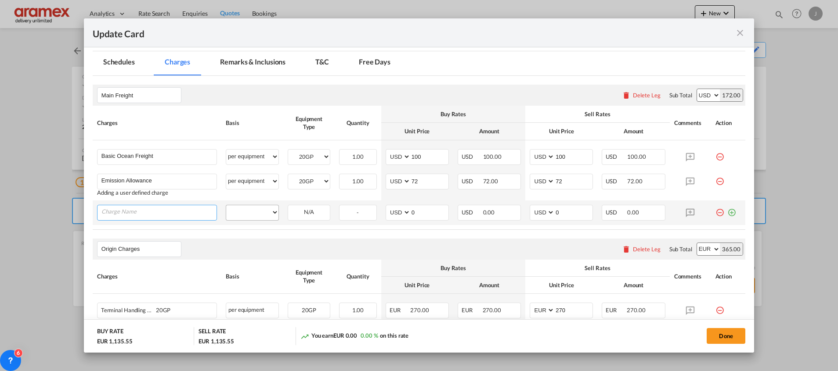
paste input "Marine Fuel Recovery"
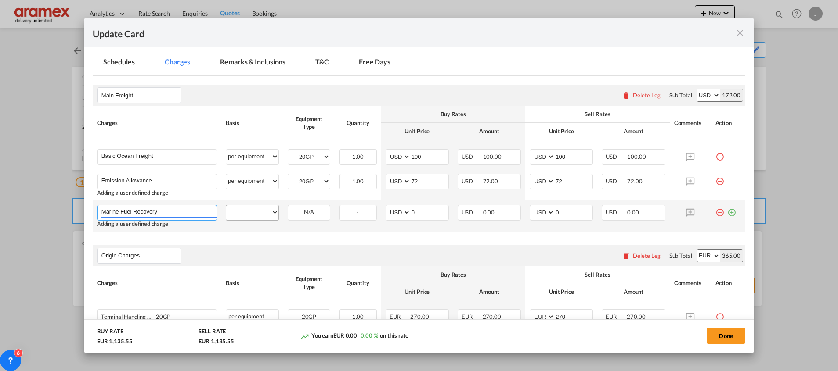
type input "Marine Fuel Recovery"
click at [263, 213] on select "per equipment per container per B/L per shipping bill per shipment % on freight…" at bounding box center [252, 213] width 52 height 14
select select "per equipment"
click at [226, 206] on select "per equipment per container per B/L per shipping bill per shipment % on freight…" at bounding box center [252, 213] width 52 height 14
click at [301, 213] on select "20GP" at bounding box center [309, 213] width 42 height 12
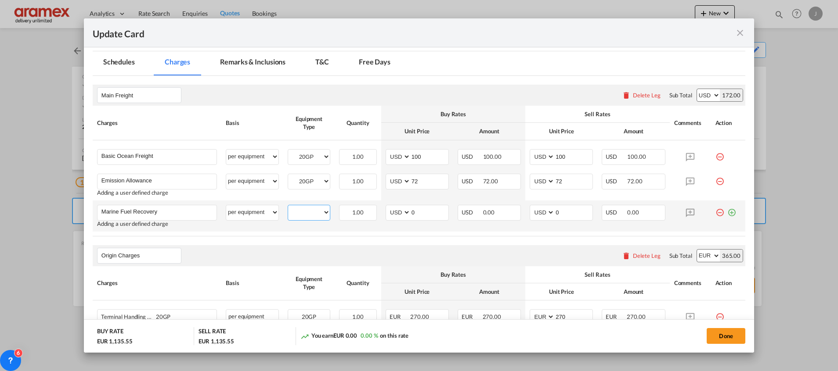
select select "20GP"
click at [288, 207] on select "20GP" at bounding box center [309, 213] width 42 height 12
drag, startPoint x: 418, startPoint y: 210, endPoint x: 376, endPoint y: 206, distance: 41.5
click at [386, 206] on md-input-container "AED AFN ALL AMD ANG AOA ARS AUD AWG AZN BAM BBD BDT BGN BHD BIF BMD BND [PERSON…" at bounding box center [417, 213] width 63 height 16
click at [414, 212] on input "317" at bounding box center [430, 212] width 38 height 13
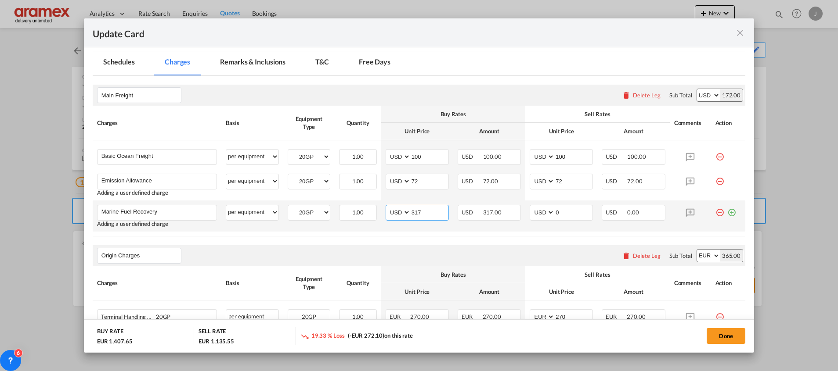
click at [414, 212] on input "317" at bounding box center [430, 212] width 38 height 13
type input "317"
drag, startPoint x: 570, startPoint y: 213, endPoint x: 524, endPoint y: 206, distance: 46.5
click at [530, 206] on md-input-container "AED AFN ALL AMD ANG AOA ARS AUD AWG AZN BAM BBD BDT BGN BHD BIF BMD BND [PERSON…" at bounding box center [561, 213] width 63 height 16
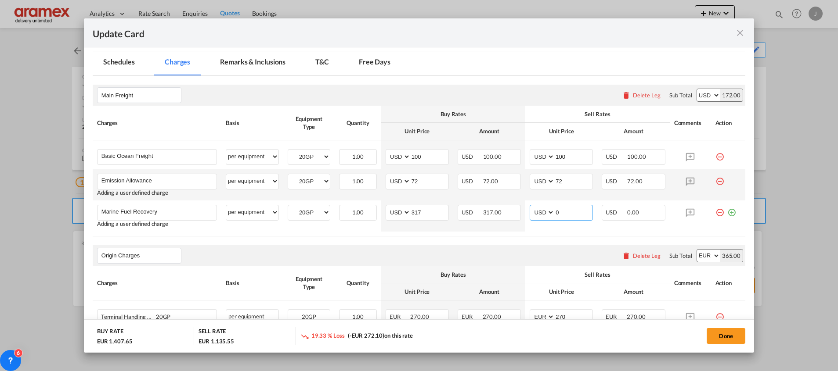
paste input "317"
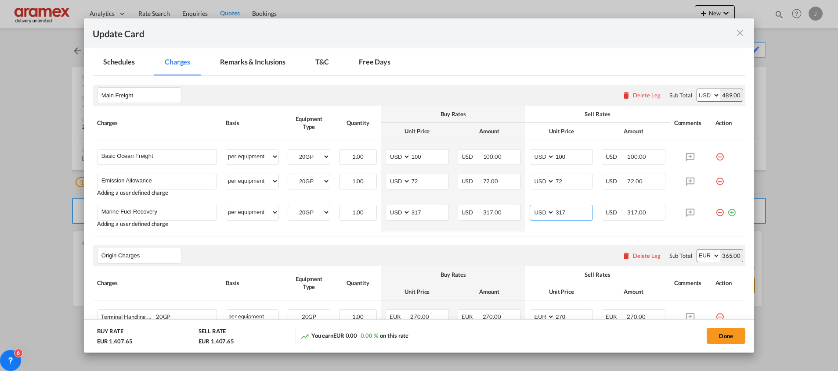
type input "317"
click at [727, 210] on md-icon "icon-plus-circle-outline green-400-fg" at bounding box center [731, 209] width 9 height 9
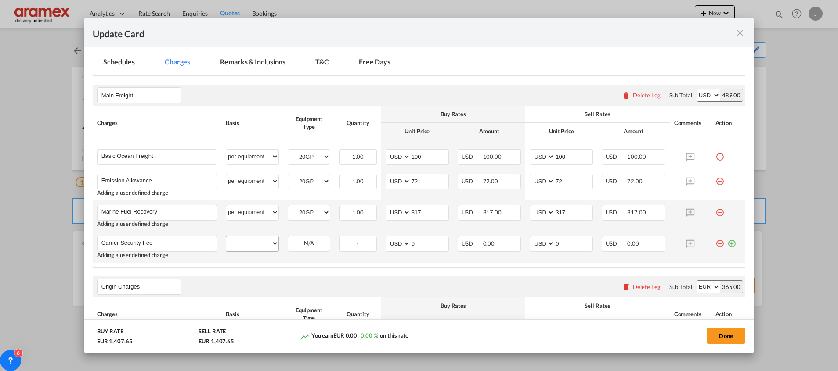
type input "Carrier Security Fee"
click at [251, 239] on select "per equipment per container per B/L per shipping bill per shipment % on freight…" at bounding box center [252, 244] width 52 height 14
select select "per equipment"
click at [226, 237] on select "per equipment per container per B/L per shipping bill per shipment % on freight…" at bounding box center [252, 244] width 52 height 14
drag, startPoint x: 304, startPoint y: 245, endPoint x: 305, endPoint y: 251, distance: 6.2
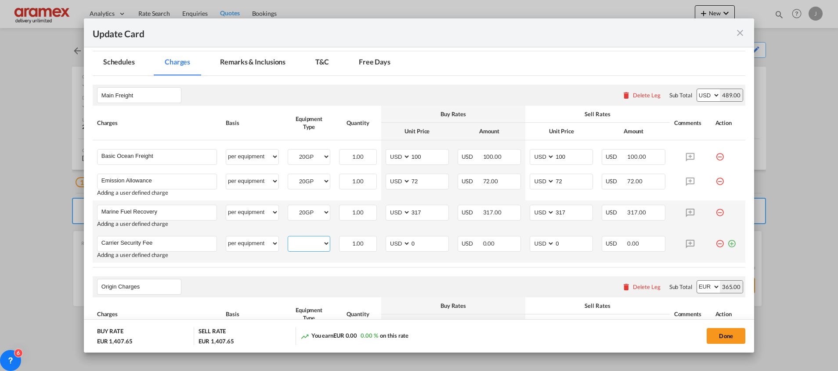
click at [304, 245] on select "20GP" at bounding box center [309, 244] width 42 height 12
select select "20GP"
click at [288, 238] on select "20GP" at bounding box center [309, 244] width 42 height 12
drag, startPoint x: 401, startPoint y: 243, endPoint x: 382, endPoint y: 243, distance: 19.3
click at [386, 243] on md-input-container "AED AFN ALL AMD ANG AOA ARS AUD AWG AZN BAM BBD BDT BGN BHD BIF BMD BND [PERSON…" at bounding box center [417, 244] width 63 height 16
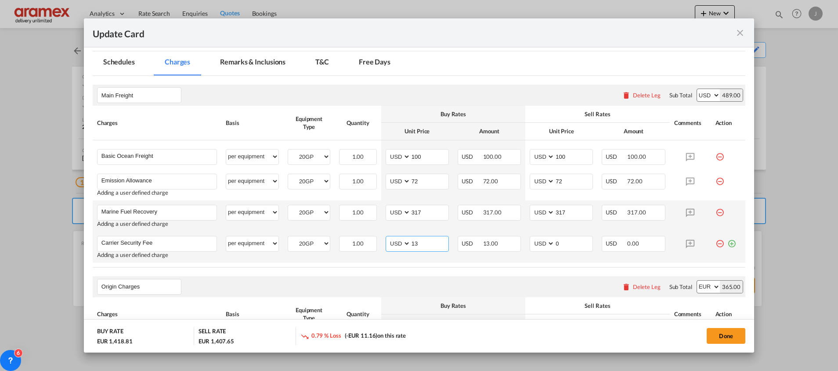
drag, startPoint x: 424, startPoint y: 242, endPoint x: 395, endPoint y: 243, distance: 29.4
click at [395, 243] on md-input-container "AED AFN ALL AMD ANG AOA ARS AUD AWG AZN BAM BBD BDT BGN BHD BIF BMD BND BOB BRL…" at bounding box center [417, 244] width 63 height 16
type input "13"
drag, startPoint x: 555, startPoint y: 243, endPoint x: 538, endPoint y: 244, distance: 16.3
click at [539, 244] on md-input-container "AED AFN ALL AMD ANG AOA ARS AUD AWG AZN BAM BBD BDT BGN BHD BIF BMD BND [PERSON…" at bounding box center [561, 244] width 63 height 16
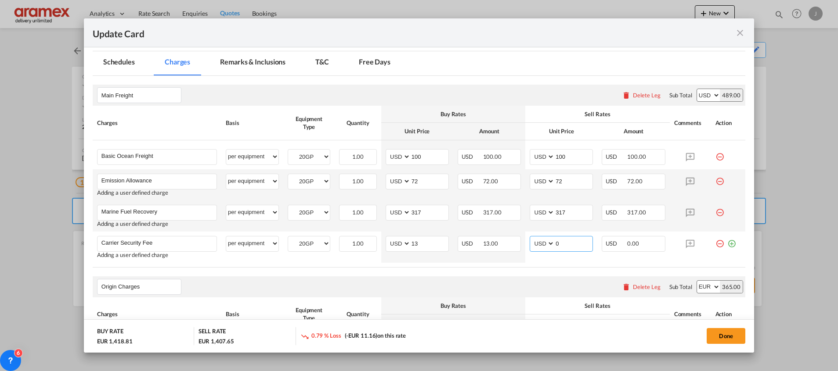
paste input "13"
type input "13"
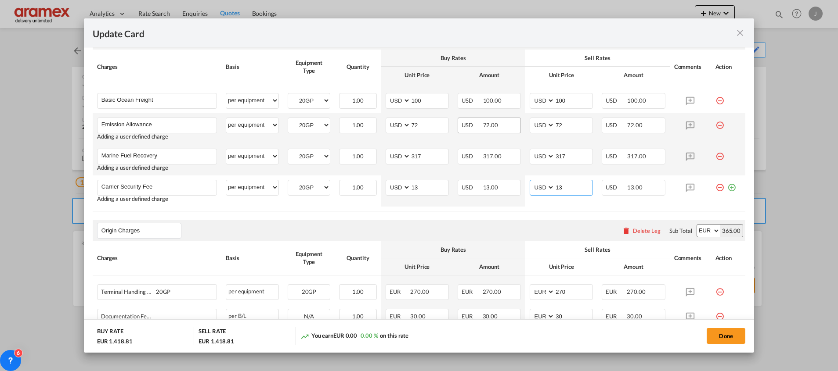
scroll to position [329, 0]
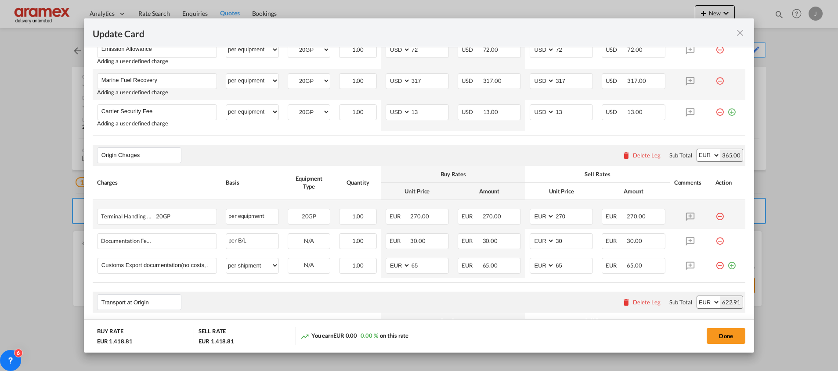
click at [715, 216] on md-icon "icon-minus-circle-outline red-400-fg" at bounding box center [719, 213] width 9 height 9
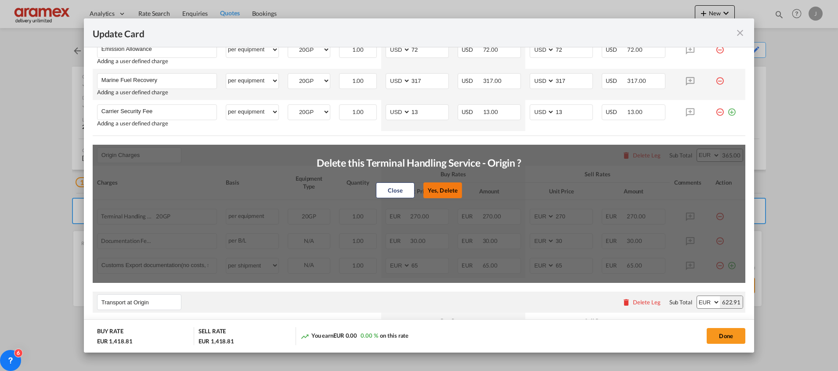
click at [451, 188] on button "Yes, Delete" at bounding box center [442, 191] width 39 height 16
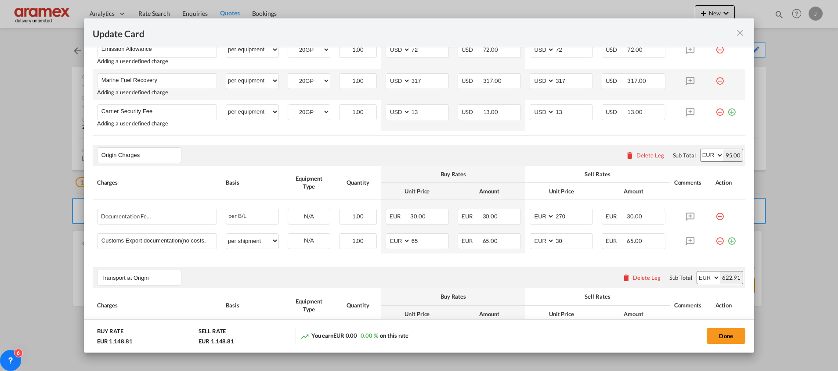
type input "30"
type input "65"
click at [727, 241] on md-icon "icon-plus-circle-outline green-400-fg" at bounding box center [731, 238] width 9 height 9
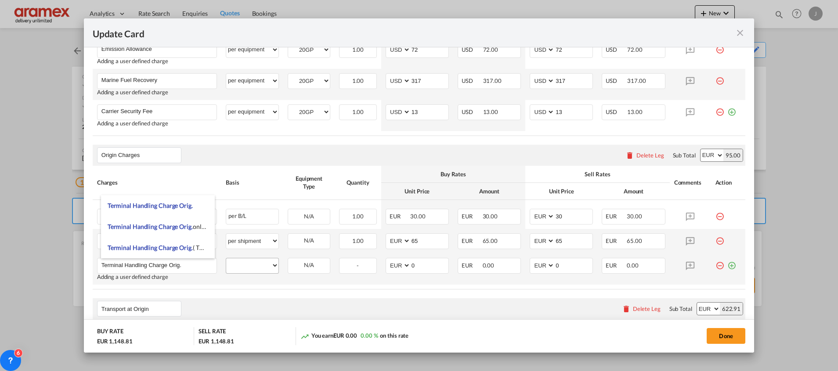
type input "Terminal Handling Charge Orig."
click at [259, 263] on select "per equipment per container per B/L per shipping bill per shipment per pallet p…" at bounding box center [252, 266] width 52 height 14
select select "per equipment"
click at [226, 259] on select "per equipment per container per B/L per shipping bill per shipment per pallet p…" at bounding box center [252, 266] width 52 height 14
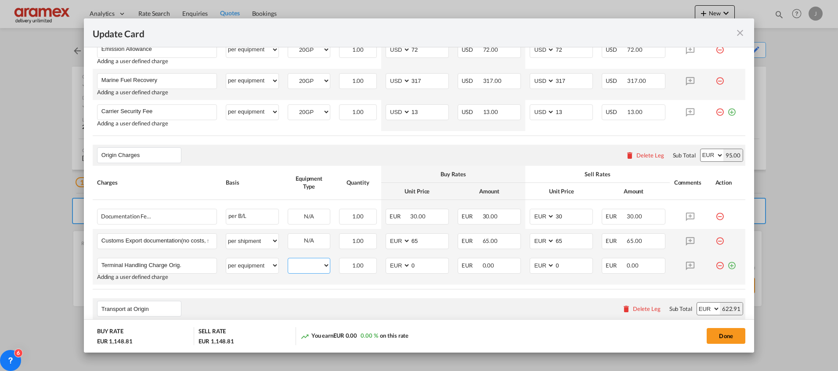
click at [311, 264] on select "20GP" at bounding box center [309, 266] width 42 height 12
select select "20GP"
click at [288, 260] on select "20GP" at bounding box center [309, 266] width 42 height 12
drag, startPoint x: 415, startPoint y: 265, endPoint x: 388, endPoint y: 263, distance: 27.7
click at [388, 263] on md-input-container "AED AFN ALL AMD ANG AOA ARS AUD AWG AZN BAM BBD BDT BGN BHD BIF BMD BND [PERSON…" at bounding box center [417, 266] width 63 height 16
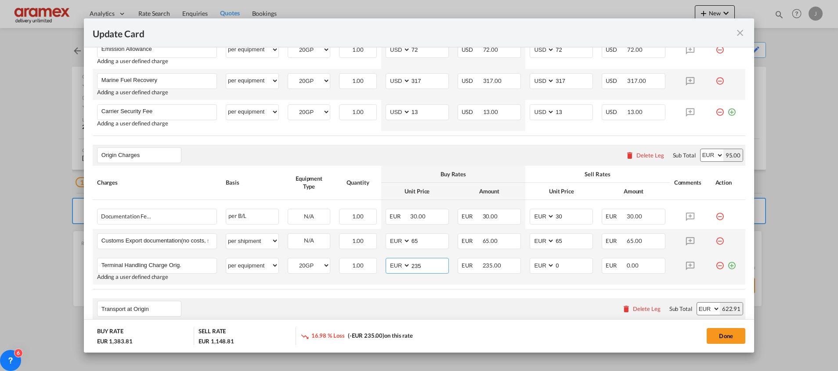
click at [418, 267] on input "235" at bounding box center [430, 265] width 38 height 13
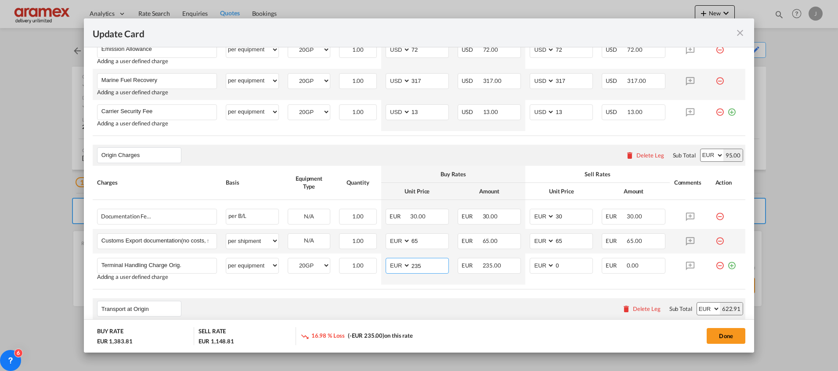
type input "235"
click at [381, 286] on table "Charges Basis Equipment Type Quantity Buy Rates Sell Rates Comments Action Unit…" at bounding box center [419, 228] width 653 height 124
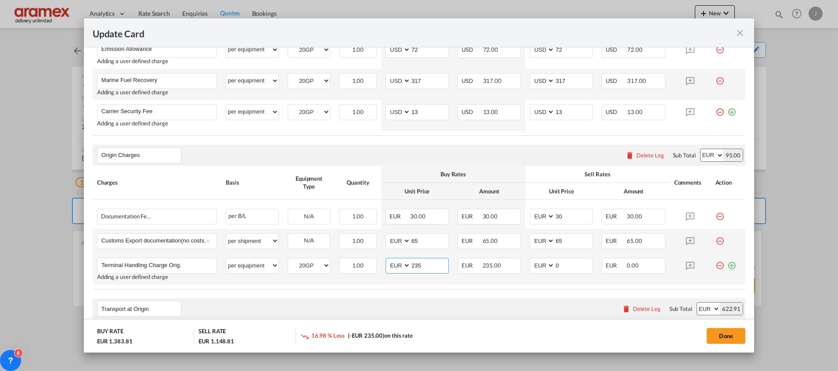
click at [412, 267] on input "235" at bounding box center [430, 265] width 38 height 13
drag, startPoint x: 570, startPoint y: 265, endPoint x: 524, endPoint y: 270, distance: 46.3
click at [530, 270] on md-input-container "AED AFN ALL AMD ANG AOA ARS AUD AWG AZN BAM BBD BDT BGN BHD BIF BMD BND [PERSON…" at bounding box center [561, 266] width 63 height 16
paste input "235"
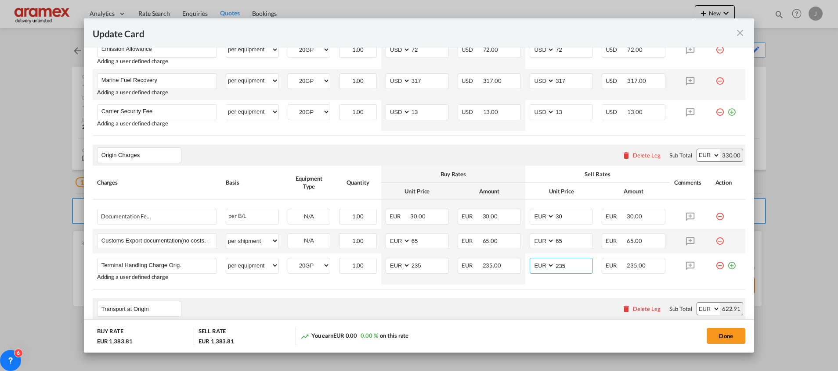
type input "235"
click at [417, 292] on rate-modification "Main Freight Please enter leg name Leg Name Already Exists Delete Leg Sub Total…" at bounding box center [419, 218] width 653 height 549
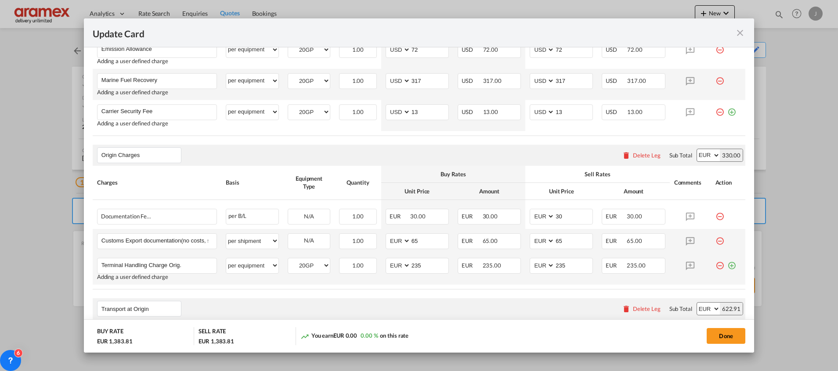
click at [727, 264] on md-icon "icon-plus-circle-outline green-400-fg" at bounding box center [731, 262] width 9 height 9
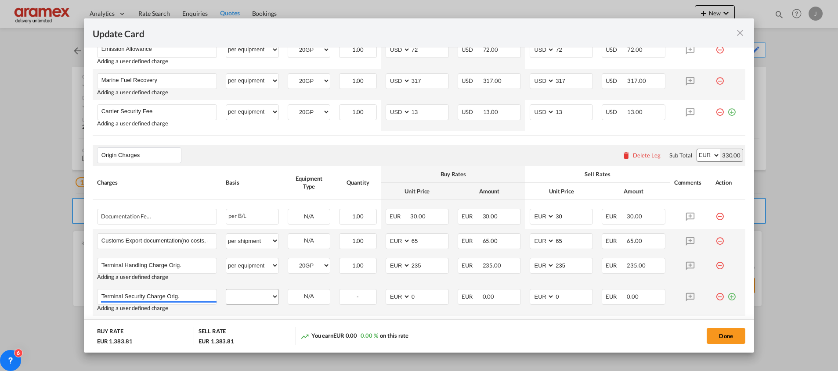
type input "Terminal Security Charge Orig."
drag, startPoint x: 256, startPoint y: 301, endPoint x: 256, endPoint y: 290, distance: 10.5
click at [256, 300] on select "per equipment per container per B/L per shipping bill per shipment per pallet p…" at bounding box center [252, 297] width 52 height 14
select select "per equipment"
click at [226, 290] on select "per equipment per container per B/L per shipping bill per shipment per pallet p…" at bounding box center [252, 297] width 52 height 14
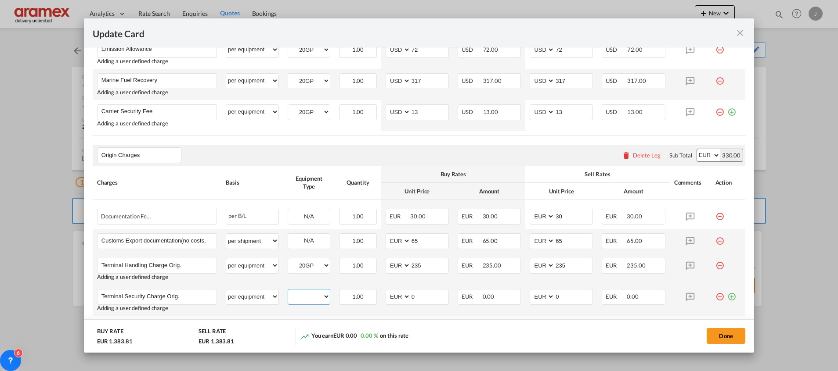
click at [303, 296] on select "20GP" at bounding box center [309, 297] width 42 height 12
select select "20GP"
click at [288, 291] on select "20GP" at bounding box center [309, 297] width 42 height 12
drag, startPoint x: 425, startPoint y: 297, endPoint x: 384, endPoint y: 294, distance: 41.8
click at [386, 294] on md-input-container "AED AFN ALL AMD ANG AOA ARS AUD AWG AZN BAM BBD BDT BGN BHD BIF BMD BND [PERSON…" at bounding box center [417, 297] width 63 height 16
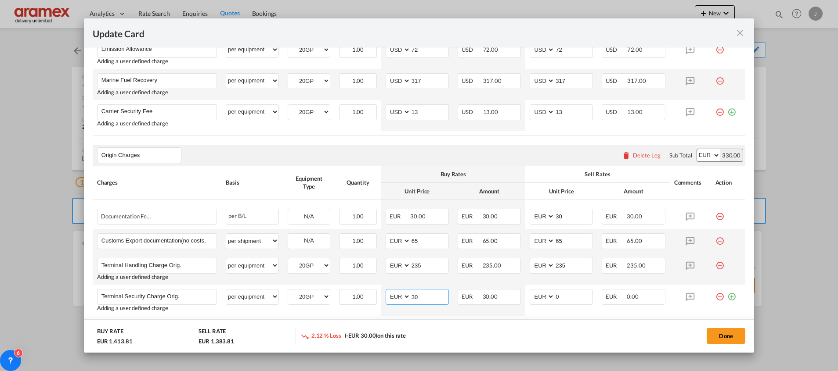
type input "30"
drag, startPoint x: 379, startPoint y: 141, endPoint x: 395, endPoint y: 180, distance: 41.6
click at [379, 141] on rate-modification "Main Freight Please enter leg name Leg Name Already Exists Delete Leg Sub Total…" at bounding box center [419, 234] width 653 height 580
click at [411, 298] on input "30" at bounding box center [430, 296] width 38 height 13
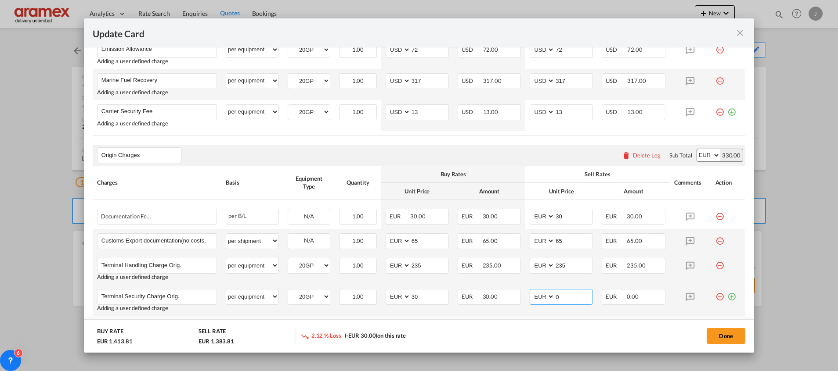
drag, startPoint x: 564, startPoint y: 297, endPoint x: 523, endPoint y: 299, distance: 41.8
click at [530, 299] on md-input-container "AED AFN ALL AMD ANG AOA ARS AUD AWG AZN BAM BBD BDT BGN BHD BIF BMD BND [PERSON…" at bounding box center [561, 297] width 63 height 16
paste input "3"
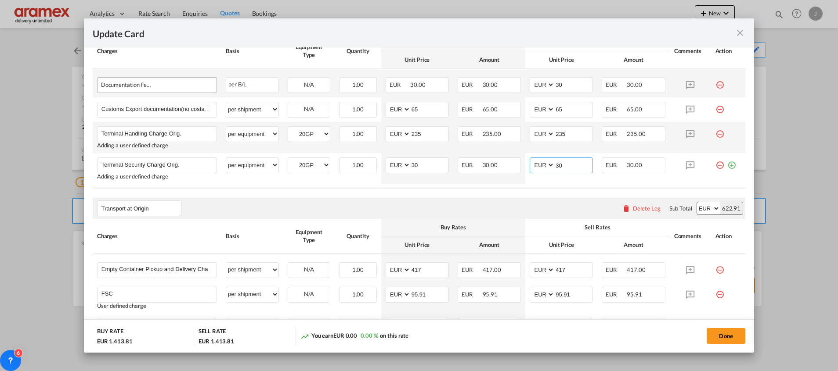
type input "30"
click at [156, 88] on div "Documentation Fee Origin" at bounding box center [143, 83] width 84 height 11
click at [128, 87] on div "Documentation Fee Origin" at bounding box center [143, 83] width 84 height 11
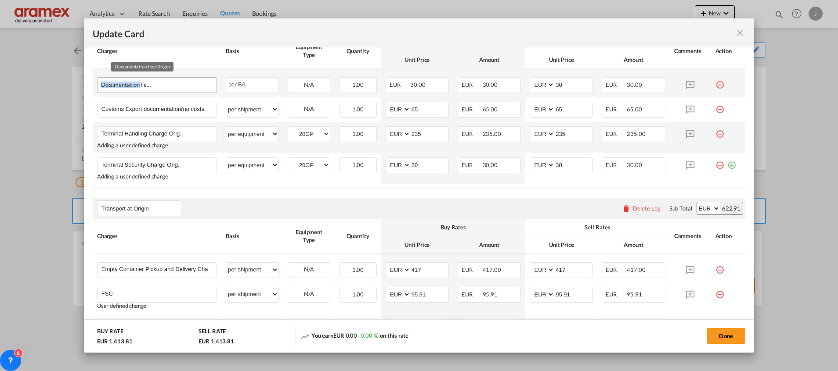
click at [128, 87] on div "Documentation Fee Origin" at bounding box center [143, 83] width 84 height 11
copy span "Documentation Fee Origin"
click at [715, 86] on md-icon "icon-minus-circle-outline red-400-fg" at bounding box center [719, 81] width 9 height 9
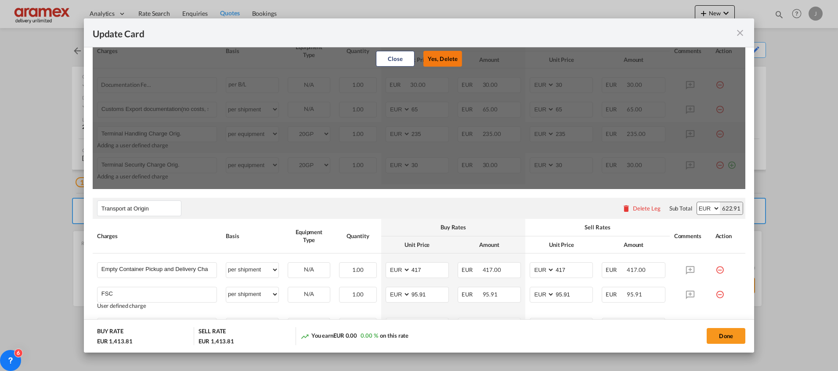
click at [440, 56] on button "Yes, Delete" at bounding box center [442, 59] width 39 height 16
type input "65"
type input "235"
type input "Terminal Handling Charge Orig."
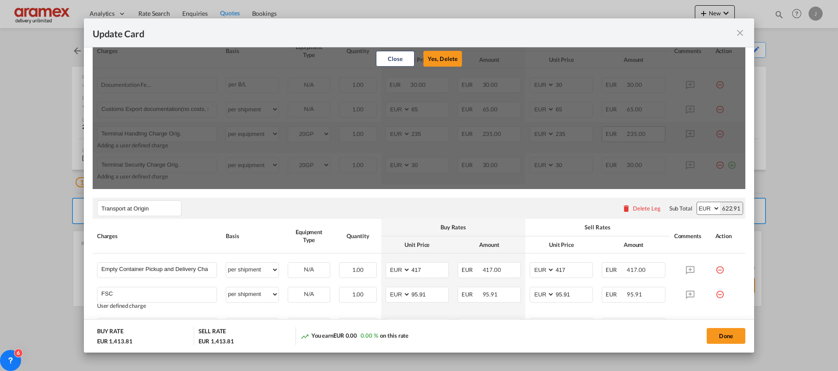
select select "per equipment"
type input "Terminal Security Charge Orig."
type input "30"
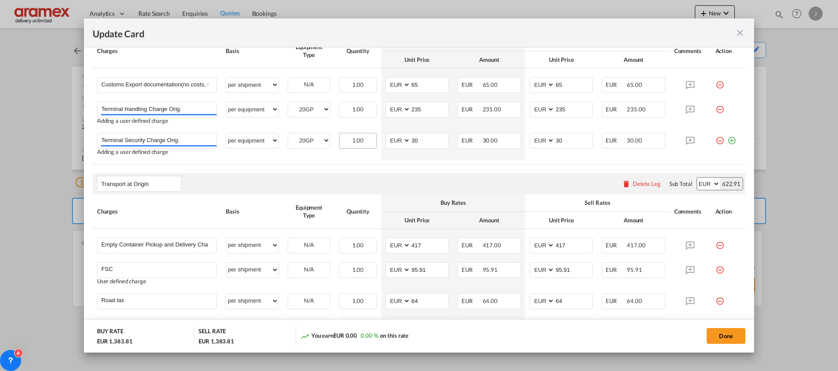
drag, startPoint x: 721, startPoint y: 141, endPoint x: 346, endPoint y: 146, distance: 375.5
click at [727, 140] on md-icon "icon-plus-circle-outline green-400-fg" at bounding box center [731, 137] width 9 height 9
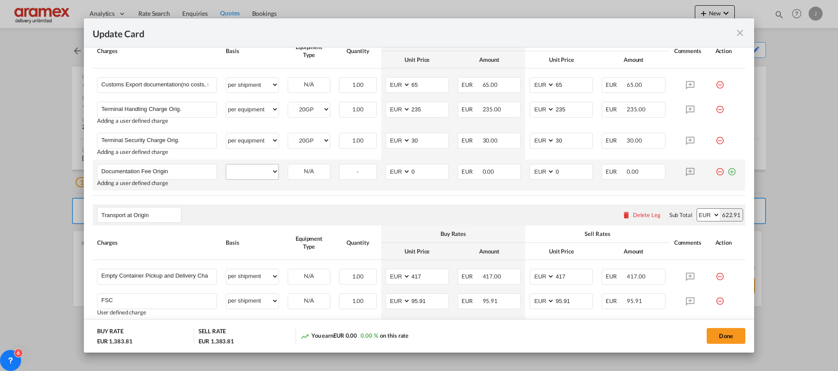
type input "Documentation Fee Origin"
click at [244, 171] on select "per equipment per container per B/L per shipping bill per shipment per pallet p…" at bounding box center [252, 172] width 52 height 14
select select "per equipment"
click at [226, 165] on select "per equipment per container per B/L per shipping bill per shipment per pallet p…" at bounding box center [252, 172] width 52 height 14
click at [309, 166] on select "20GP" at bounding box center [309, 172] width 42 height 12
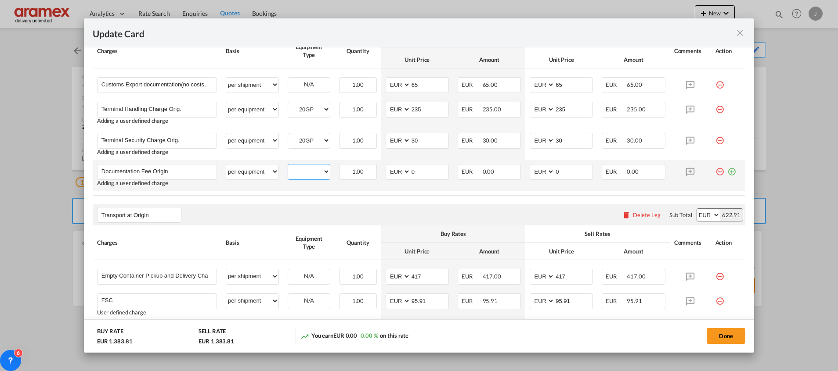
select select "20GP"
click at [288, 166] on select "20GP" at bounding box center [309, 172] width 42 height 12
drag, startPoint x: 415, startPoint y: 173, endPoint x: 388, endPoint y: 173, distance: 26.3
click at [388, 173] on md-input-container "AED AFN ALL AMD ANG AOA ARS AUD AWG AZN BAM BBD BDT BGN BHD BIF BMD BND [PERSON…" at bounding box center [417, 172] width 63 height 16
click at [412, 172] on input "50" at bounding box center [430, 171] width 38 height 13
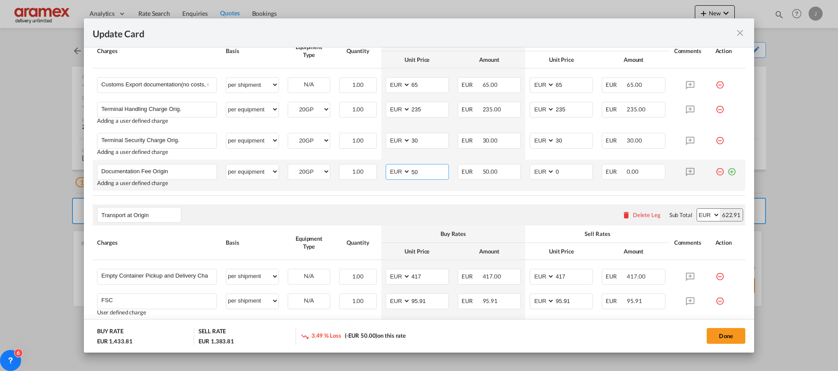
click at [412, 172] on input "50" at bounding box center [430, 171] width 38 height 13
type input "50"
click at [560, 169] on input "0" at bounding box center [574, 171] width 38 height 13
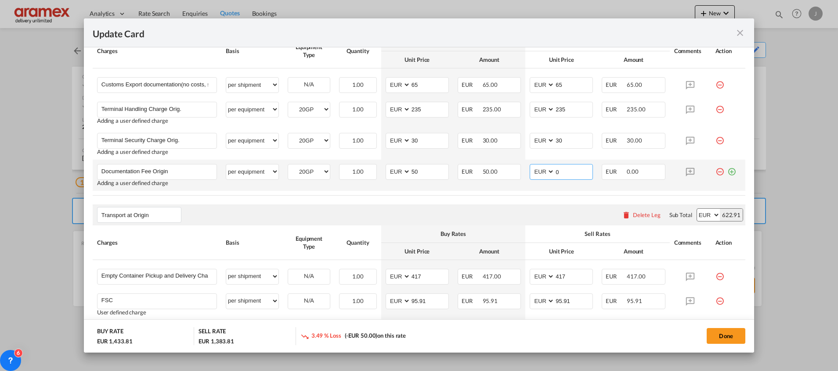
click at [560, 169] on input "0" at bounding box center [574, 171] width 38 height 13
paste input "5"
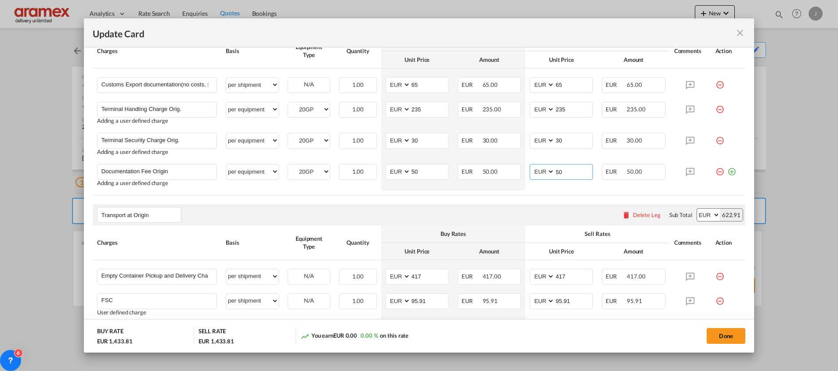
type input "50"
click at [522, 199] on rate-modification "Main Freight Please enter leg name Leg Name Already Exists Delete Leg Sub Total…" at bounding box center [419, 105] width 653 height 587
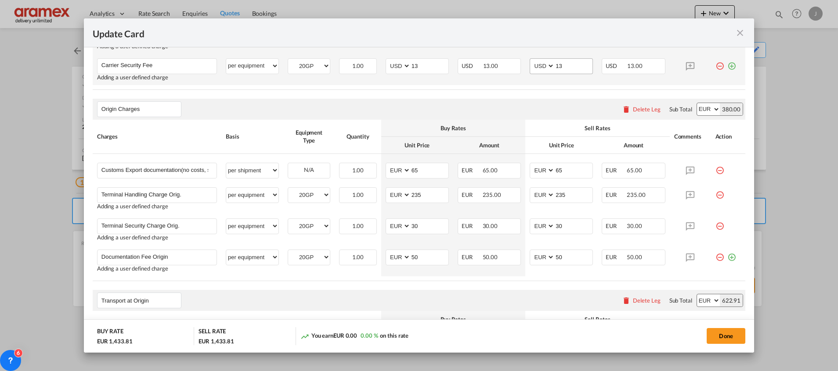
scroll to position [329, 0]
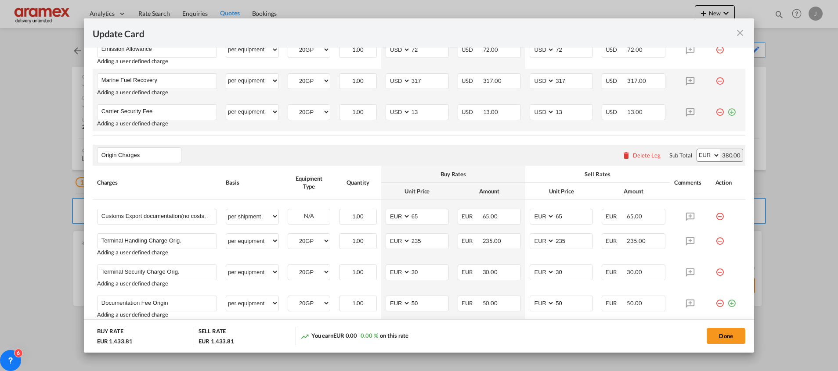
drag, startPoint x: 720, startPoint y: 111, endPoint x: 655, endPoint y: 130, distance: 68.1
click at [727, 111] on md-icon "icon-plus-circle-outline green-400-fg" at bounding box center [731, 109] width 9 height 9
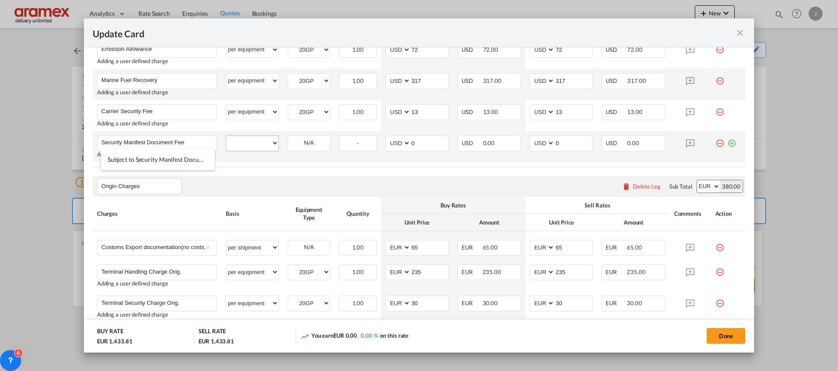
type input "Security Manifest Document Fee"
click at [263, 142] on select "per equipment per container per B/L per shipping bill per shipment % on freight…" at bounding box center [252, 143] width 52 height 14
select select "per equipment"
click at [226, 136] on select "per equipment per container per B/L per shipping bill per shipment % on freight…" at bounding box center [252, 143] width 52 height 14
click at [317, 139] on select "20GP" at bounding box center [309, 143] width 42 height 12
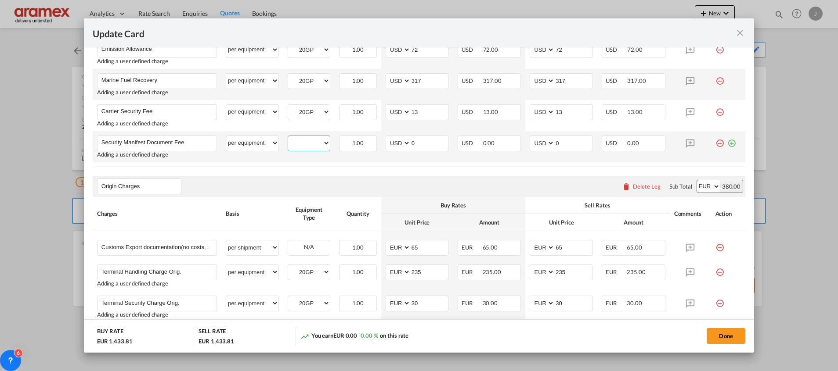
select select "20GP"
click at [288, 137] on select "20GP" at bounding box center [309, 143] width 42 height 12
drag, startPoint x: 417, startPoint y: 144, endPoint x: 391, endPoint y: 143, distance: 25.9
click at [391, 143] on md-input-container "AED AFN ALL AMD ANG AOA ARS AUD AWG AZN BAM BBD BDT BGN BHD BIF BMD BND [PERSON…" at bounding box center [417, 144] width 63 height 16
type input "35"
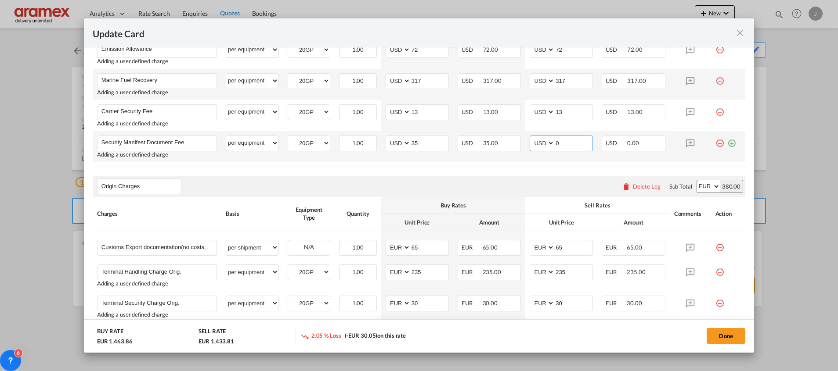
drag, startPoint x: 564, startPoint y: 143, endPoint x: 527, endPoint y: 143, distance: 36.9
click at [530, 143] on md-input-container "AED AFN ALL AMD ANG AOA ARS AUD AWG AZN BAM BBD BDT BGN BHD BIF BMD BND [PERSON…" at bounding box center [561, 144] width 63 height 16
type input "35"
click at [441, 170] on rate-modification "Main Freight Please enter leg name Leg Name Already Exists Delete Leg Sub Total…" at bounding box center [419, 253] width 653 height 618
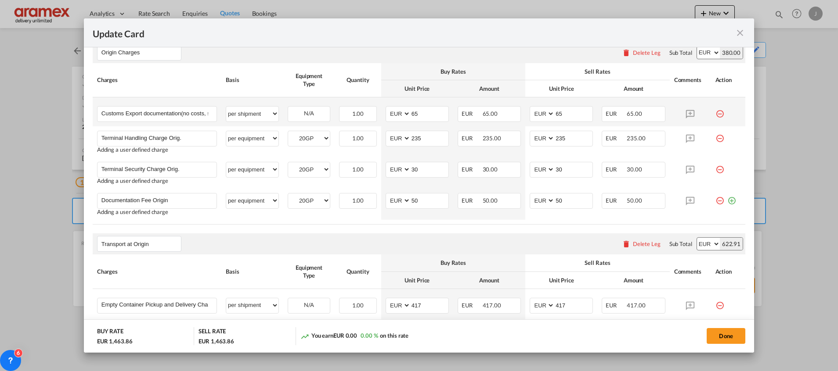
scroll to position [461, 0]
click at [718, 339] on button "Done" at bounding box center [726, 336] width 39 height 16
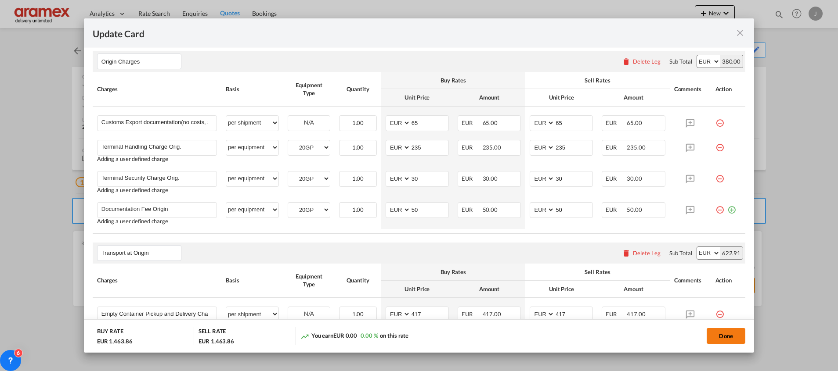
scroll to position [0, 0]
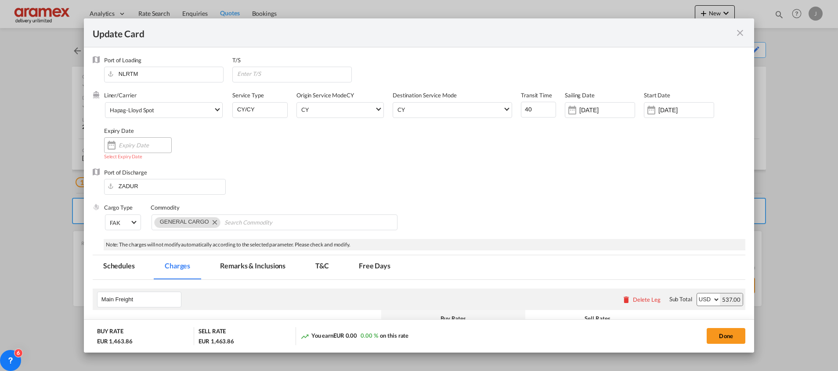
click at [151, 144] on input "Update CardPort of ..." at bounding box center [145, 145] width 53 height 7
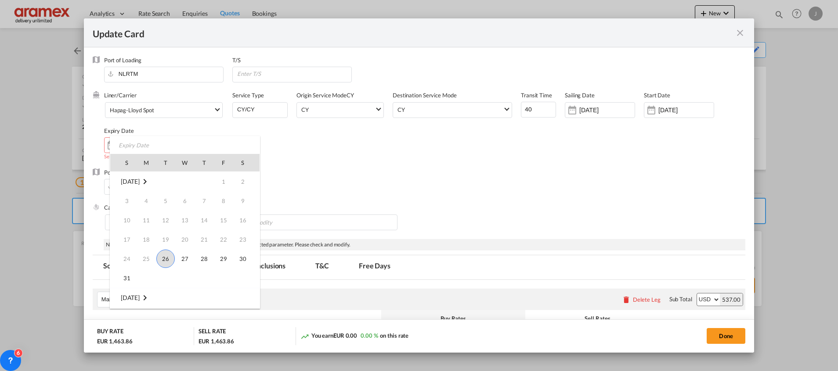
click at [165, 257] on span "26" at bounding box center [165, 259] width 18 height 18
type input "[DATE]"
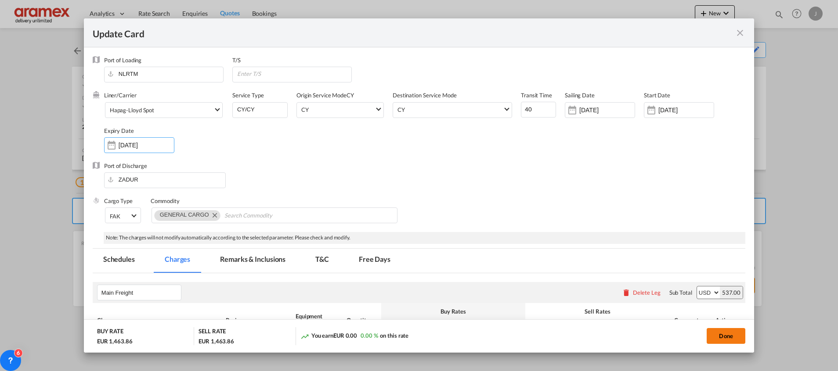
click at [729, 338] on button "Done" at bounding box center [726, 336] width 39 height 16
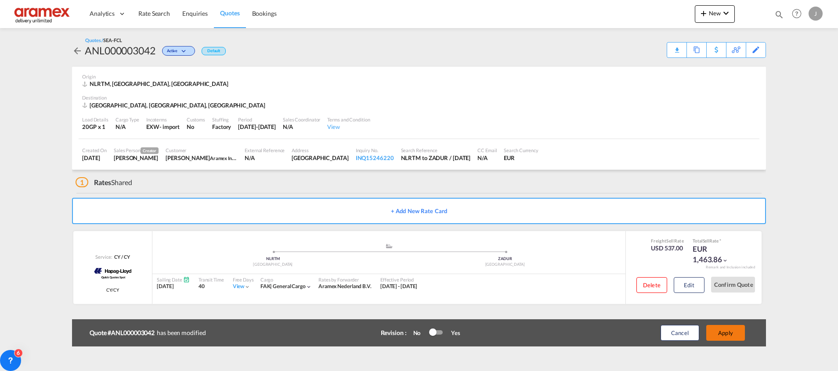
click at [728, 329] on button "Apply" at bounding box center [725, 333] width 39 height 16
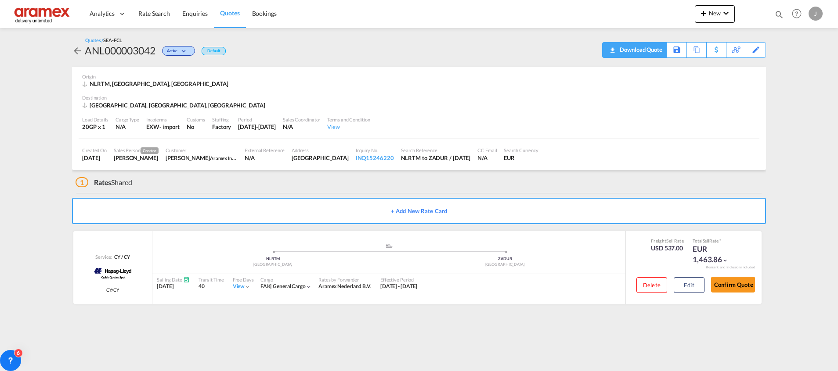
click at [657, 49] on div "Download Quote" at bounding box center [639, 50] width 45 height 14
